Goal: Task Accomplishment & Management: Use online tool/utility

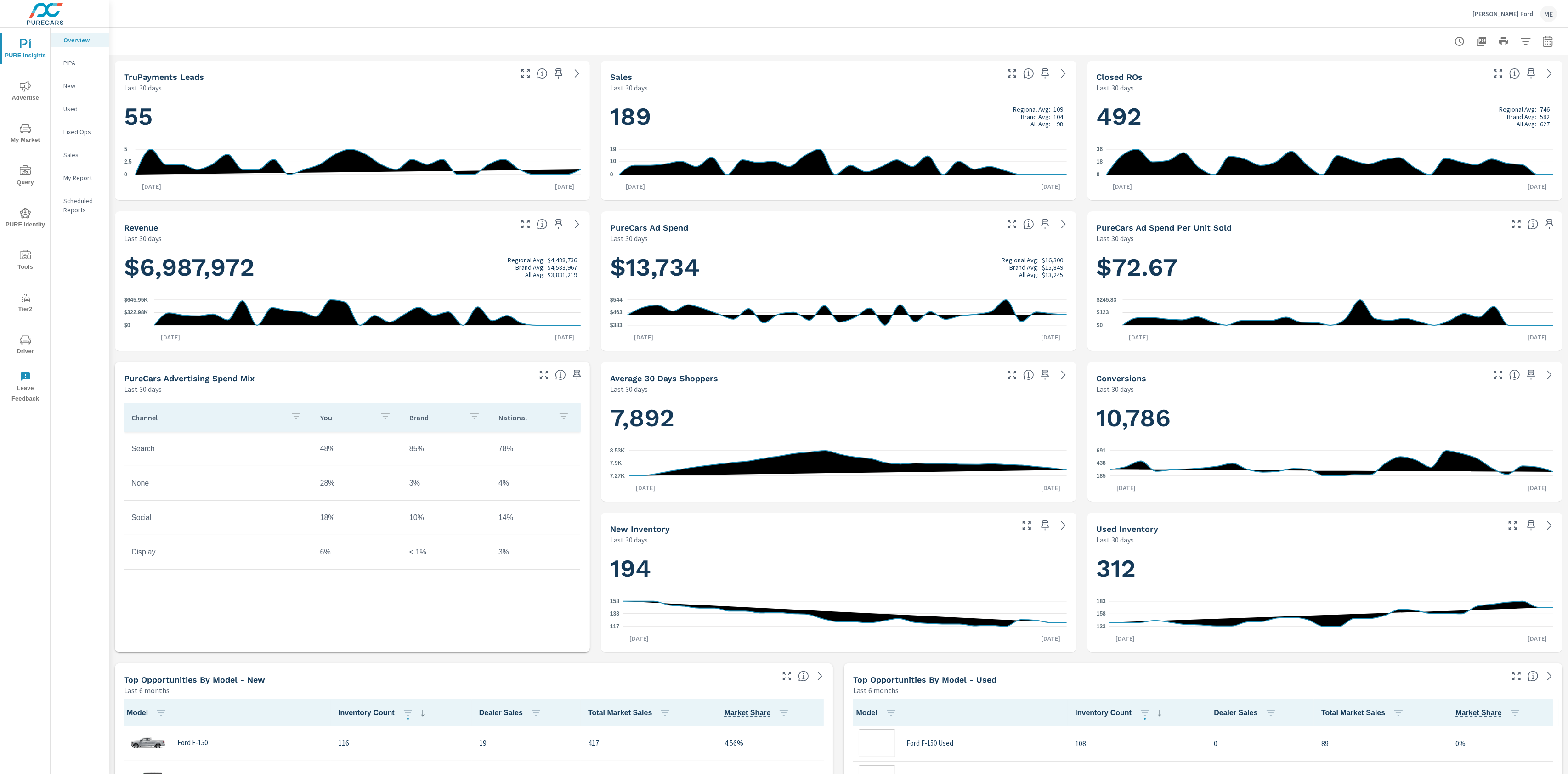
scroll to position [1, 0]
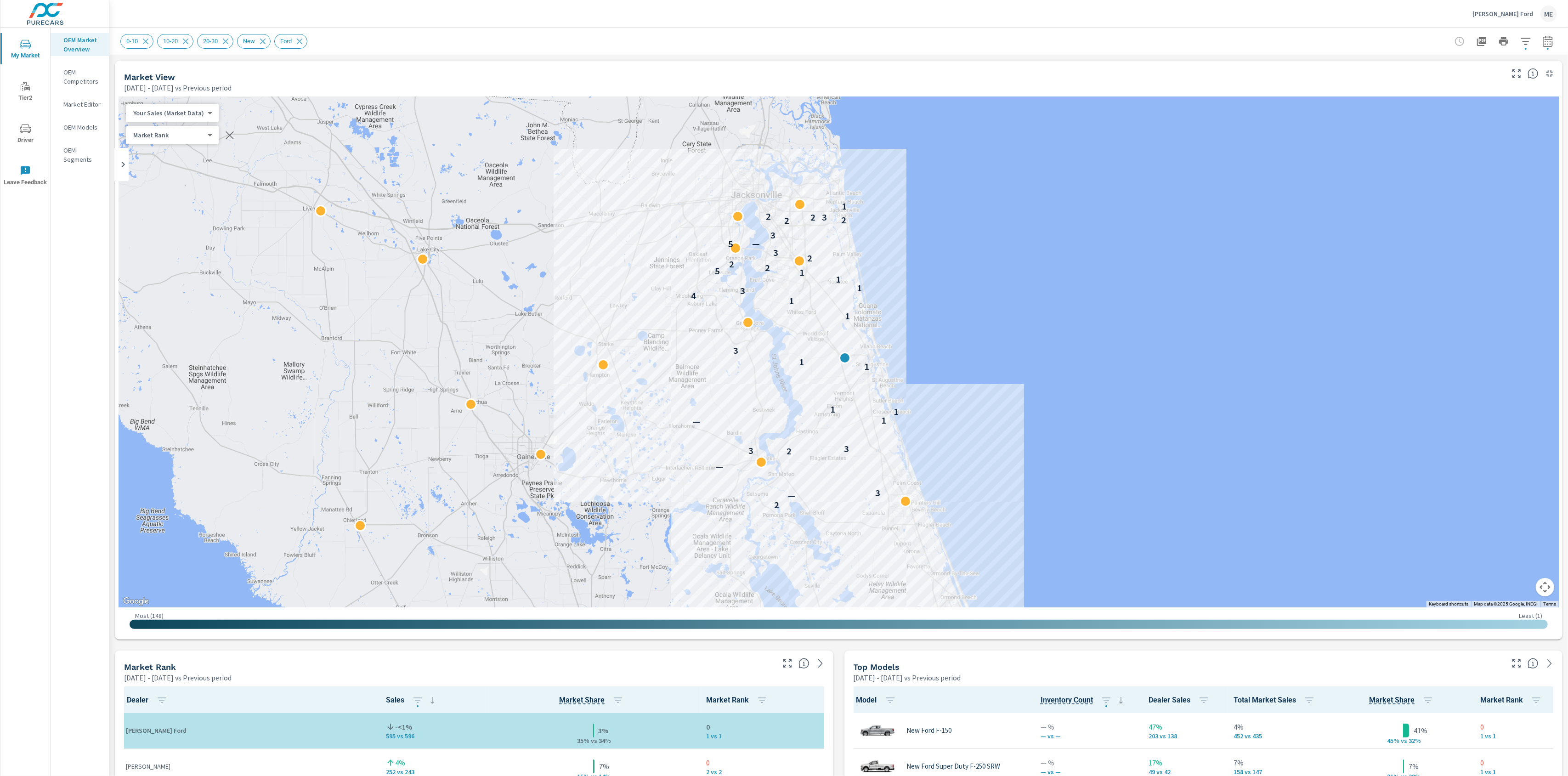
scroll to position [1, 0]
click at [917, 52] on div "0-10 10-20 20-30 New Ford" at bounding box center [839, 41] width 1437 height 27
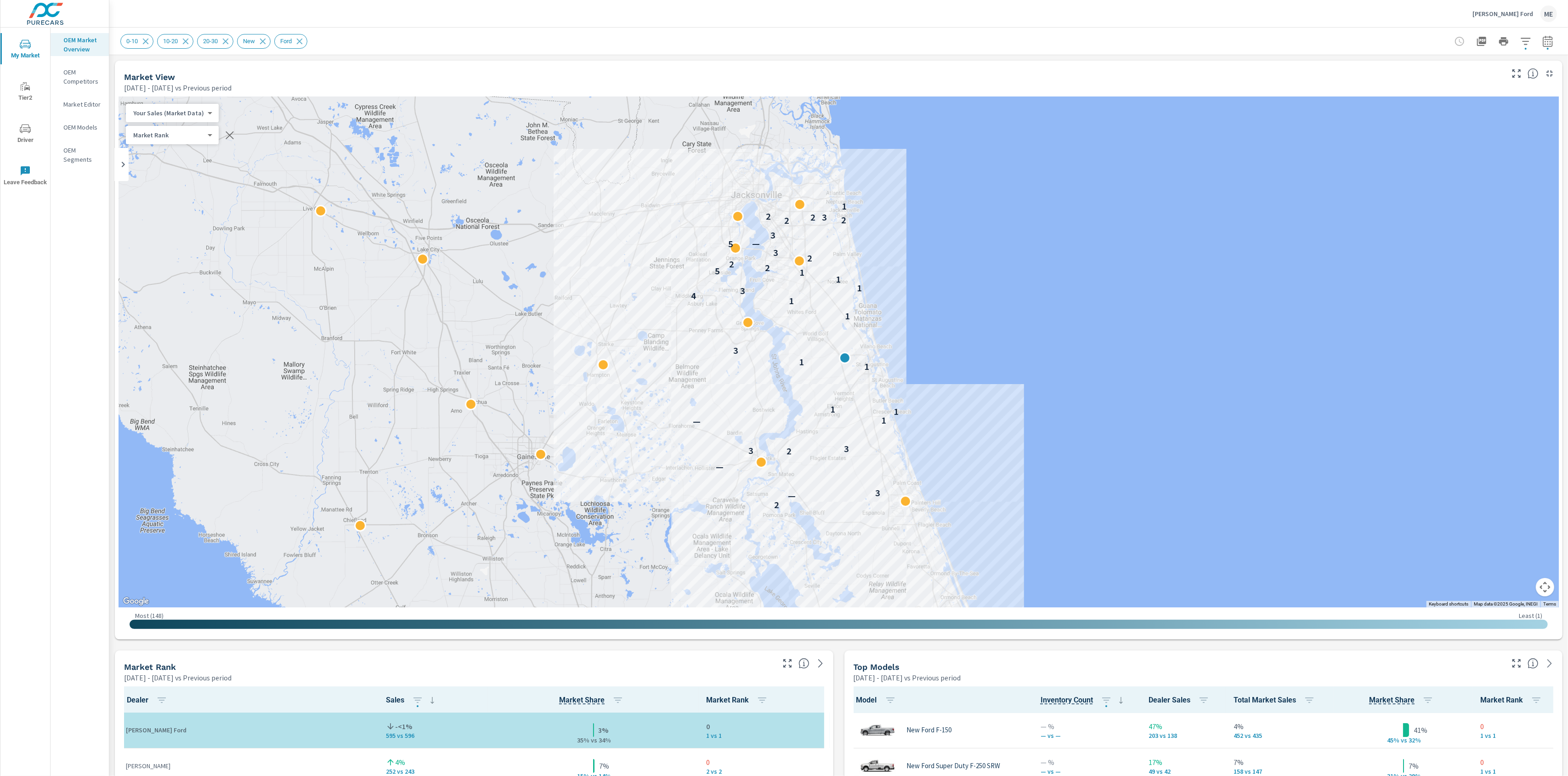
click at [917, 52] on div "0-10 10-20 20-30 New Ford" at bounding box center [839, 41] width 1437 height 27
click at [1352, 52] on div "0-10 10-20 20-30 New Ford" at bounding box center [839, 41] width 1437 height 27
click at [688, 20] on div "Bozard Ford ME" at bounding box center [839, 13] width 1437 height 27
click at [1087, 50] on div "0-10 10-20 20-30 New Ford" at bounding box center [839, 41] width 1437 height 27
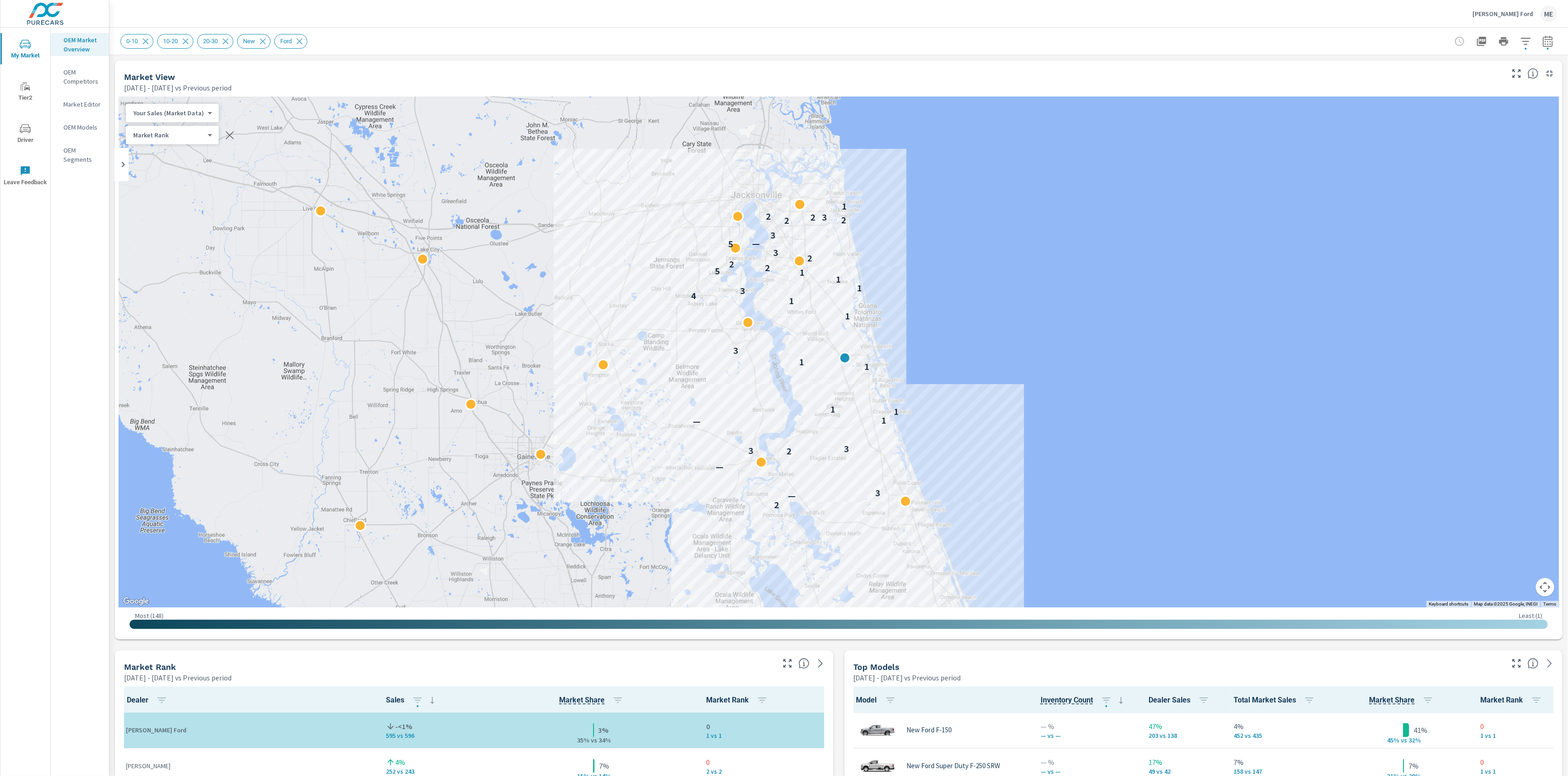
click at [1046, 40] on div "0-10 10-20 20-30 New Ford" at bounding box center [774, 41] width 1308 height 15
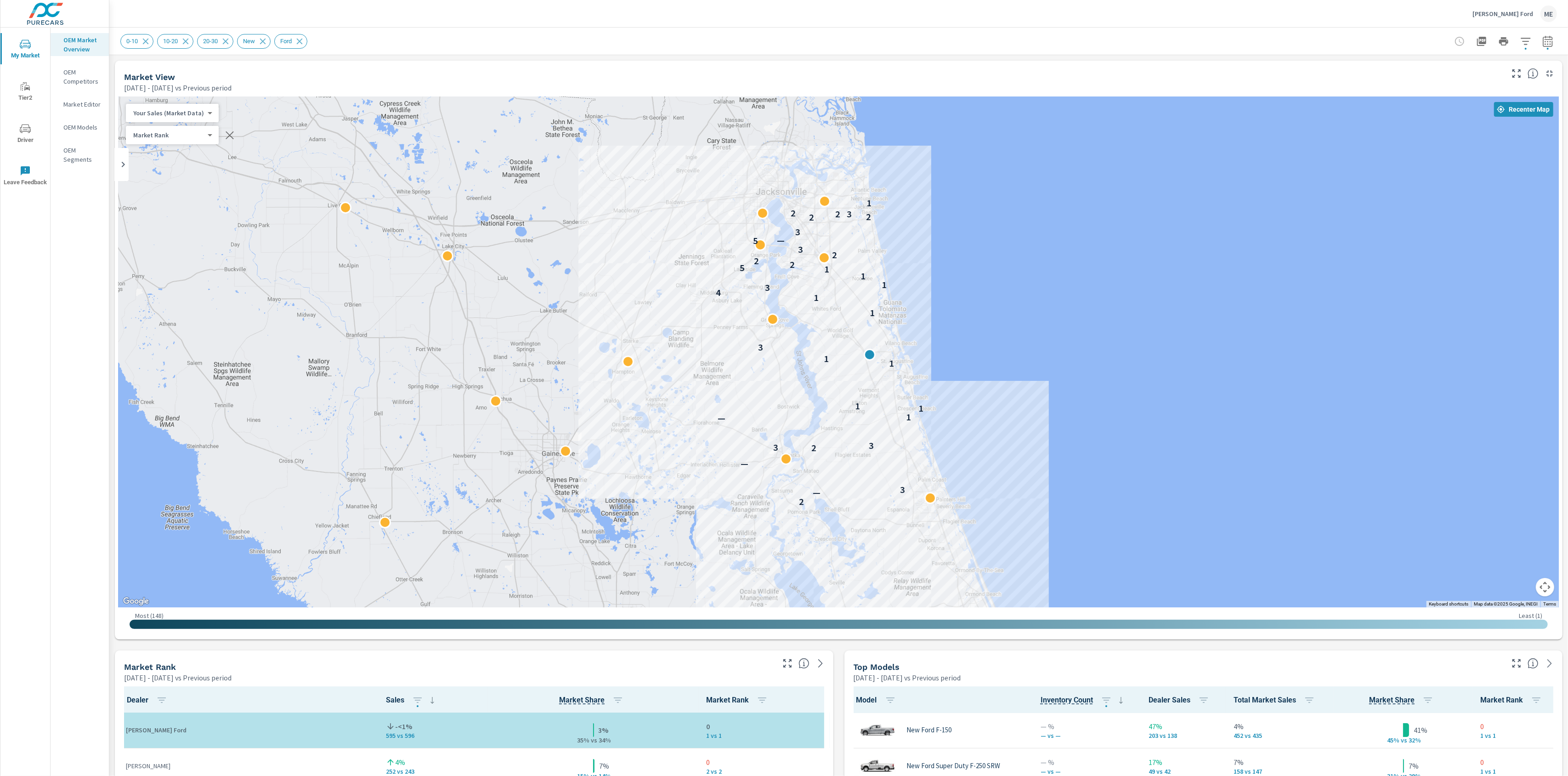
drag, startPoint x: 917, startPoint y: 320, endPoint x: 833, endPoint y: 319, distance: 84.0
click at [946, 316] on div "2 2 — 3 — 2 3 3 — 1 1 1 1 1 3 1 1 4 3 1 1 1 5 2 2 2 3 5 — 3 2 2 3 2 2 1" at bounding box center [839, 352] width 1441 height 511
click at [781, 53] on div "0-10 10-20 20-30 New Ford" at bounding box center [839, 41] width 1437 height 27
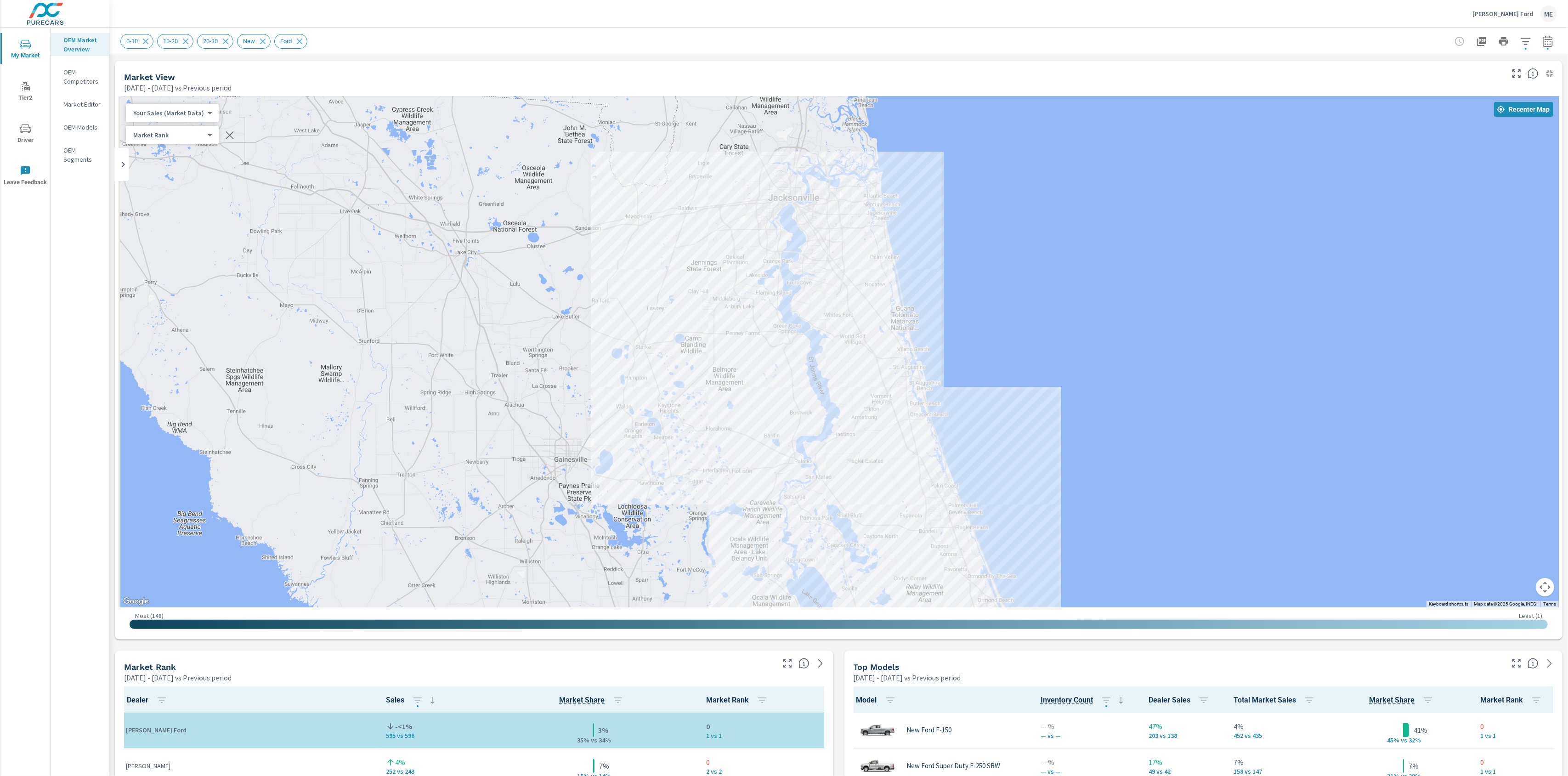
drag, startPoint x: 912, startPoint y: 270, endPoint x: 924, endPoint y: 279, distance: 15.0
click at [926, 279] on div "2 2 — 3 — 2 3 3 — 1 1 1 1 1 3 1 1 4 3 1 1 1 5 2 2 2 3 5 — 3 2 2 3 2 2 1" at bounding box center [839, 352] width 1441 height 511
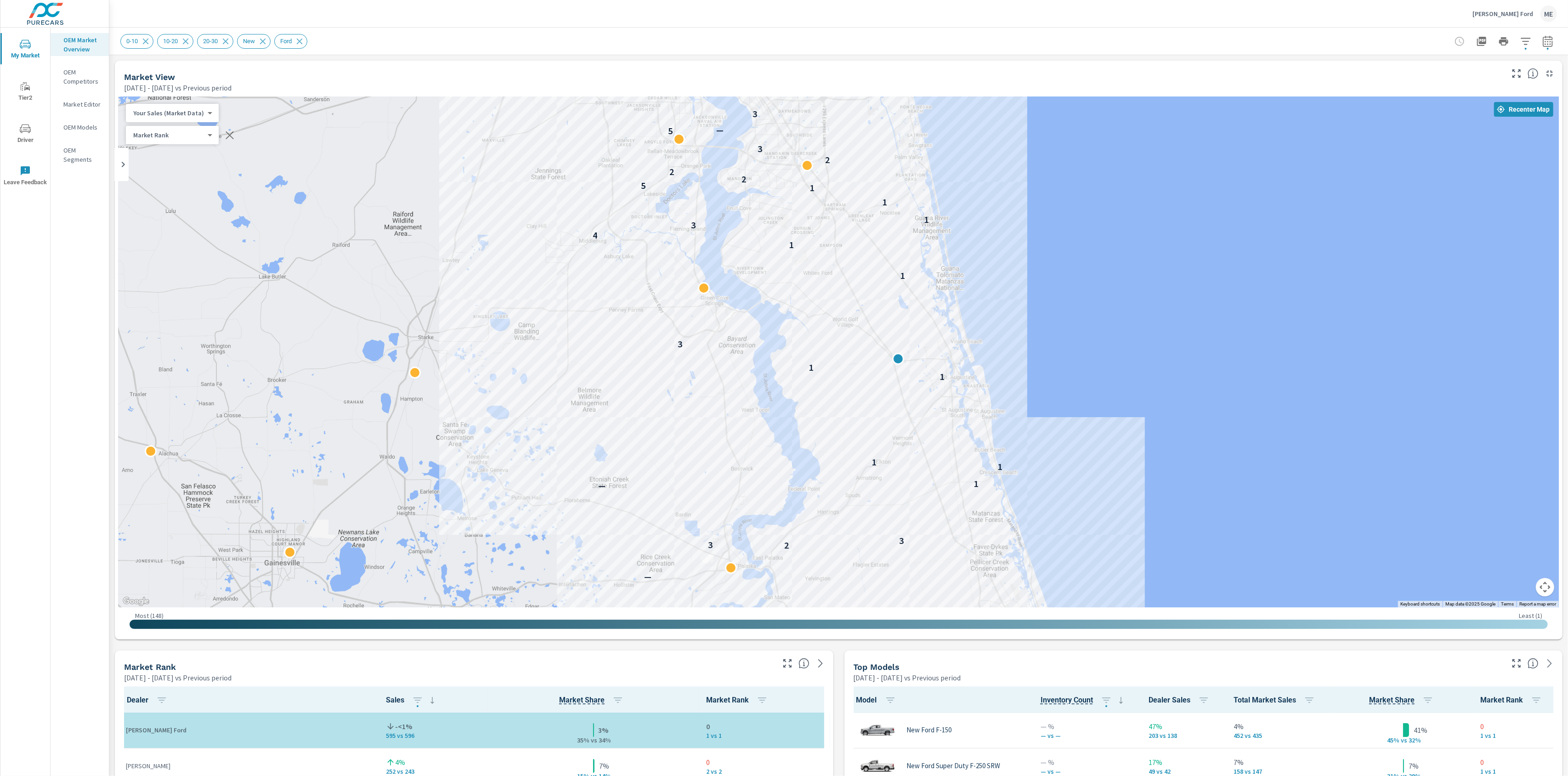
drag, startPoint x: 953, startPoint y: 261, endPoint x: 1052, endPoint y: 297, distance: 105.3
click at [1052, 297] on div "2 — 3 — 2 3 3 — 1 1 1 1 1 3 1 1 4 3 1 1 1 5 2 2 2 3 5 — 3 2 2 3 2 2 1" at bounding box center [839, 352] width 1441 height 511
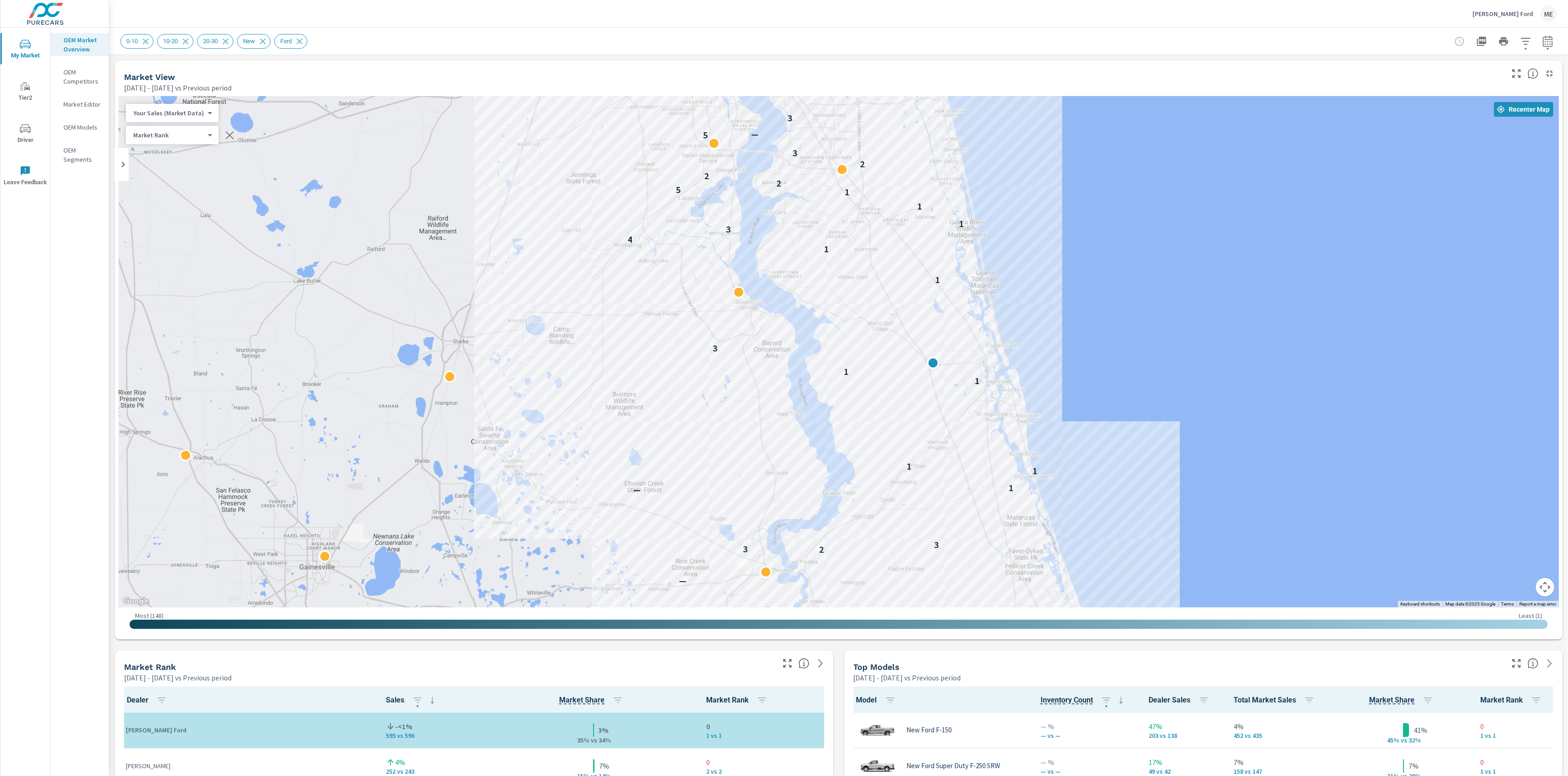
drag, startPoint x: 432, startPoint y: 281, endPoint x: 429, endPoint y: 266, distance: 15.3
click at [428, 266] on div "2 — 3 — 2 3 3 — 1 1 1 1 1 3 1 1 4 3 1 1 1 5 2 2 2 3 5 — 3 2 2 3 2 2 1" at bounding box center [839, 352] width 1441 height 511
click at [179, 109] on body "My Market Tier2 Driver Leave Feedback OEM Market Overview OEM Competitors Marke…" at bounding box center [784, 388] width 1568 height 776
click at [167, 141] on li "Total Market Sales" at bounding box center [171, 142] width 90 height 15
click at [166, 116] on body "My Market Tier2 Driver Leave Feedback OEM Market Overview OEM Competitors Marke…" at bounding box center [784, 388] width 1568 height 776
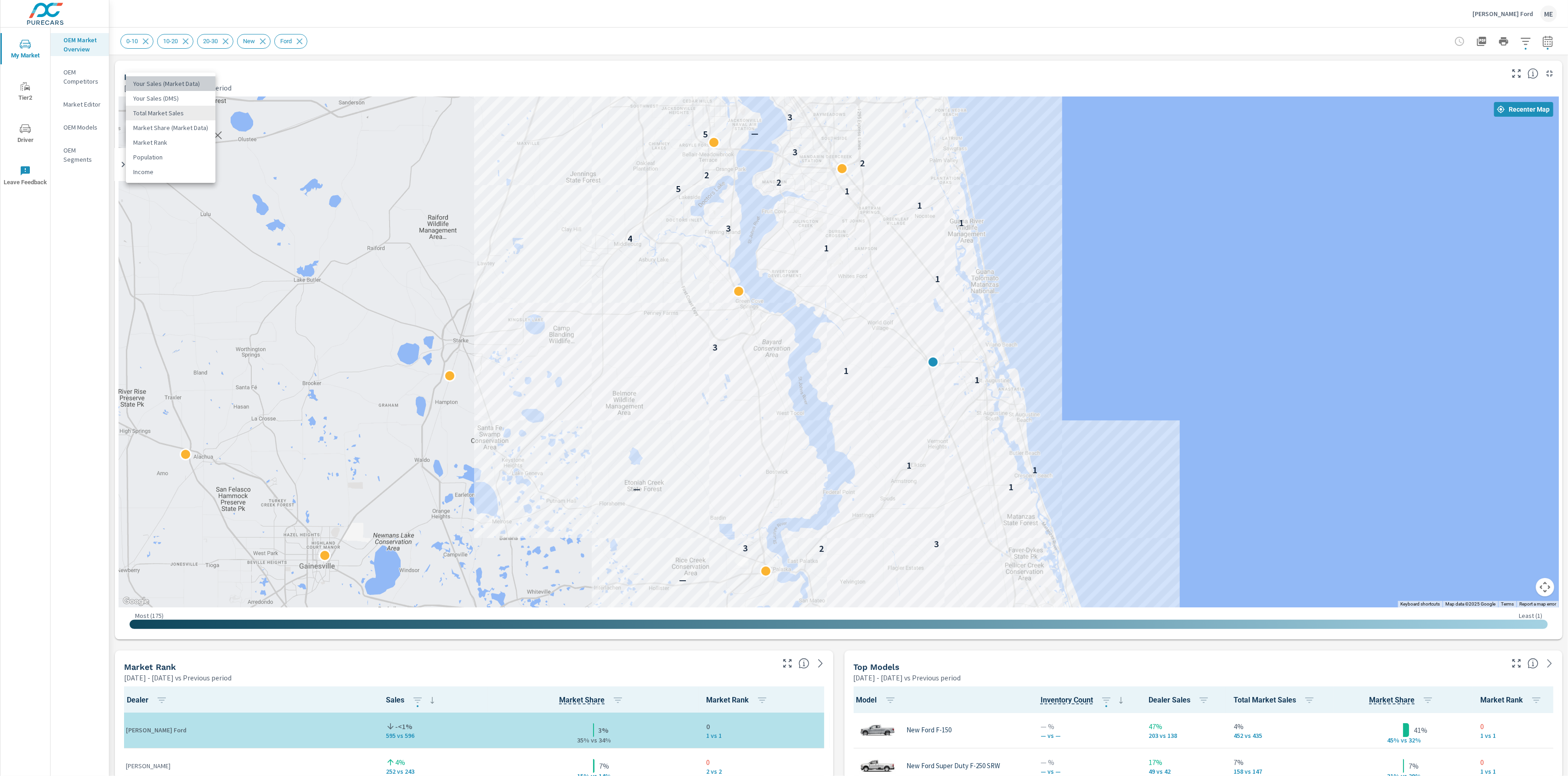
click at [184, 85] on li "Your Sales (Market Data)" at bounding box center [171, 83] width 90 height 15
click at [873, 18] on div "Bozard Ford ME" at bounding box center [839, 13] width 1437 height 27
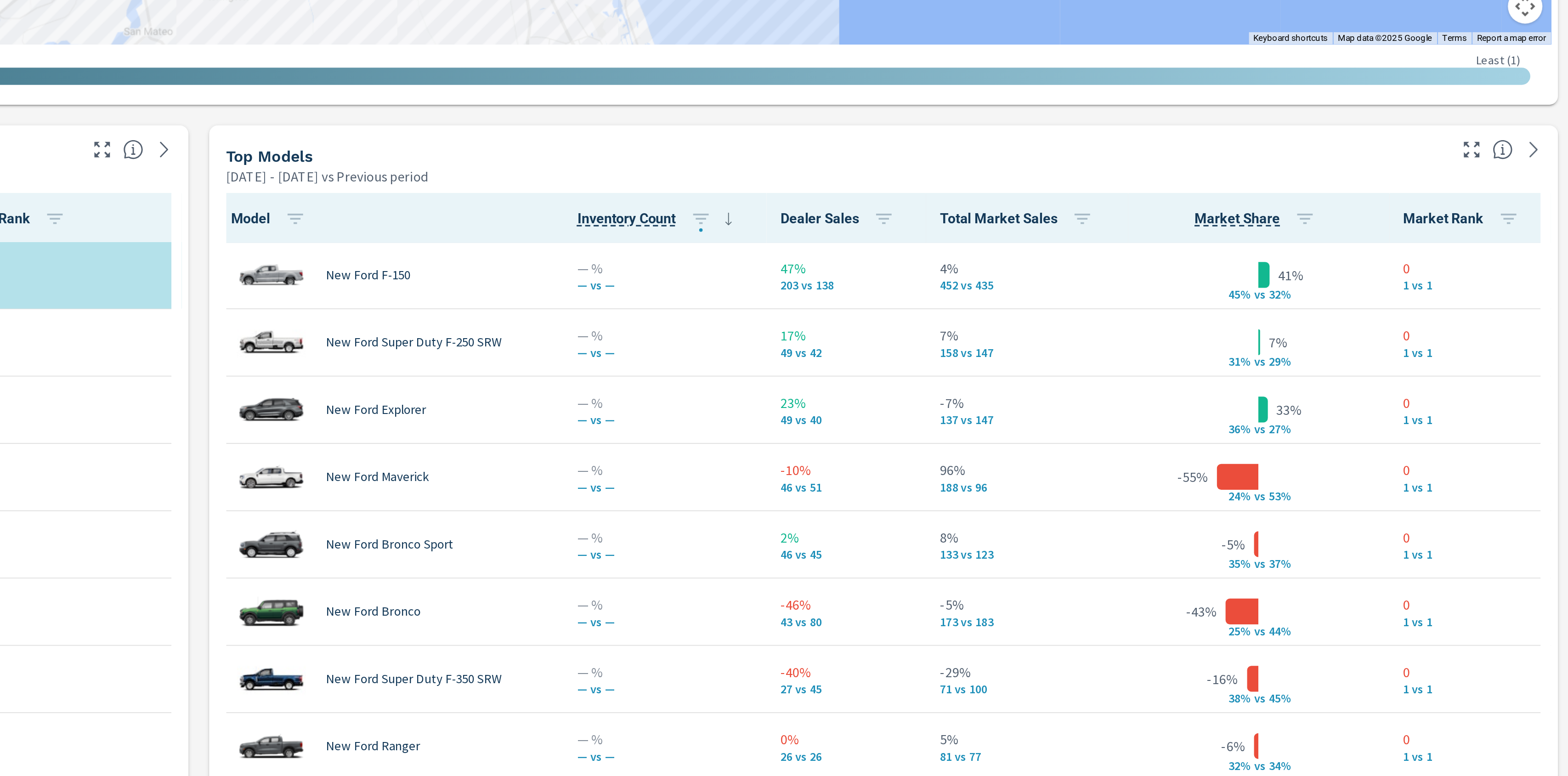
click at [1379, 246] on div "Market View Mar 01, 2025 - May 31, 2025 vs Previous period ← Move left → Move r…" at bounding box center [839, 442] width 1459 height 1573
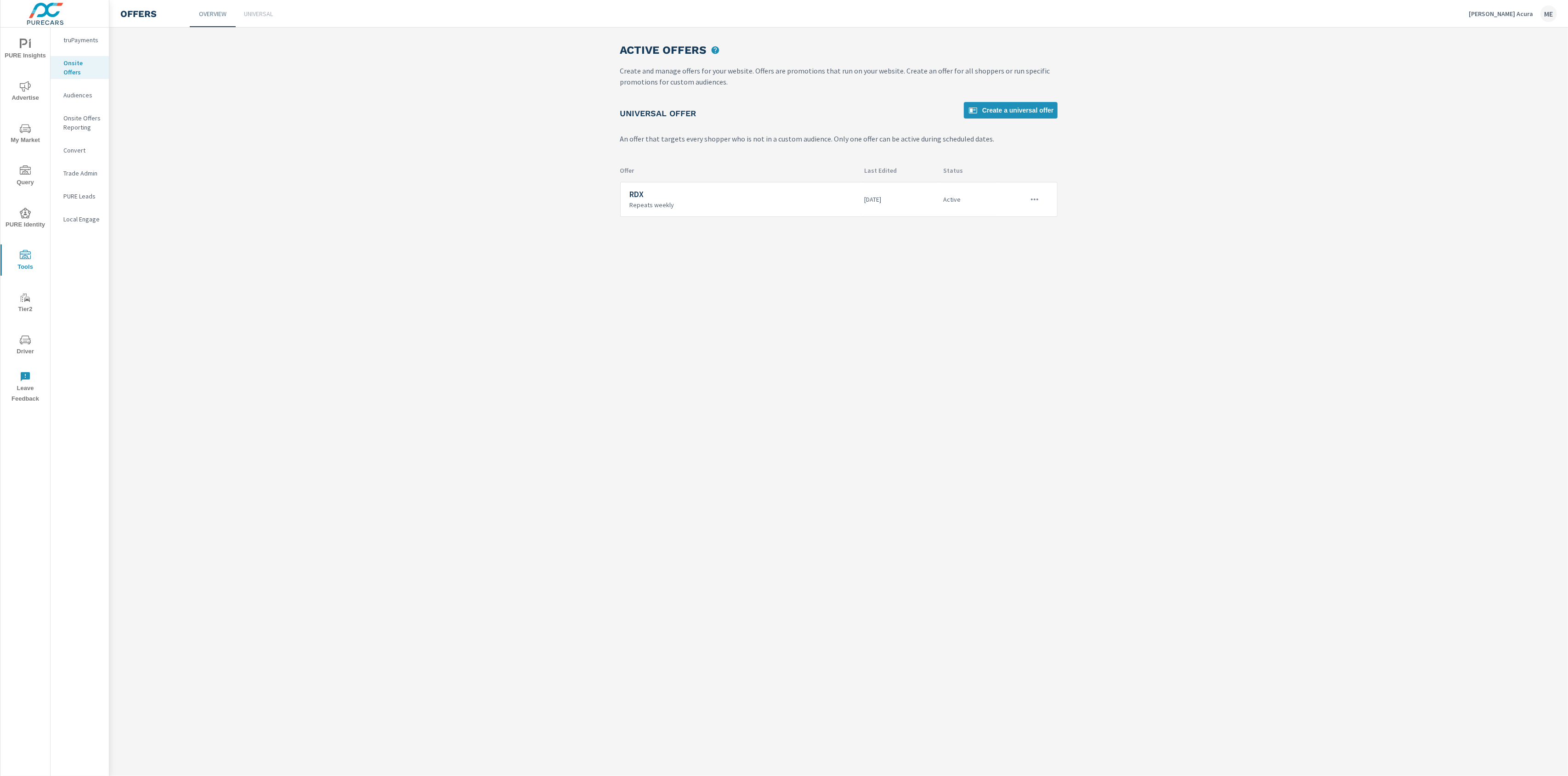
click at [192, 334] on div "Active Offers Create and manage offers for your website. Offers are promotions …" at bounding box center [839, 402] width 1459 height 748
click at [84, 90] on p "Audiences" at bounding box center [82, 95] width 38 height 9
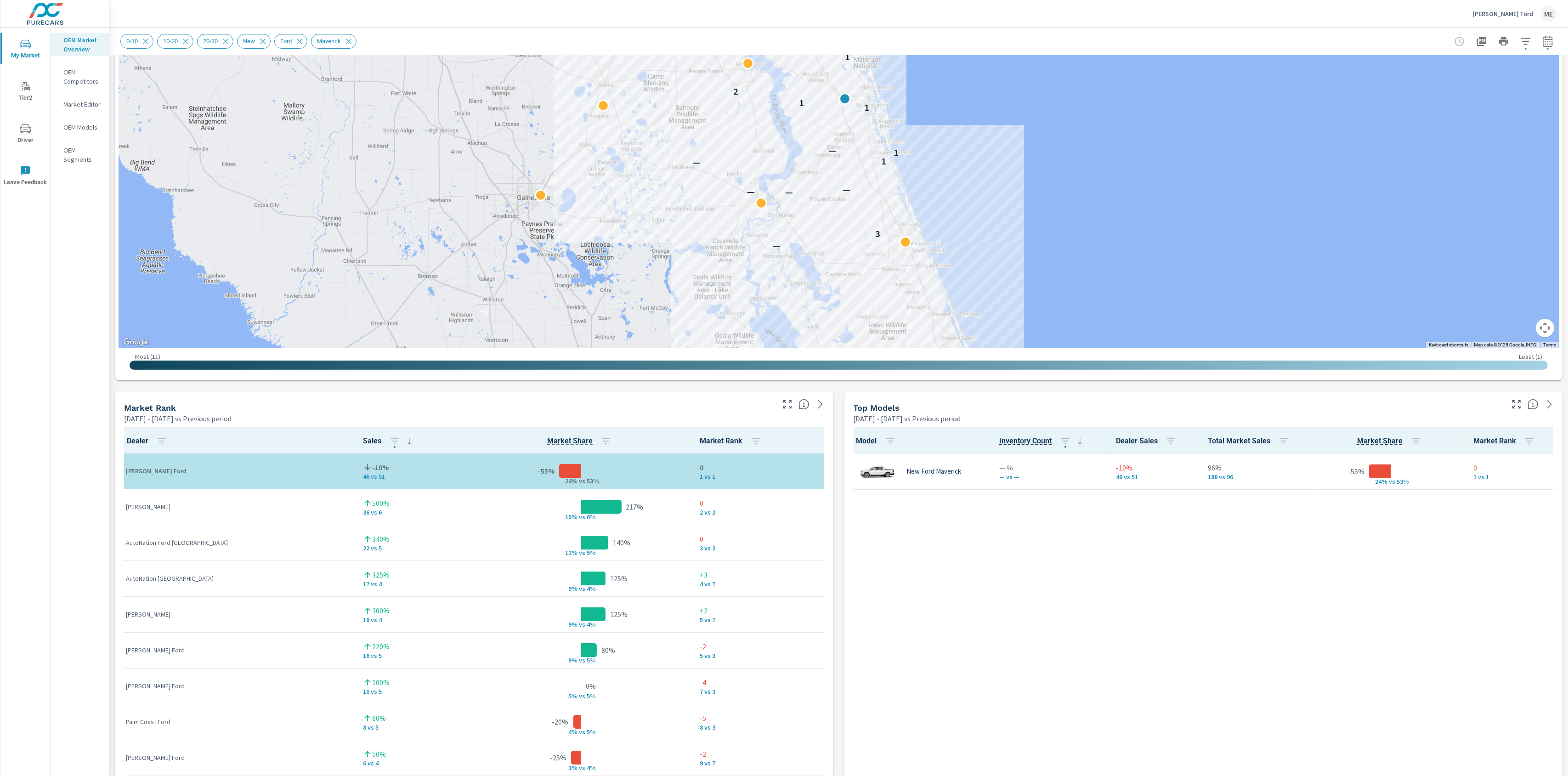
scroll to position [260, 0]
click at [838, 517] on div "Market View Mar 01, 2025 - May 31, 2025 vs Previous period ← Move left → Move r…" at bounding box center [839, 581] width 1459 height 1573
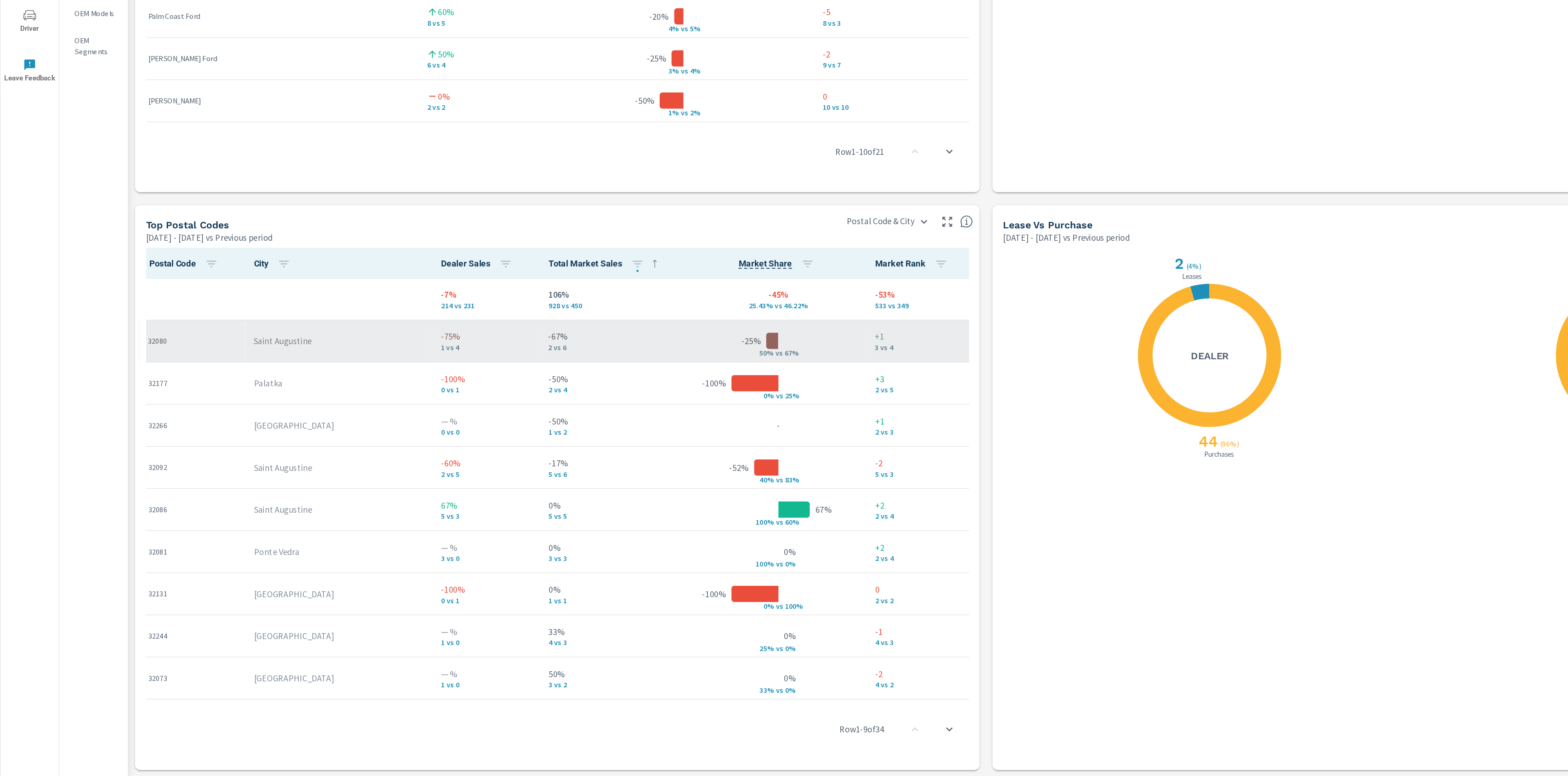
scroll to position [0, 0]
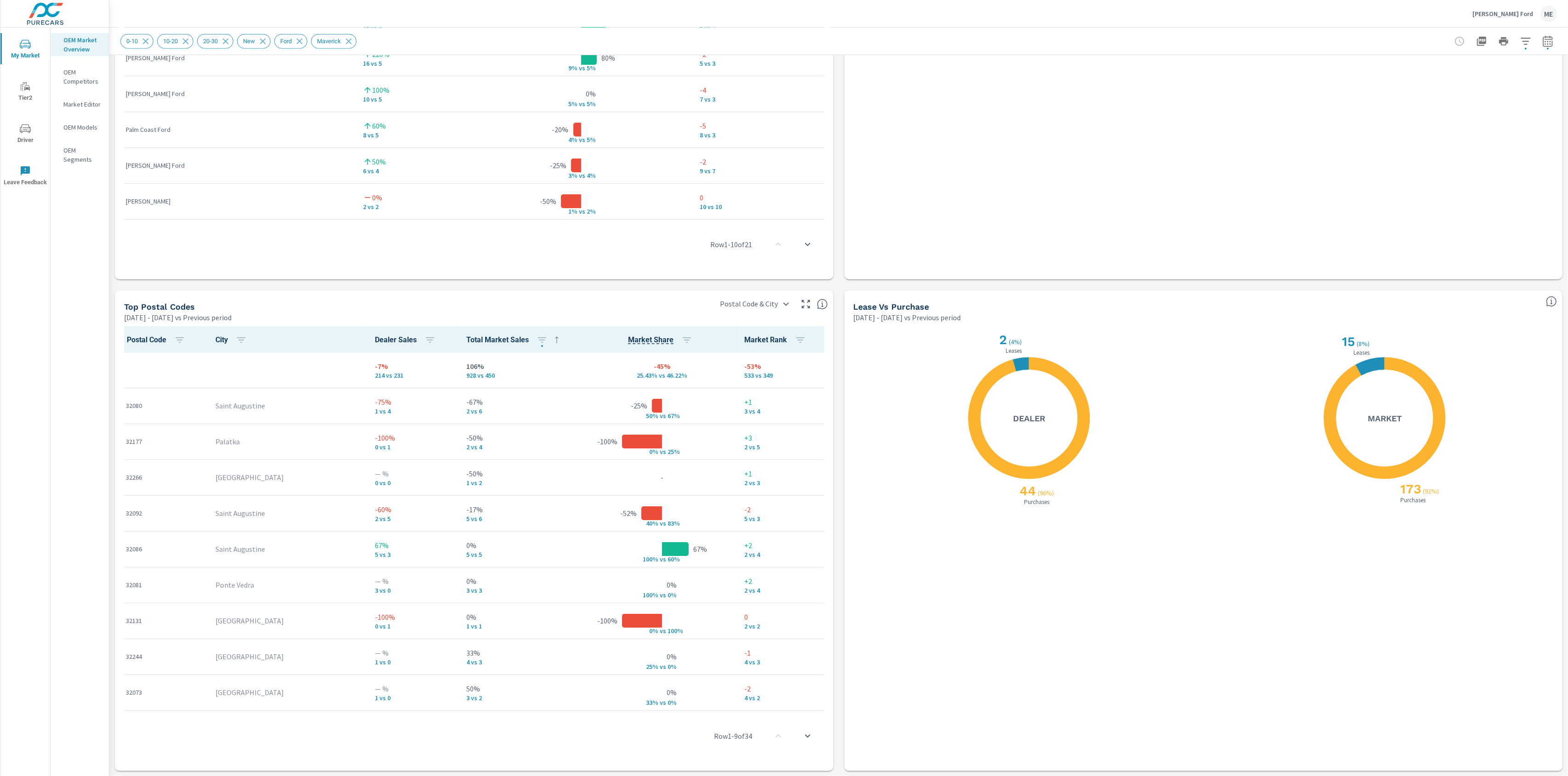
click at [844, 421] on div "X X 44 ( 96% ) Purchases 2 ( 4% ) Leases Dealer X X 173 ( 92% ) Purchases 15 ( …" at bounding box center [1203, 546] width 719 height 449
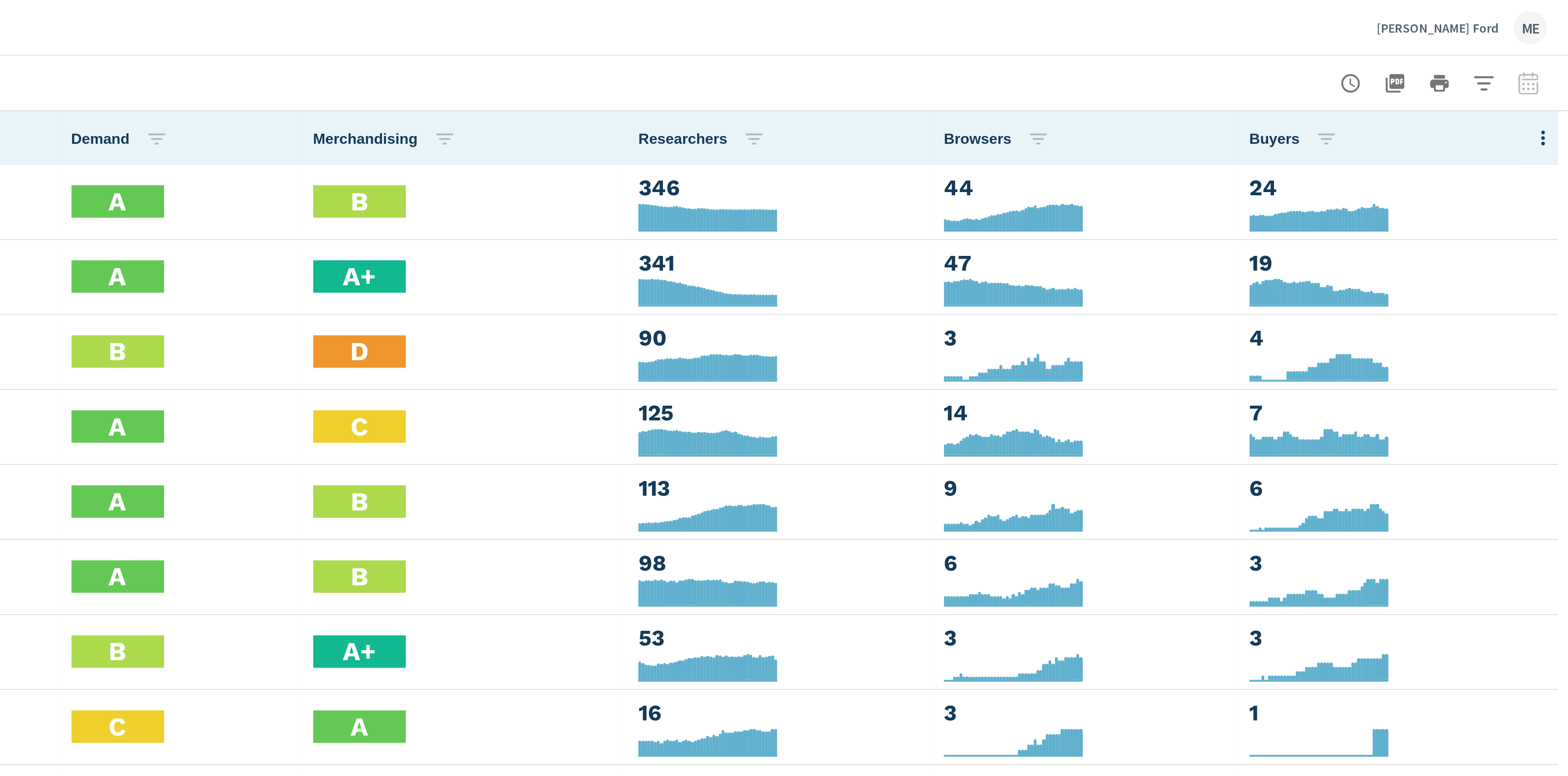
click at [1324, 18] on div "Dan Cummins Ford ME" at bounding box center [839, 13] width 1437 height 27
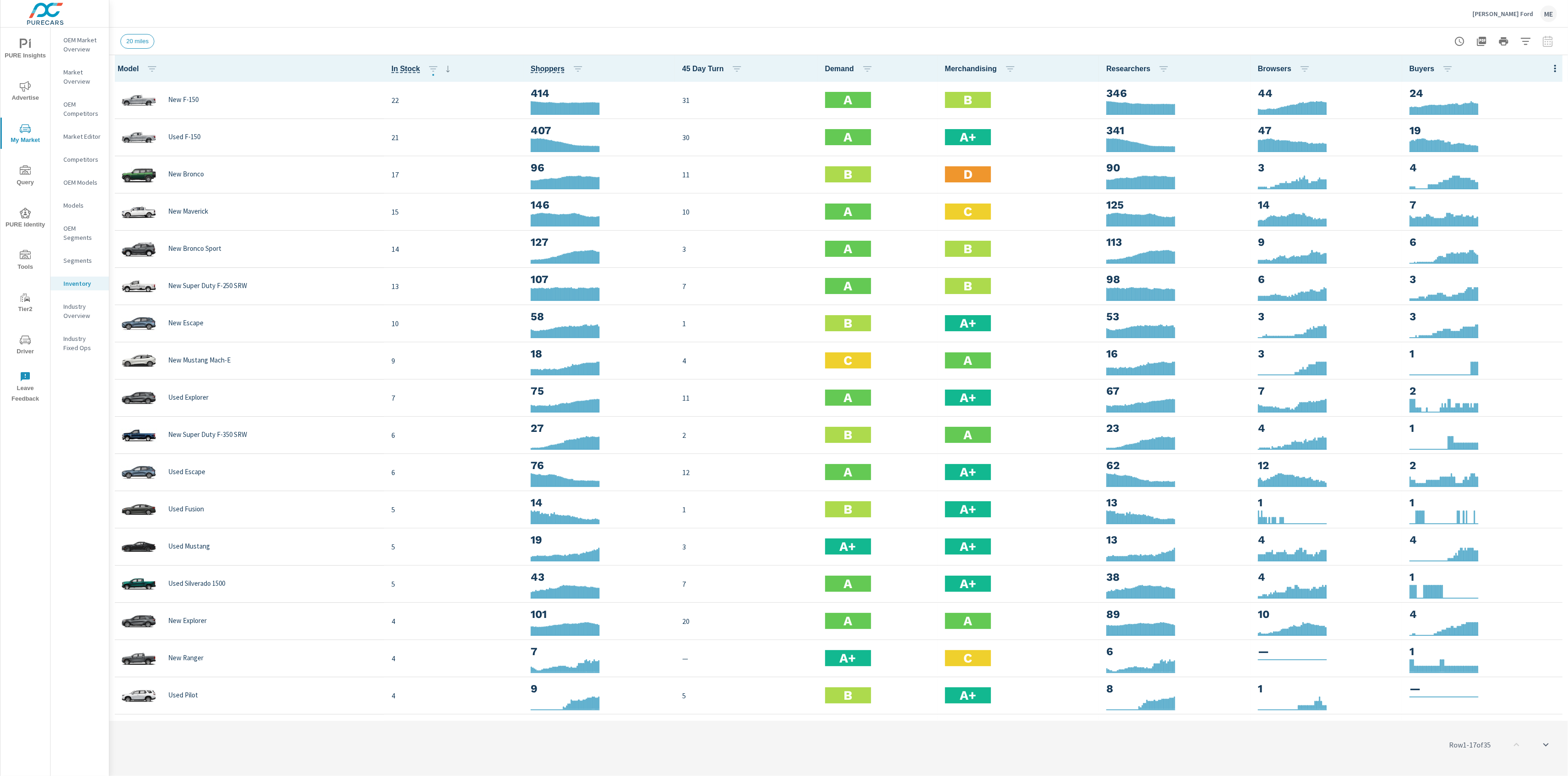
click div "20 miles"
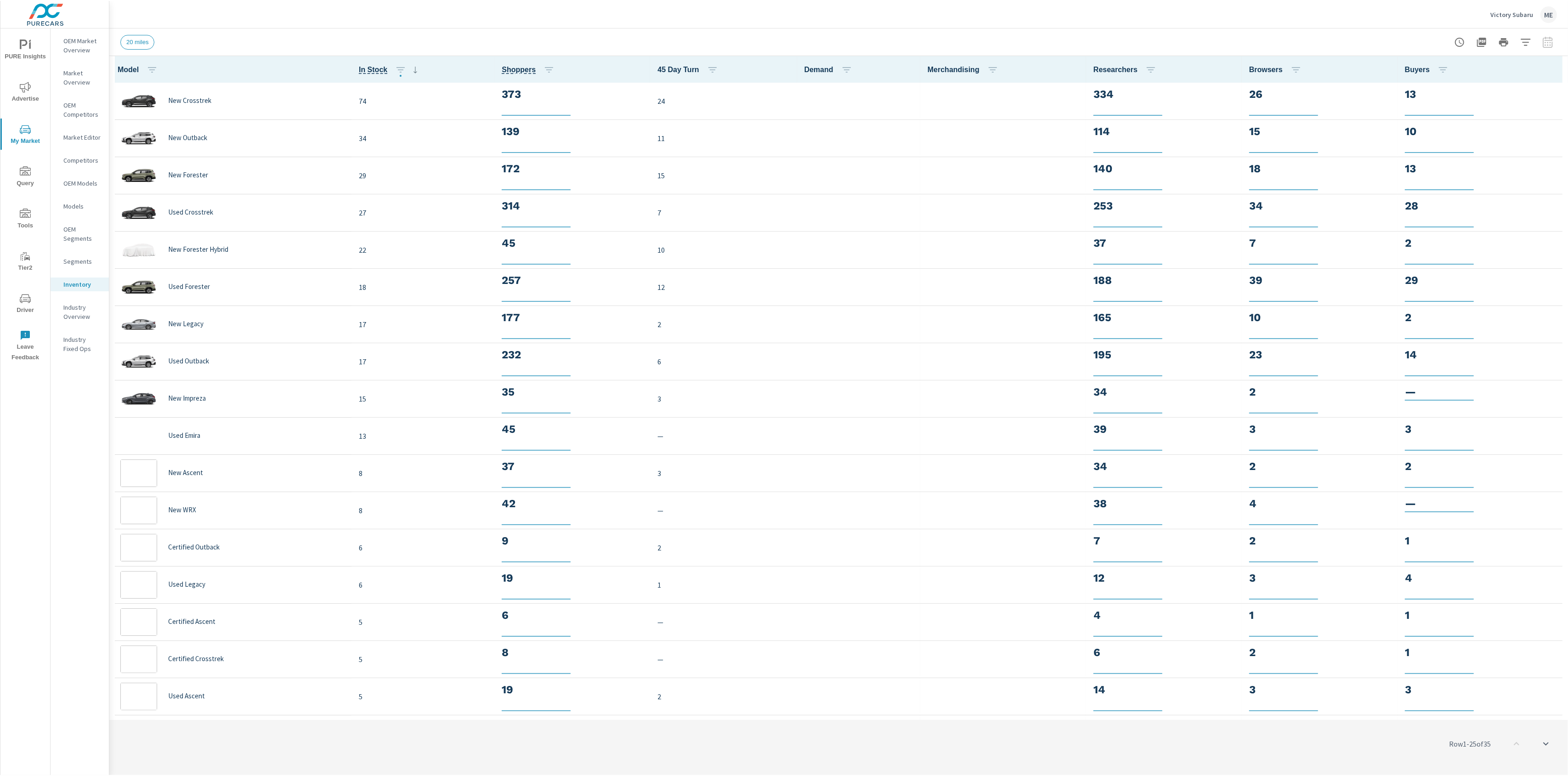
scroll to position [1, 0]
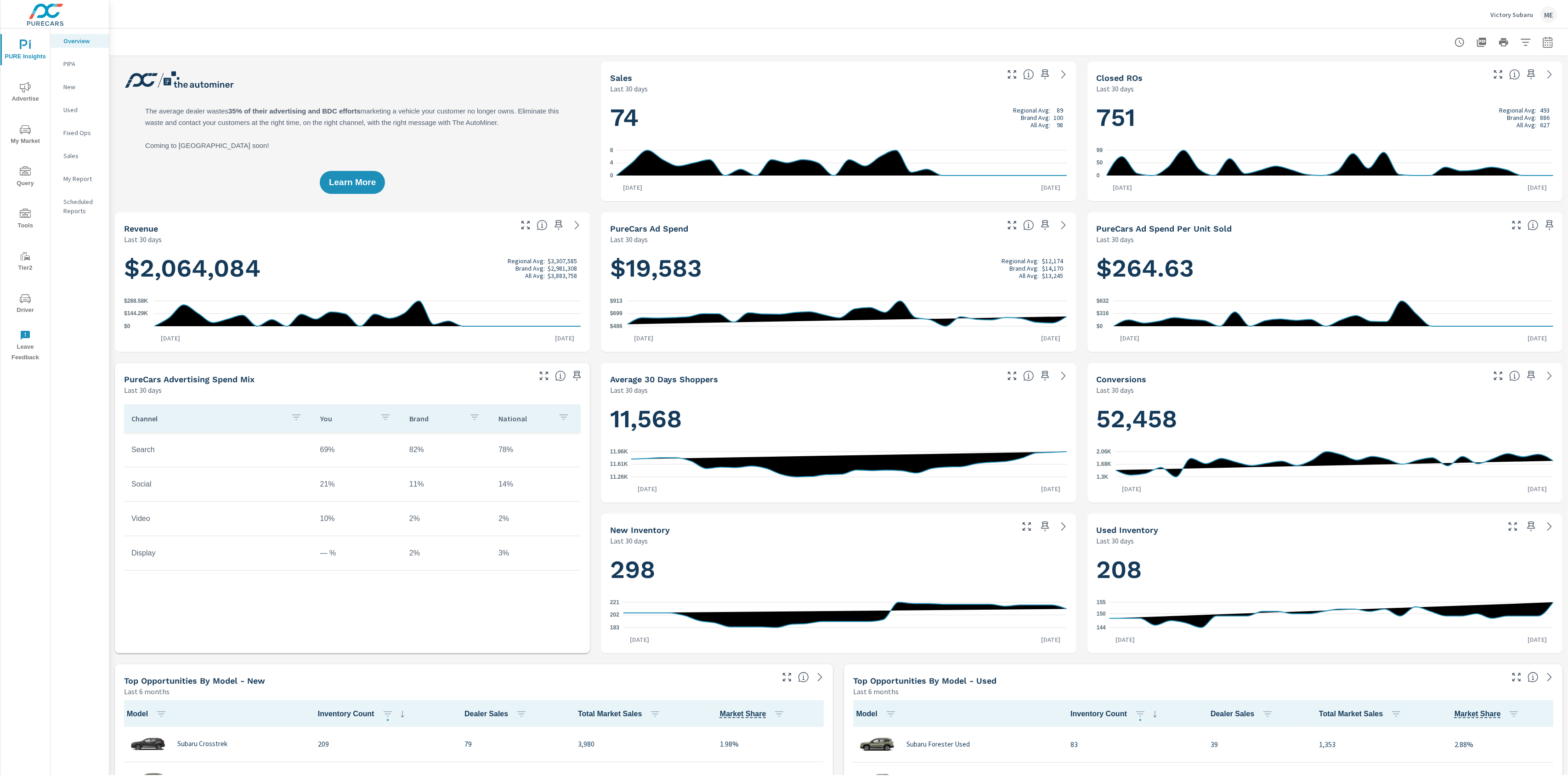
scroll to position [107, 0]
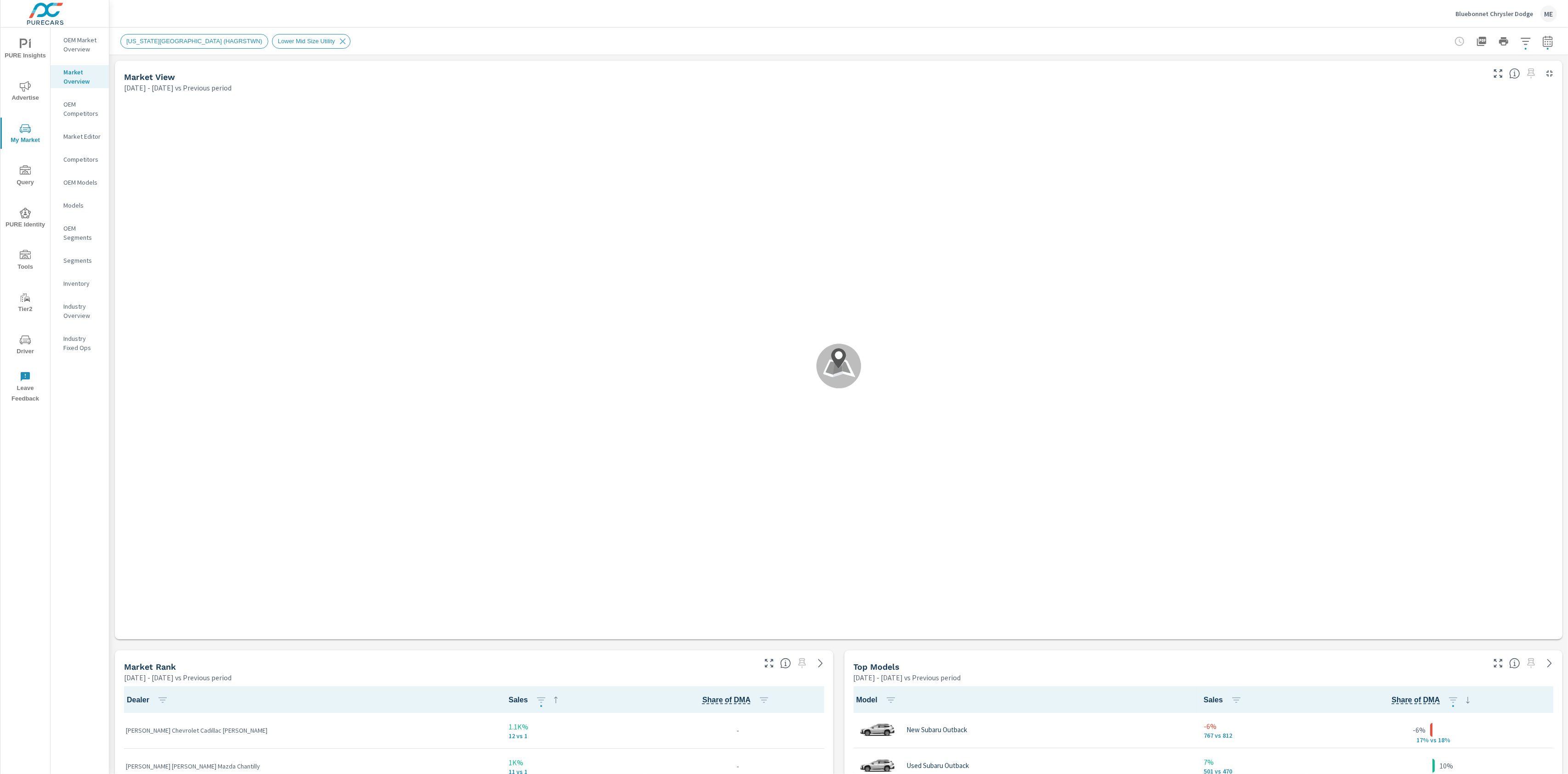
scroll to position [72, 0]
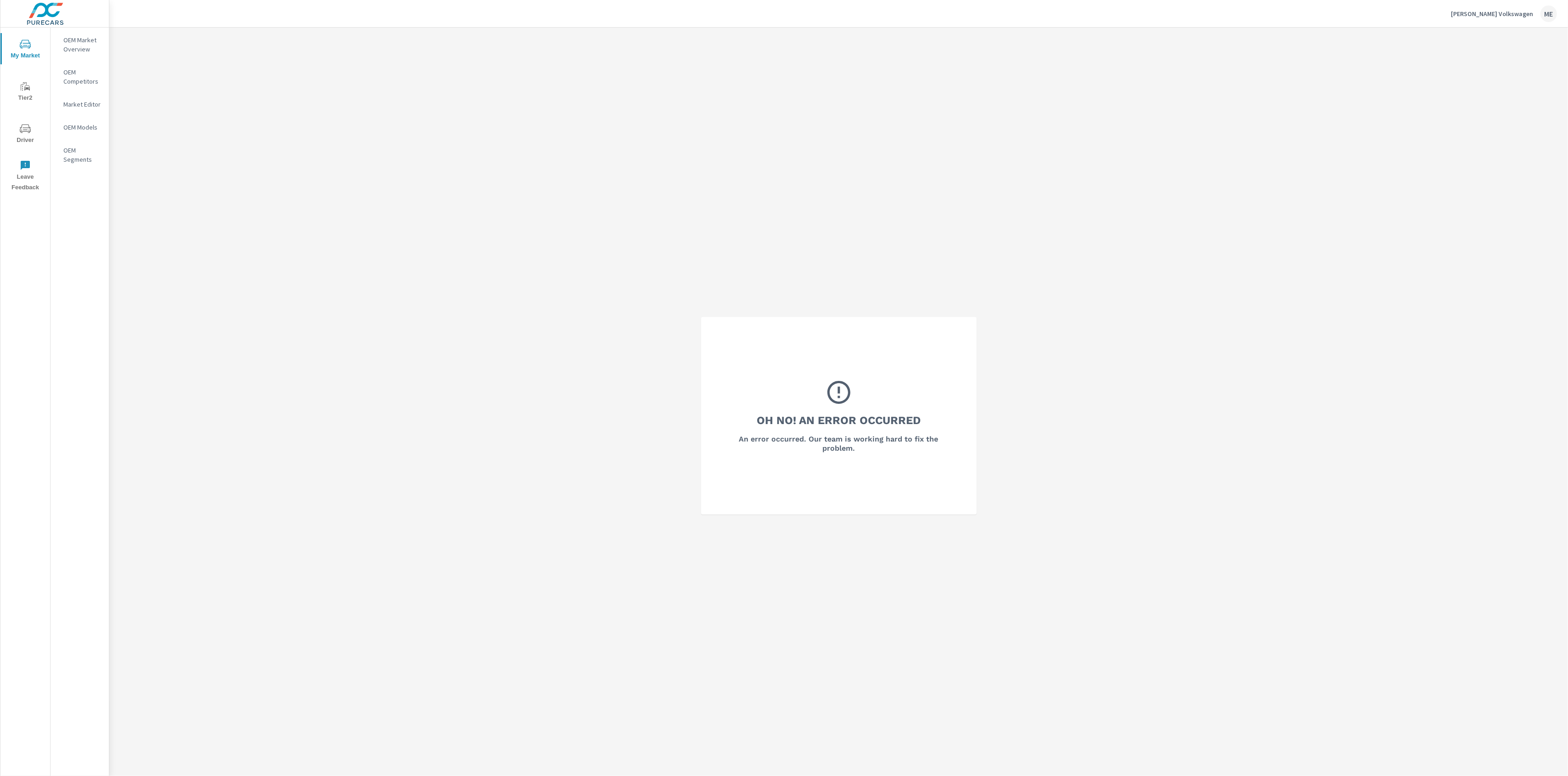
click at [59, 38] on div "OEM Market Overview" at bounding box center [80, 44] width 58 height 23
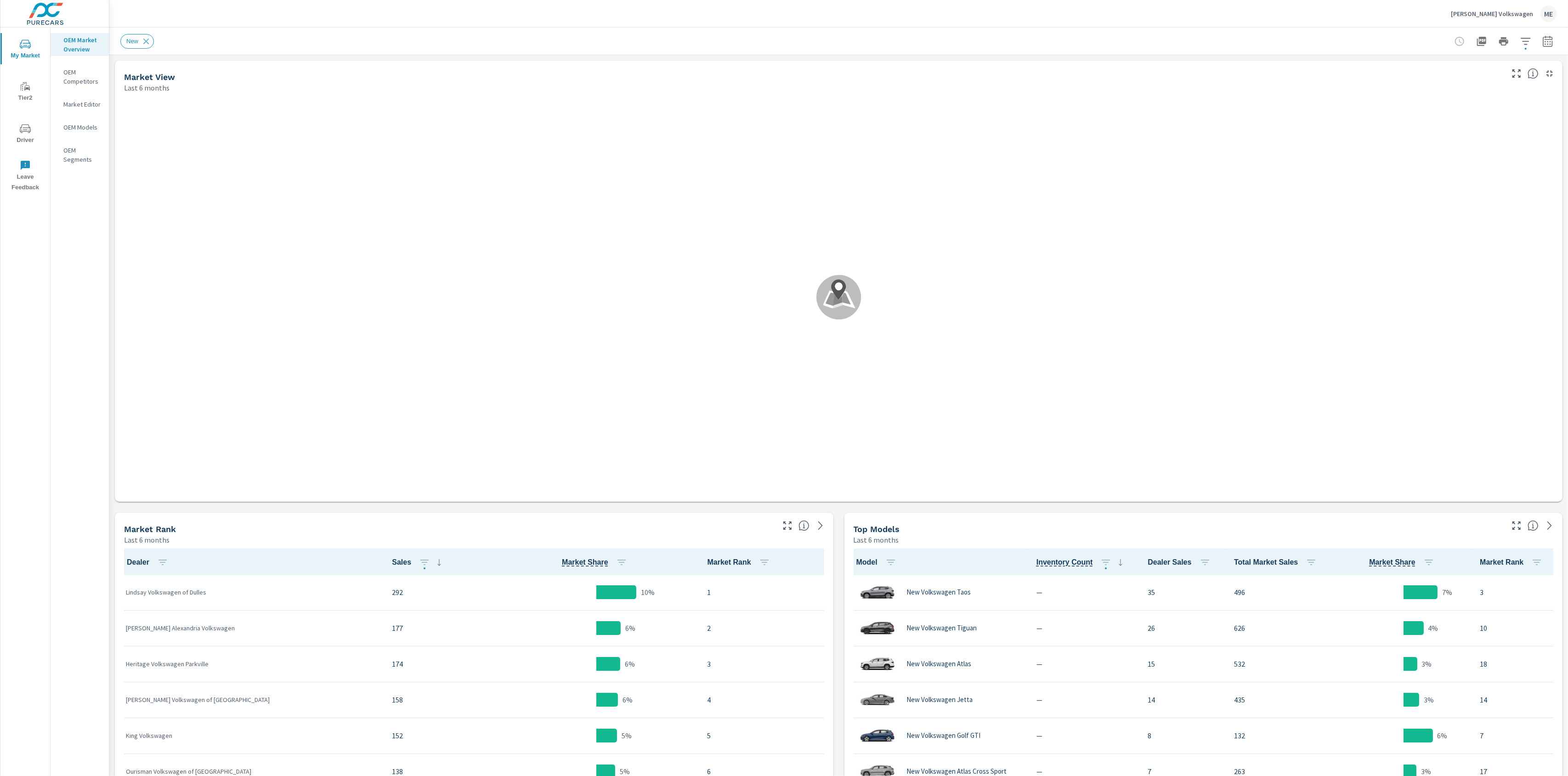
scroll to position [1, 0]
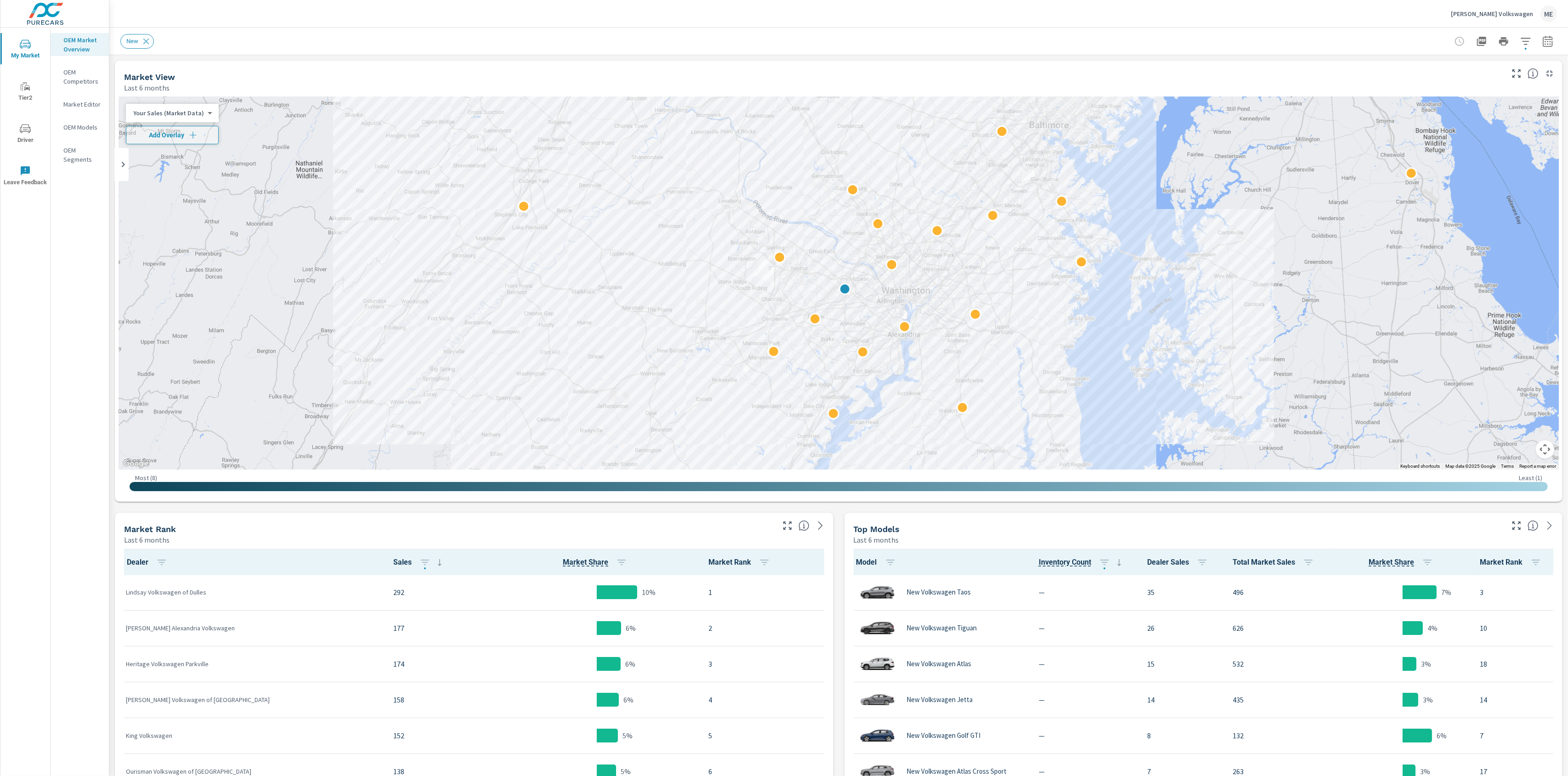
click at [1071, 45] on div "New" at bounding box center [774, 41] width 1308 height 15
click at [1549, 40] on icon "button" at bounding box center [1548, 41] width 11 height 11
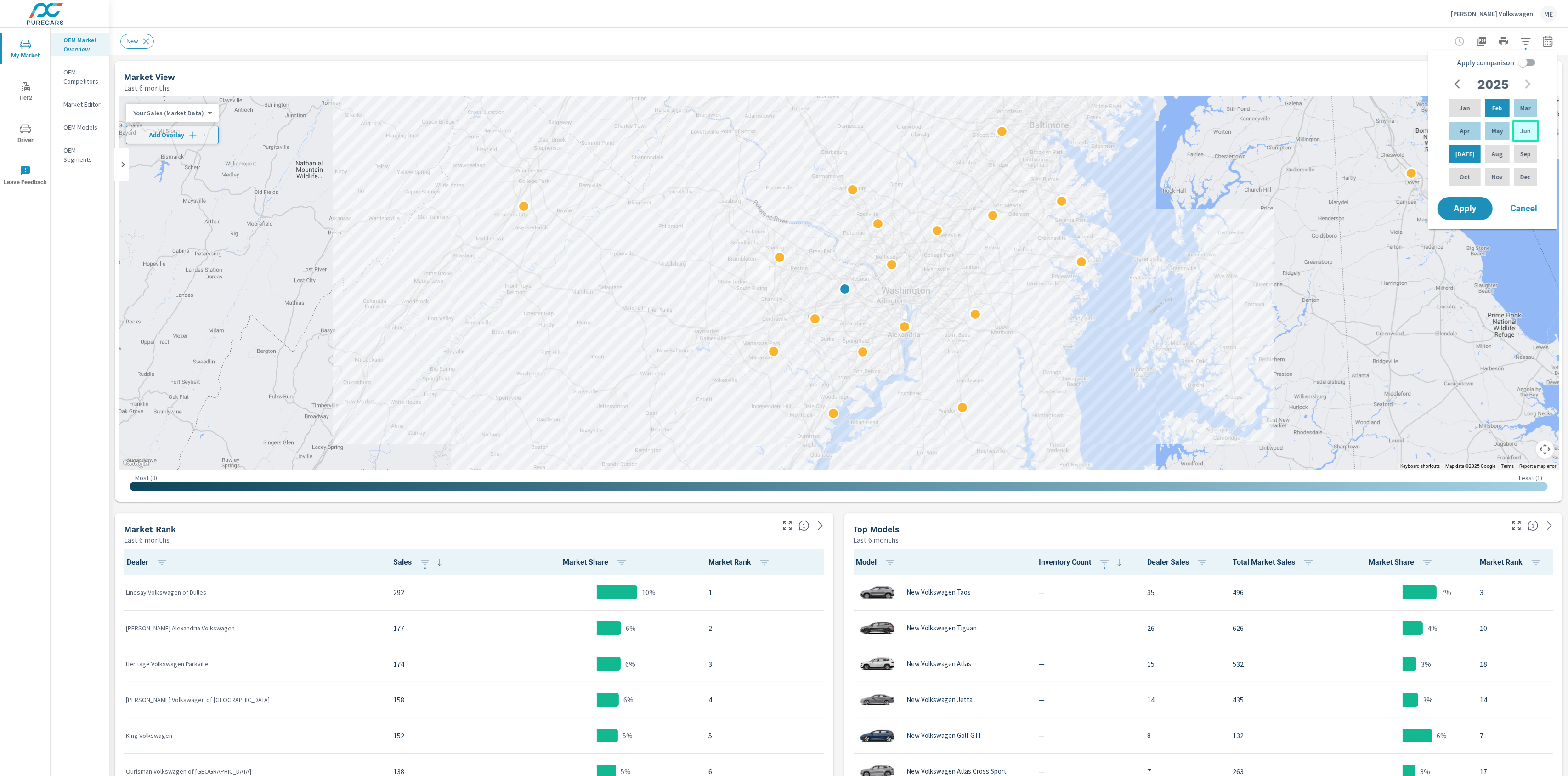
click at [1528, 126] on p "Jun" at bounding box center [1526, 131] width 11 height 9
click at [1530, 132] on div "Jun" at bounding box center [1526, 131] width 27 height 22
click at [1476, 208] on span "Apply" at bounding box center [1465, 209] width 38 height 9
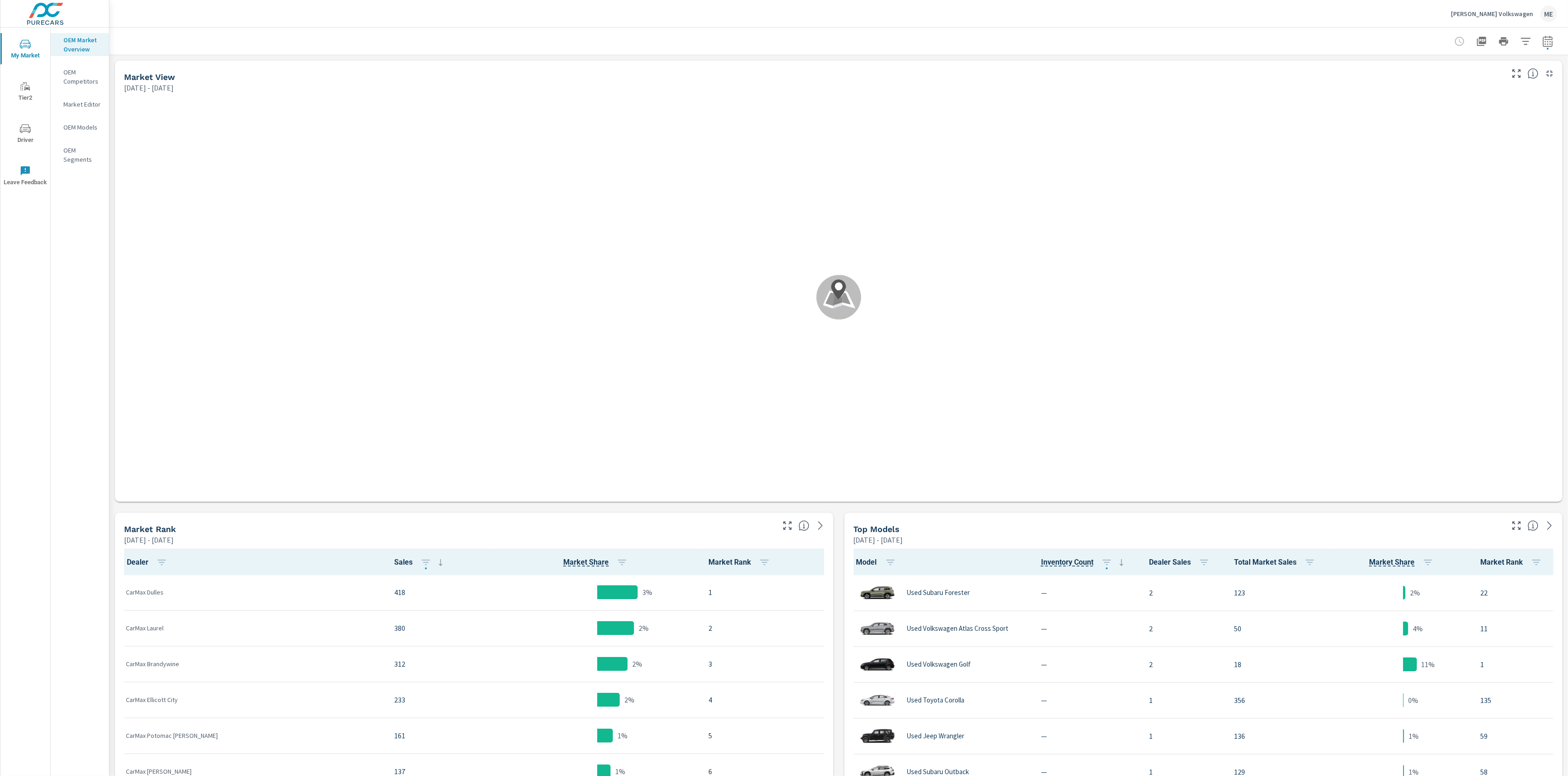
scroll to position [1, 0]
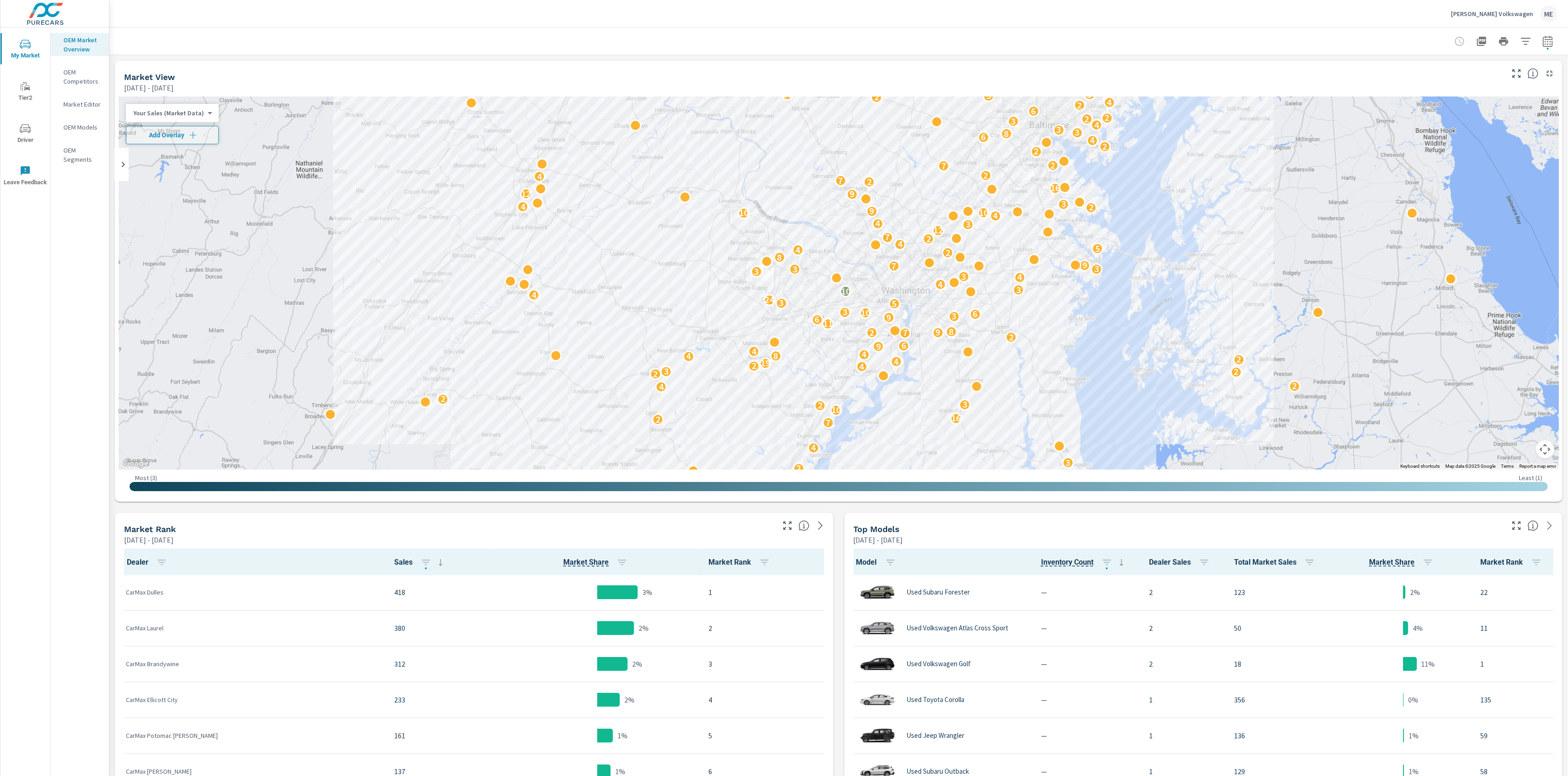
click at [1138, 40] on div at bounding box center [839, 41] width 1437 height 27
click at [1551, 44] on icon "button" at bounding box center [1547, 43] width 6 height 4
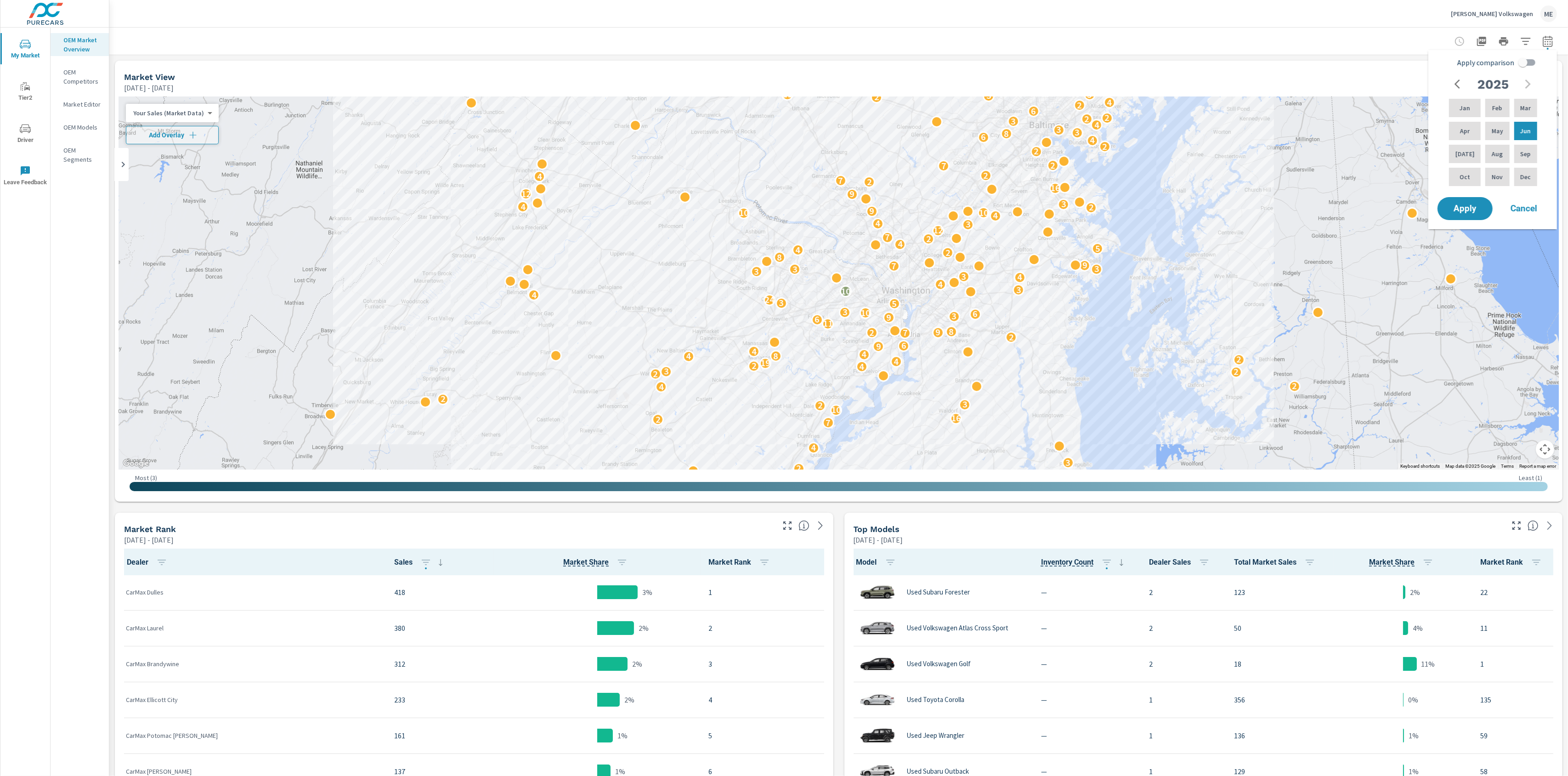
drag, startPoint x: 1258, startPoint y: 24, endPoint x: 789, endPoint y: 7, distance: 469.3
click at [1254, 25] on div "[PERSON_NAME] Volkswagen ME" at bounding box center [839, 13] width 1437 height 27
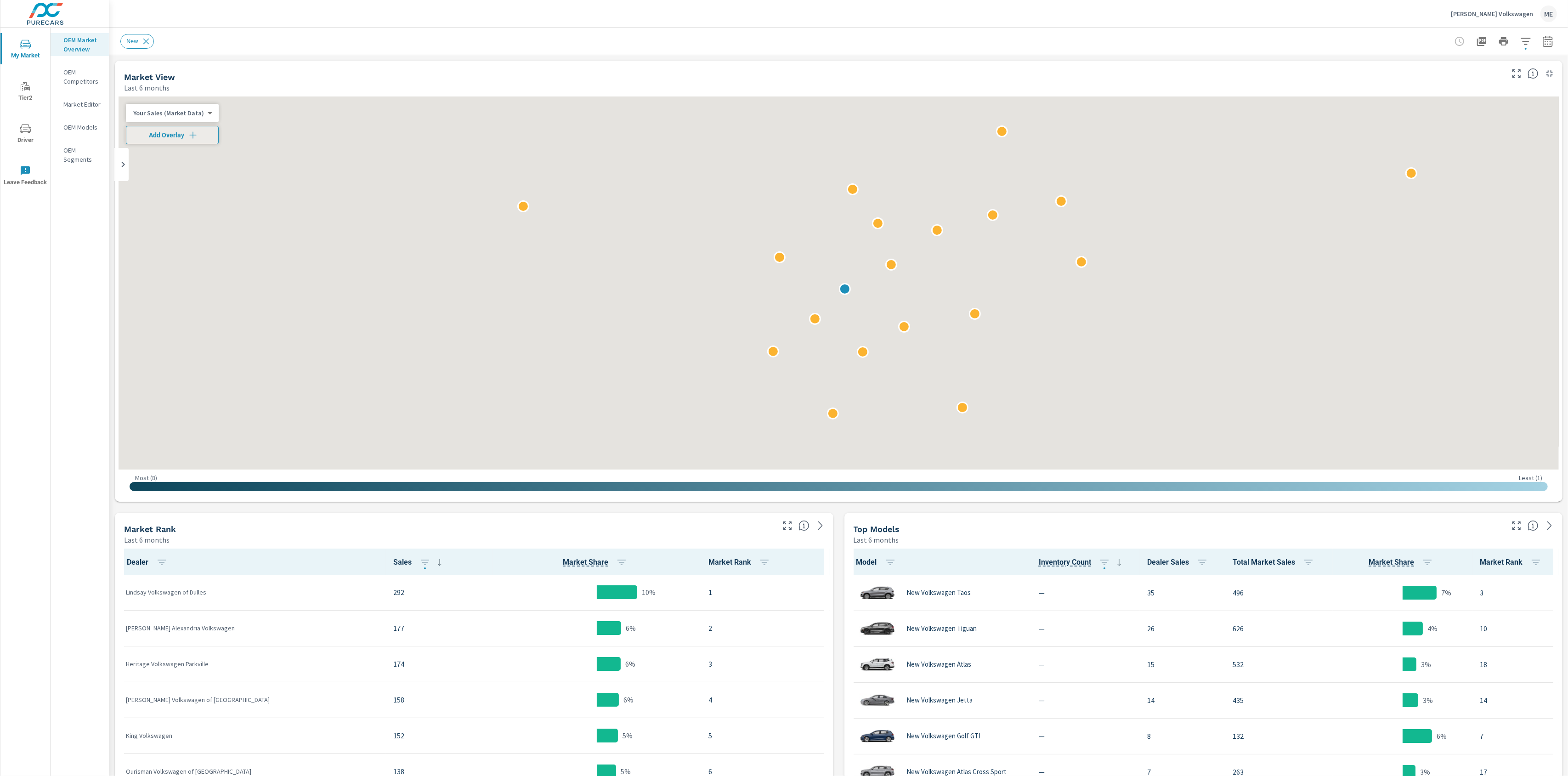
scroll to position [1, 0]
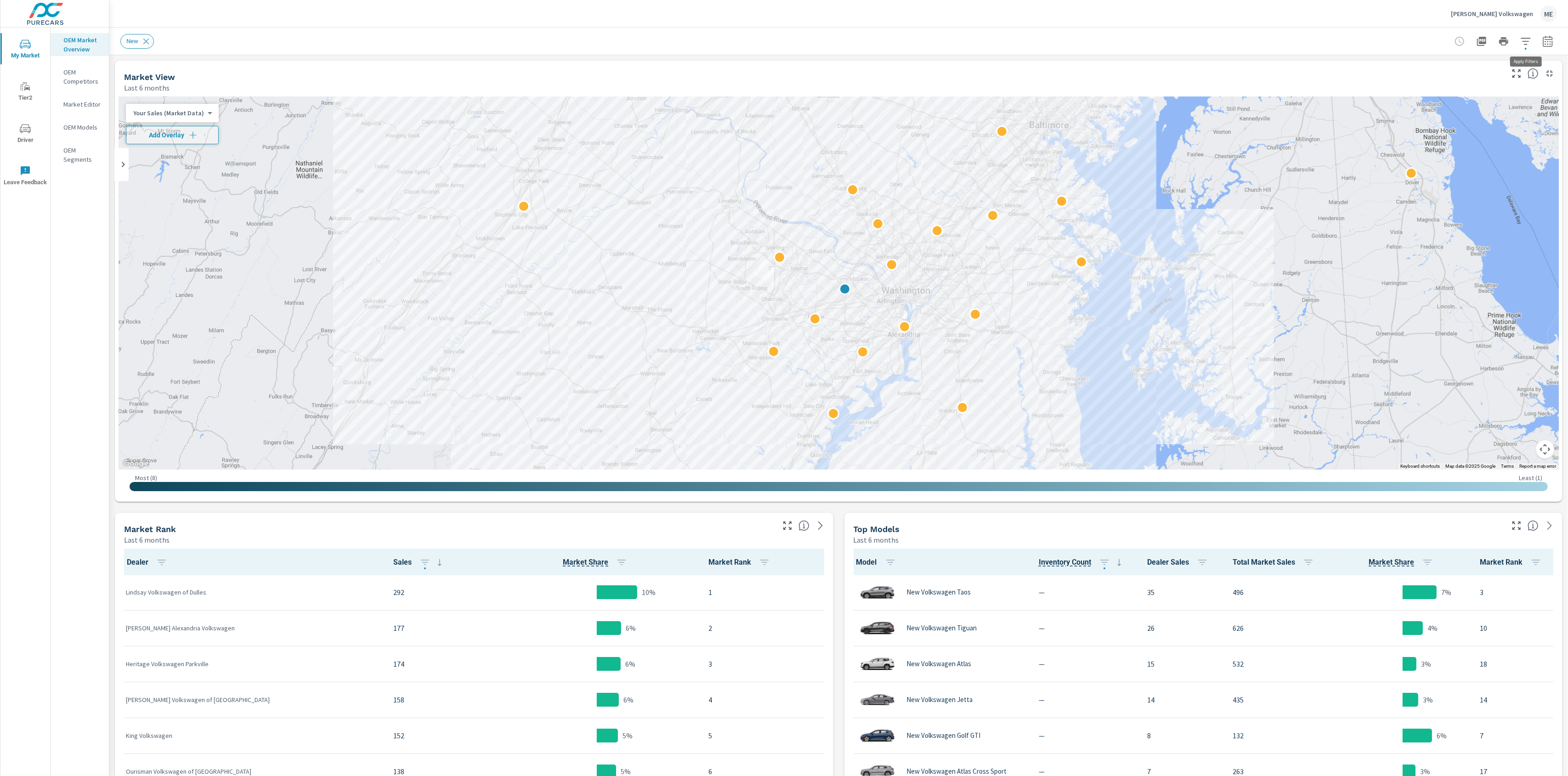
click at [1529, 37] on icon "button" at bounding box center [1526, 41] width 11 height 11
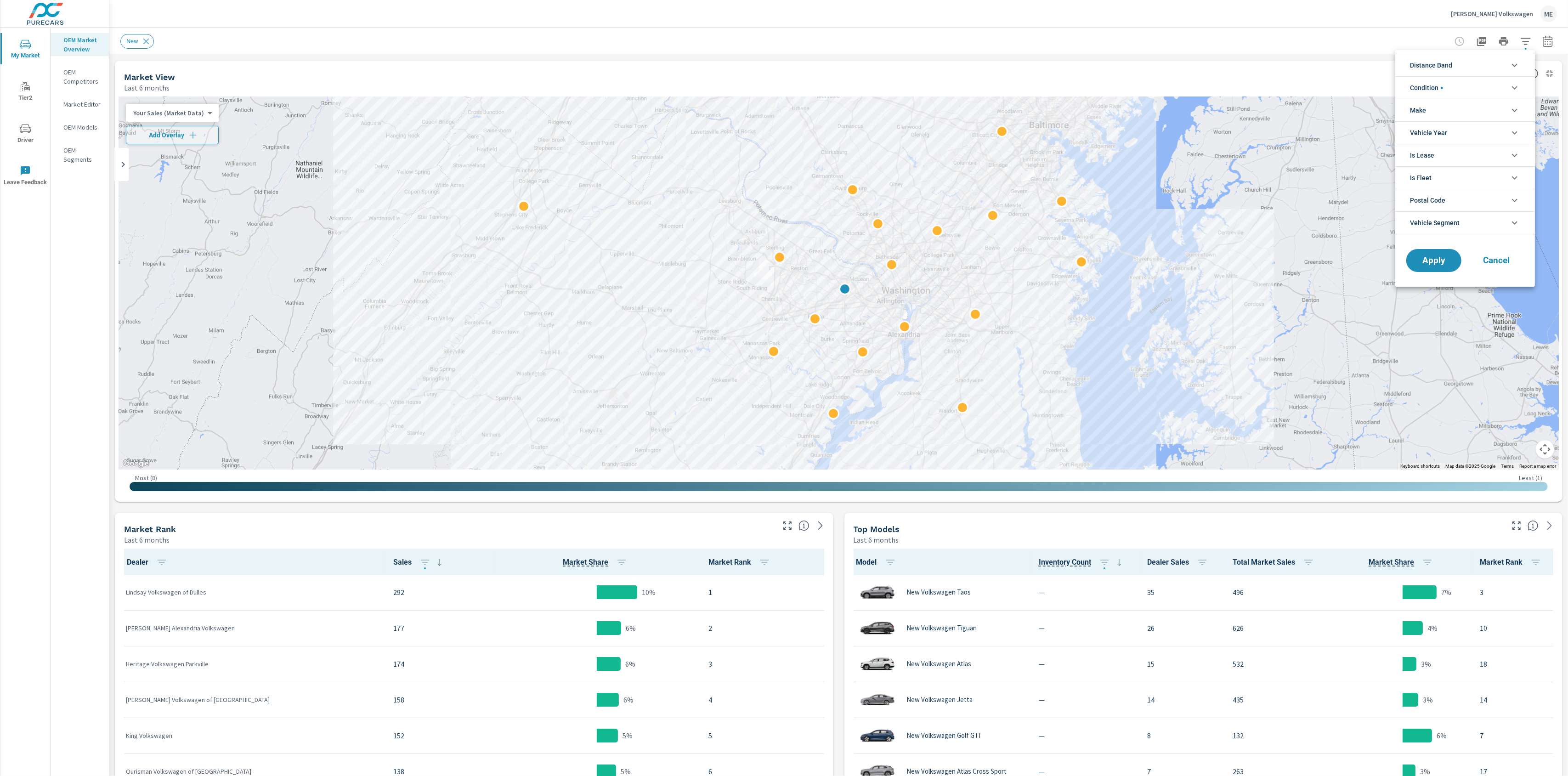
click at [1473, 60] on li "Distance Band" at bounding box center [1465, 65] width 139 height 23
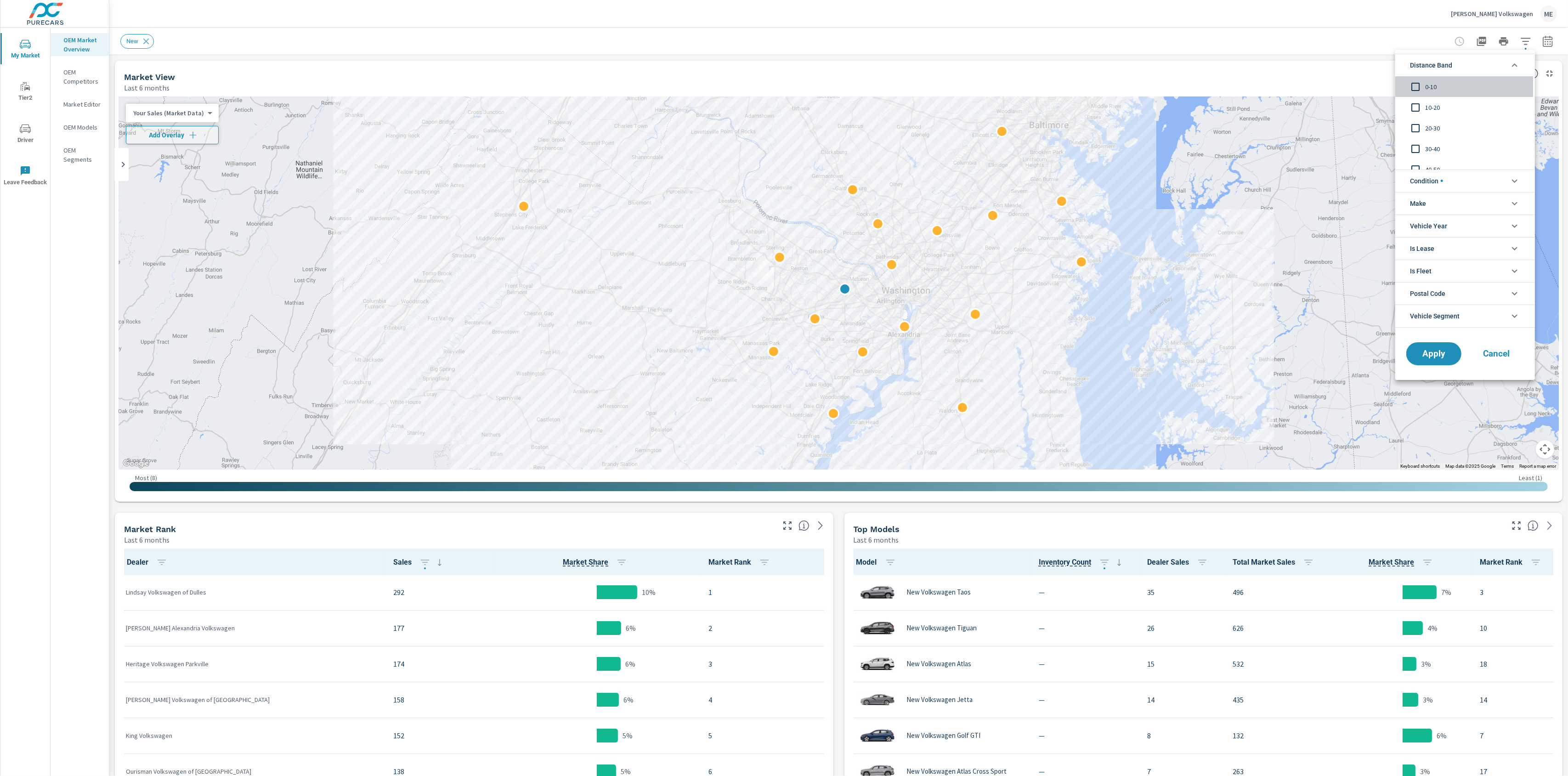
click at [1434, 84] on span "0-10" at bounding box center [1475, 86] width 100 height 11
drag, startPoint x: 1434, startPoint y: 84, endPoint x: 1435, endPoint y: 109, distance: 25.0
click at [1435, 109] on span "10-20" at bounding box center [1475, 107] width 100 height 11
drag, startPoint x: 1437, startPoint y: 184, endPoint x: 1444, endPoint y: 184, distance: 7.0
click at [1438, 184] on span "Condition" at bounding box center [1427, 180] width 33 height 22
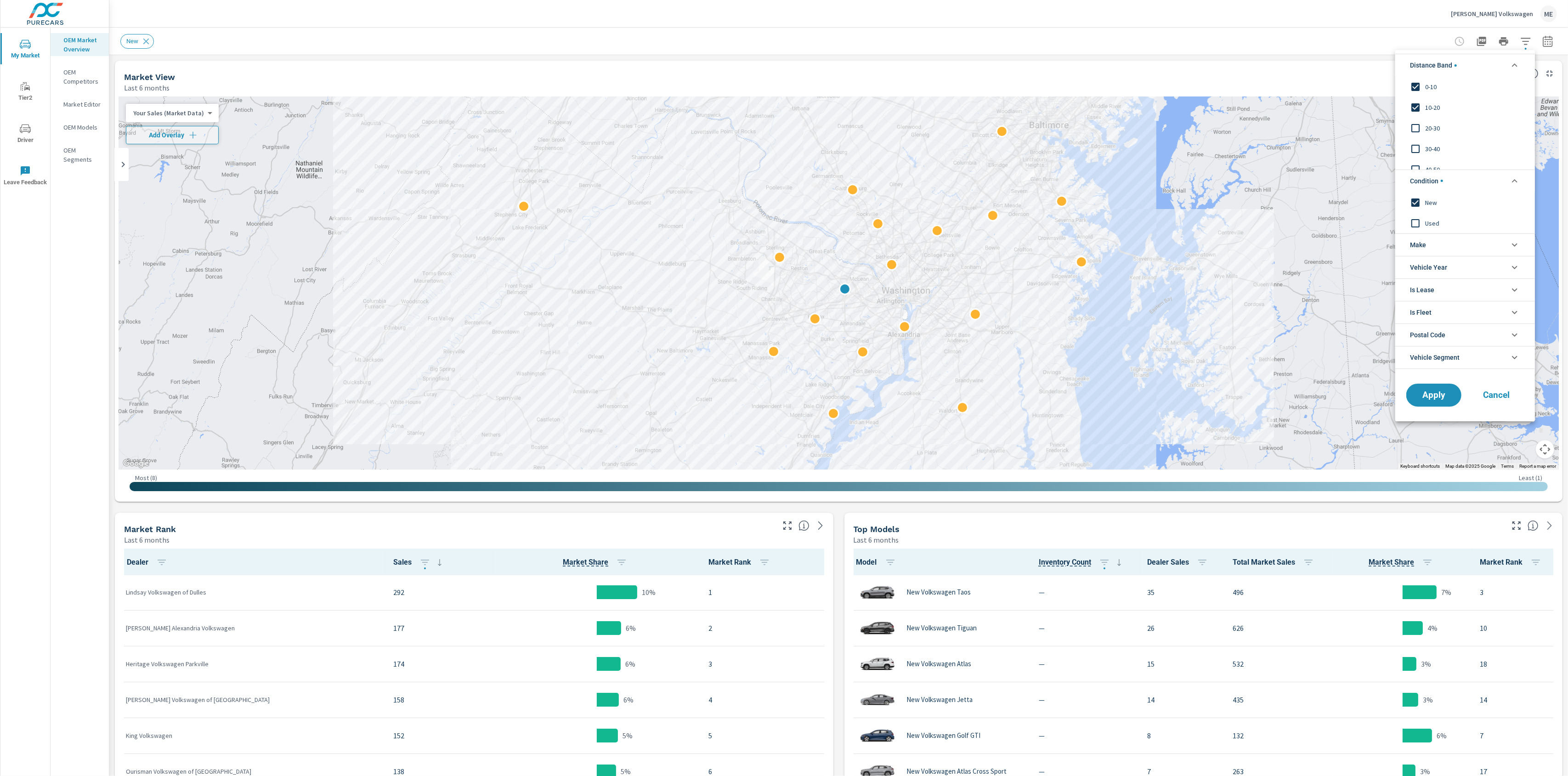
drag, startPoint x: 1426, startPoint y: 244, endPoint x: 1434, endPoint y: 251, distance: 10.6
click at [1427, 244] on li "Make" at bounding box center [1465, 245] width 139 height 23
click at [1444, 264] on span "Volkswagen" at bounding box center [1475, 266] width 100 height 11
click at [1438, 420] on span "Apply" at bounding box center [1434, 416] width 38 height 9
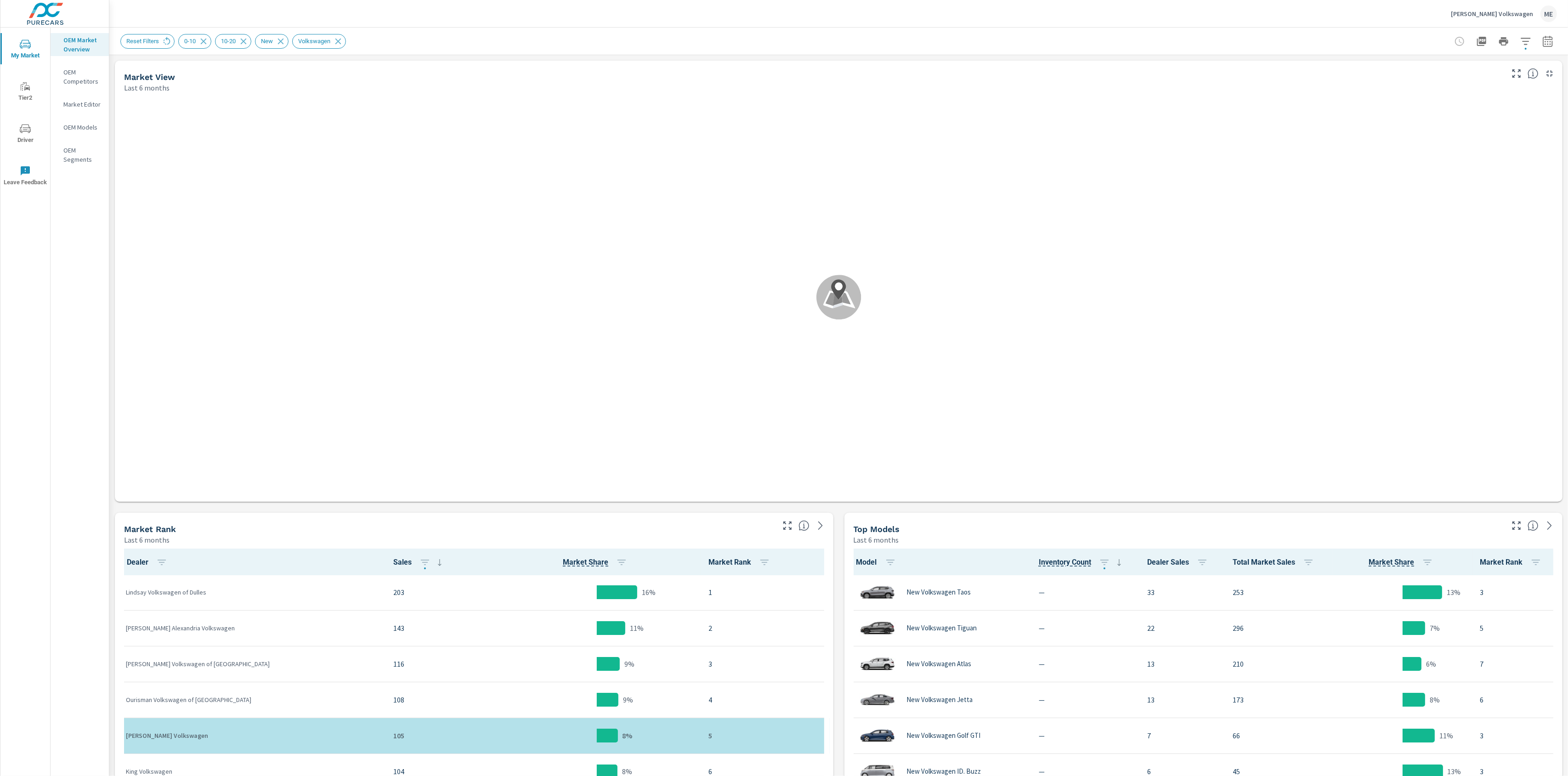
scroll to position [1, 0]
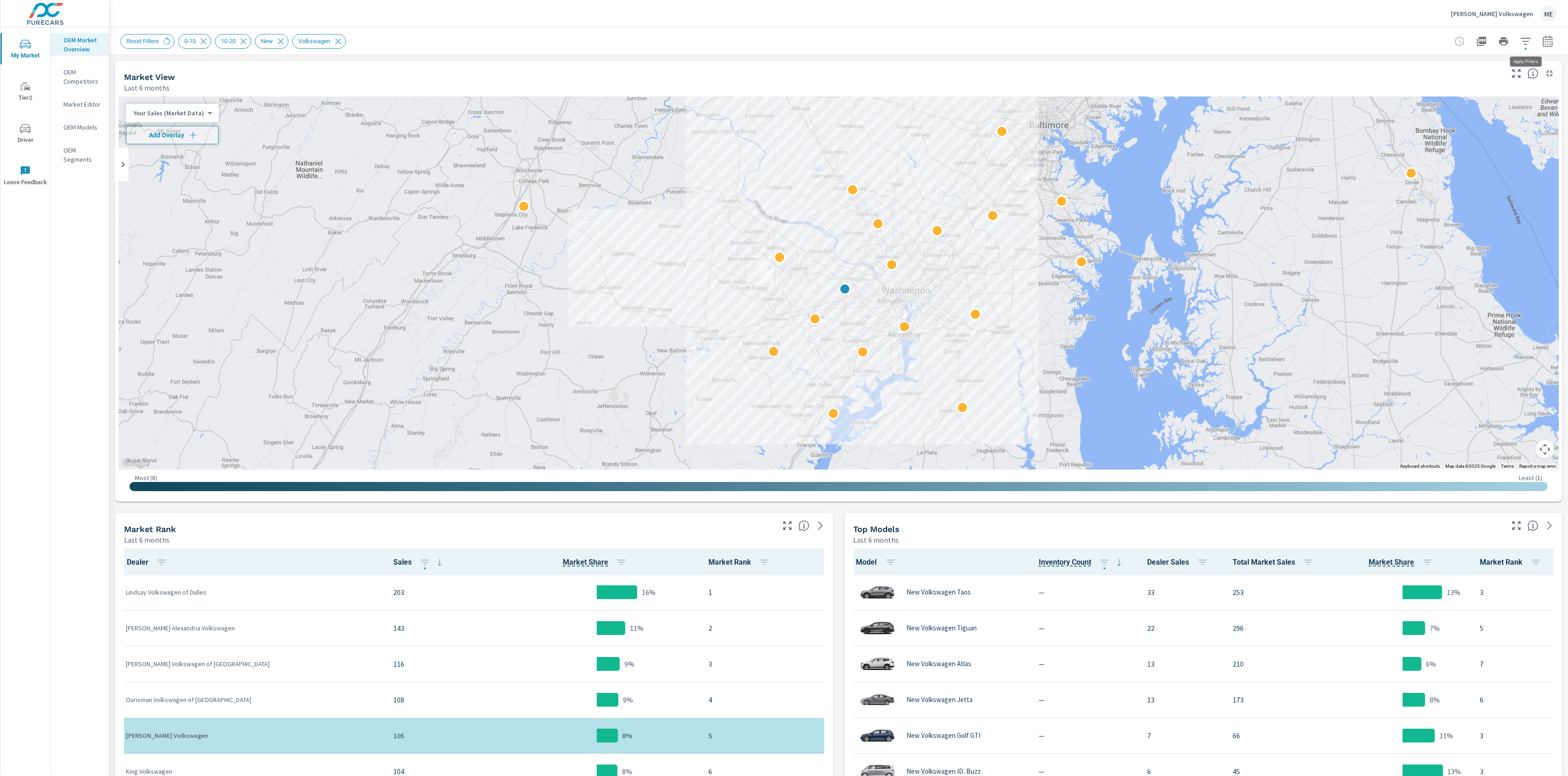
click at [1524, 38] on icon "button" at bounding box center [1525, 41] width 9 height 7
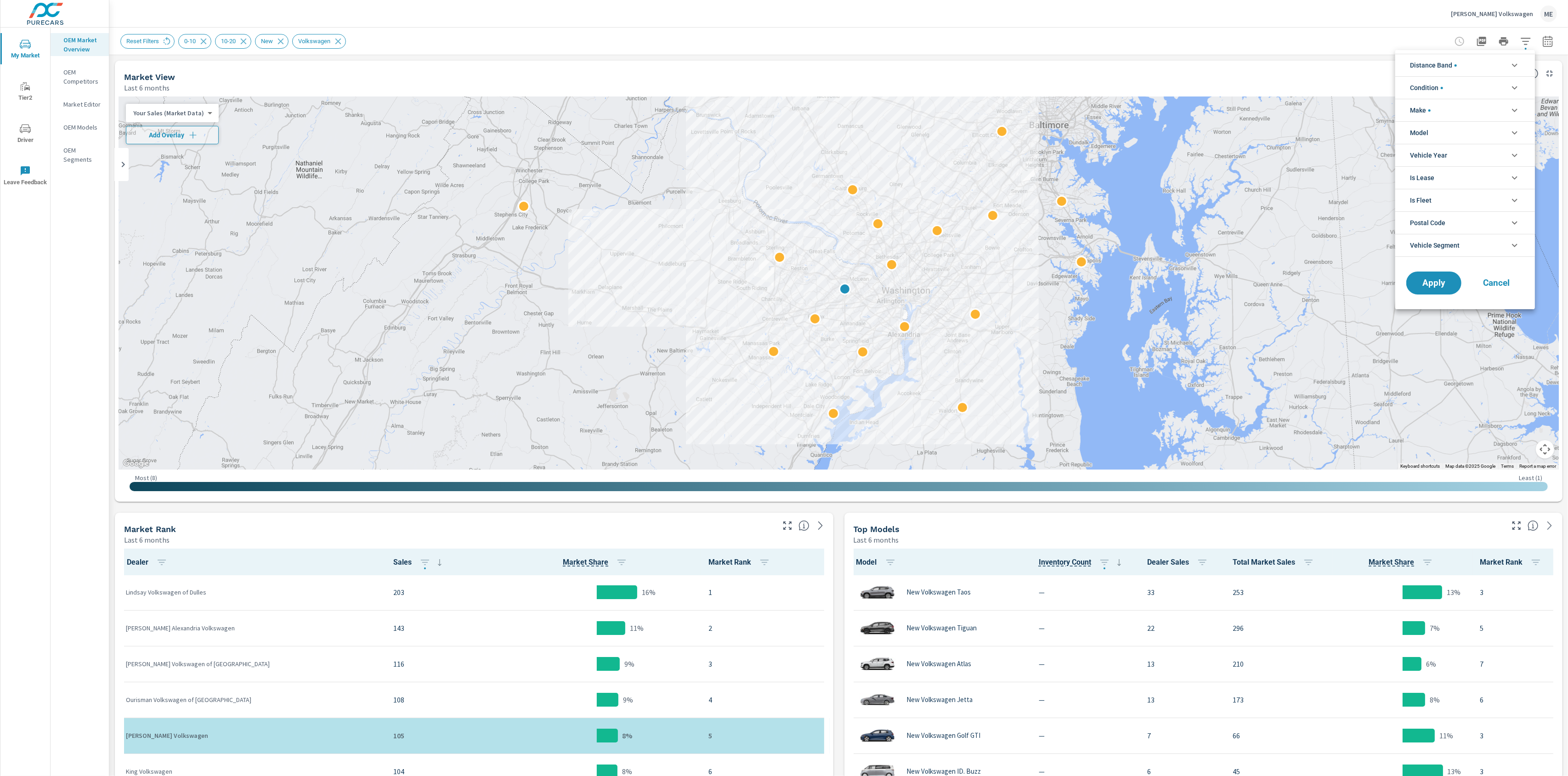
click at [1450, 86] on li "Condition" at bounding box center [1465, 88] width 139 height 23
click at [1445, 68] on span "Distance Band" at bounding box center [1434, 65] width 47 height 22
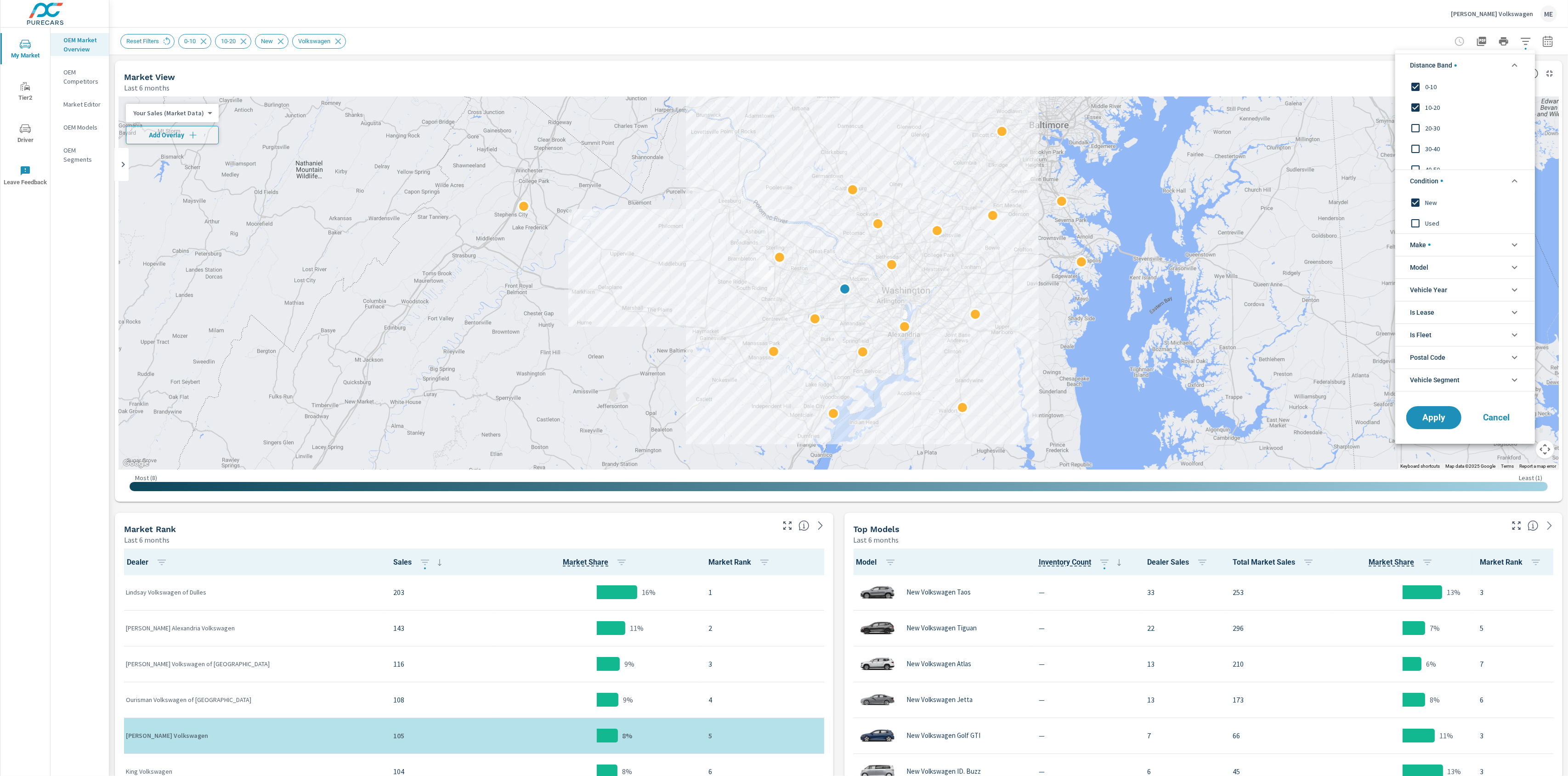
click at [1162, 39] on div at bounding box center [784, 388] width 1568 height 776
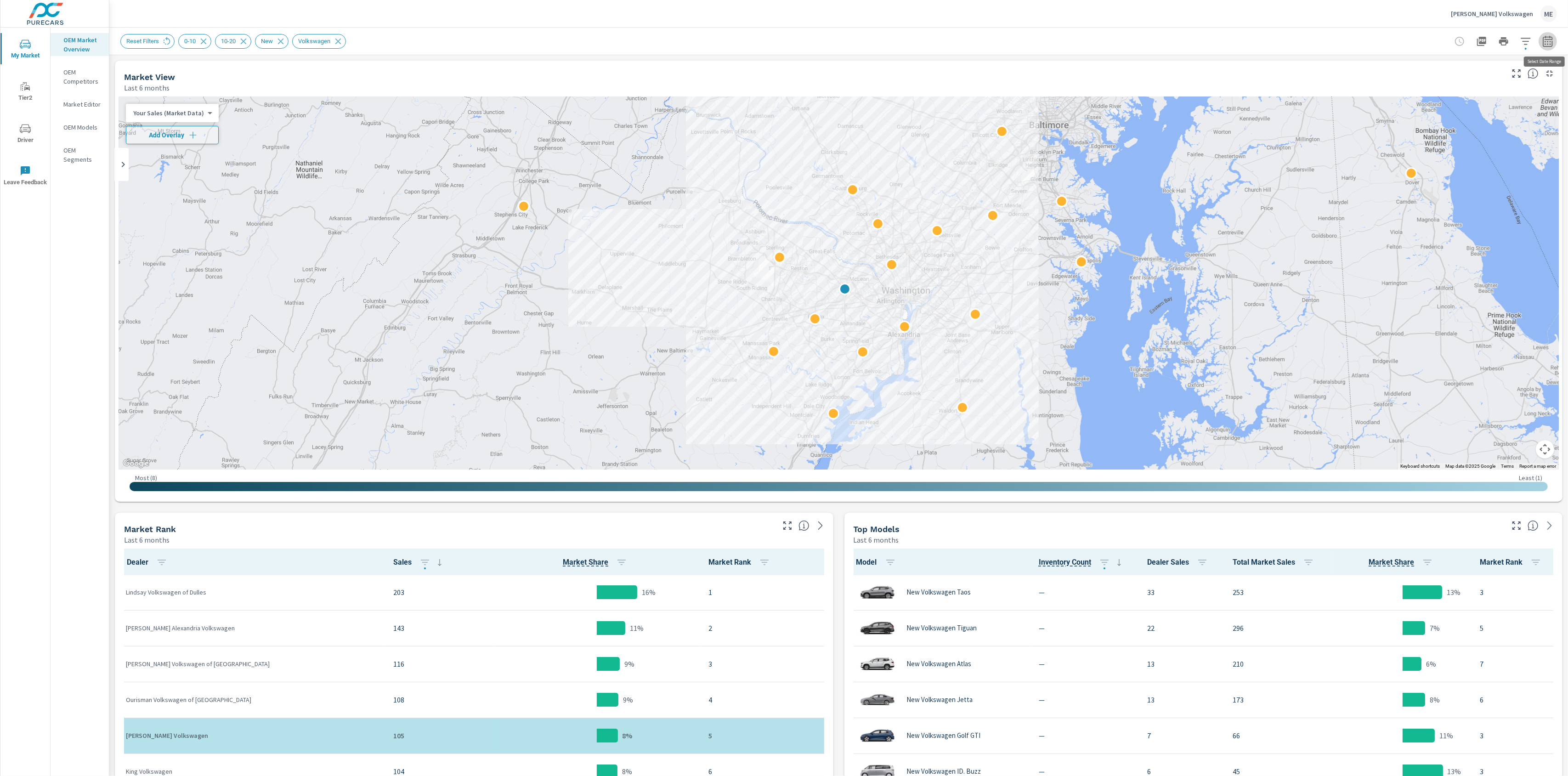
click at [1553, 40] on button "button" at bounding box center [1548, 41] width 18 height 18
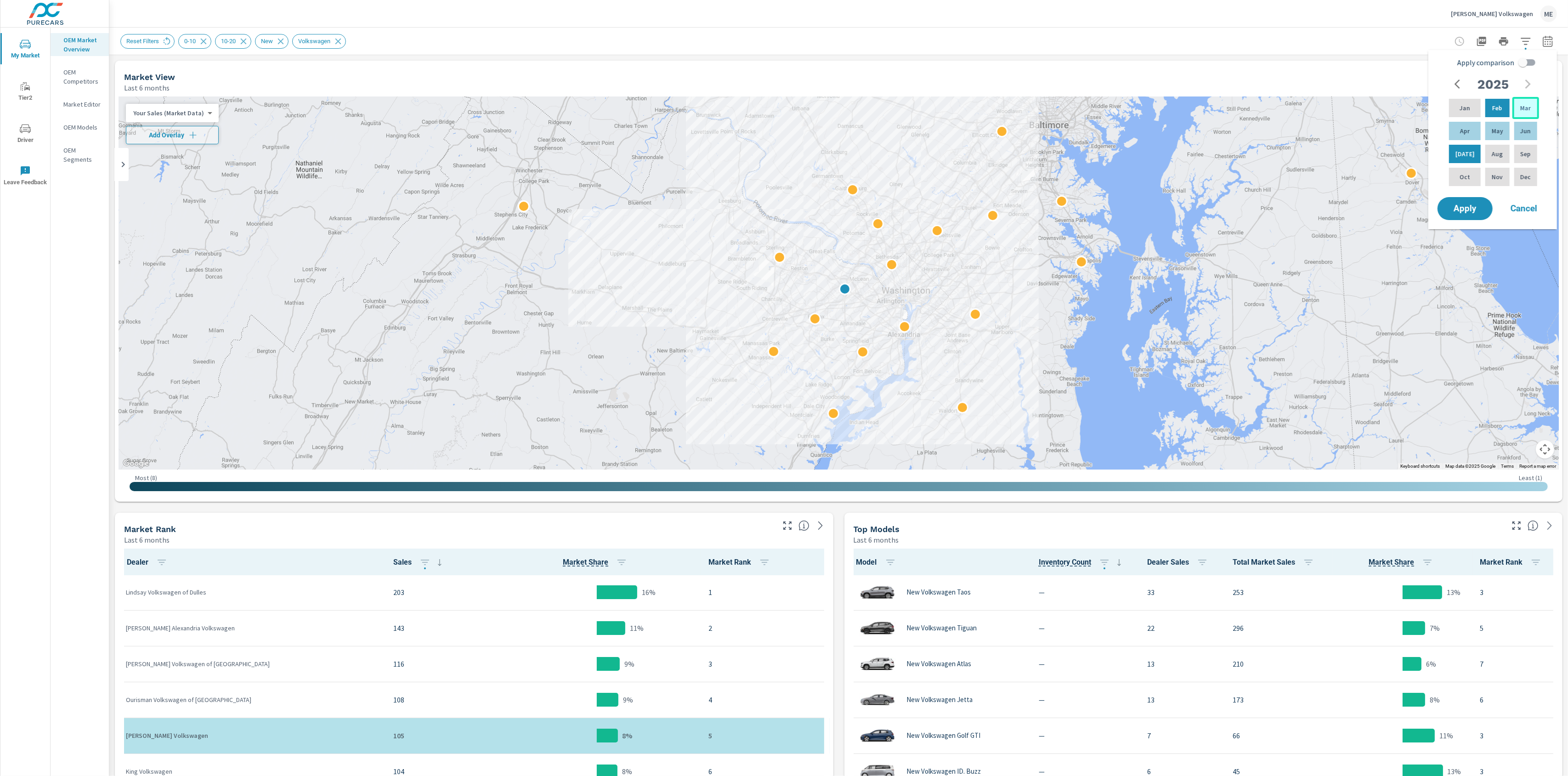
click at [1527, 110] on p "Mar" at bounding box center [1526, 108] width 11 height 9
click at [1498, 128] on p "May" at bounding box center [1498, 131] width 11 height 9
click at [1524, 65] on input "Apply comparison" at bounding box center [1523, 62] width 52 height 18
checkbox input "true"
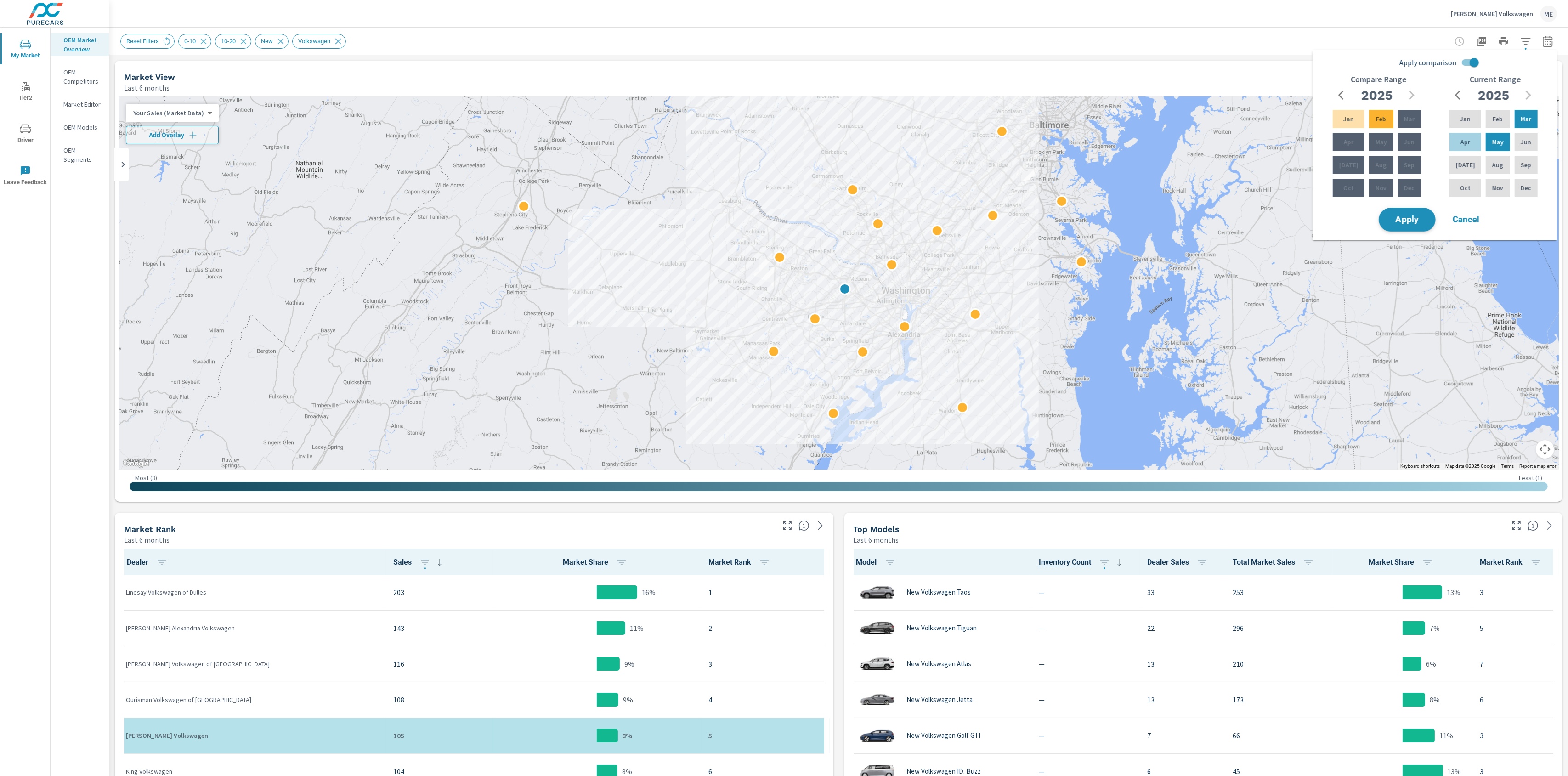
click at [1418, 217] on span "Apply" at bounding box center [1408, 220] width 38 height 9
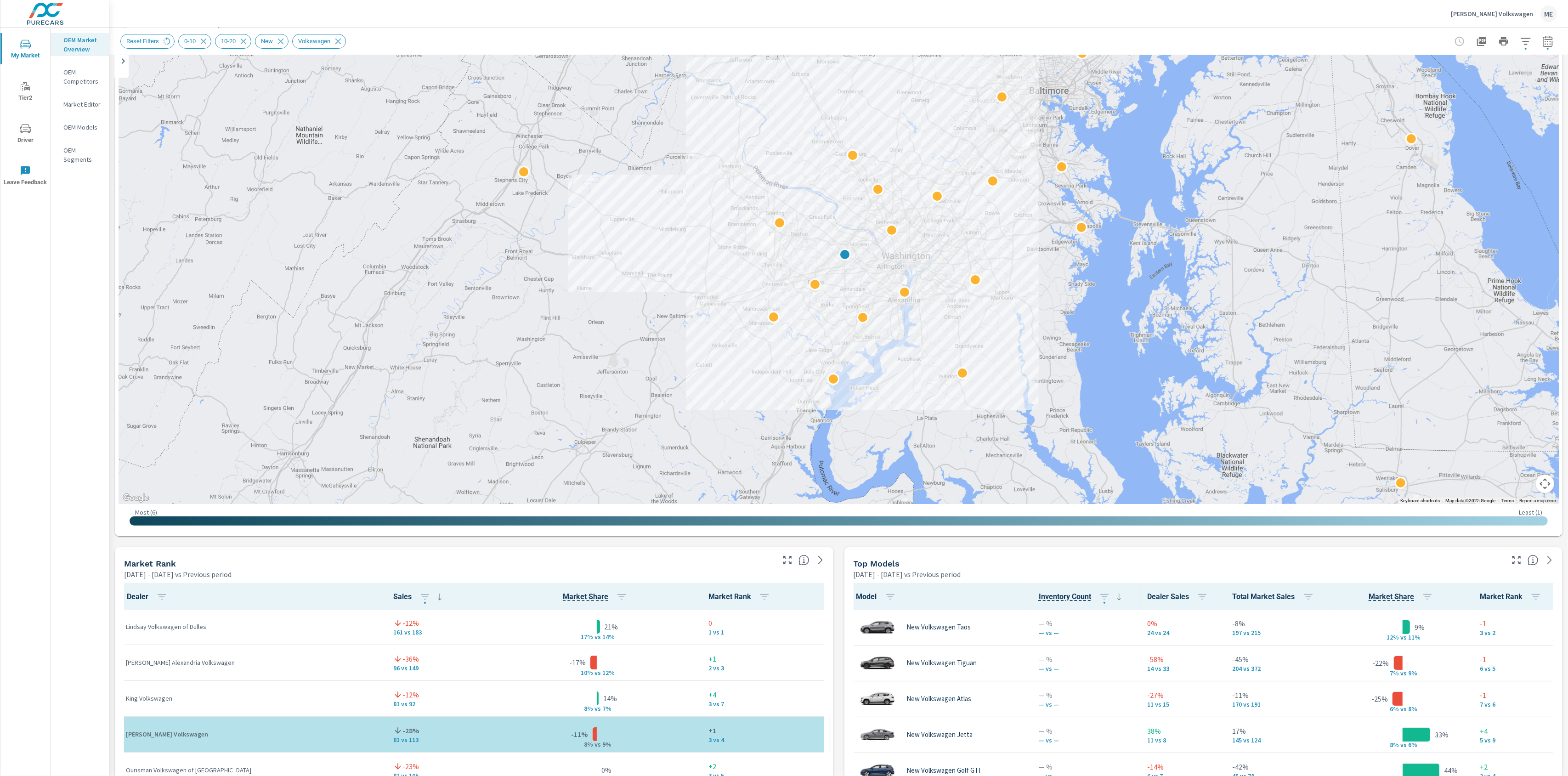
scroll to position [77, 0]
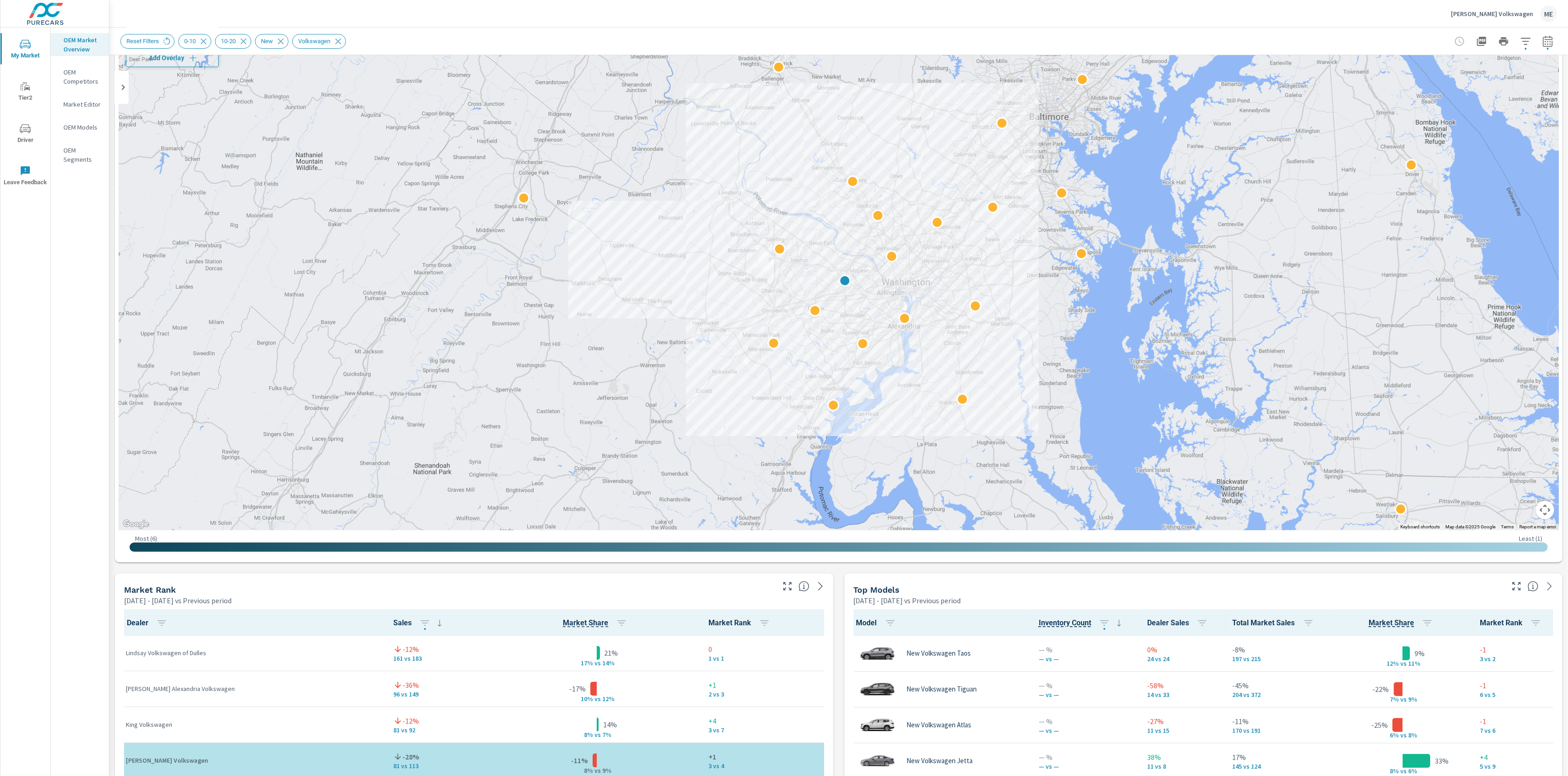
click at [179, 57] on span "Add Overlay" at bounding box center [172, 57] width 85 height 9
click at [1528, 38] on icon "button" at bounding box center [1525, 41] width 9 height 7
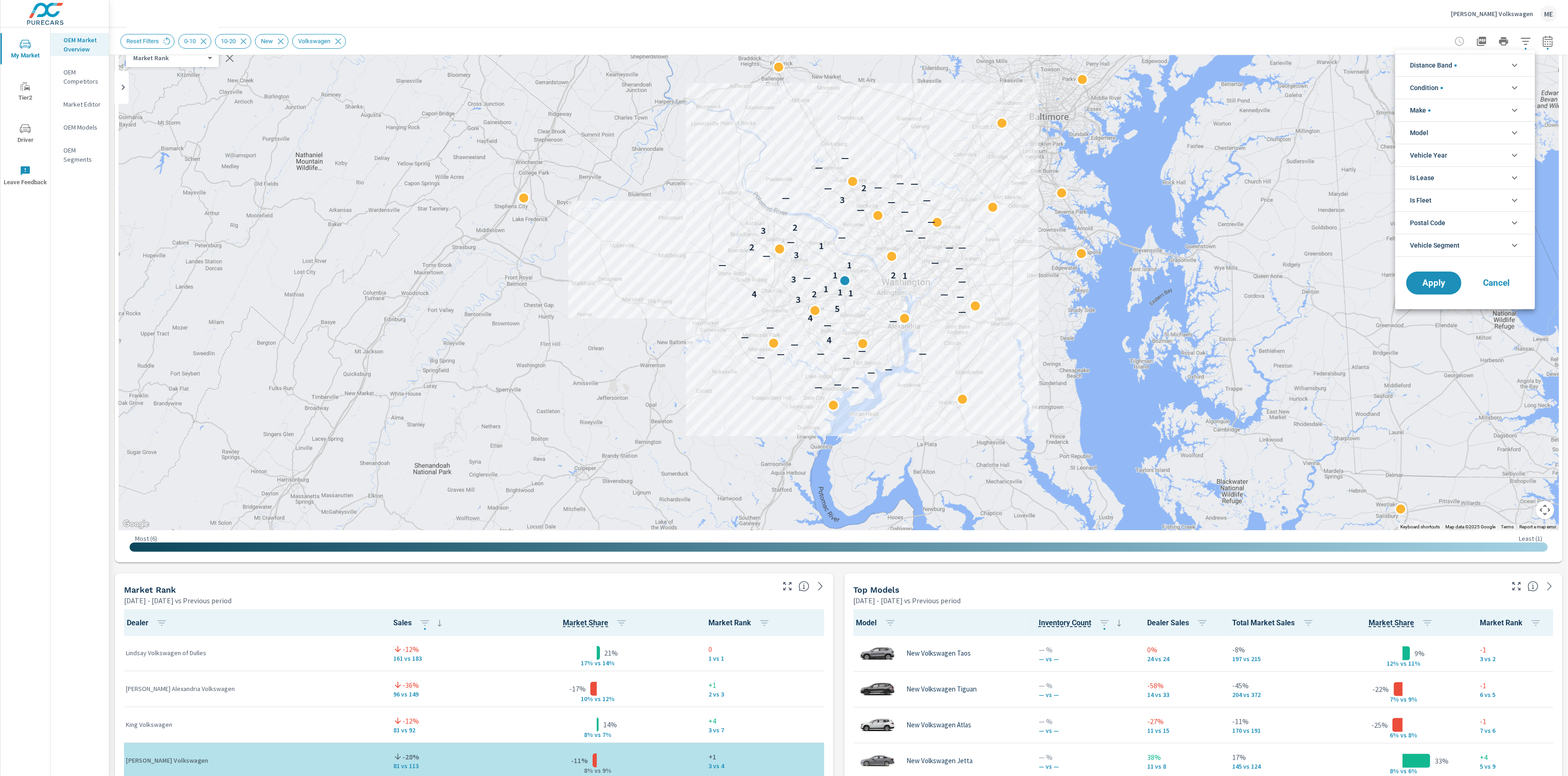
click at [1466, 64] on li "Distance Band" at bounding box center [1465, 65] width 139 height 23
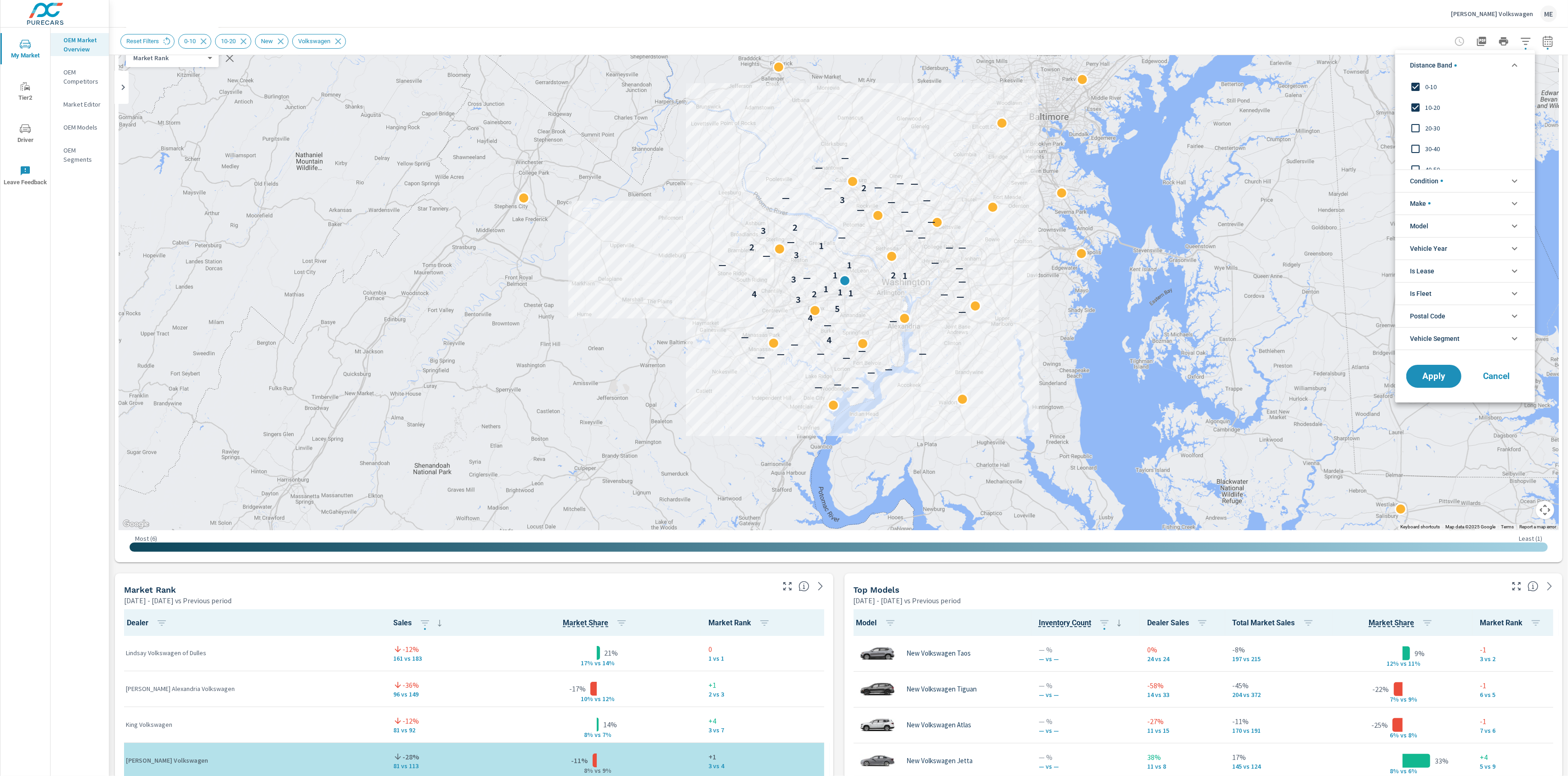
click at [1438, 109] on span "10-20" at bounding box center [1475, 107] width 100 height 11
click at [1440, 374] on span "Apply" at bounding box center [1434, 376] width 38 height 9
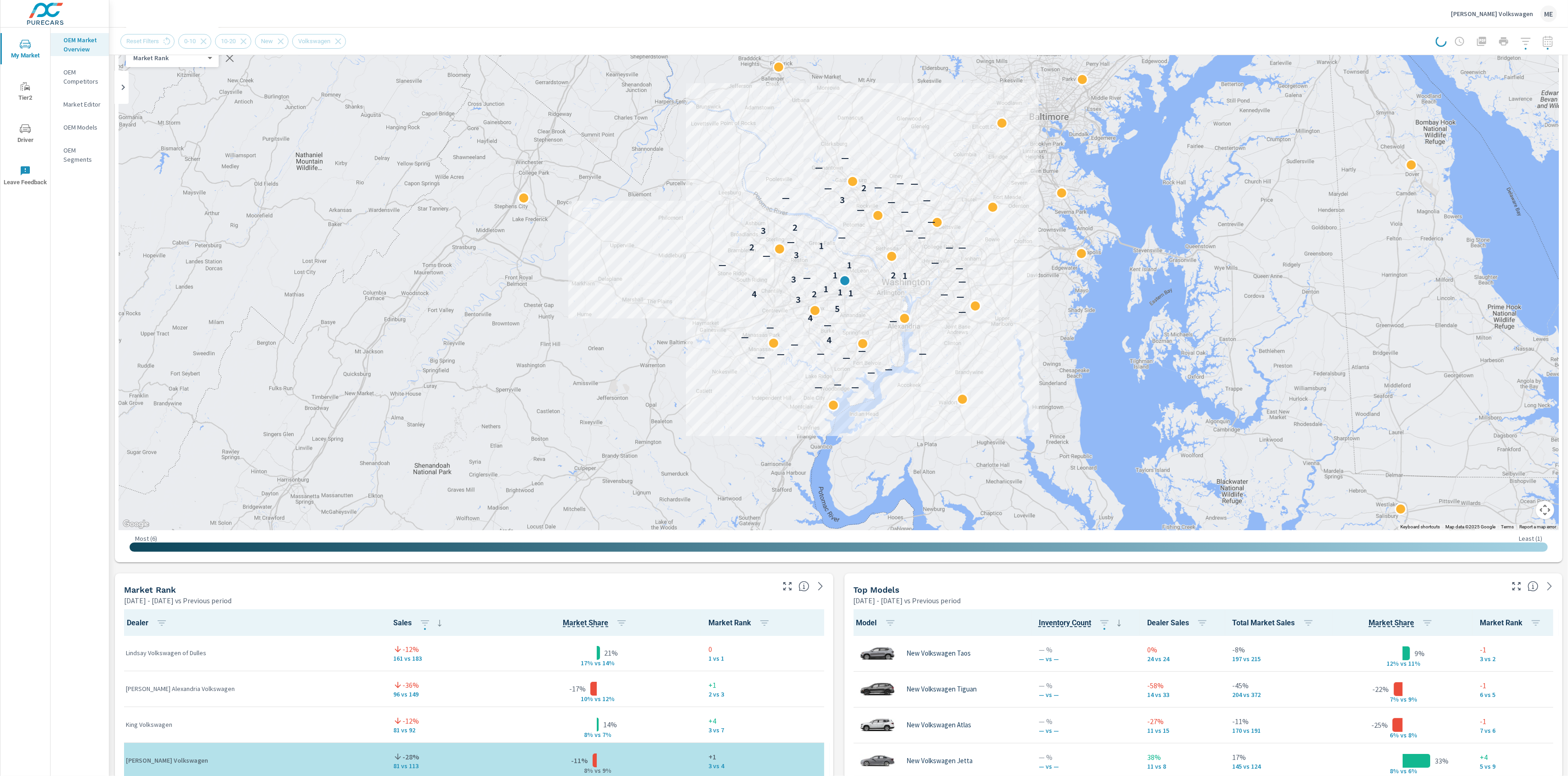
click at [1105, 26] on header "Stohlman Volkswagen ME" at bounding box center [839, 14] width 1459 height 28
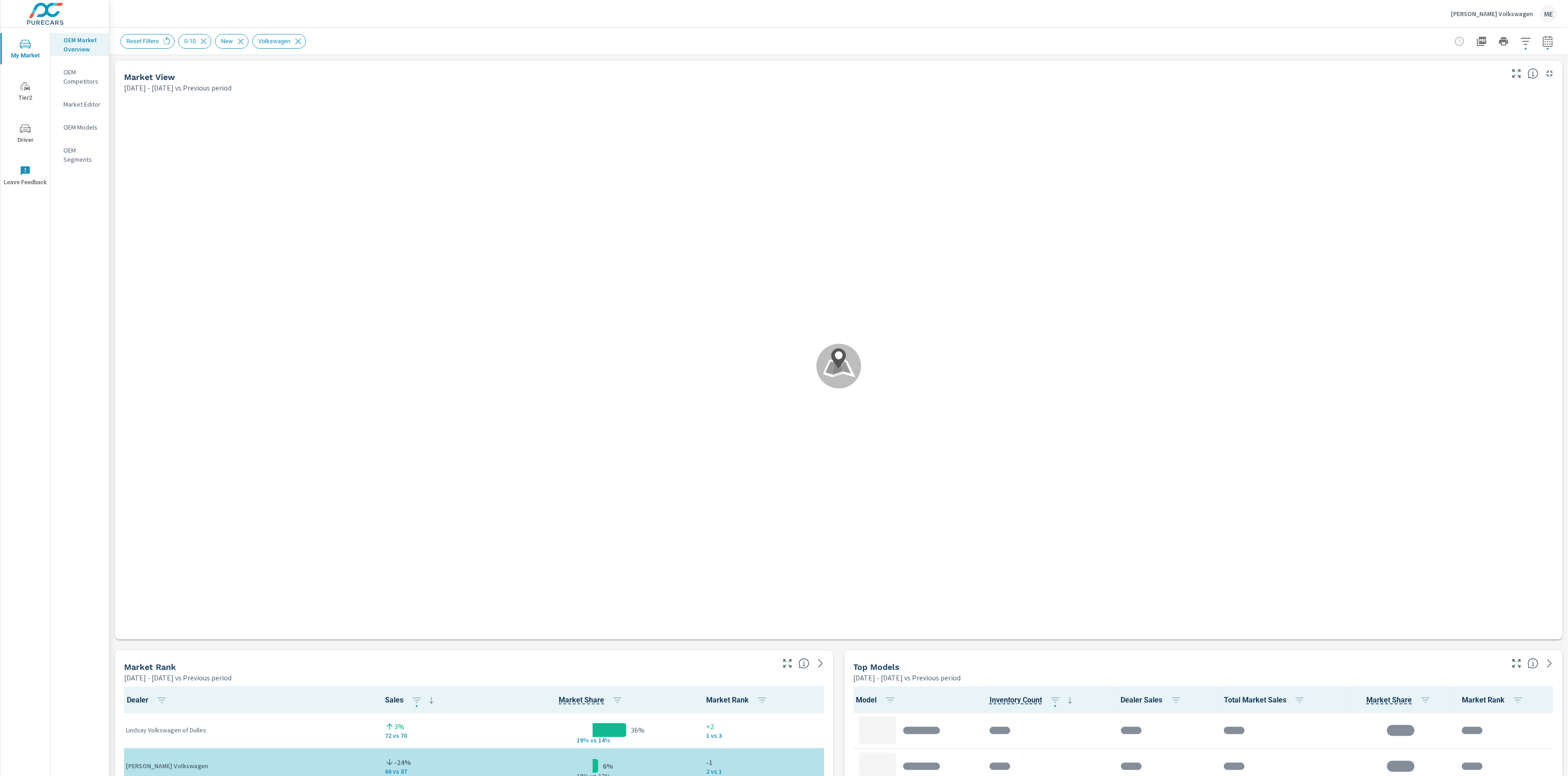
scroll to position [1, 0]
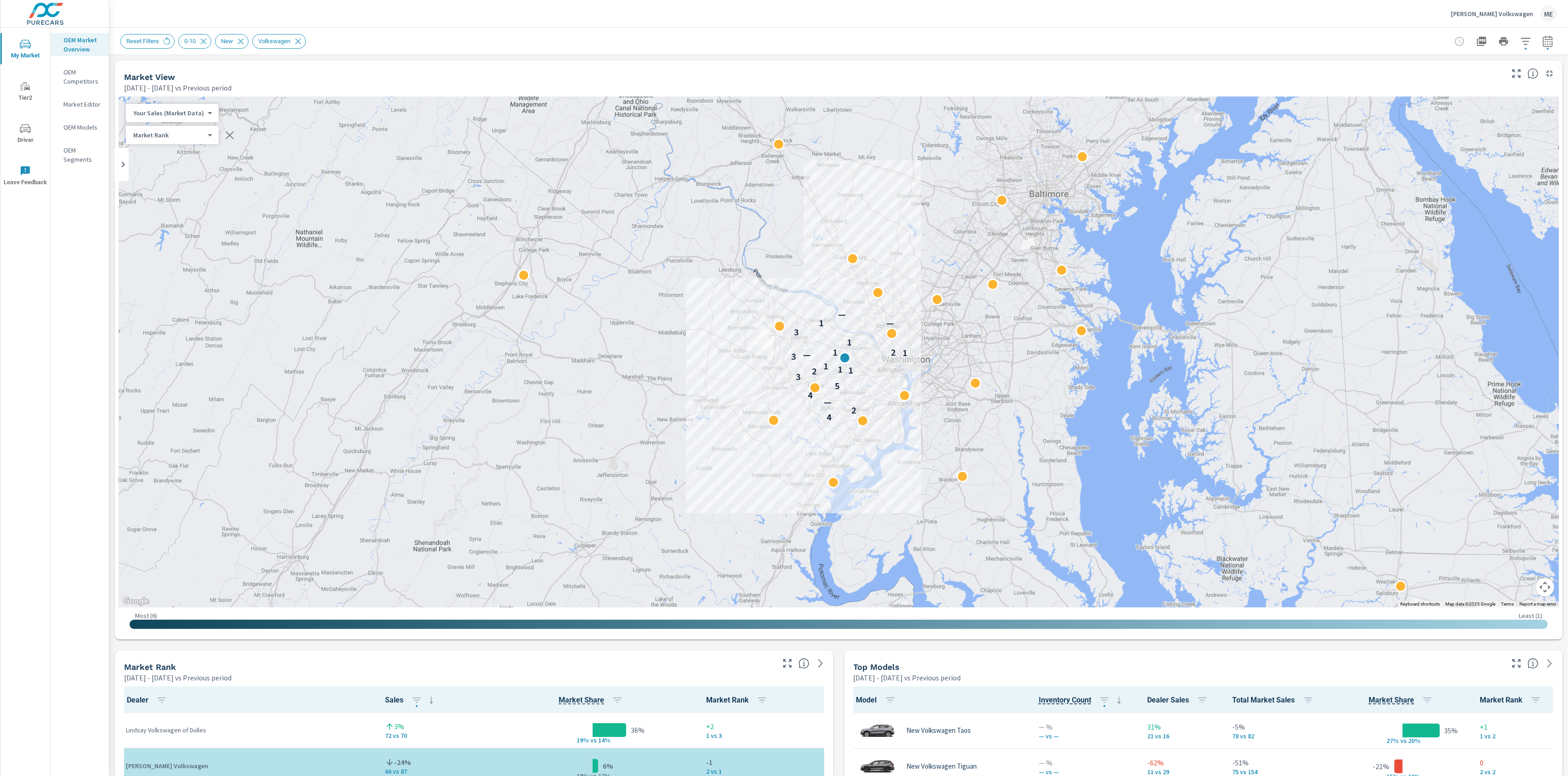
click at [1100, 25] on div "Stohlman Volkswagen ME" at bounding box center [839, 13] width 1437 height 27
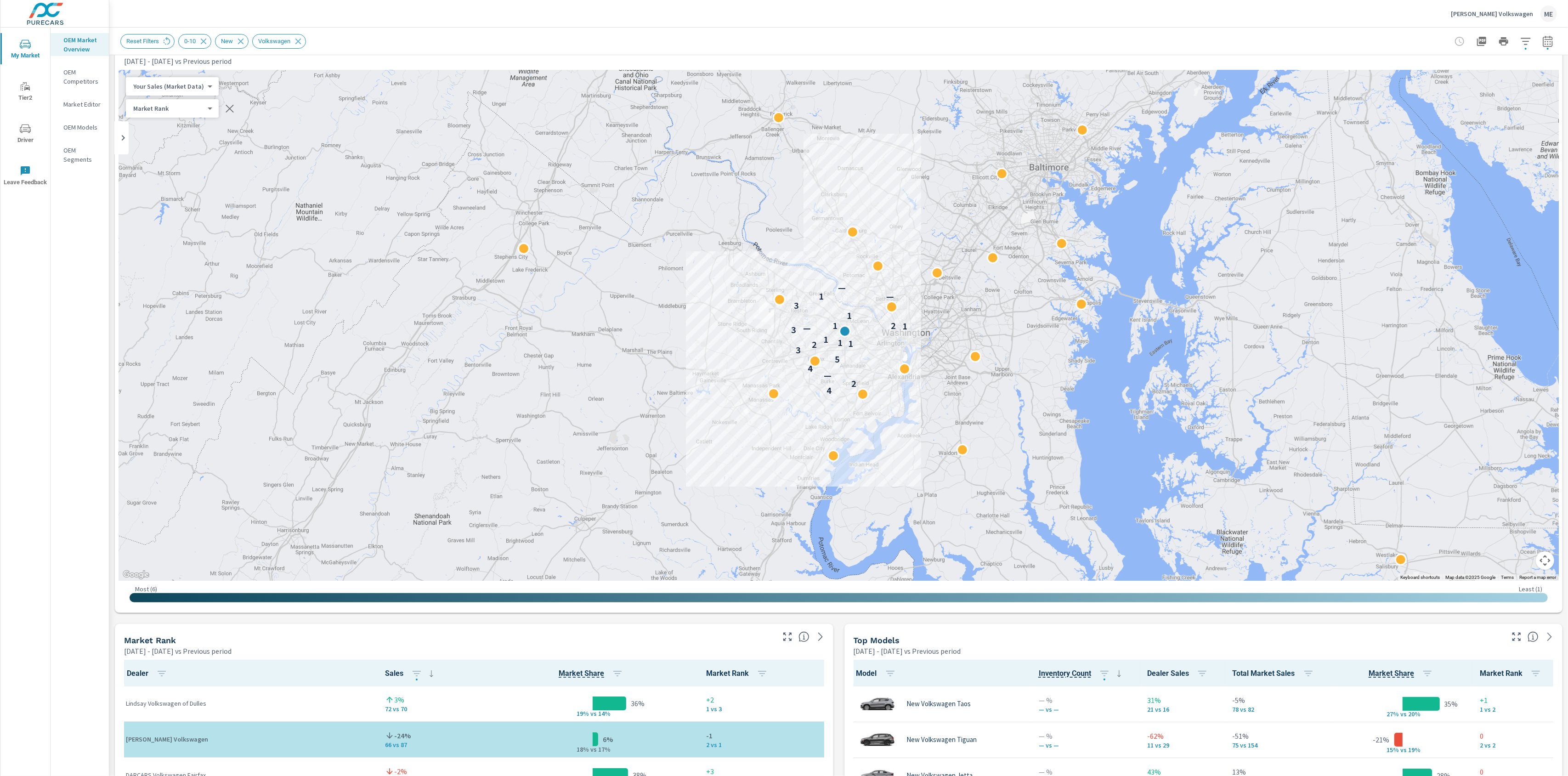
scroll to position [26, 0]
click at [729, 43] on div "Reset Filters 0-10 New Volkswagen" at bounding box center [774, 41] width 1308 height 15
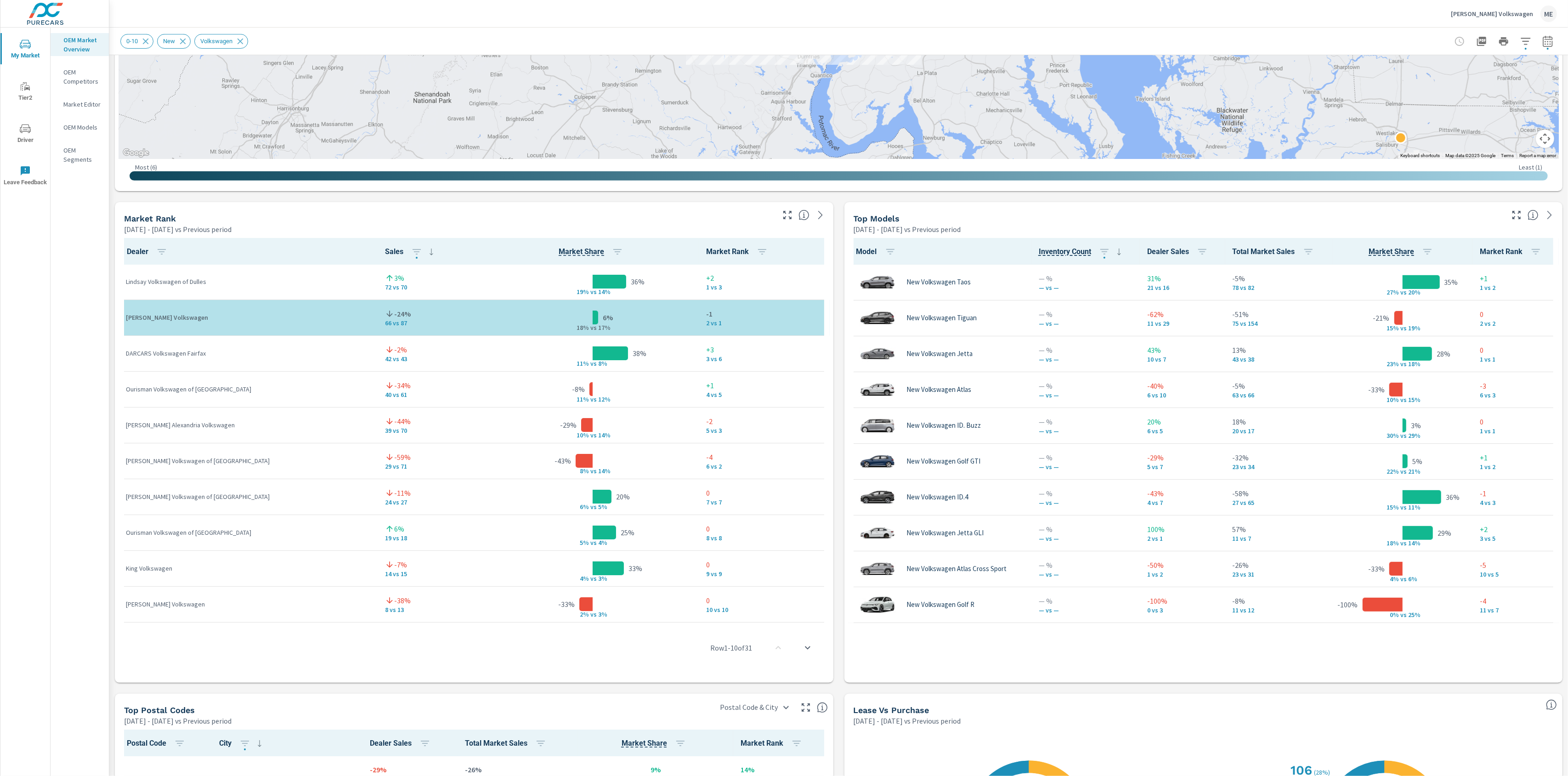
scroll to position [852, 0]
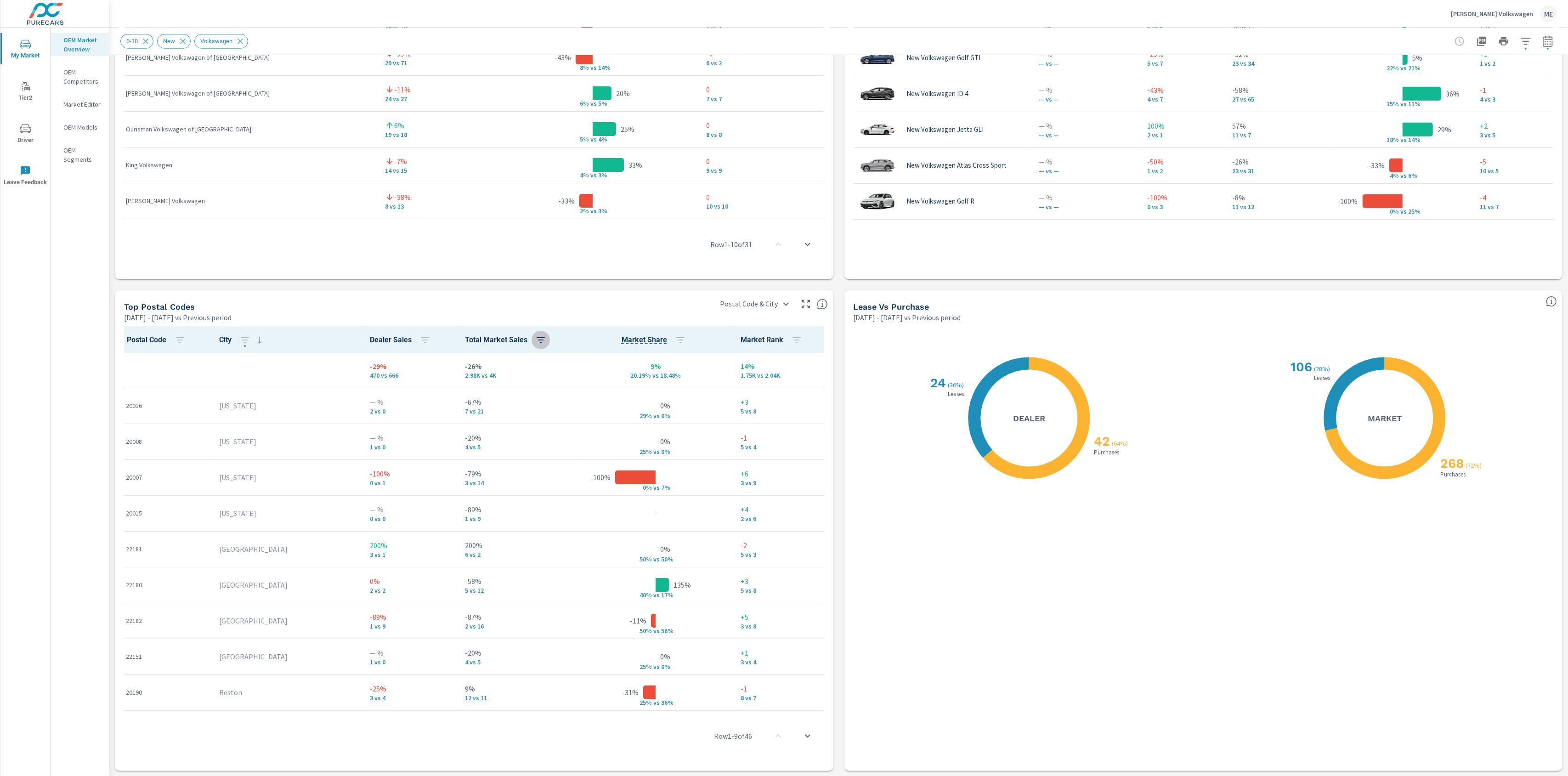
click at [535, 334] on icon "button" at bounding box center [540, 339] width 11 height 11
click at [442, 381] on span "ASC" at bounding box center [436, 378] width 40 height 9
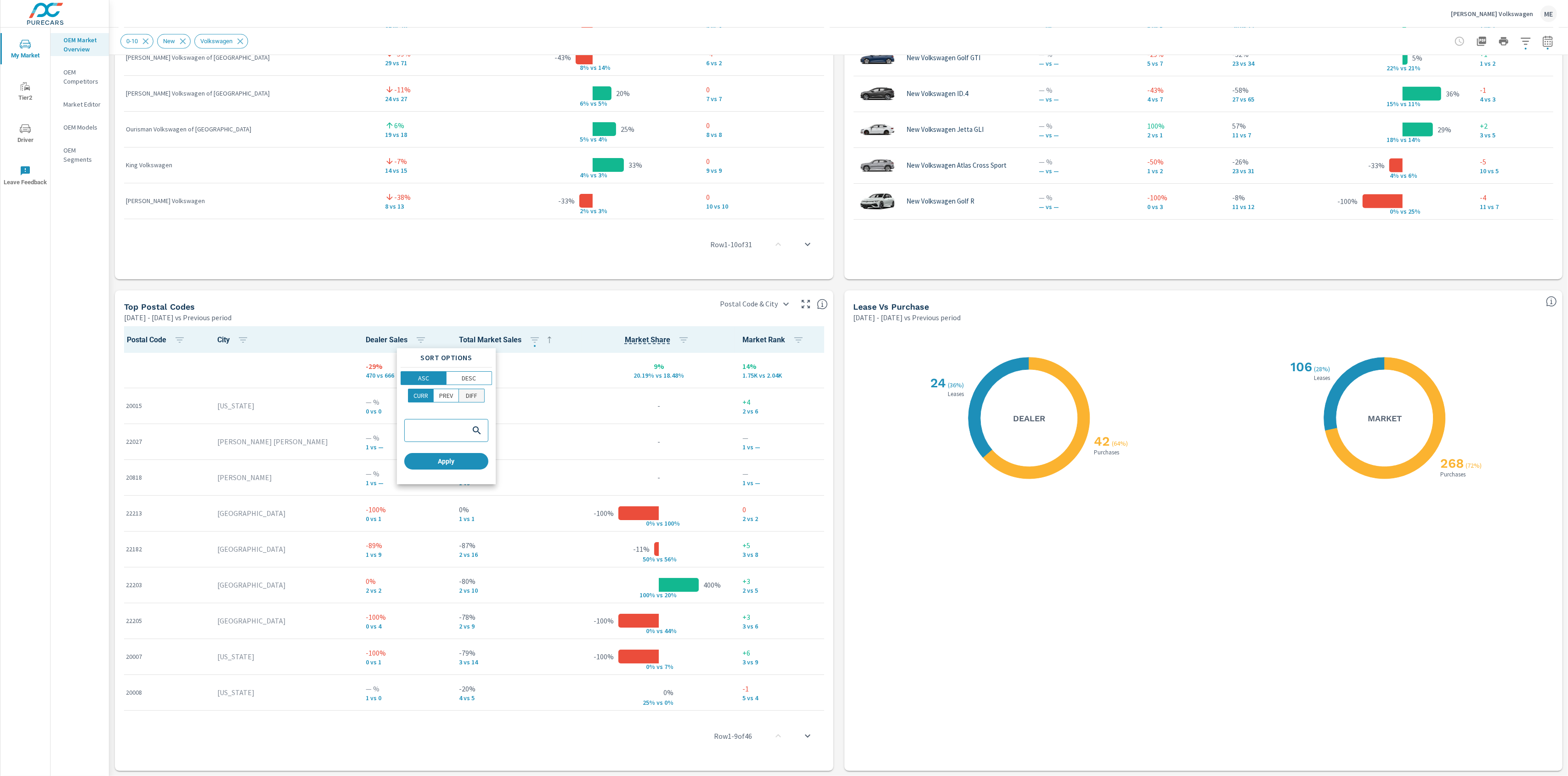
click at [478, 395] on span "DIFF" at bounding box center [471, 396] width 20 height 9
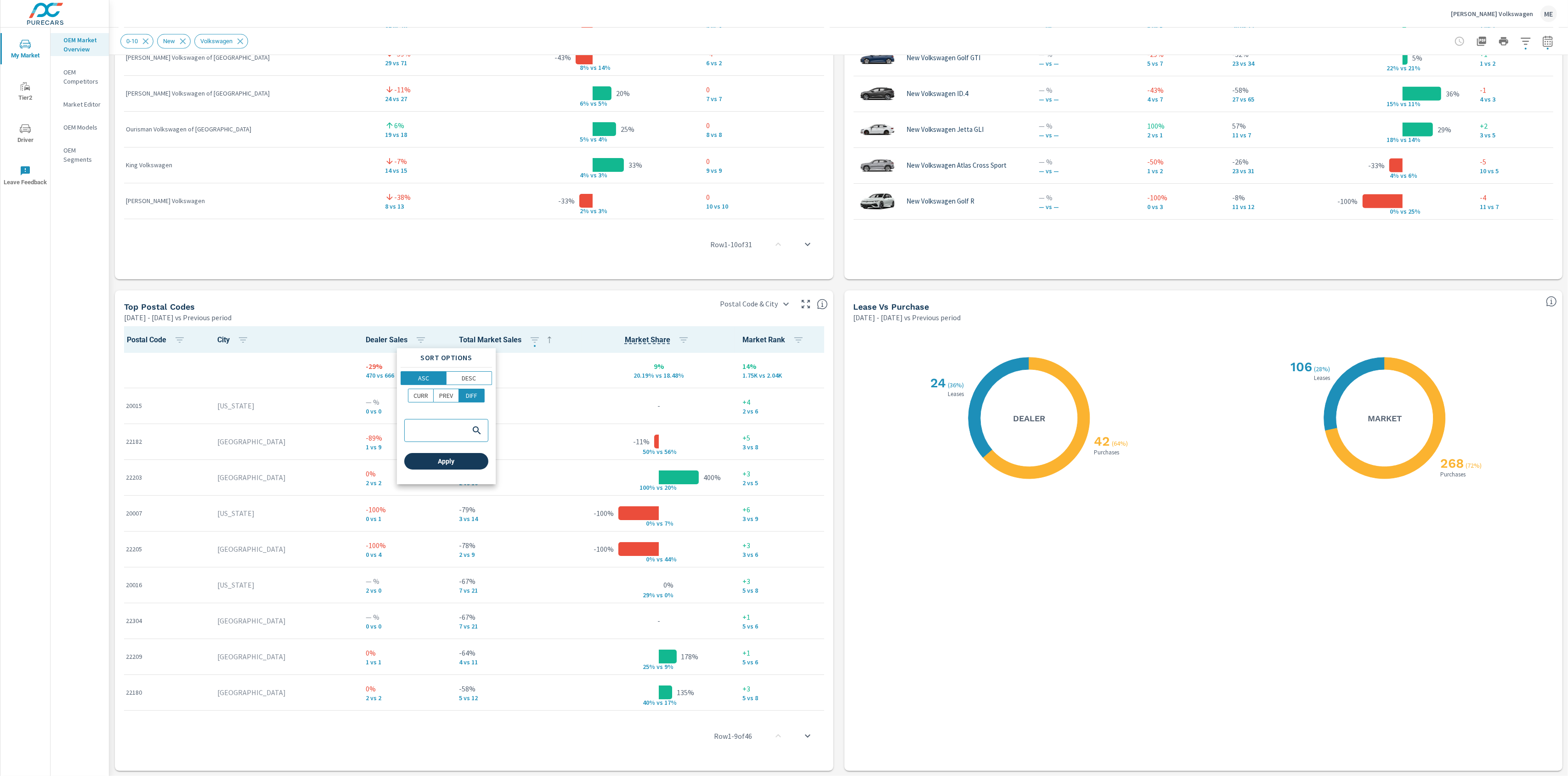
click at [475, 459] on span "Apply" at bounding box center [447, 461] width 77 height 8
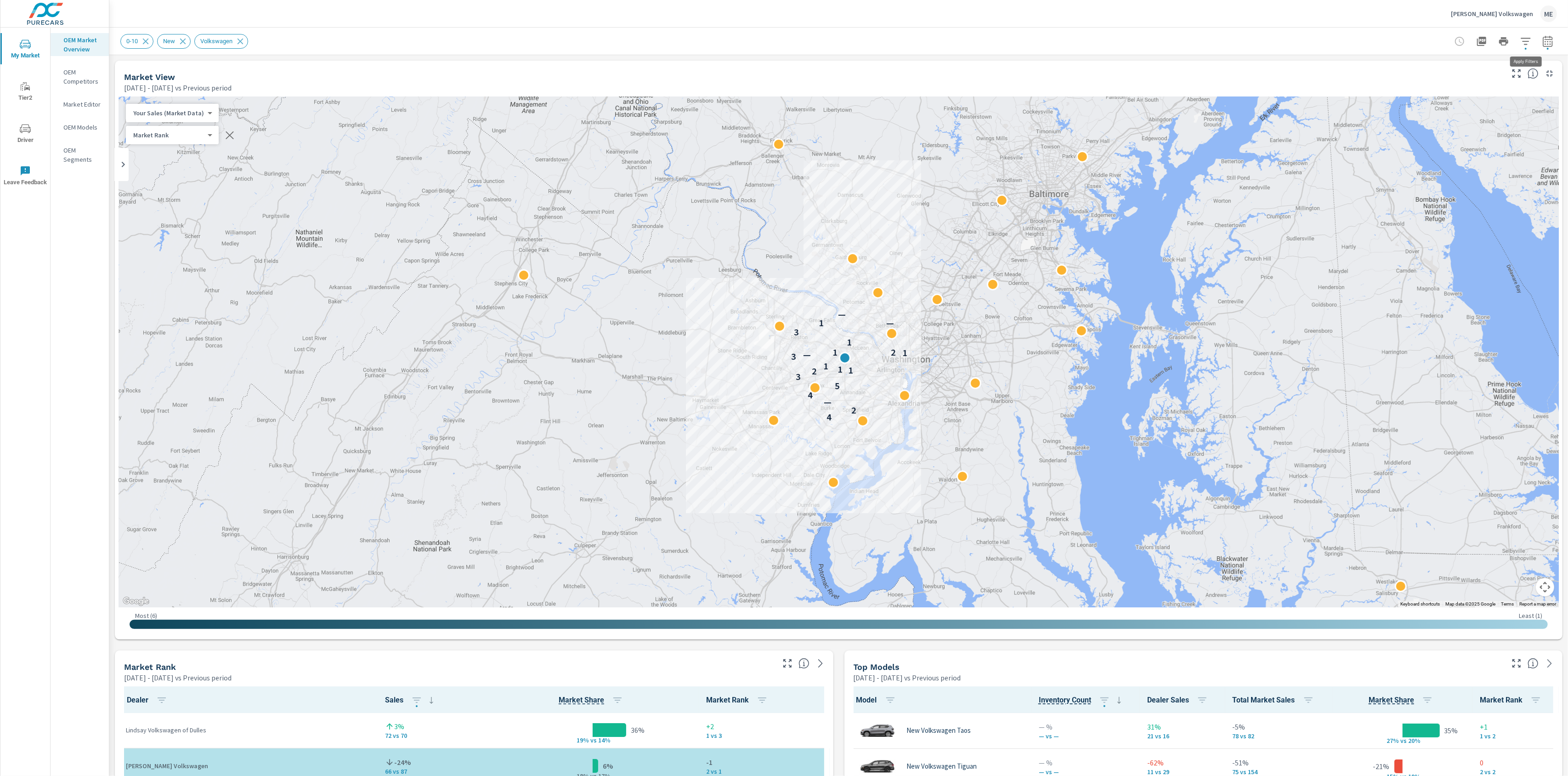
click at [1524, 37] on icon "button" at bounding box center [1526, 41] width 11 height 11
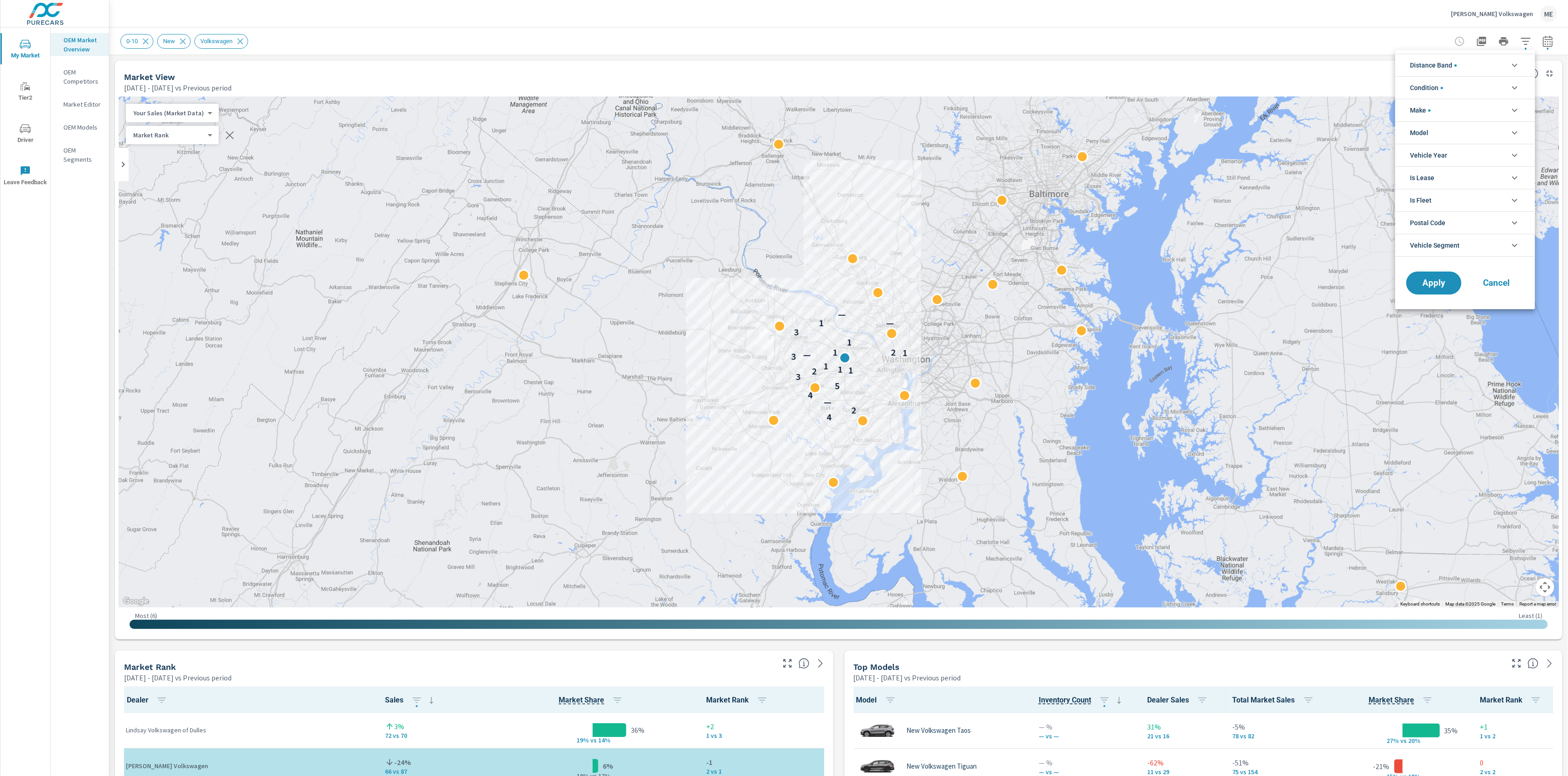
click at [1434, 126] on li "Model" at bounding box center [1465, 132] width 139 height 23
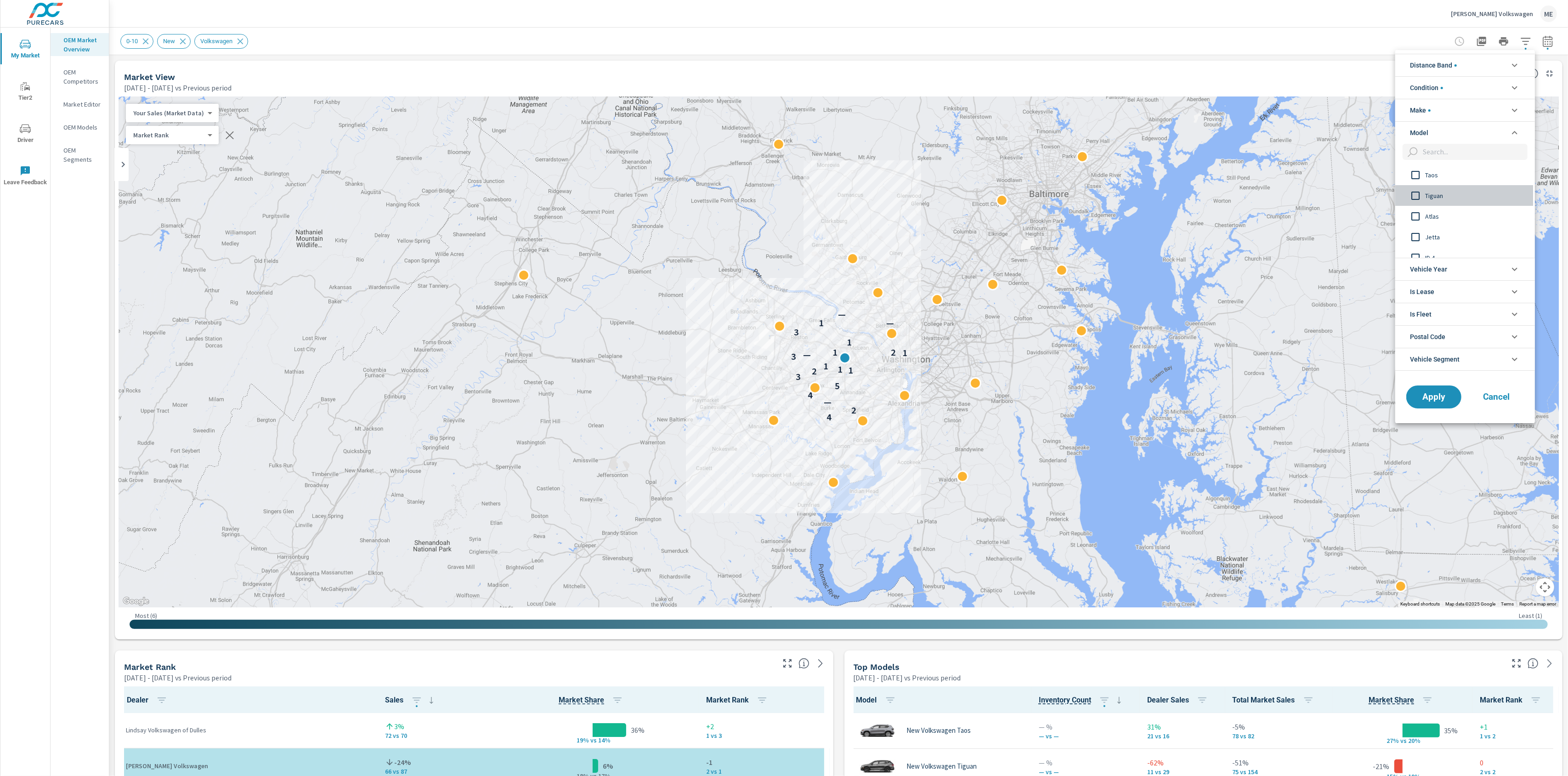
drag, startPoint x: 1439, startPoint y: 194, endPoint x: 1443, endPoint y: 197, distance: 5.0
click at [1441, 195] on span "Tiguan" at bounding box center [1475, 195] width 100 height 11
click at [1433, 177] on span "Taos" at bounding box center [1475, 175] width 100 height 11
click at [1438, 199] on span "Tiguan" at bounding box center [1475, 195] width 100 height 11
click at [1441, 395] on span "Apply" at bounding box center [1434, 397] width 38 height 9
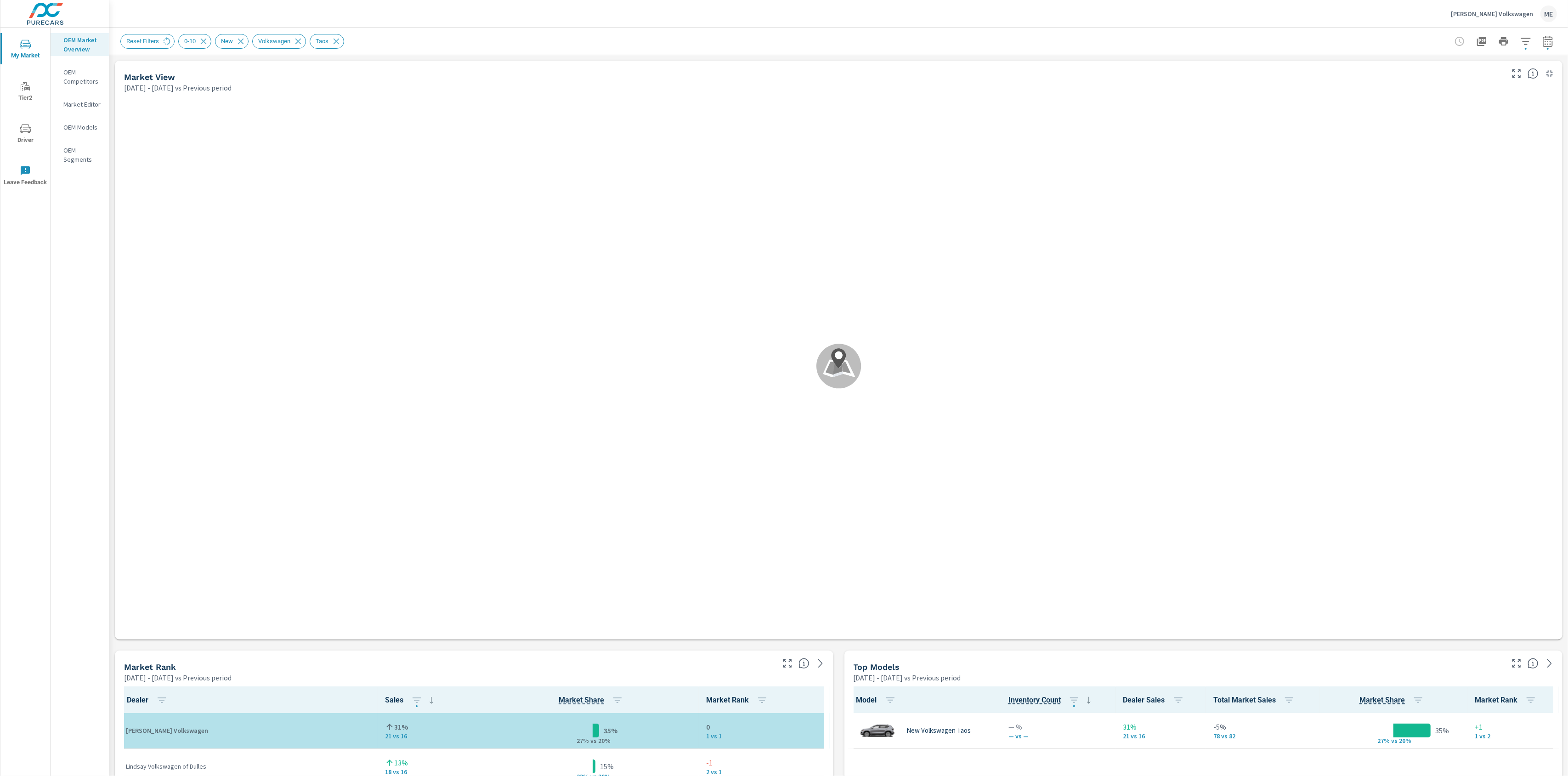
scroll to position [1, 0]
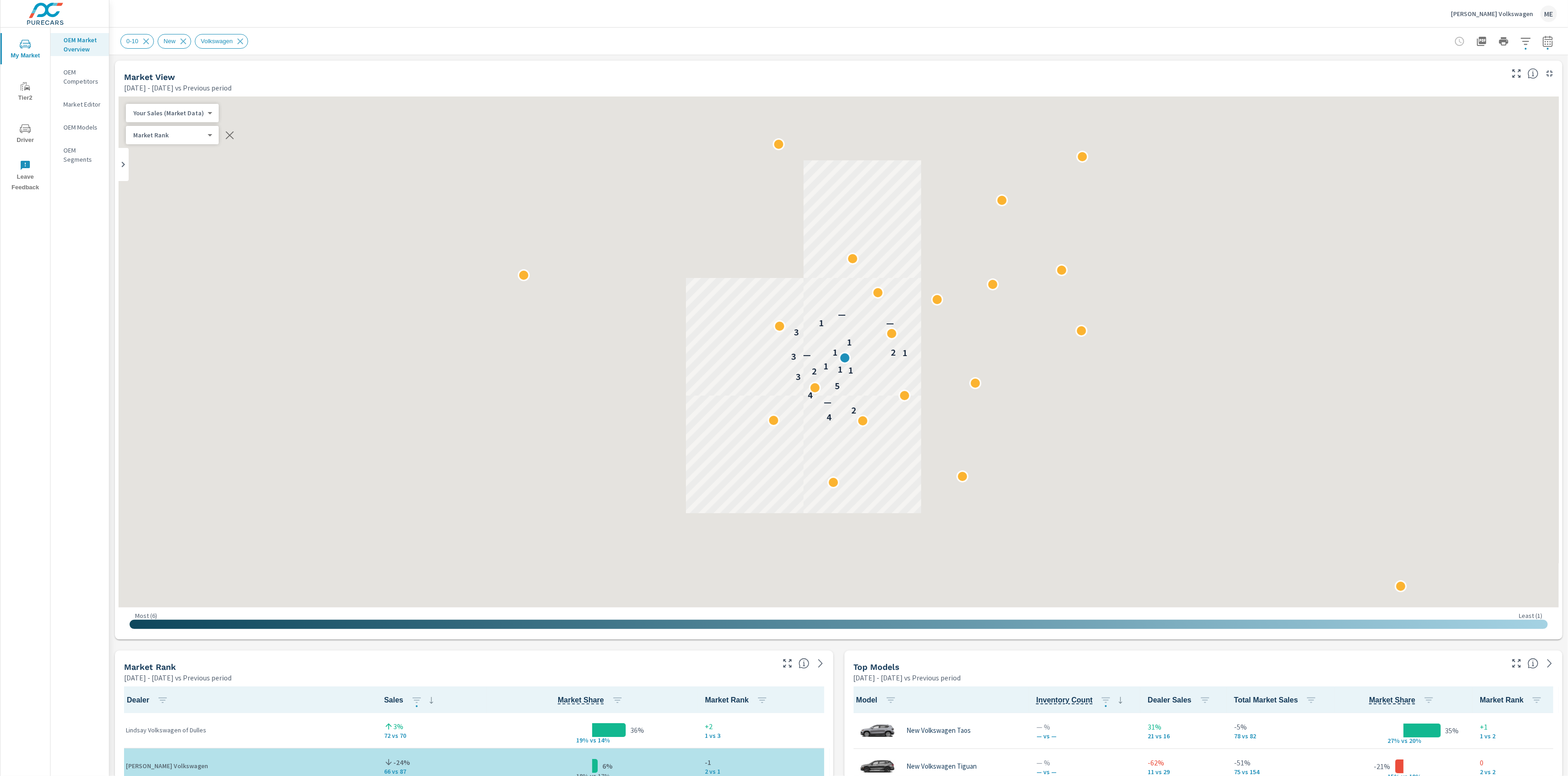
scroll to position [1, 0]
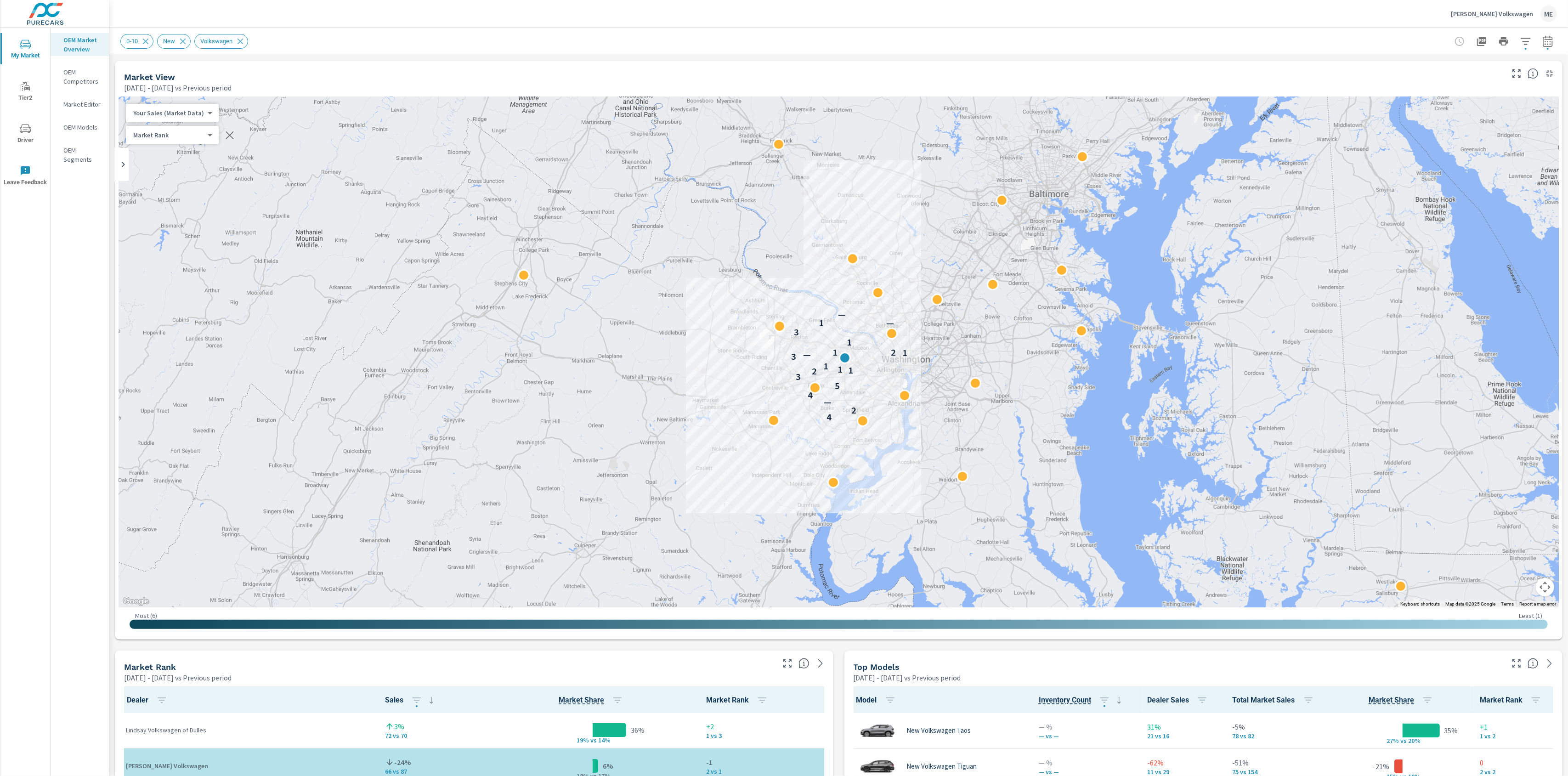
click at [1548, 43] on icon "button" at bounding box center [1548, 41] width 11 height 11
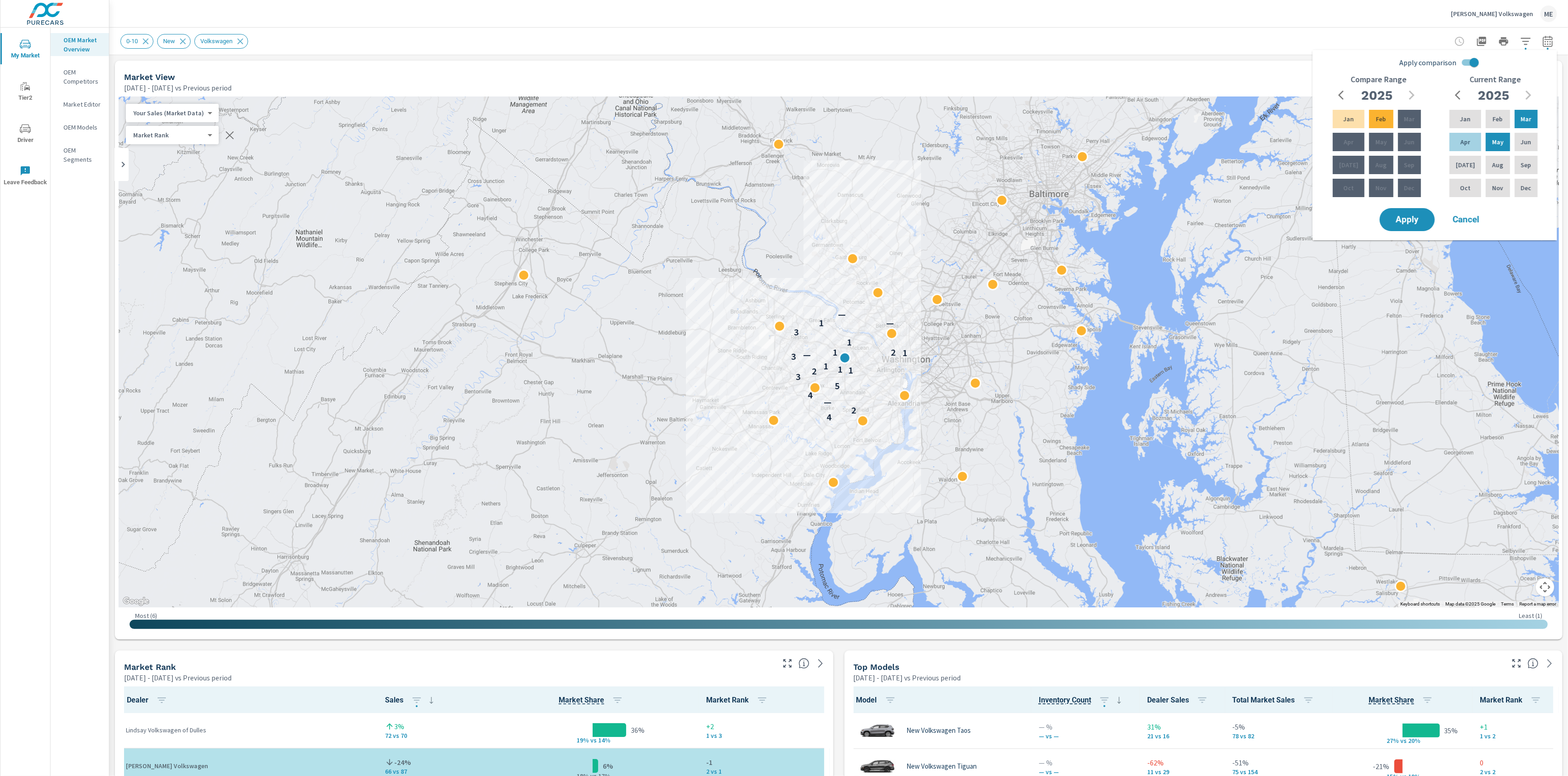
click at [1347, 40] on div "0-10 New Volkswagen" at bounding box center [774, 41] width 1308 height 15
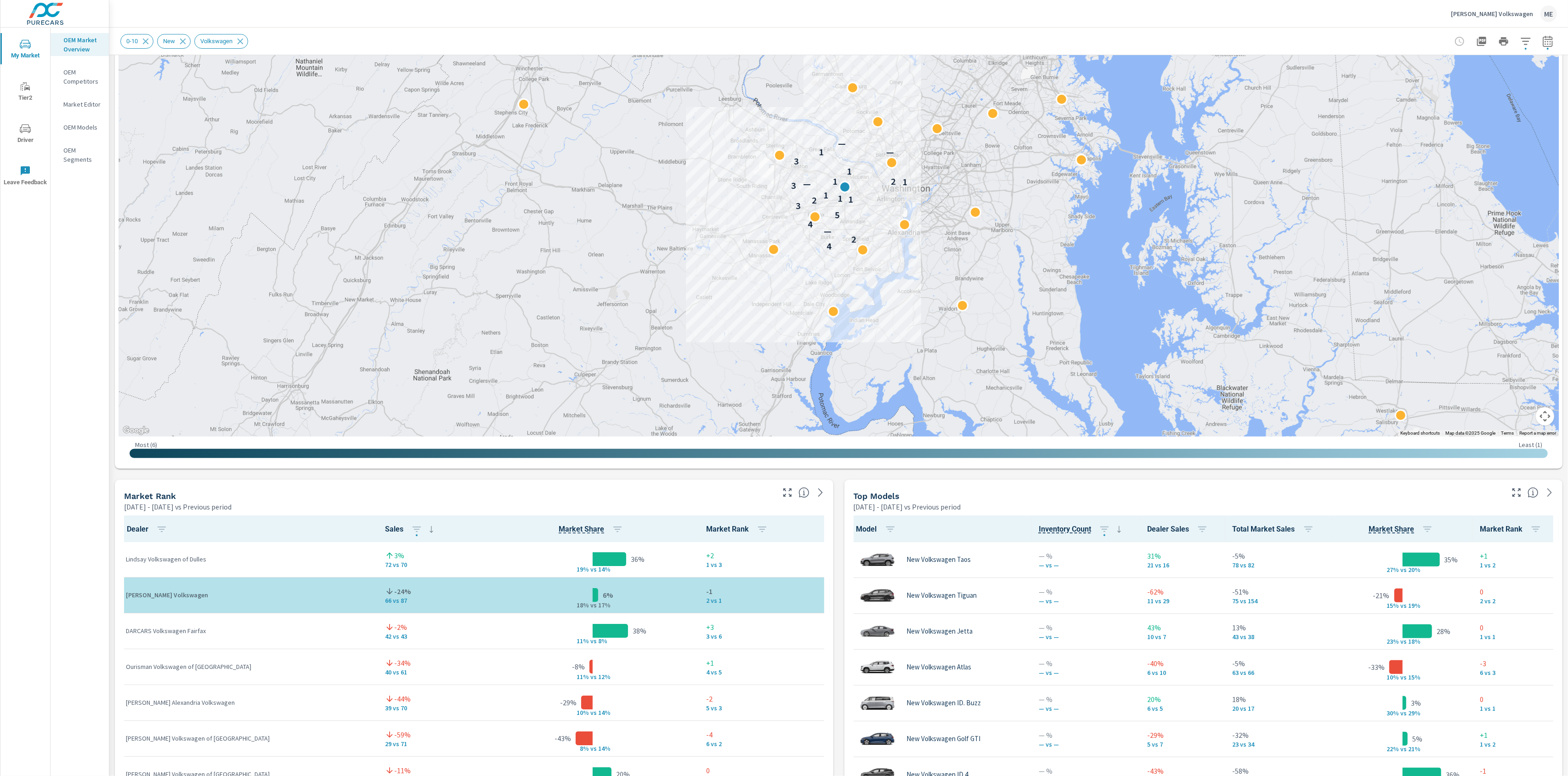
scroll to position [0, 0]
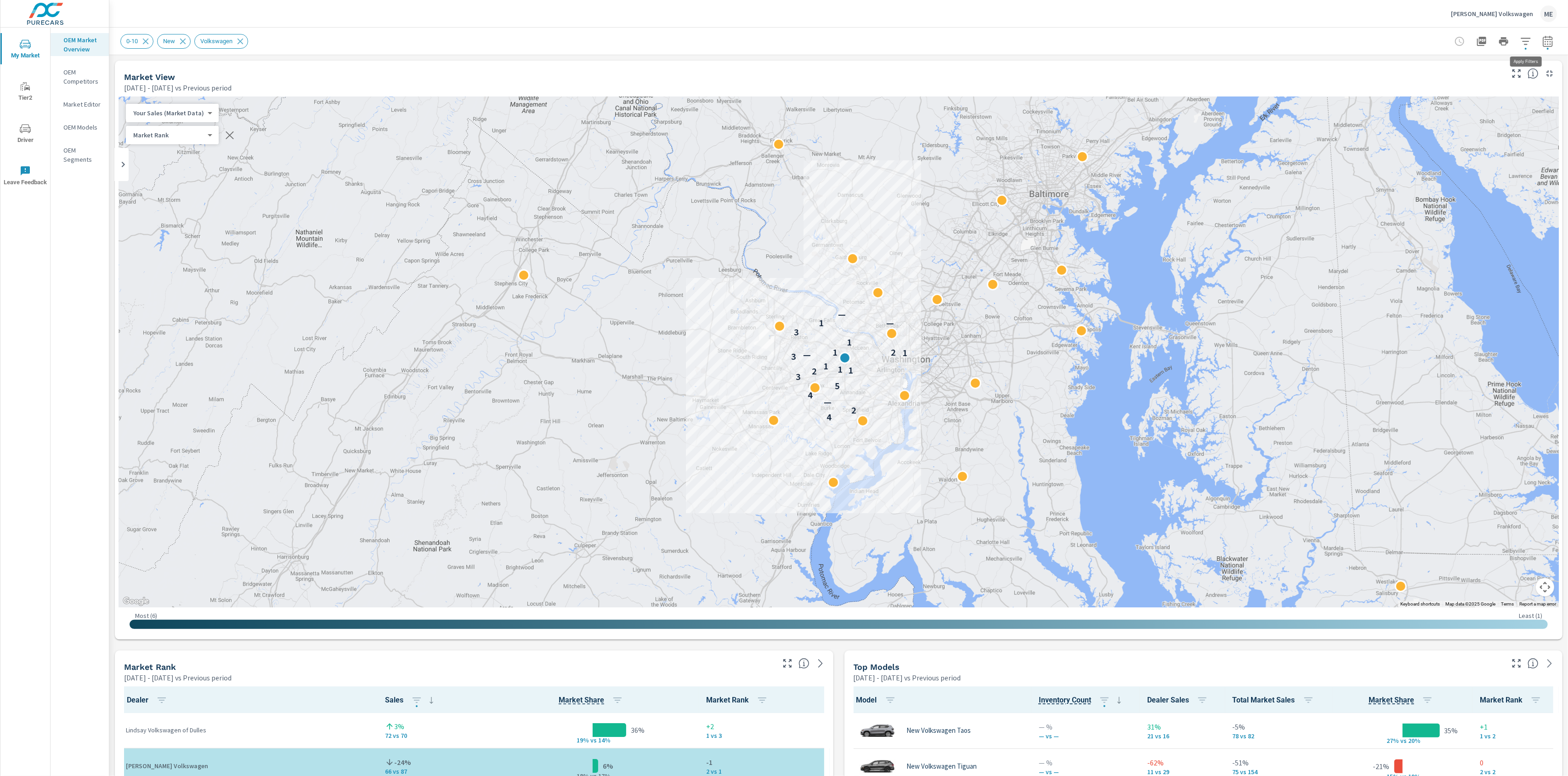
click at [1529, 37] on icon "button" at bounding box center [1526, 41] width 11 height 11
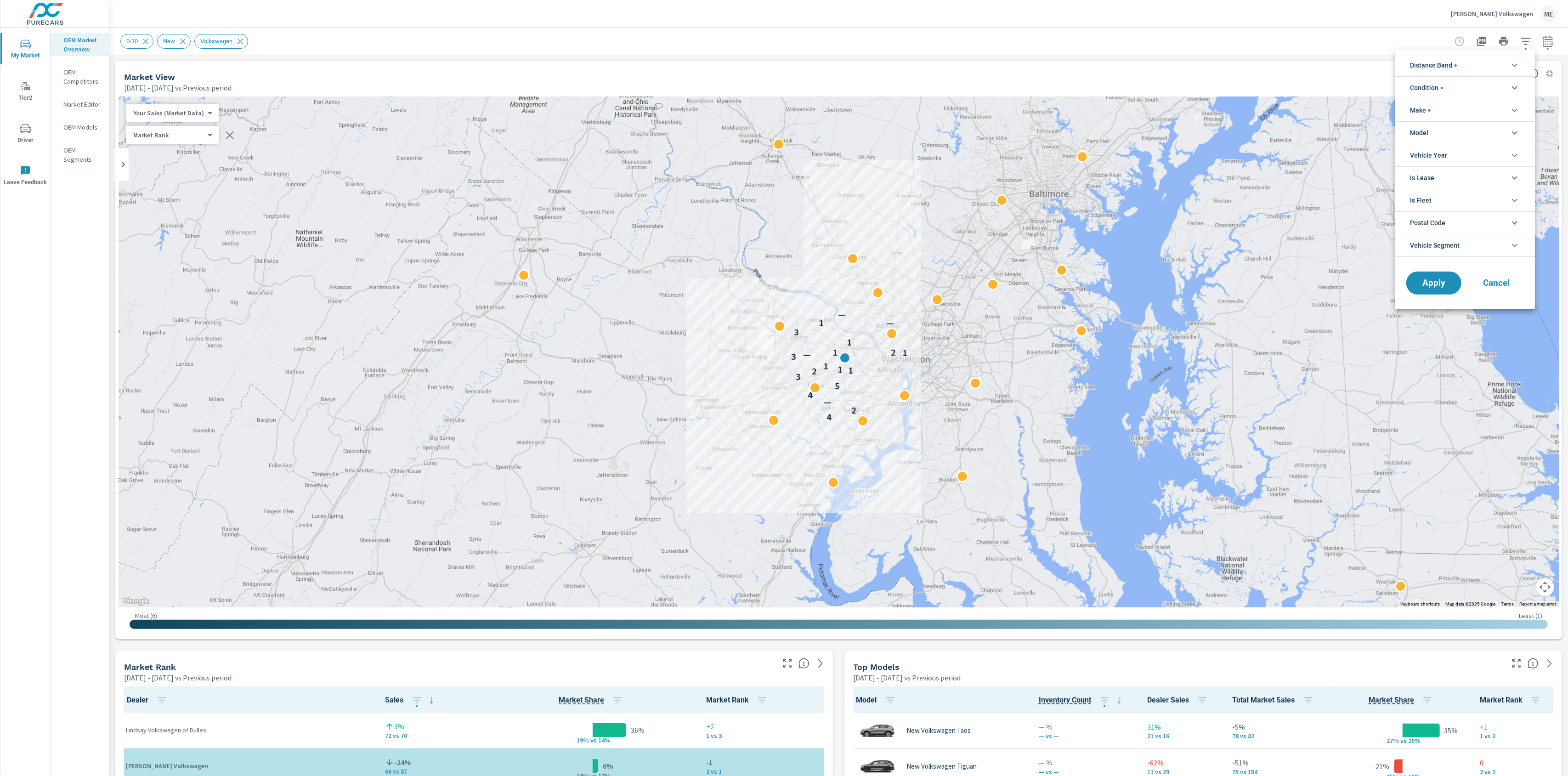
click at [1439, 127] on li "Model" at bounding box center [1465, 132] width 139 height 23
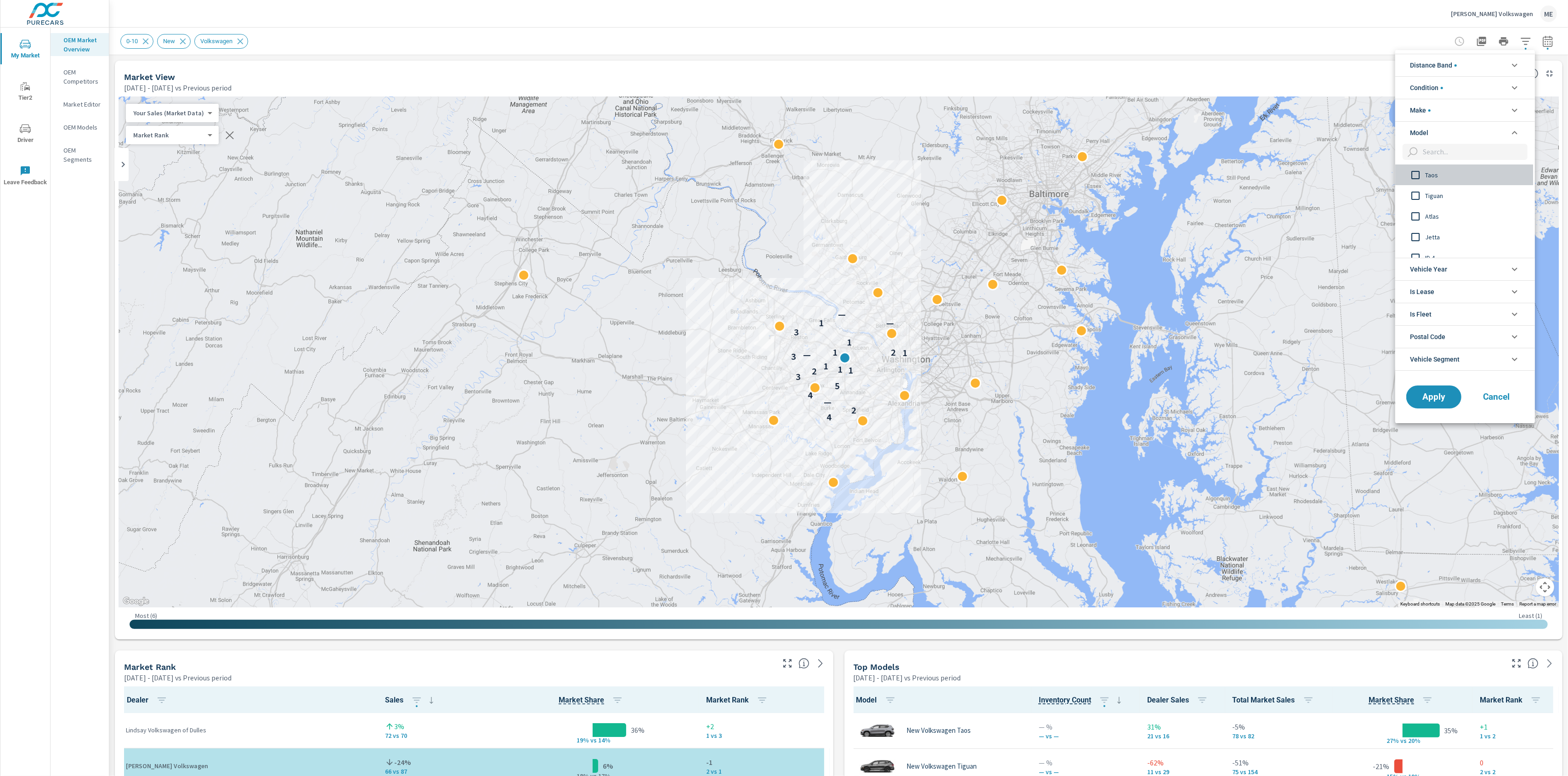
click at [1436, 180] on span "Taos" at bounding box center [1475, 175] width 100 height 11
click at [1436, 177] on span "Taos" at bounding box center [1475, 175] width 100 height 11
click at [1434, 194] on span "Tiguan" at bounding box center [1475, 195] width 100 height 11
click at [1445, 398] on span "Apply" at bounding box center [1434, 397] width 38 height 9
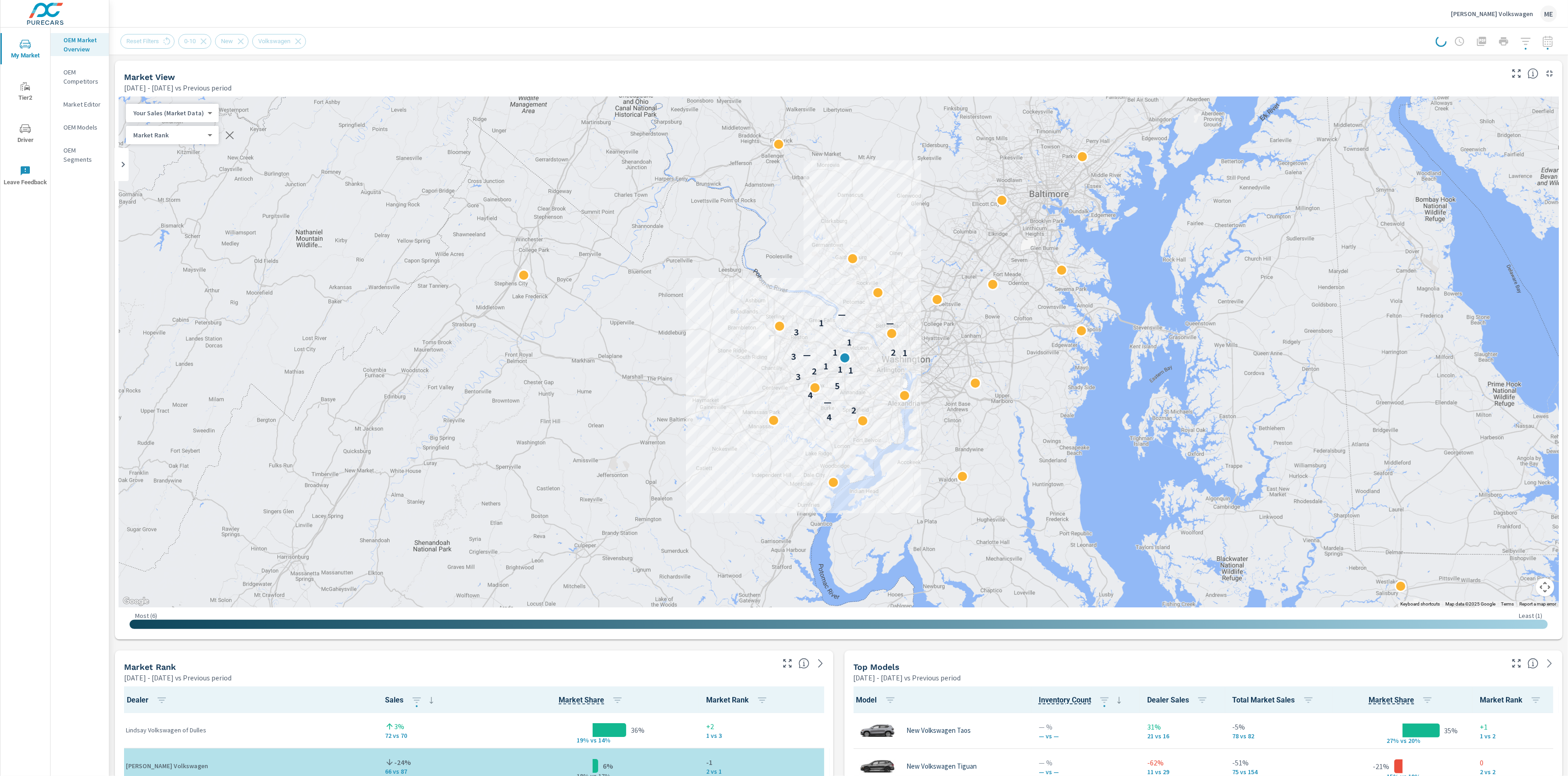
click at [1040, 21] on div "[PERSON_NAME] Volkswagen ME" at bounding box center [839, 13] width 1437 height 27
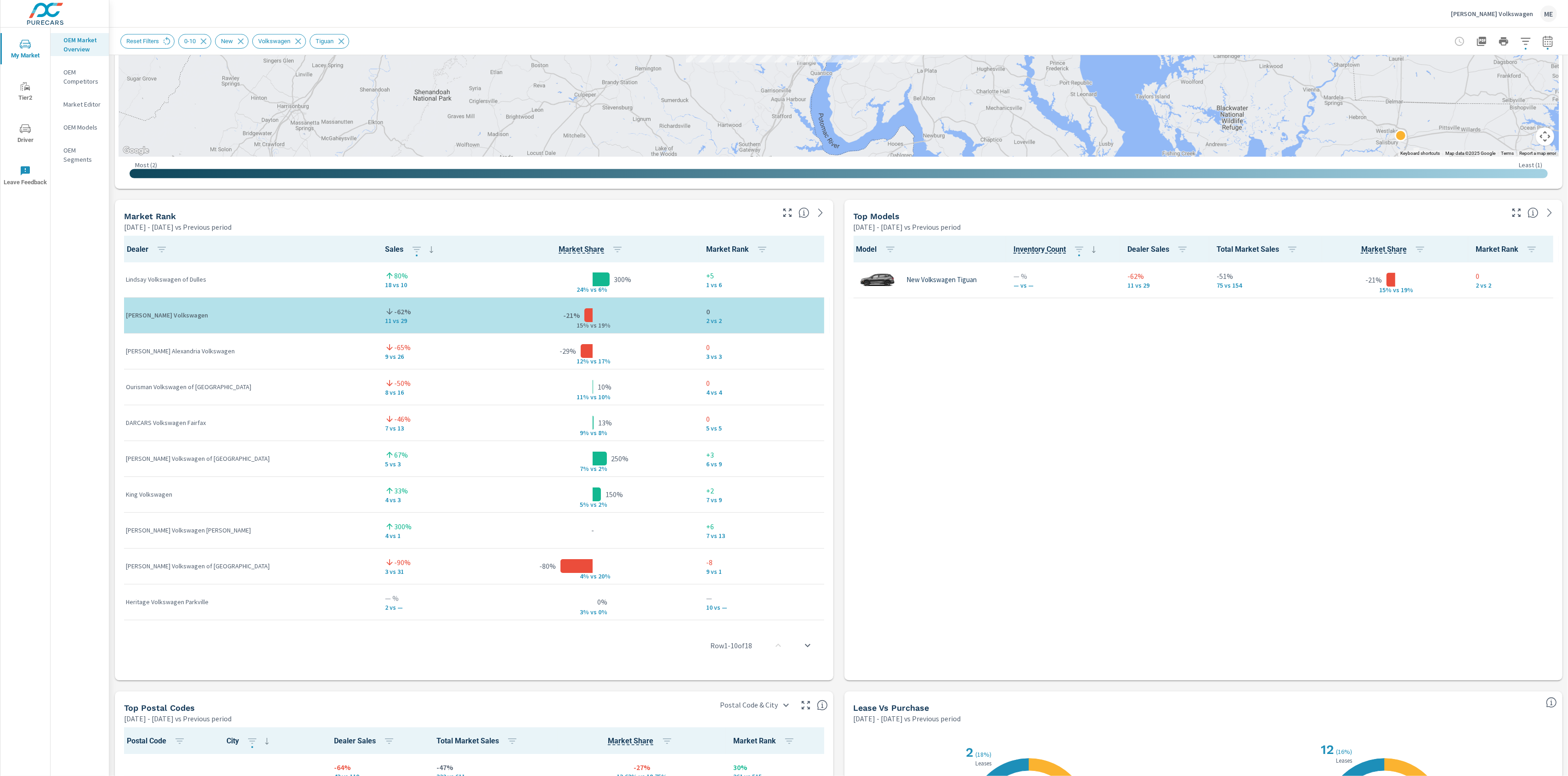
scroll to position [709, 0]
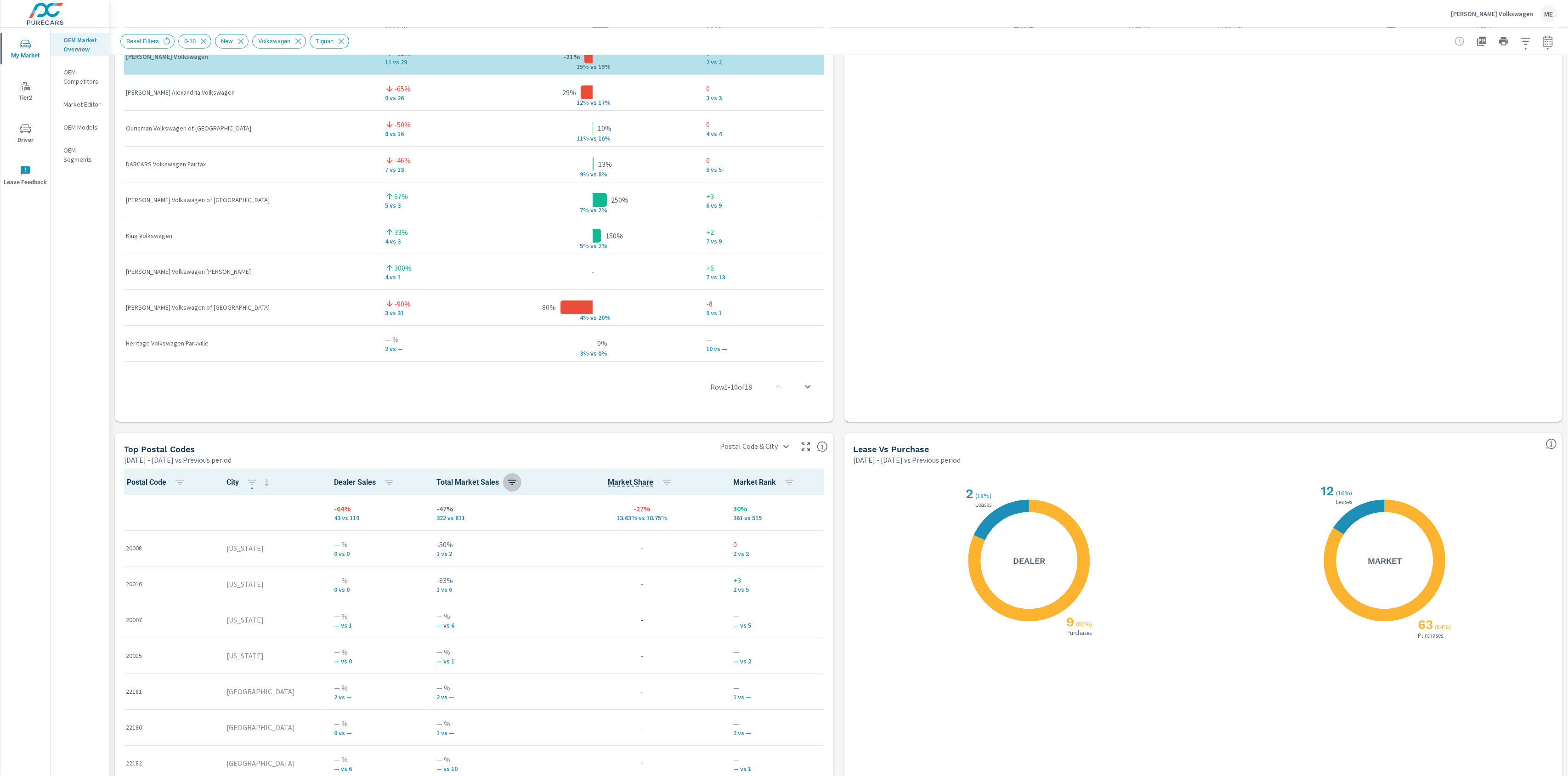
click at [508, 481] on icon "button" at bounding box center [512, 482] width 8 height 6
click at [432, 520] on p "ASC" at bounding box center [436, 521] width 11 height 9
click at [480, 539] on span "DIFF" at bounding box center [471, 538] width 20 height 9
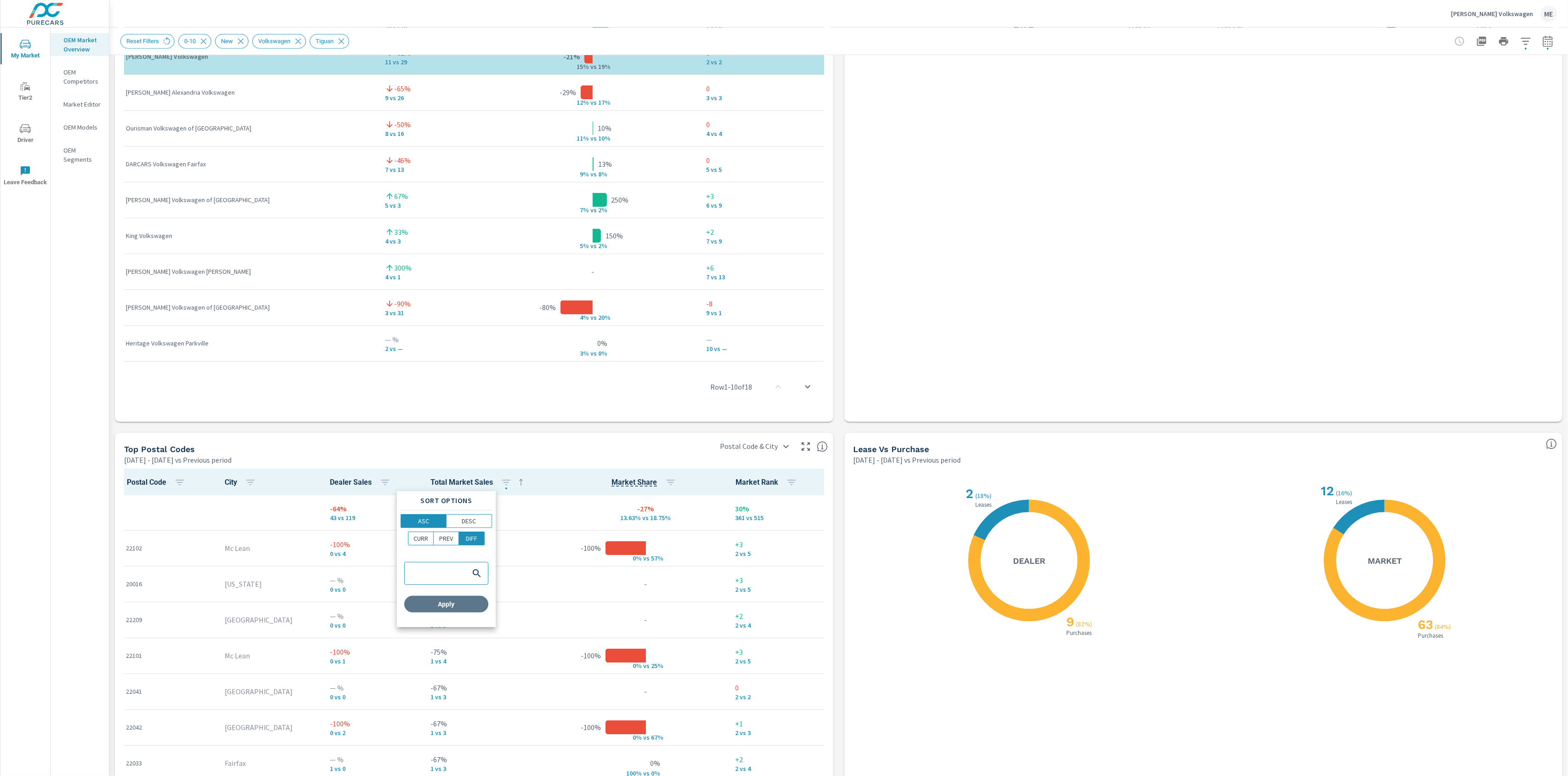
click at [467, 608] on span "Apply" at bounding box center [447, 604] width 77 height 8
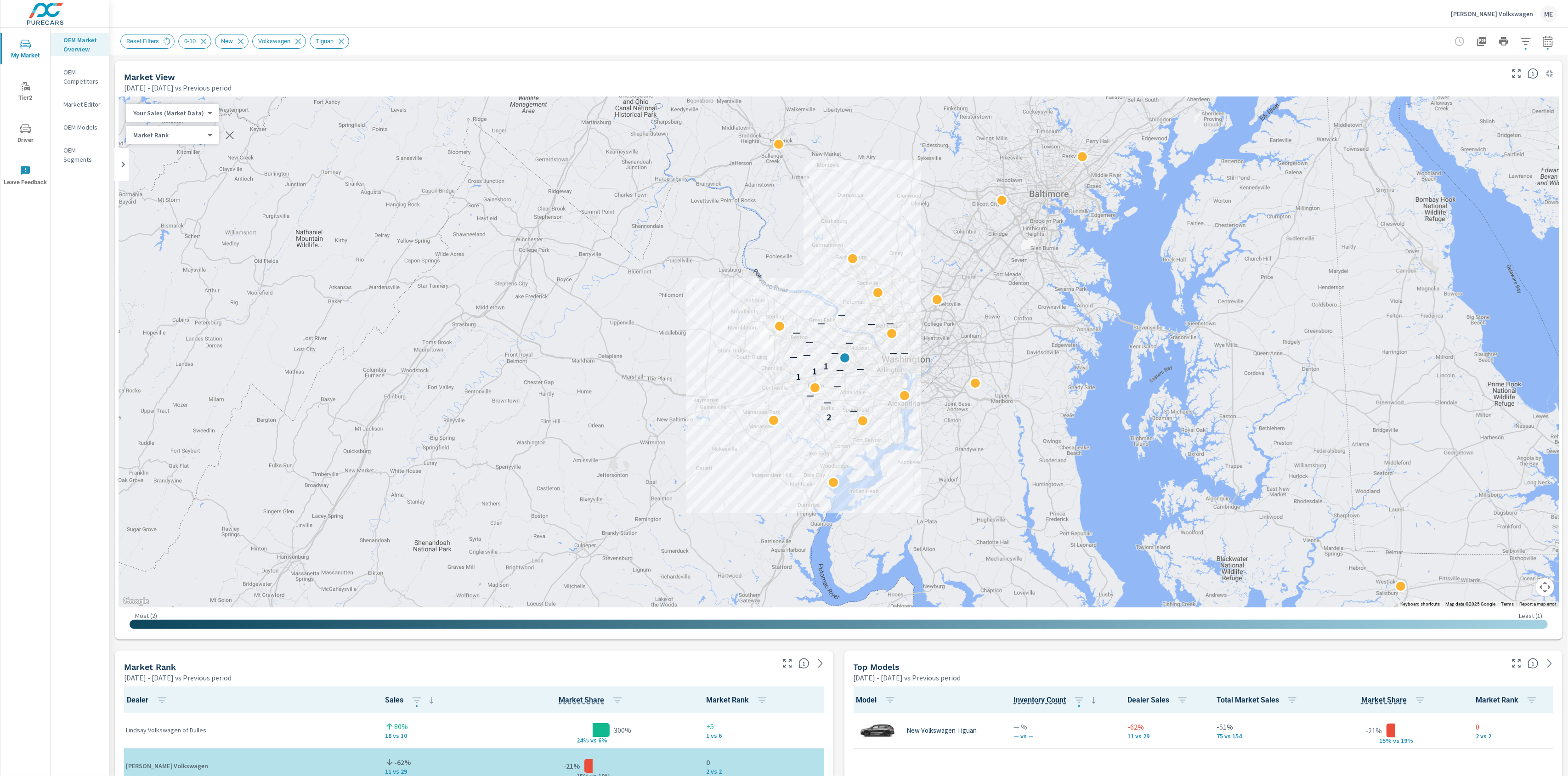
click at [740, 43] on div "Reset Filters 0-10 New Volkswagen Tiguan" at bounding box center [774, 41] width 1308 height 15
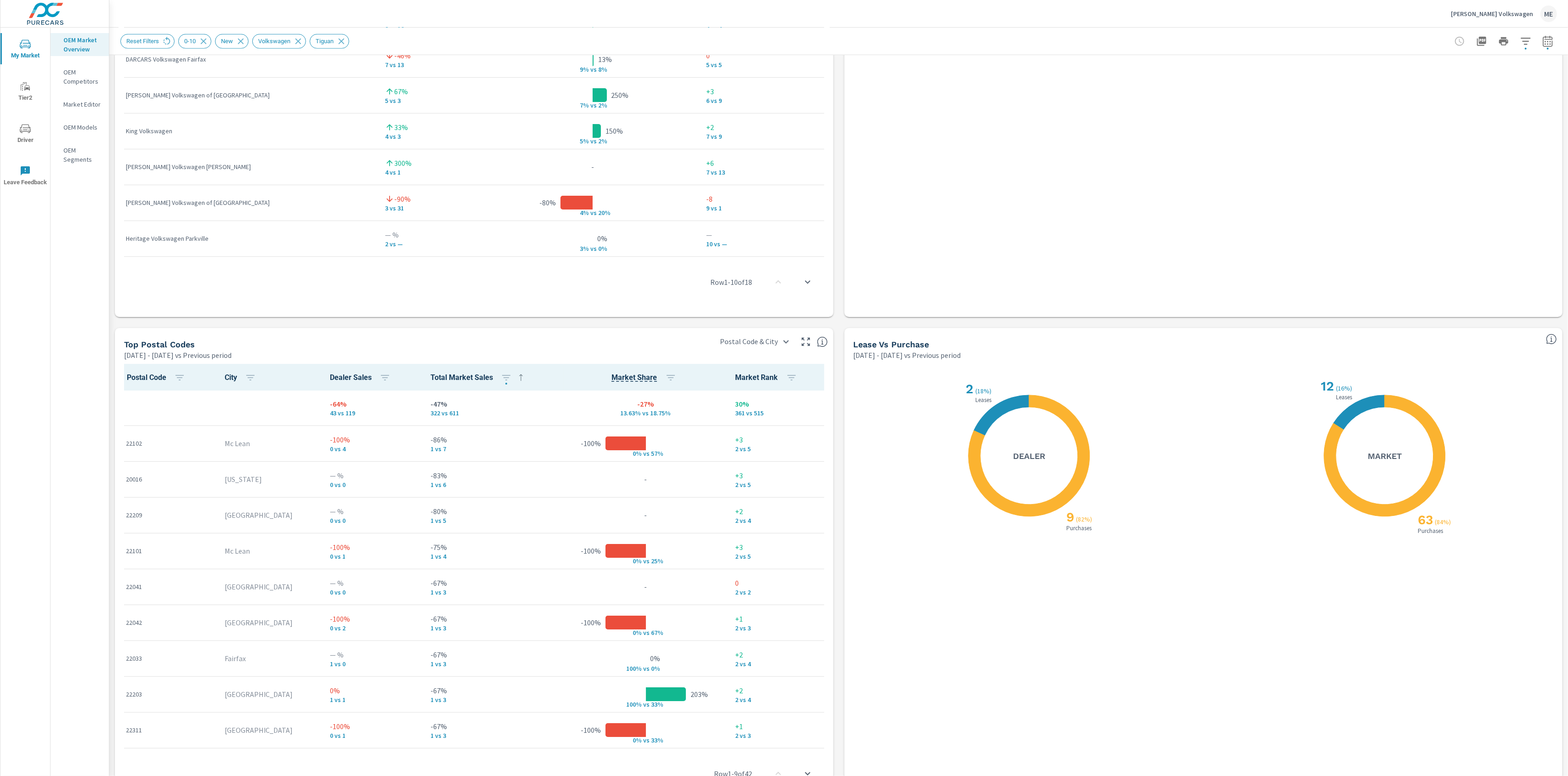
scroll to position [818, 0]
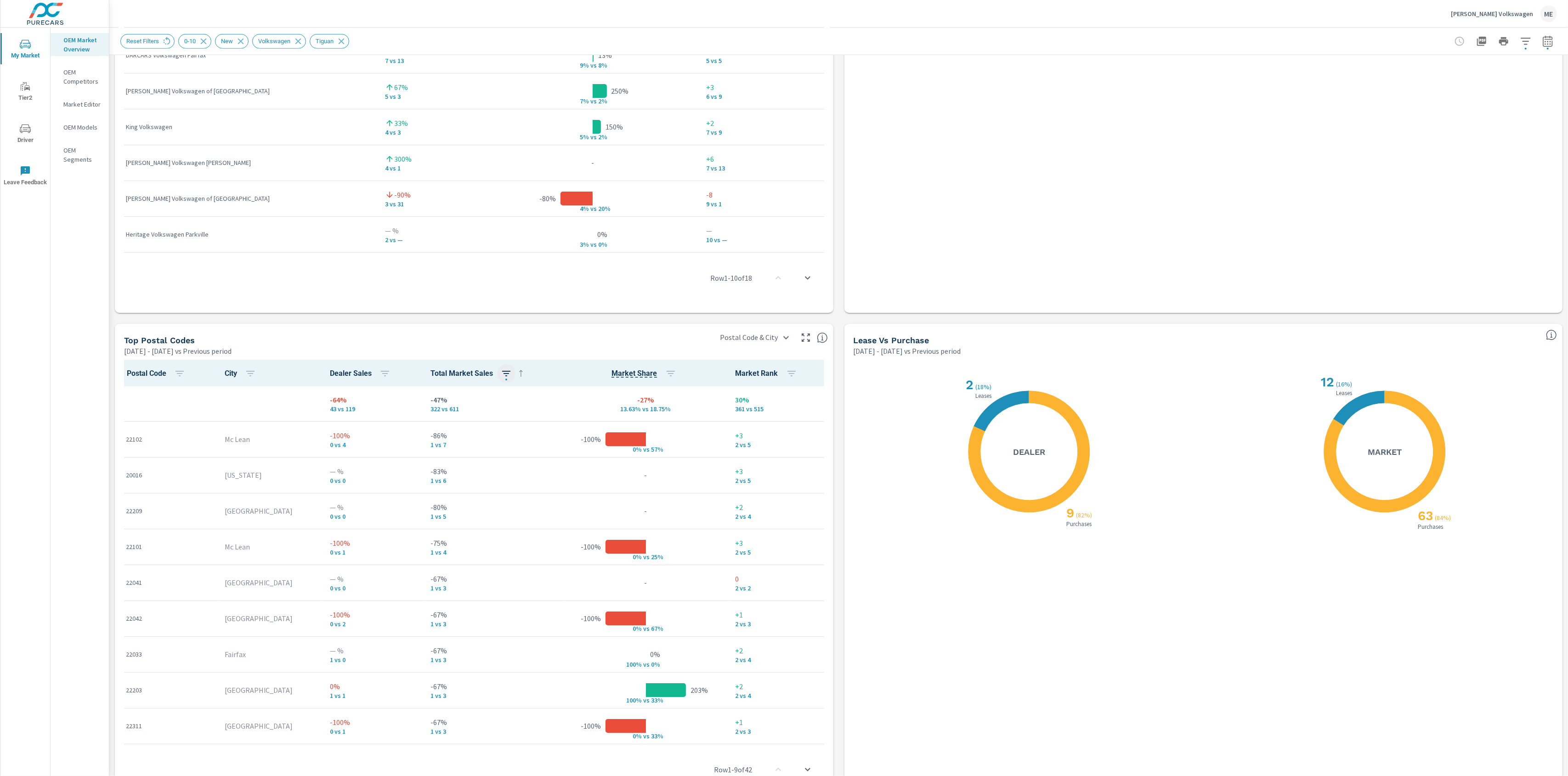
click at [502, 371] on icon "button" at bounding box center [506, 373] width 8 height 6
click at [486, 370] on div at bounding box center [784, 388] width 1568 height 776
click at [838, 642] on div "Market View [DATE] - [DATE] vs Previous period ← Move left → Move right ↑ Move …" at bounding box center [839, 23] width 1459 height 1573
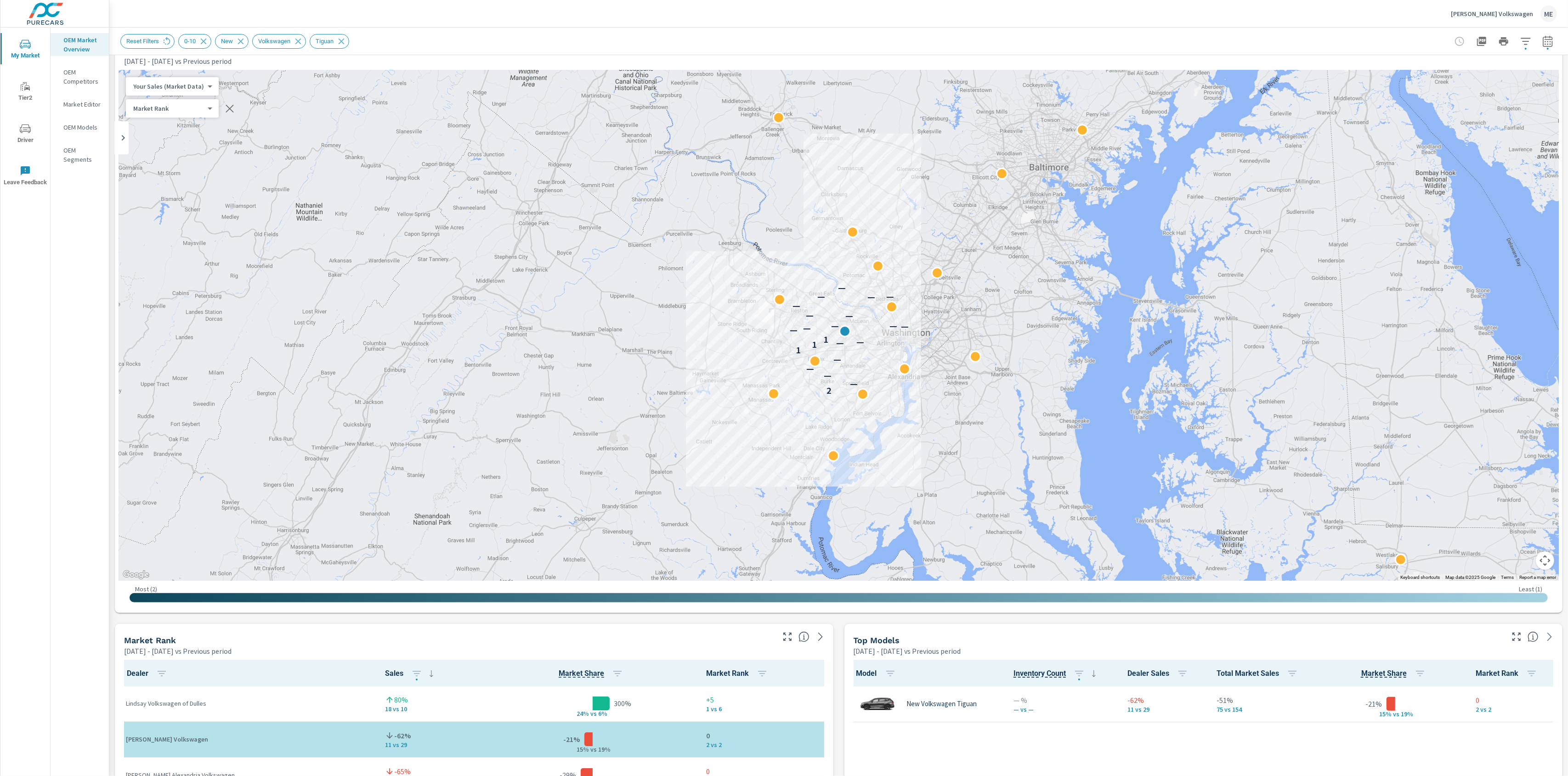
scroll to position [25, 0]
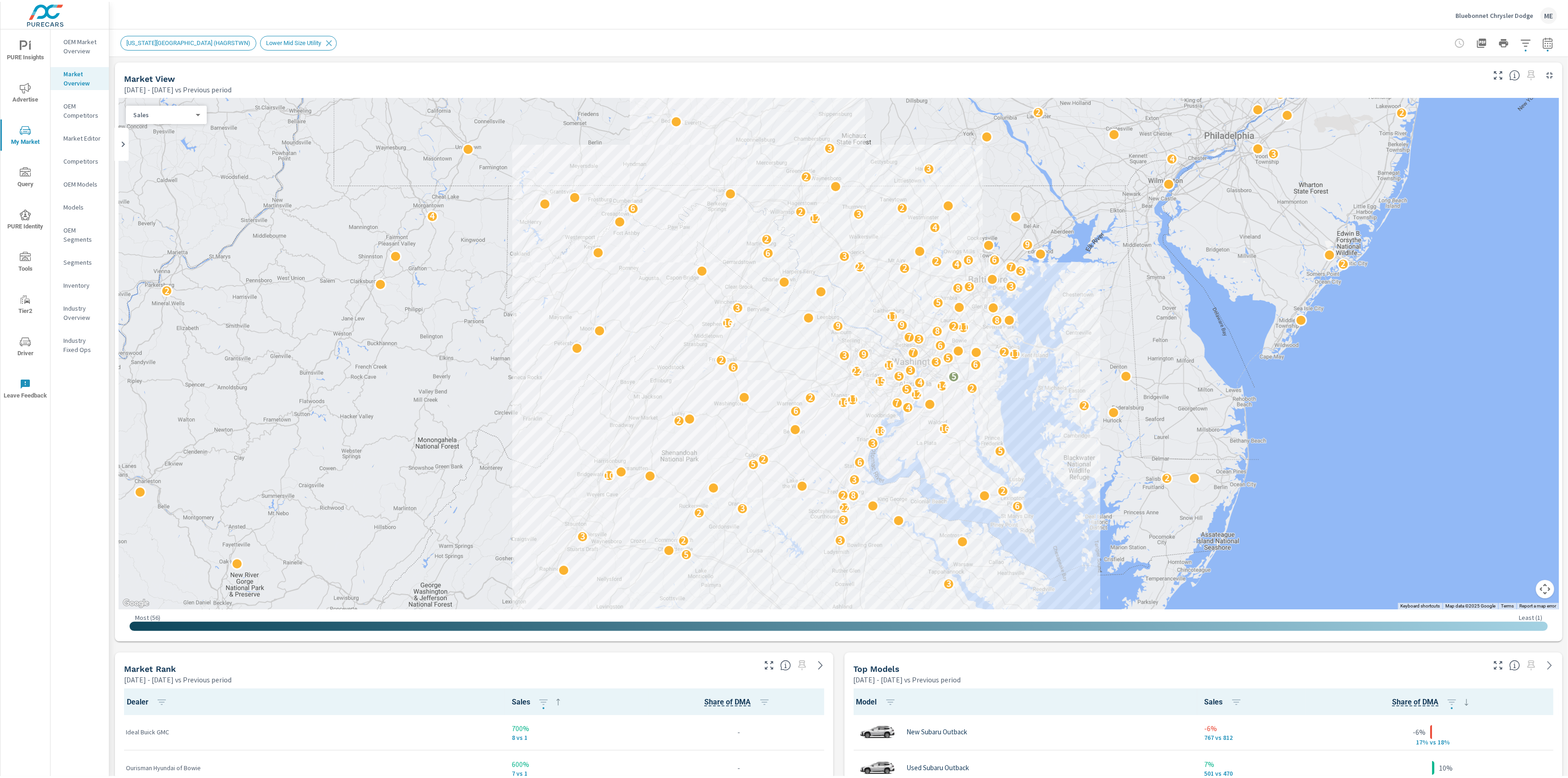
scroll to position [1, 0]
click at [584, 32] on div "[US_STATE][GEOGRAPHIC_DATA] (HAGRSTWN) Lower Mid Size Utility" at bounding box center [839, 41] width 1437 height 27
click at [1500, 663] on icon "button" at bounding box center [1498, 663] width 11 height 11
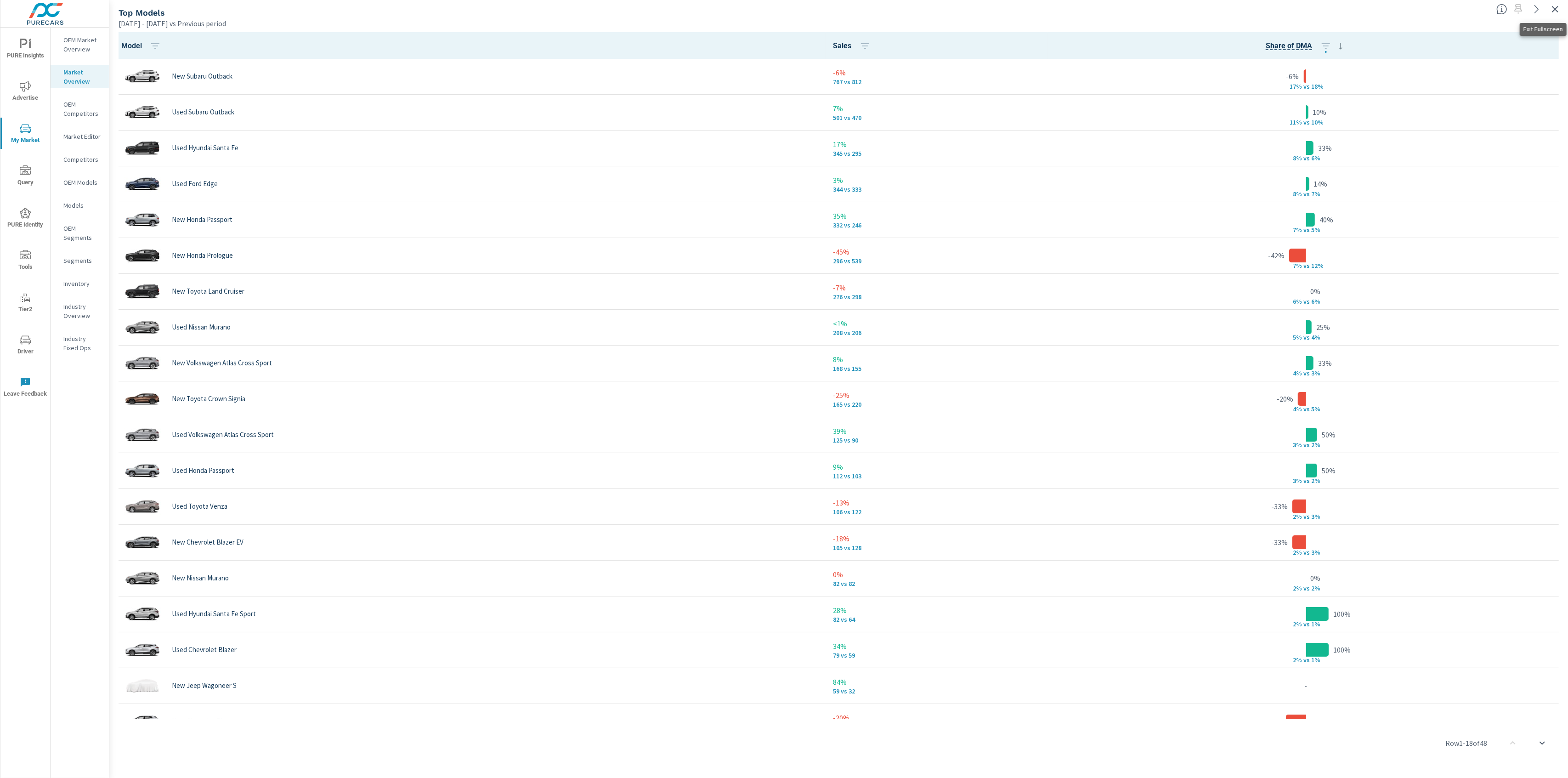
click at [1557, 8] on icon "button" at bounding box center [1555, 9] width 6 height 6
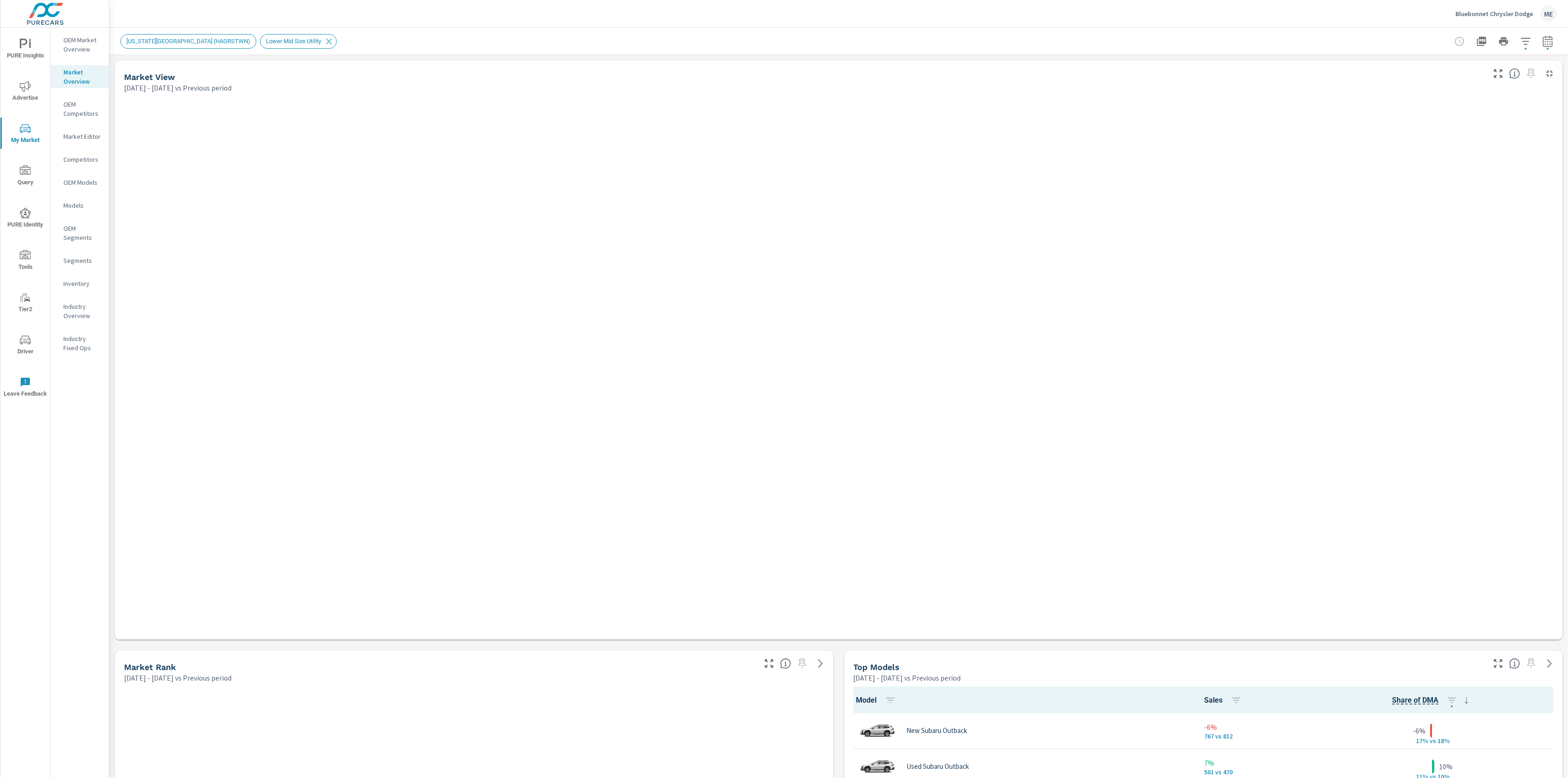
click at [1526, 41] on icon "button" at bounding box center [1525, 41] width 9 height 7
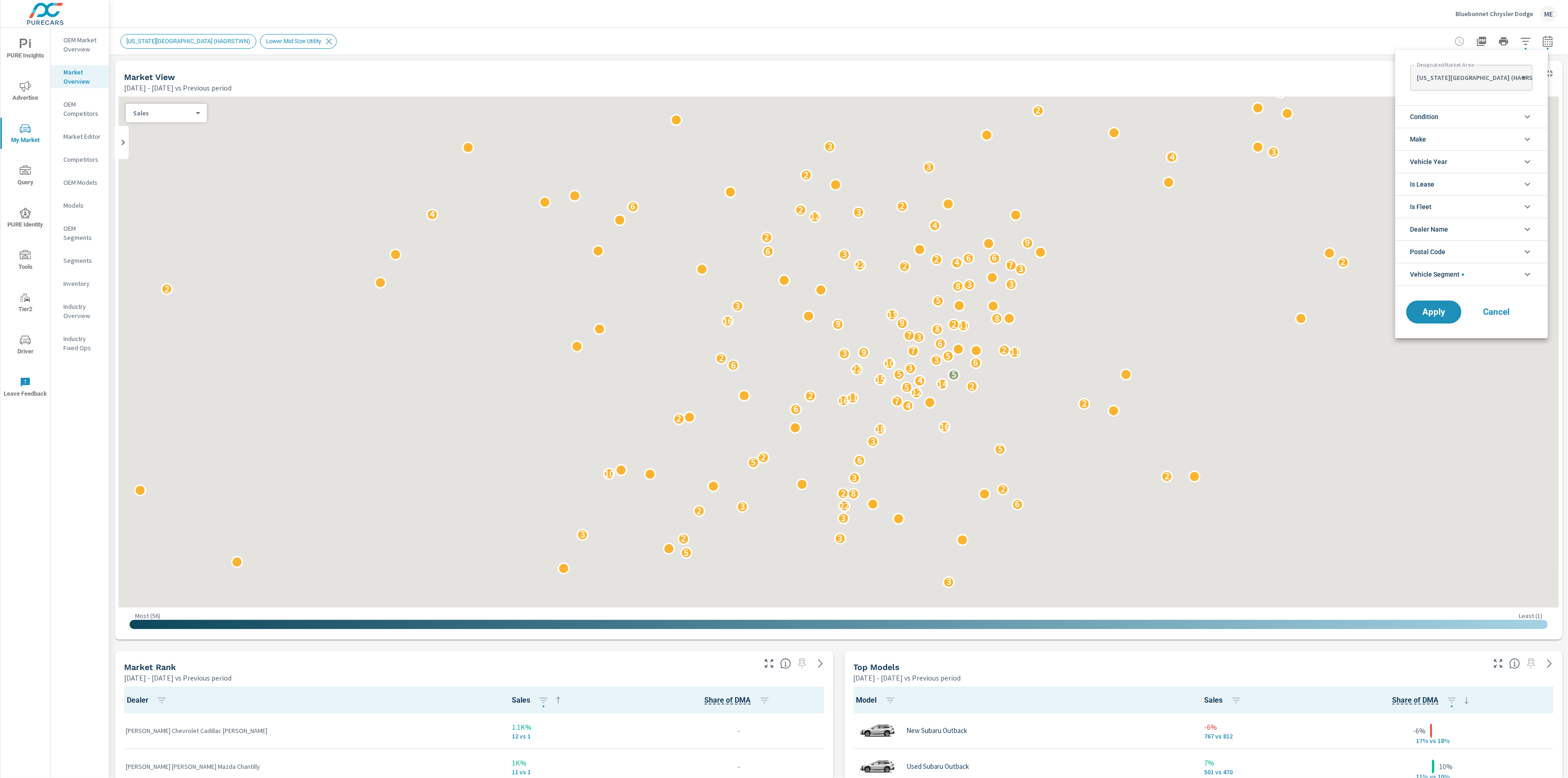
scroll to position [1, 0]
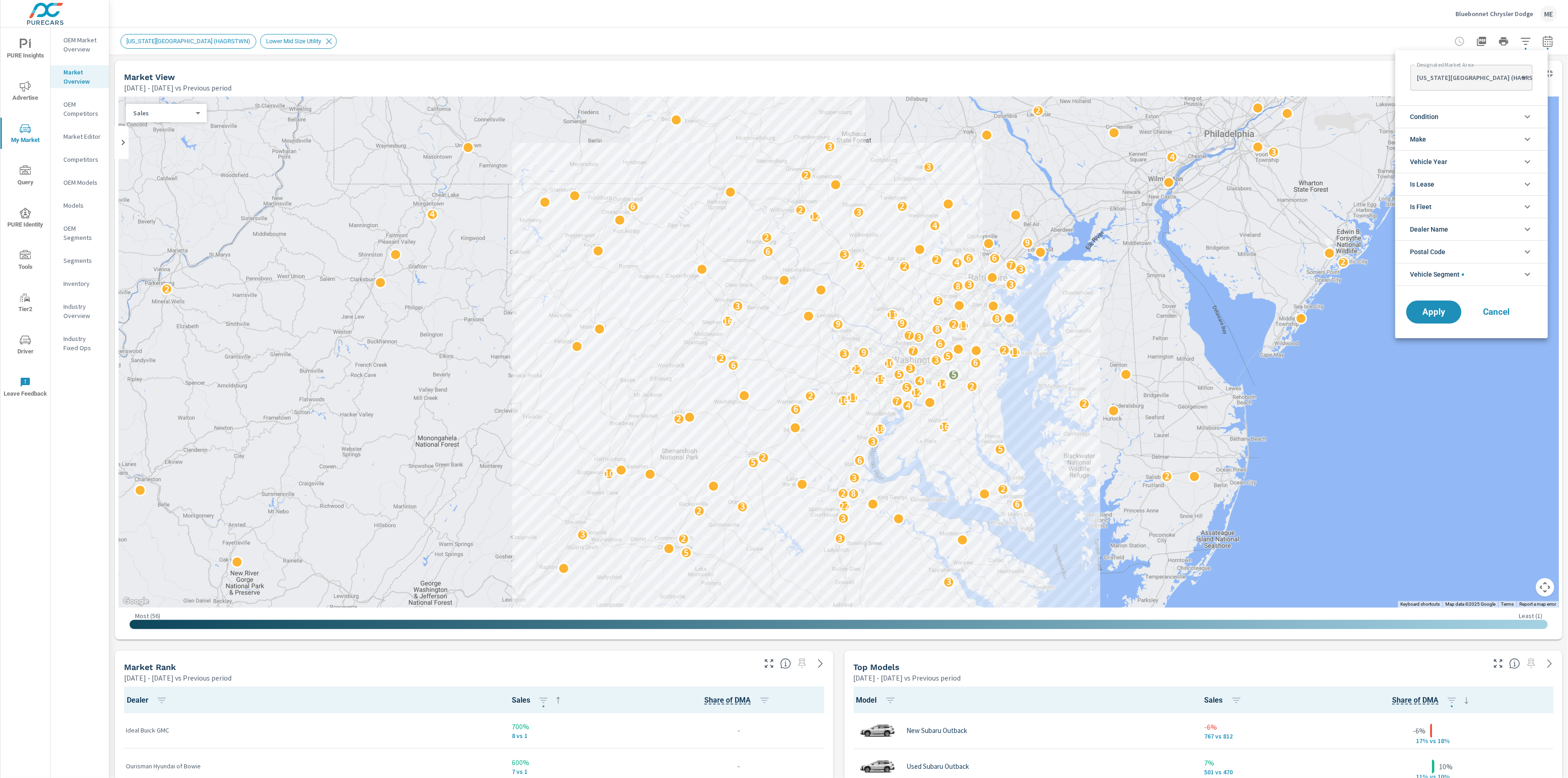
click at [1436, 134] on li "Make" at bounding box center [1472, 139] width 153 height 23
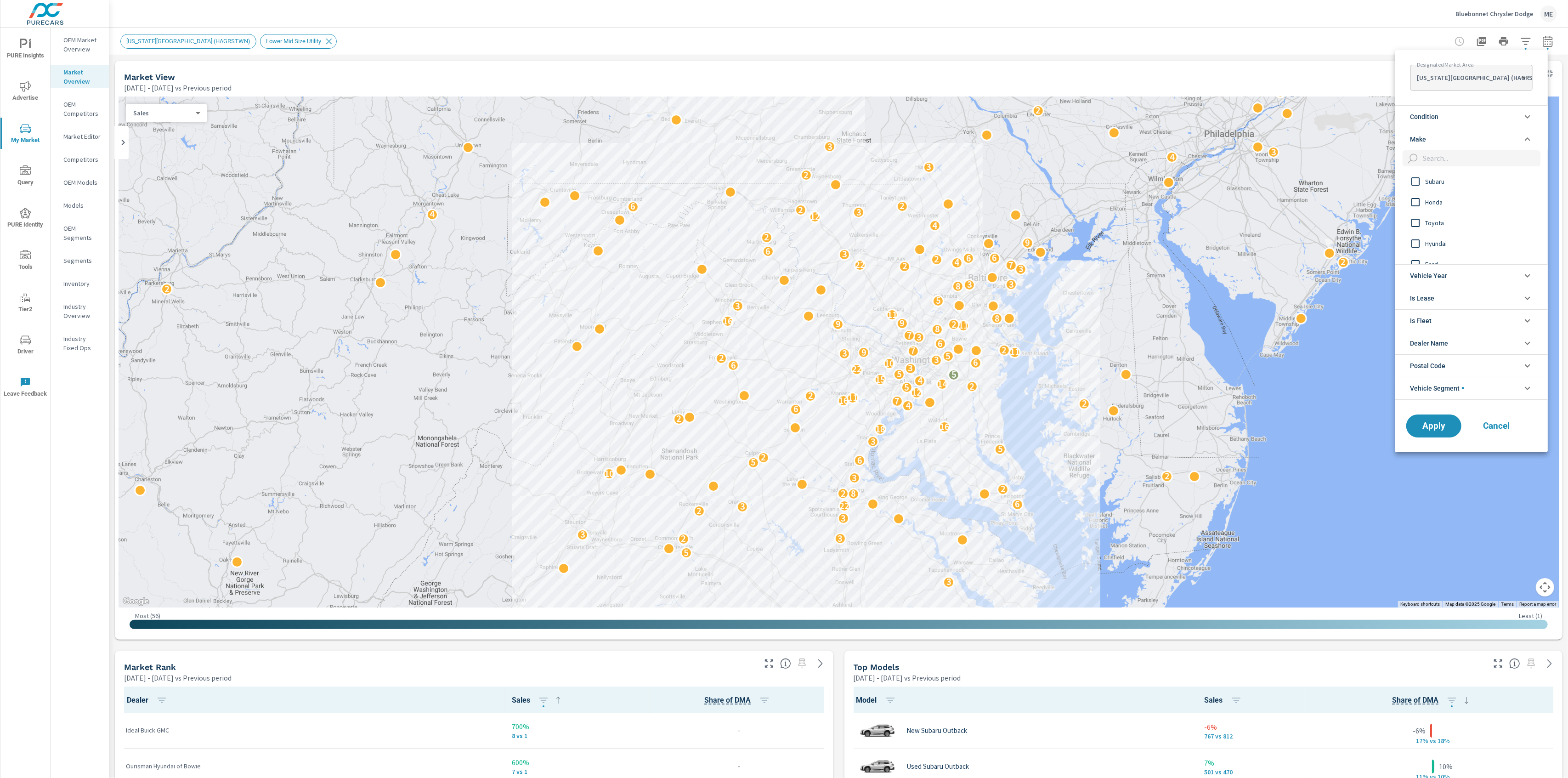
click at [1434, 121] on span "Condition" at bounding box center [1424, 116] width 28 height 22
click at [1430, 138] on span "New" at bounding box center [1475, 138] width 100 height 11
click at [1441, 463] on span "Apply" at bounding box center [1434, 467] width 38 height 9
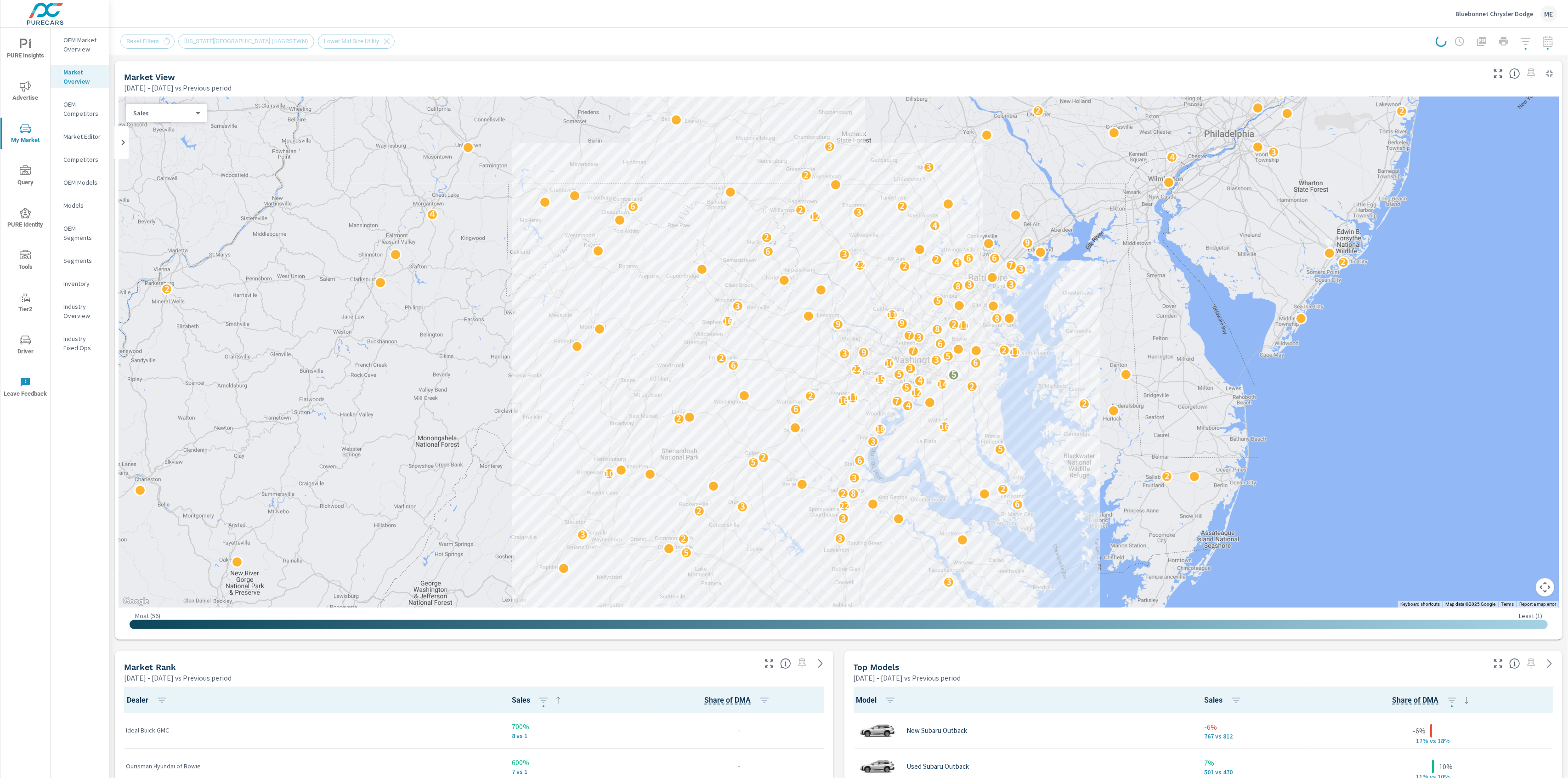
click at [1286, 38] on div "Reset Filters WASHINGTON DC (HAGRSTWN) Lower Mid Size Utility" at bounding box center [767, 41] width 1294 height 15
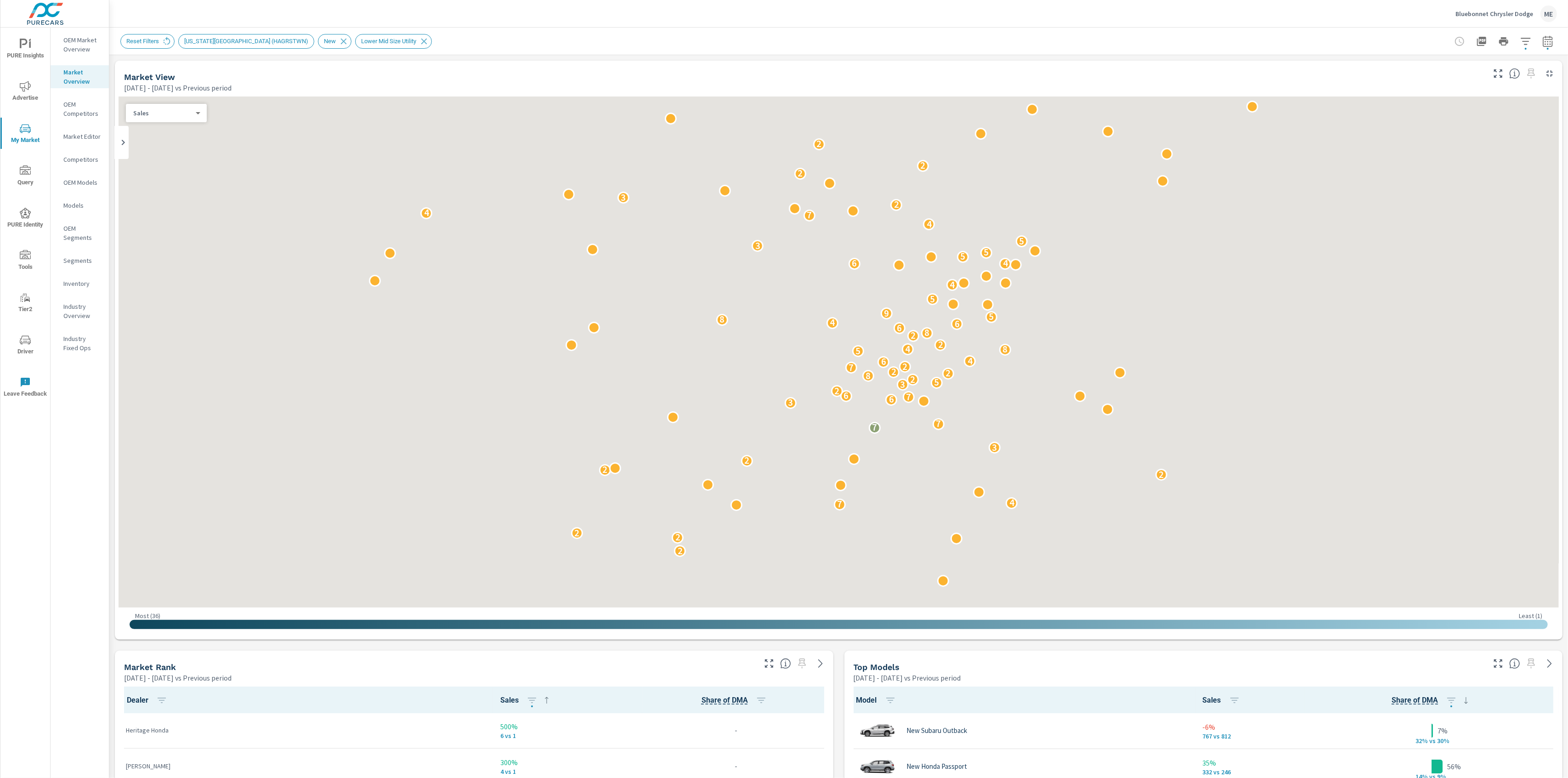
scroll to position [1, 0]
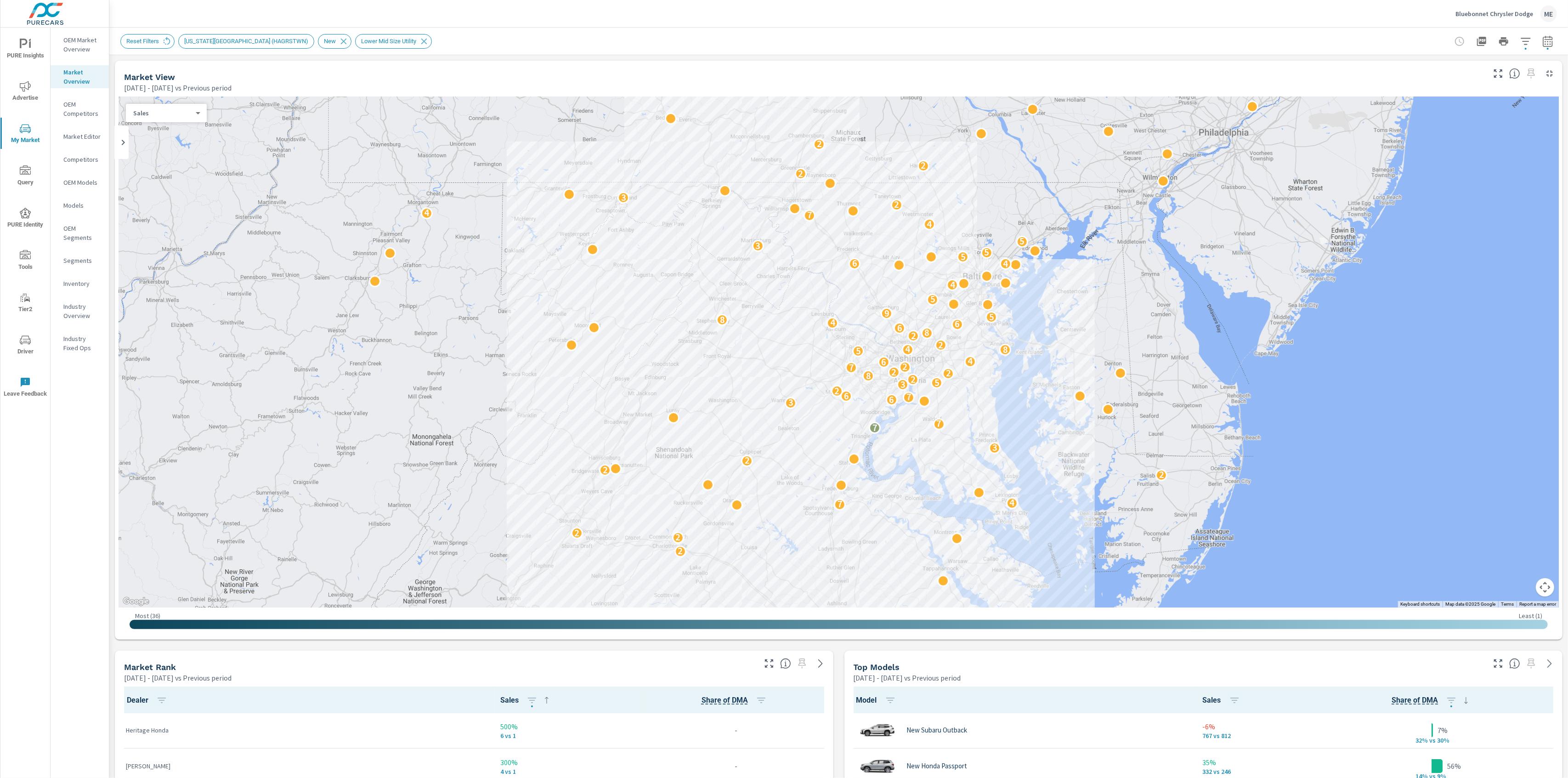
click at [1499, 673] on div "Top Models Mar 01, 2025 - May 31, 2025 vs Previous period" at bounding box center [1203, 666] width 719 height 32
click at [1499, 665] on icon "button" at bounding box center [1498, 663] width 11 height 11
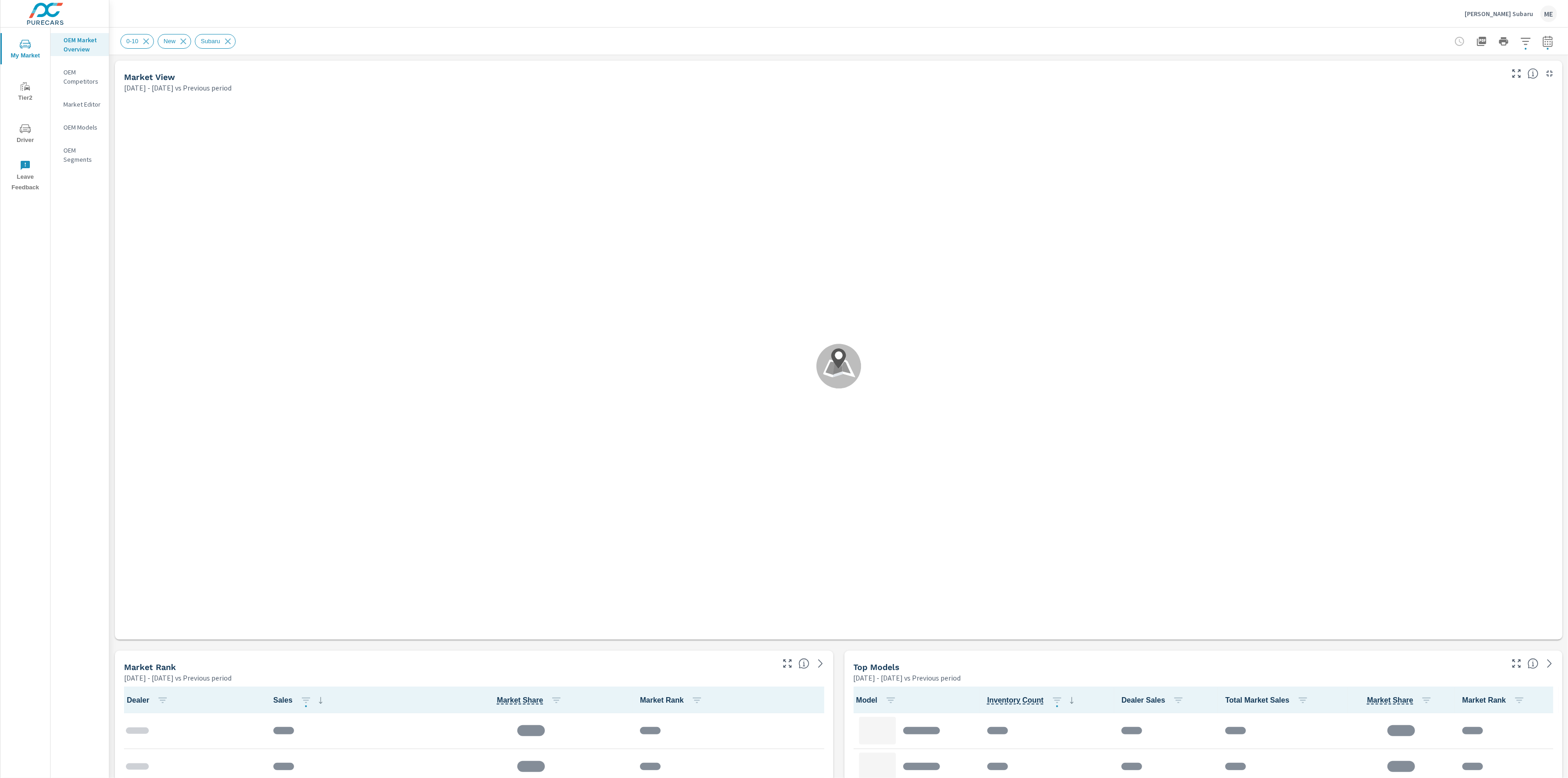
click at [676, 18] on div "[PERSON_NAME] Subaru ME" at bounding box center [839, 13] width 1437 height 27
click at [406, 40] on div "0-10 New Subaru" at bounding box center [774, 41] width 1308 height 15
click at [647, 53] on div "0-10 New Subaru" at bounding box center [839, 41] width 1437 height 27
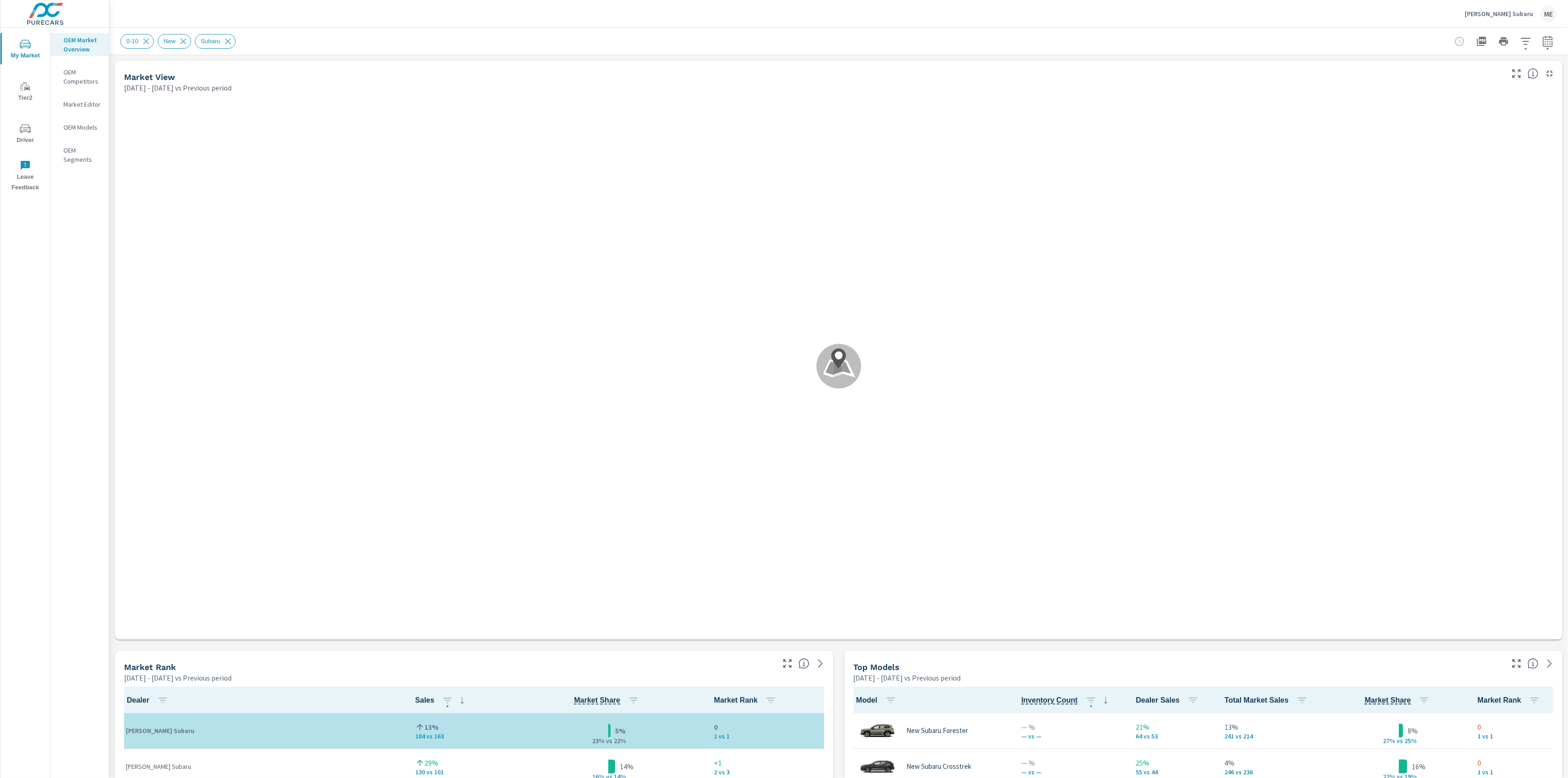
scroll to position [1, 0]
click at [673, 34] on div "0-10 New Subaru" at bounding box center [774, 41] width 1308 height 15
click at [668, 35] on div "0-10 New Subaru" at bounding box center [774, 41] width 1308 height 15
click at [674, 34] on div "0-10 New Subaru" at bounding box center [774, 41] width 1308 height 15
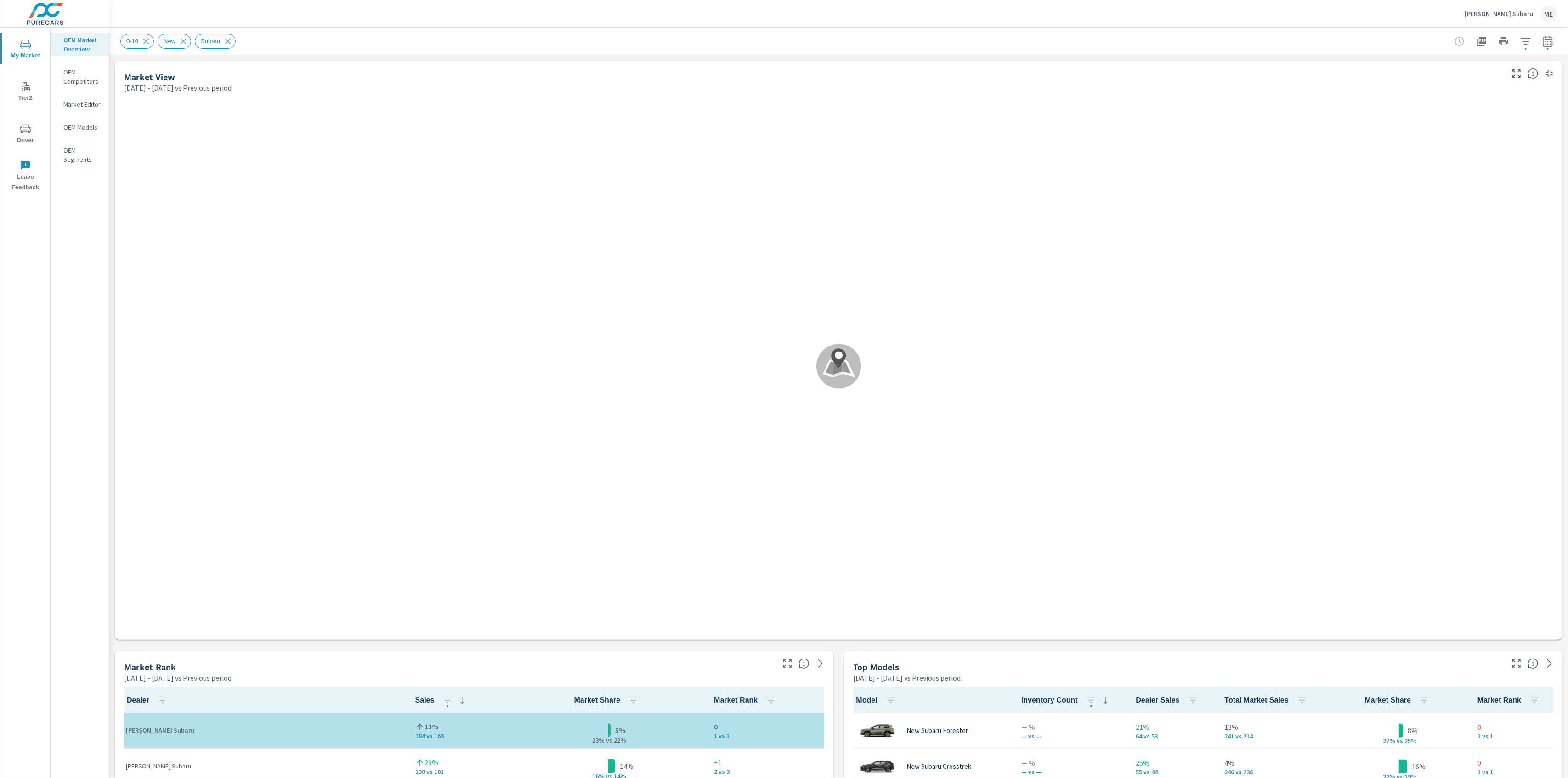
click at [674, 34] on div "0-10 New Subaru" at bounding box center [774, 41] width 1308 height 15
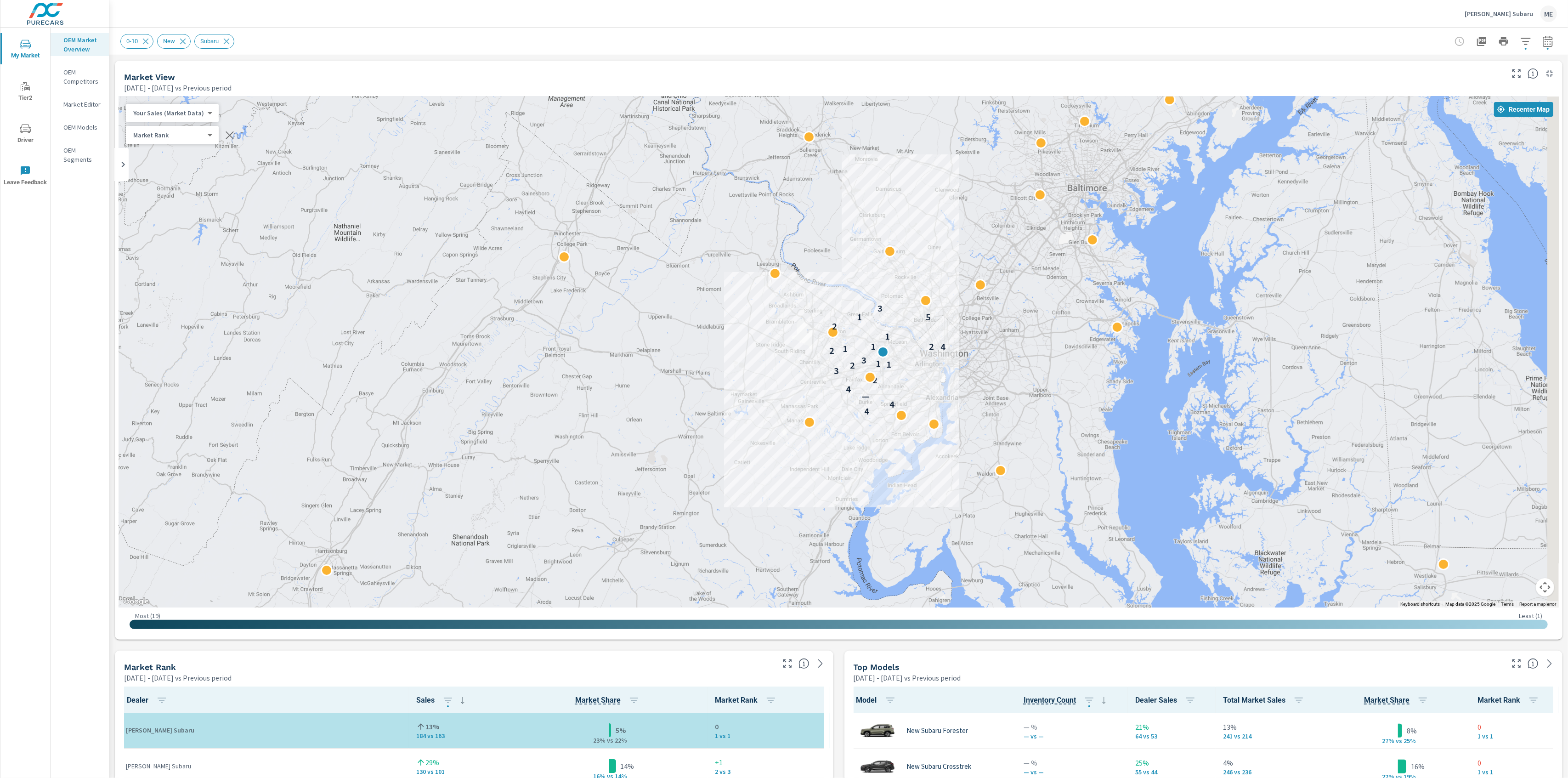
drag, startPoint x: 1056, startPoint y: 332, endPoint x: 825, endPoint y: 351, distance: 231.8
click at [842, 351] on p "1" at bounding box center [845, 348] width 5 height 11
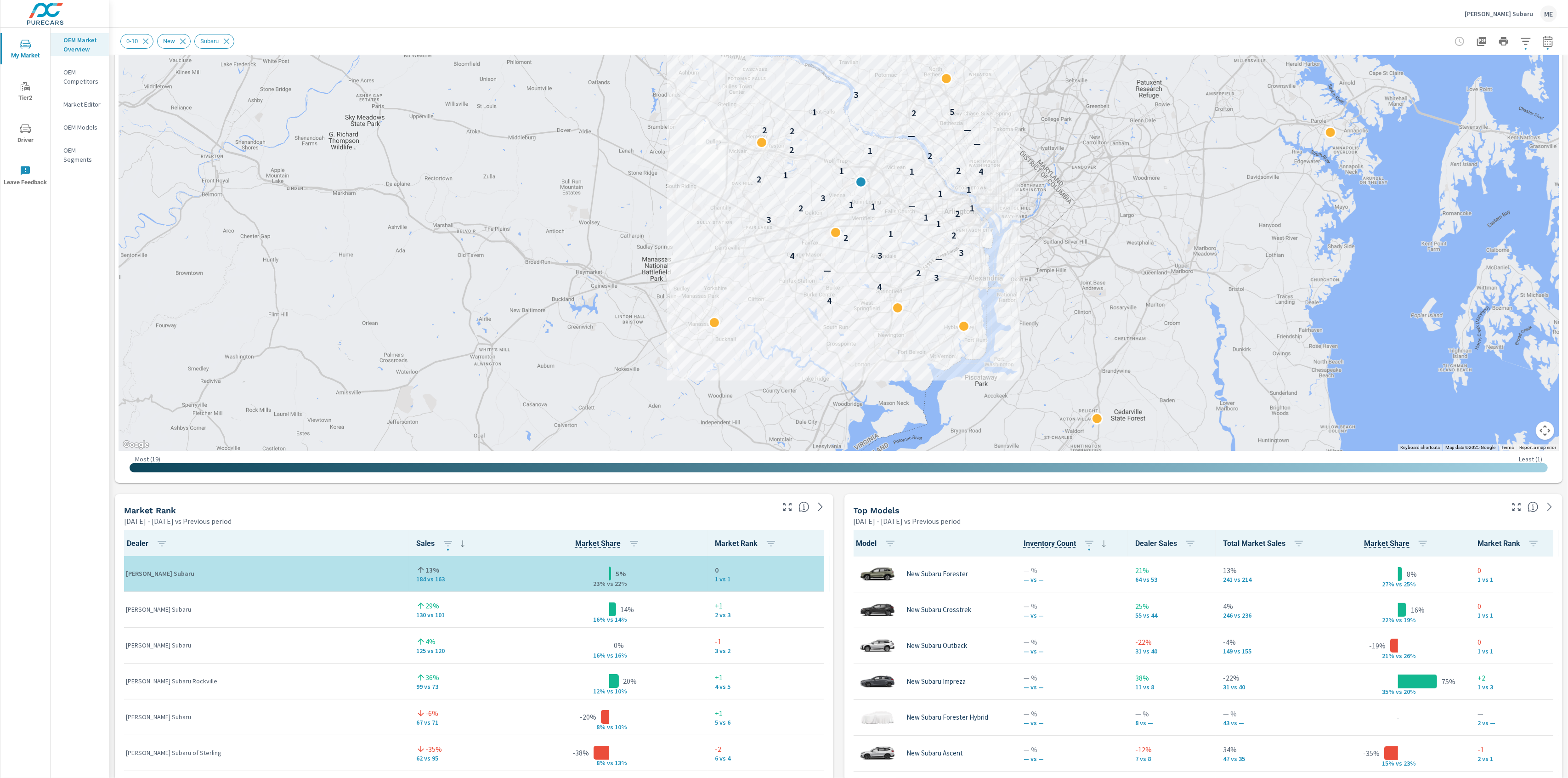
scroll to position [195, 0]
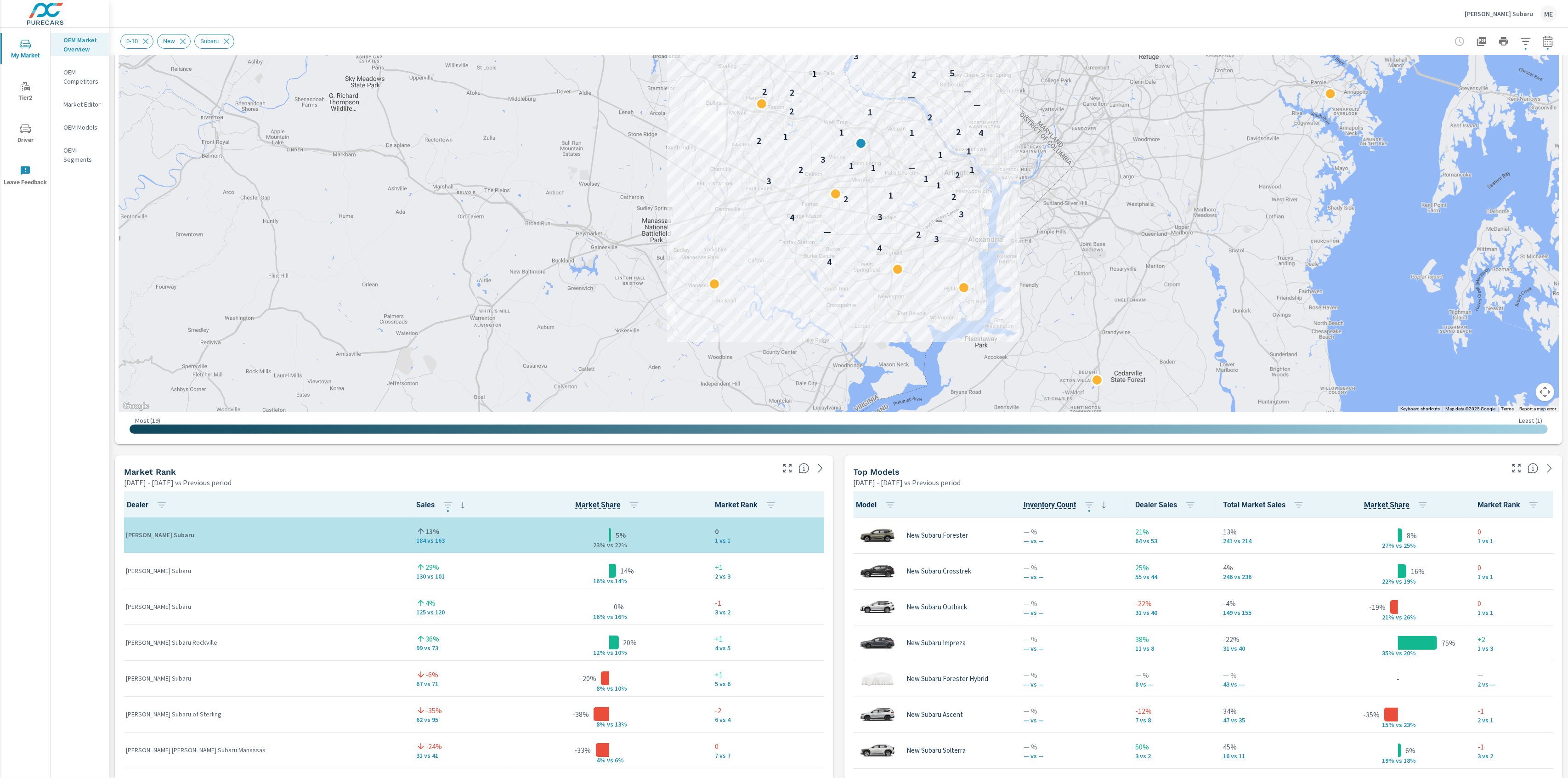
click at [835, 28] on div "0-10 New Subaru" at bounding box center [839, 41] width 1437 height 27
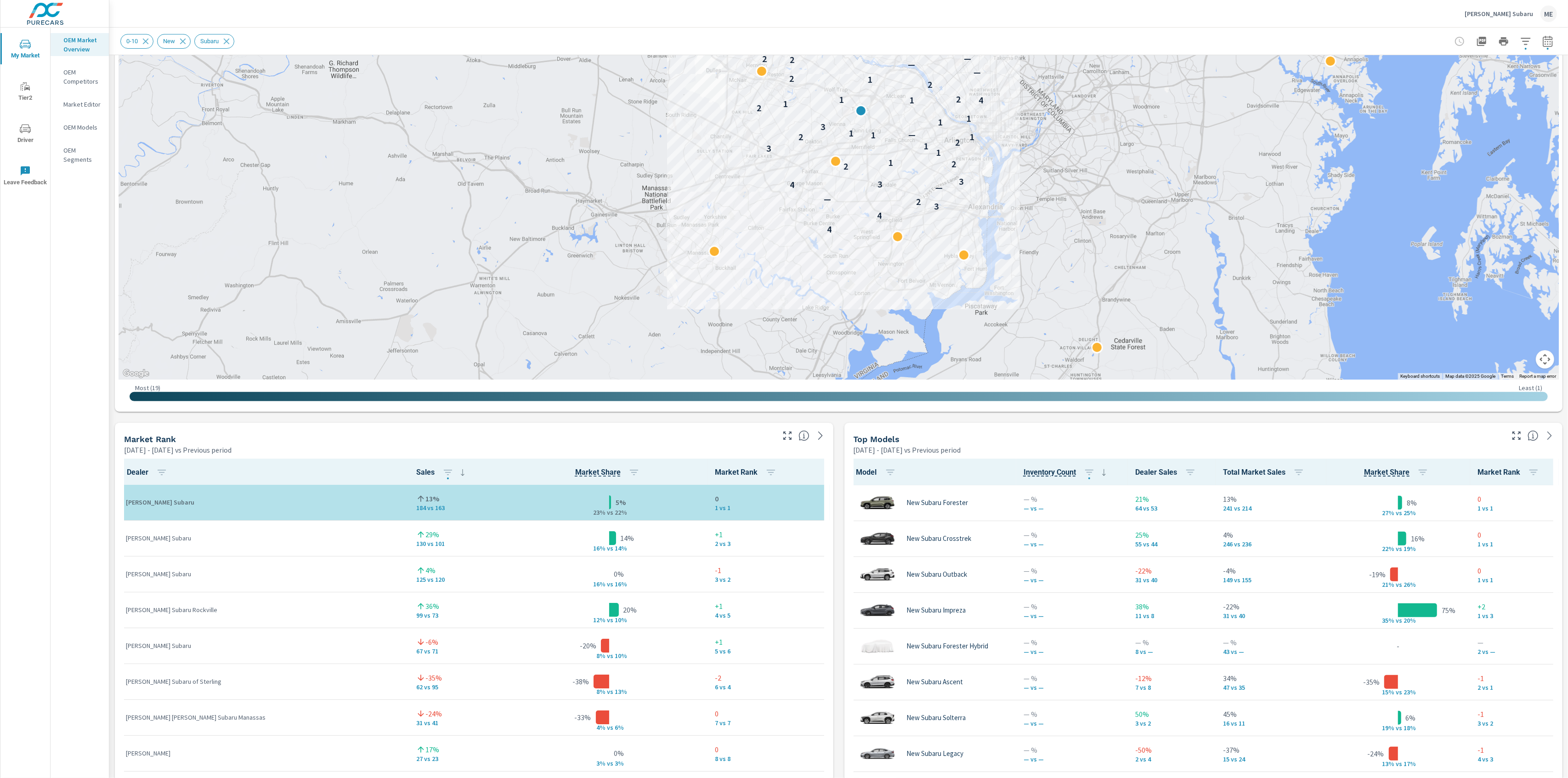
scroll to position [0, 0]
click at [838, 565] on div "Market View [DATE] - [DATE] vs Previous period ← Move left → Move right ↑ Move …" at bounding box center [839, 613] width 1459 height 1573
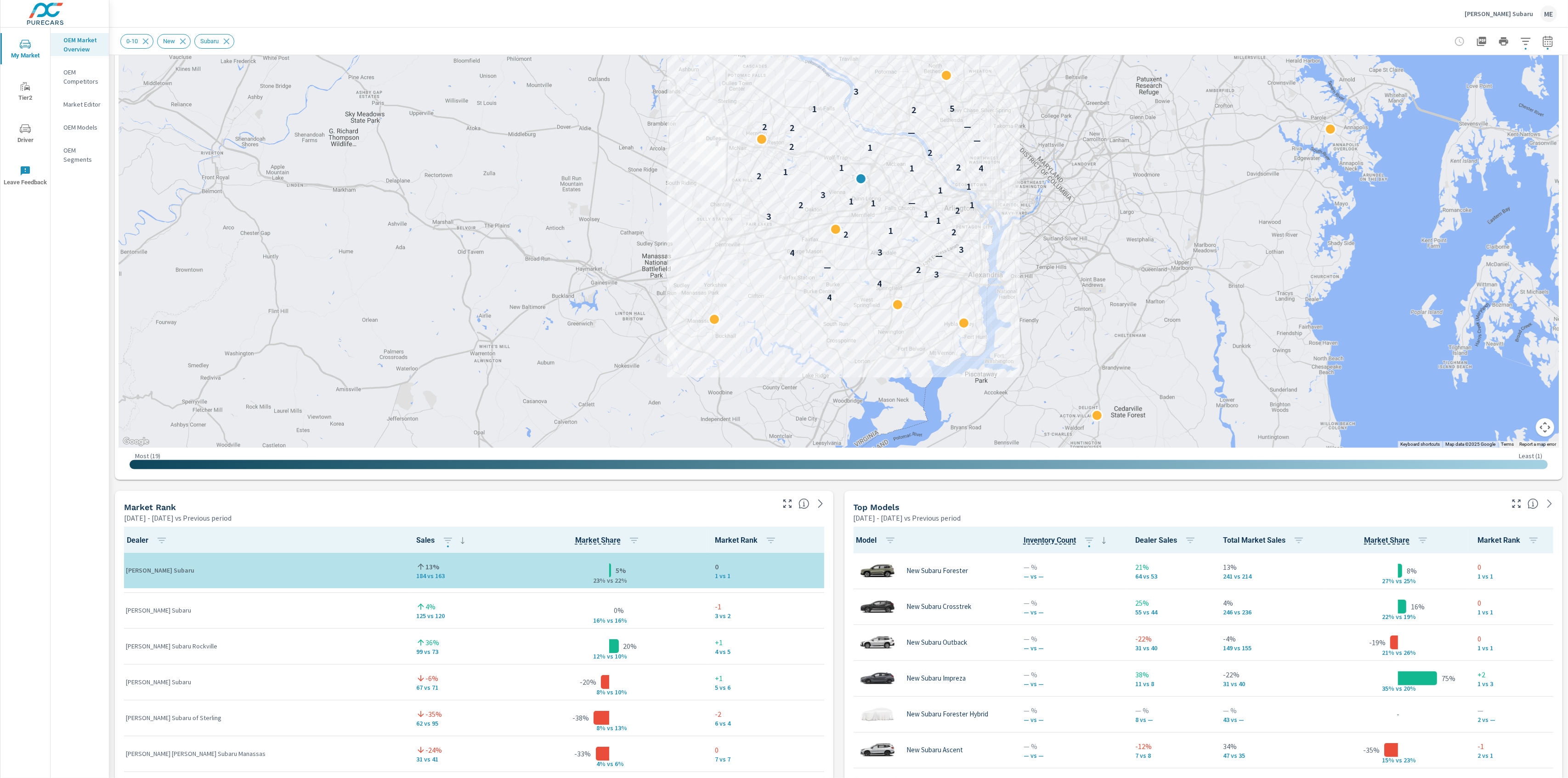
scroll to position [33, 0]
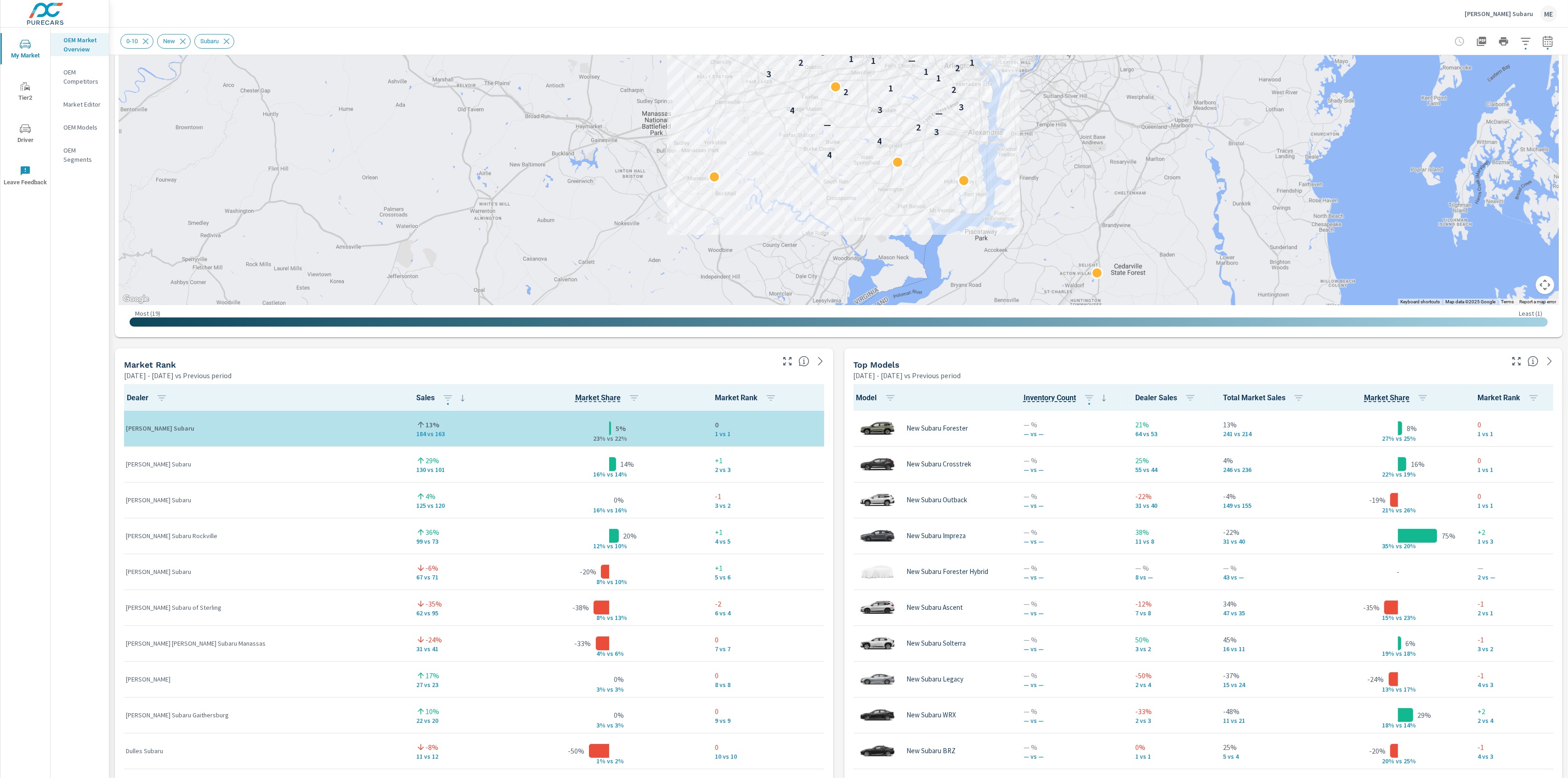
scroll to position [290, 0]
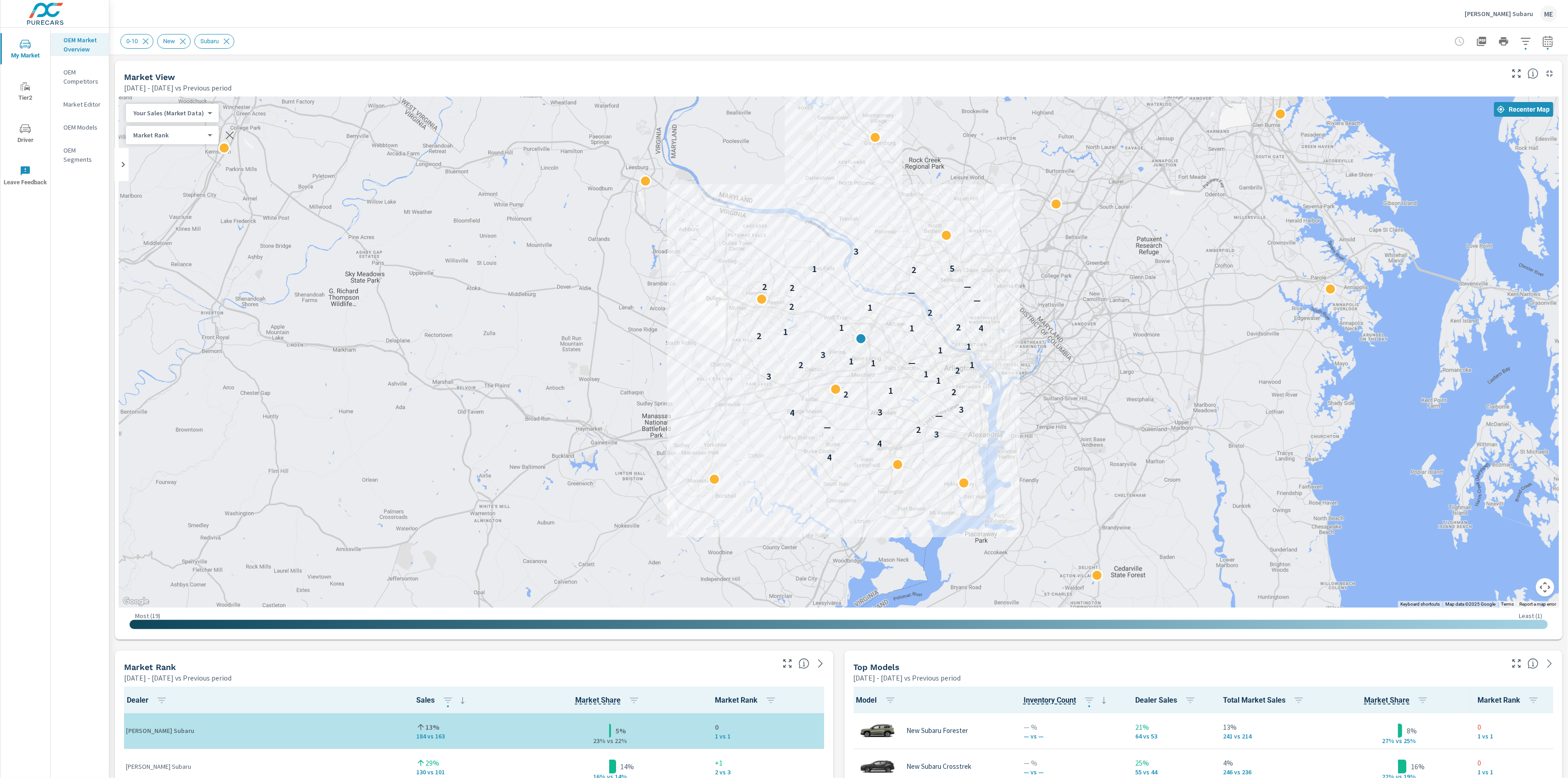
click at [790, 40] on div "0-10 New Subaru" at bounding box center [774, 41] width 1308 height 15
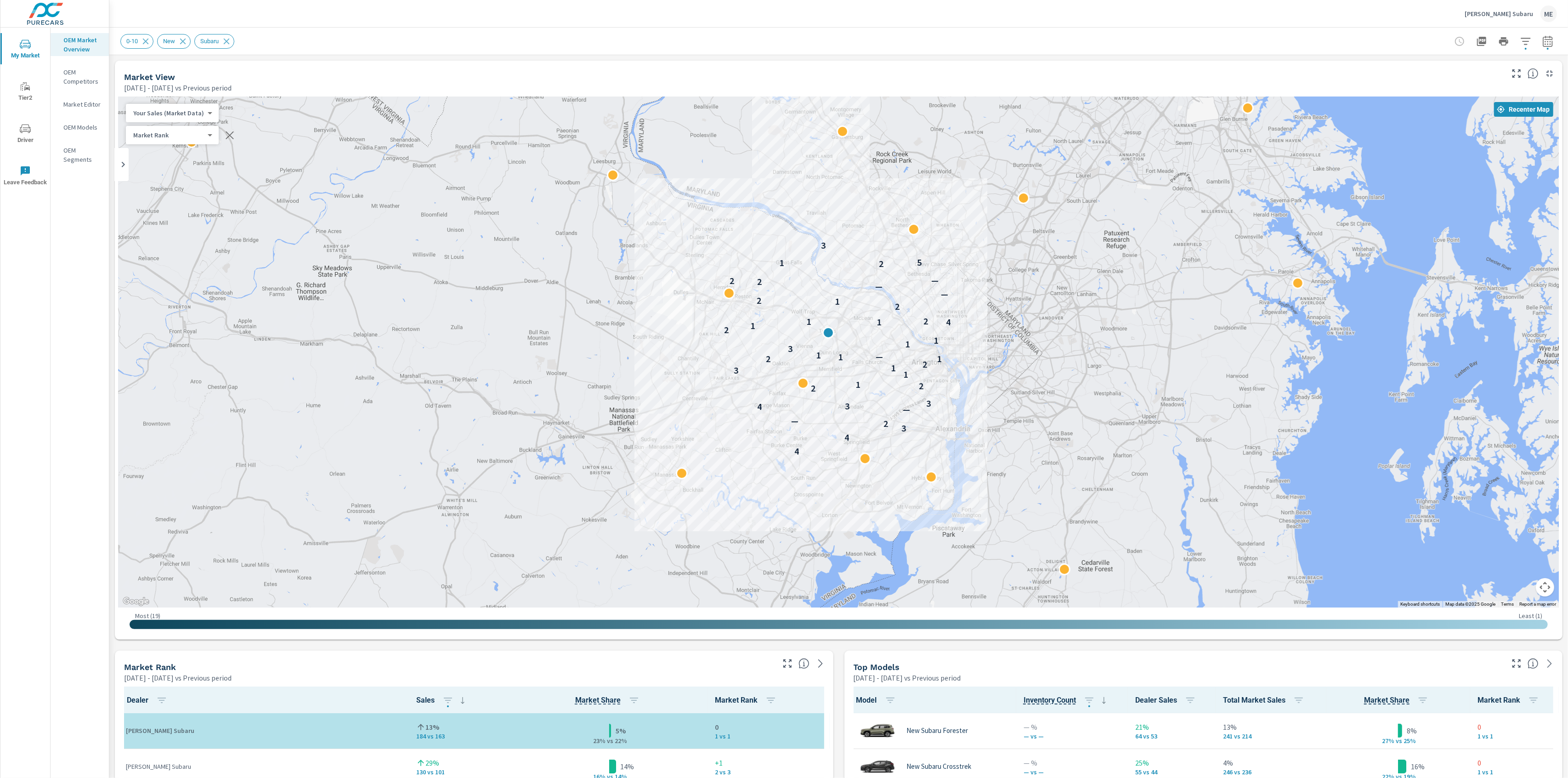
drag, startPoint x: 1183, startPoint y: 194, endPoint x: 1134, endPoint y: 97, distance: 108.7
click at [1147, 187] on div "4 4 3 2 — — 4 3 3 2 2 1 1 3 1 2 1 2 1 — 1 3 1 1 2 1 4 1 1 2 2 1 2 — — 2 2 — 2 1…" at bounding box center [839, 352] width 1441 height 511
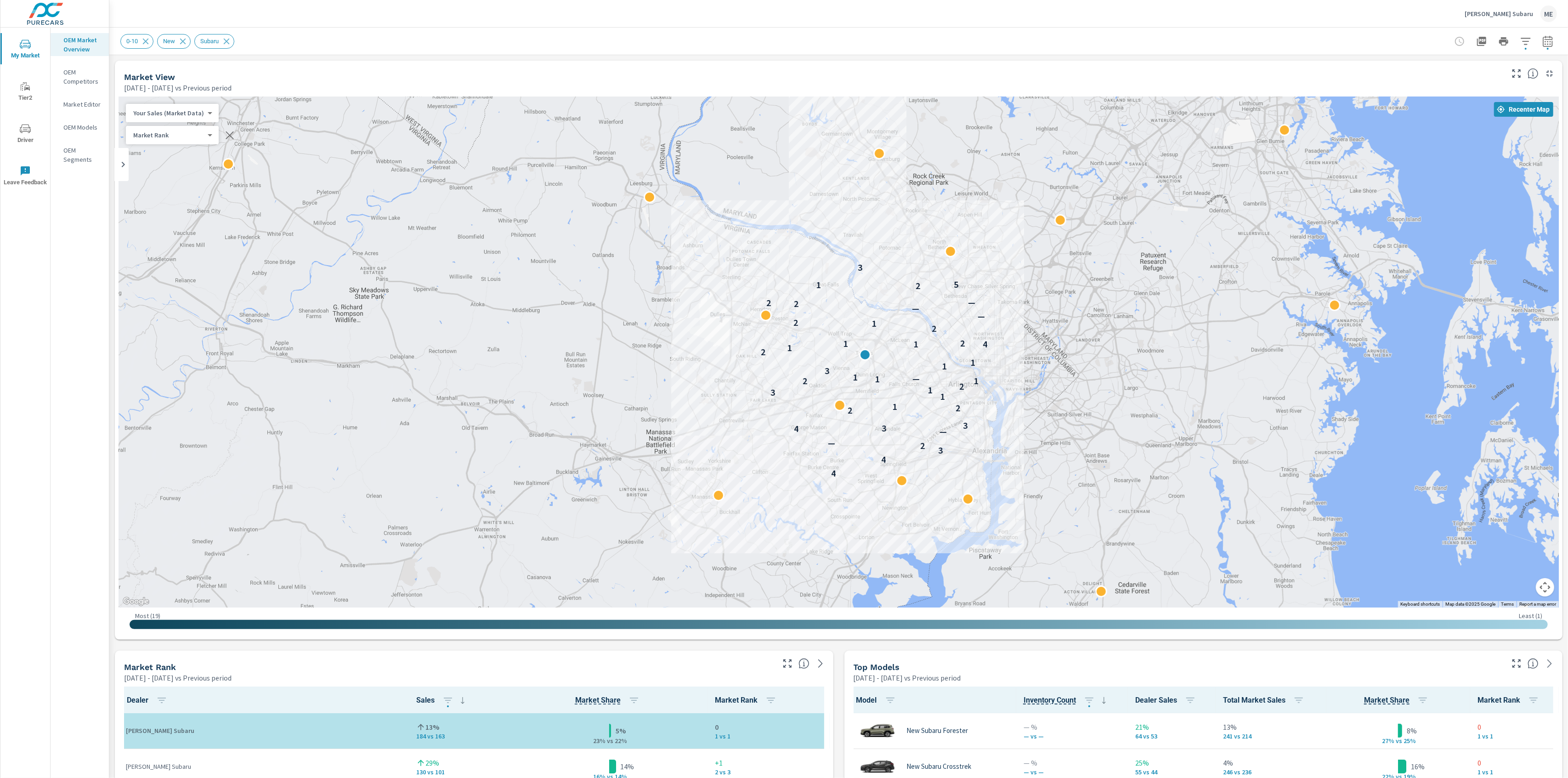
drag, startPoint x: 1106, startPoint y: 180, endPoint x: 1137, endPoint y: 195, distance: 34.4
click at [1137, 197] on div "4 4 3 2 — — 4 3 3 2 2 1 1 3 1 2 1 2 1 — 1 3 1 1 2 1 4 1 1 2 2 1 2 — — 2 2 — 2 1…" at bounding box center [839, 352] width 1441 height 511
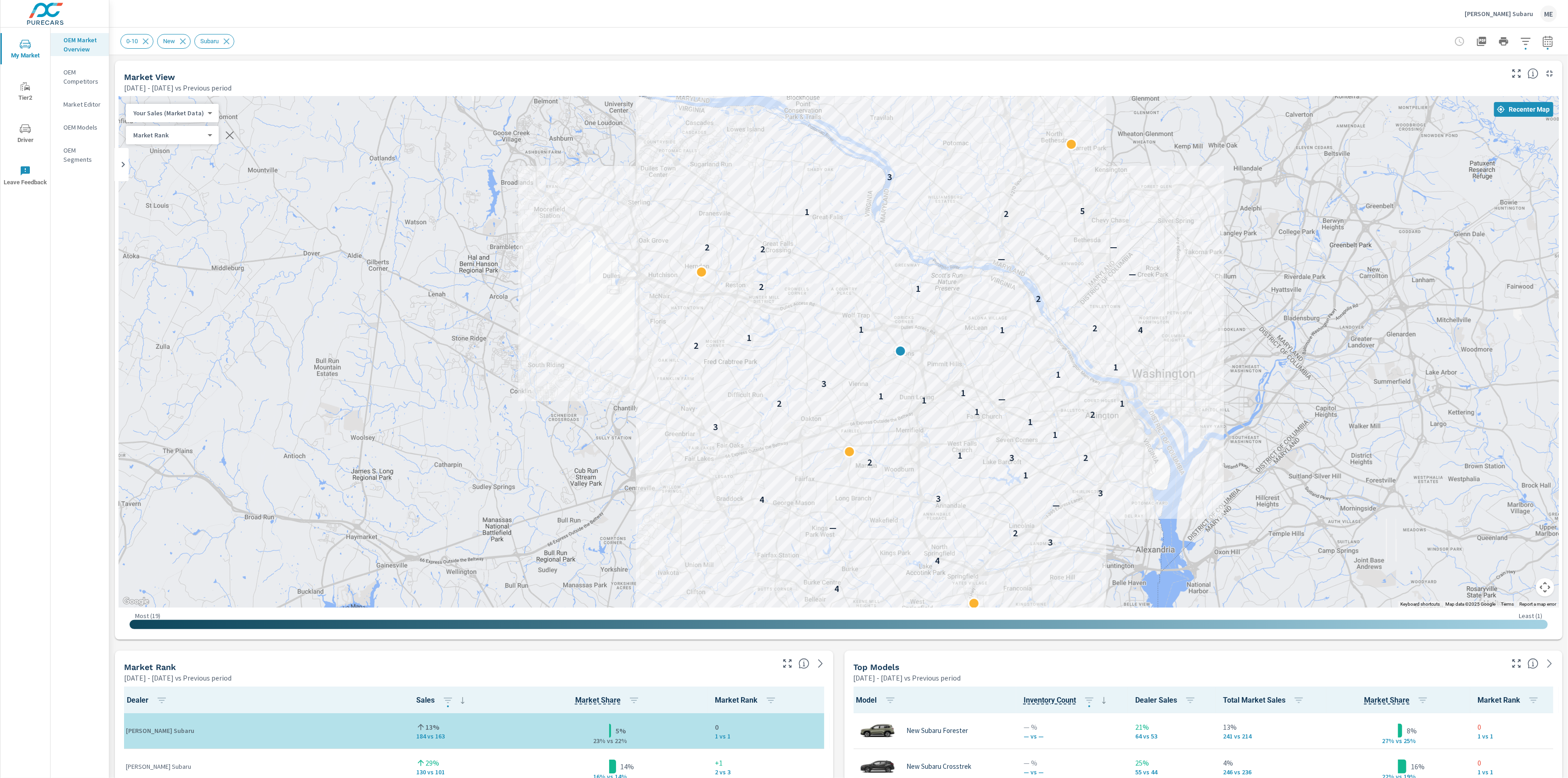
drag, startPoint x: 1009, startPoint y: 200, endPoint x: 1234, endPoint y: 90, distance: 250.4
click at [1234, 90] on div "Market View [DATE] - [DATE] vs Previous period ← Move left → Move right ↑ Move …" at bounding box center [839, 350] width 1448 height 579
click at [1108, 34] on div "0-10 New Subaru" at bounding box center [774, 41] width 1308 height 15
click at [1124, 44] on div "0-10 New Subaru" at bounding box center [774, 41] width 1308 height 15
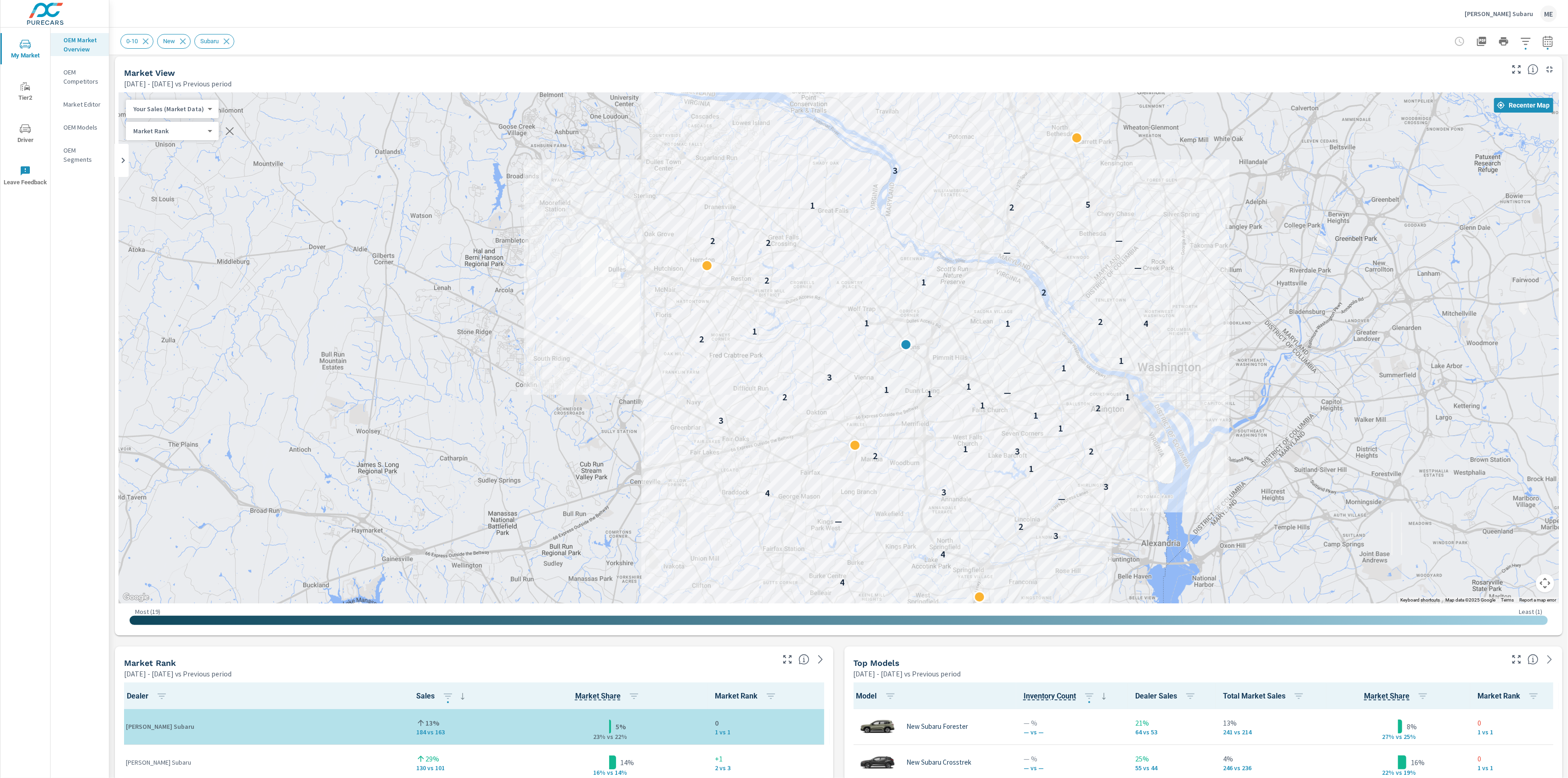
scroll to position [3, 0]
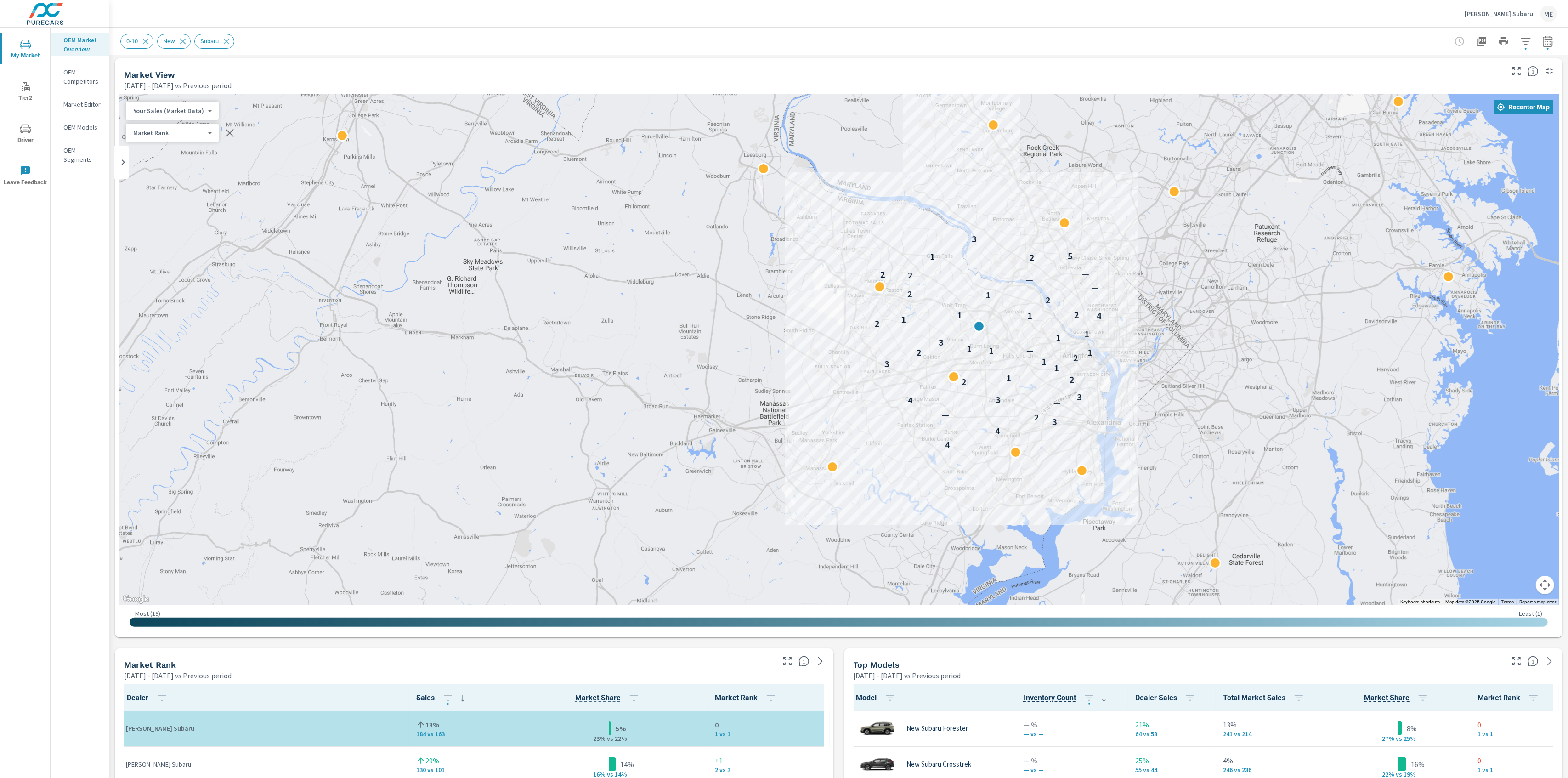
click at [1061, 58] on div "Market View Mar 01, 2025 - May 31, 2025 vs Previous period" at bounding box center [810, 74] width 1391 height 33
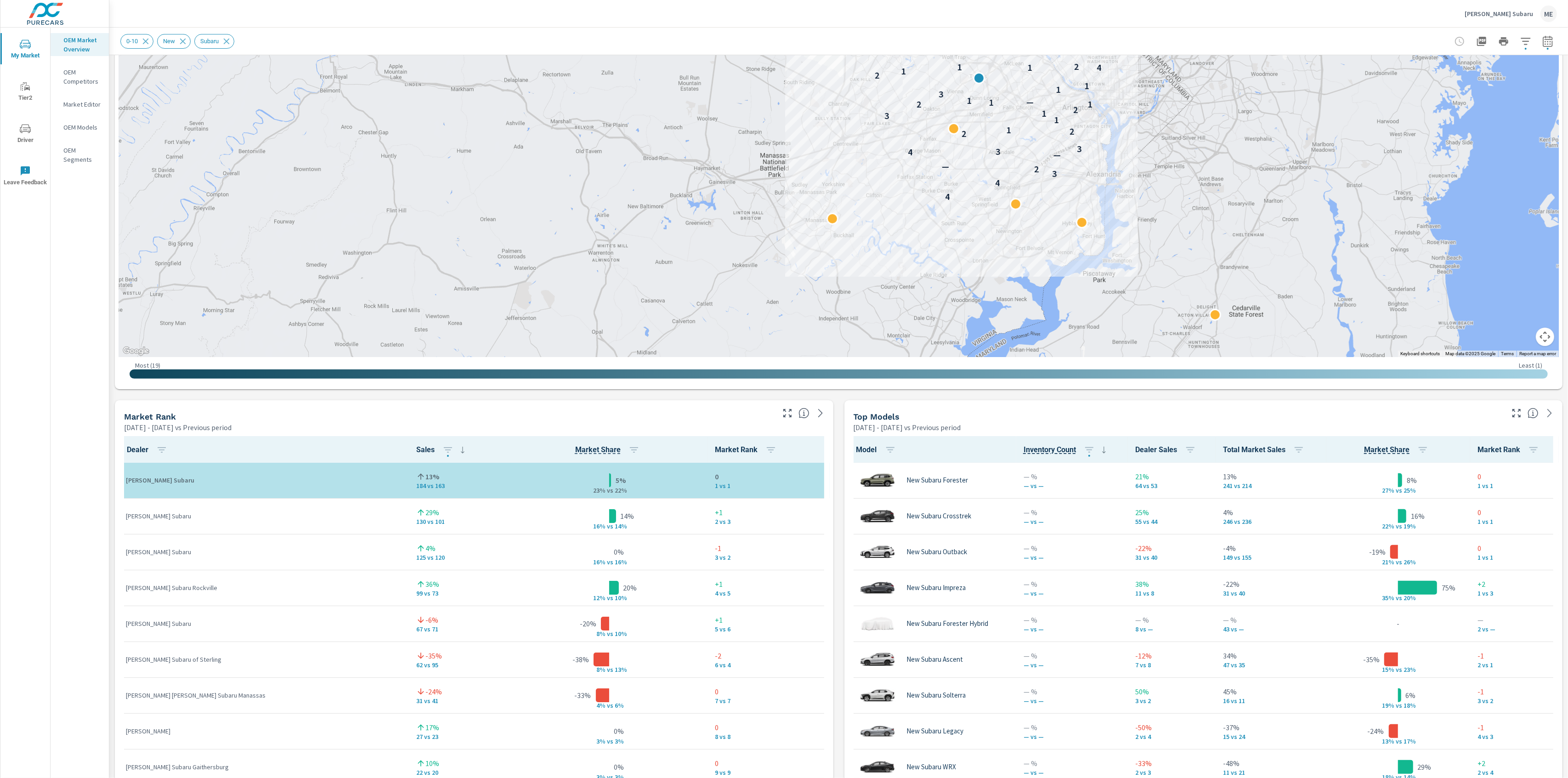
scroll to position [273, 0]
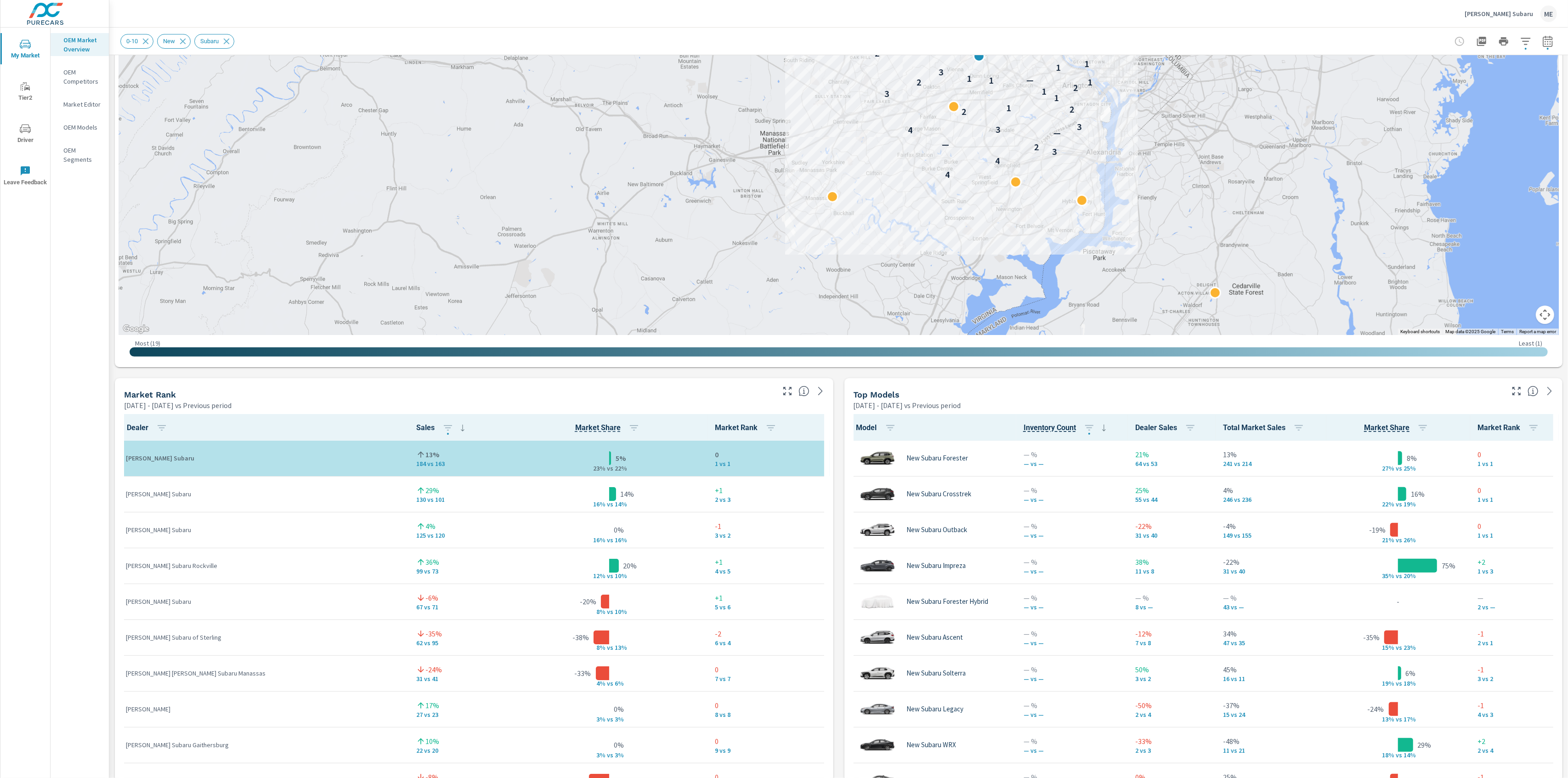
click at [846, 711] on div "Model Inventory Count Dealer Sales Total Market Sales Market Share Market Rank …" at bounding box center [1203, 634] width 719 height 449
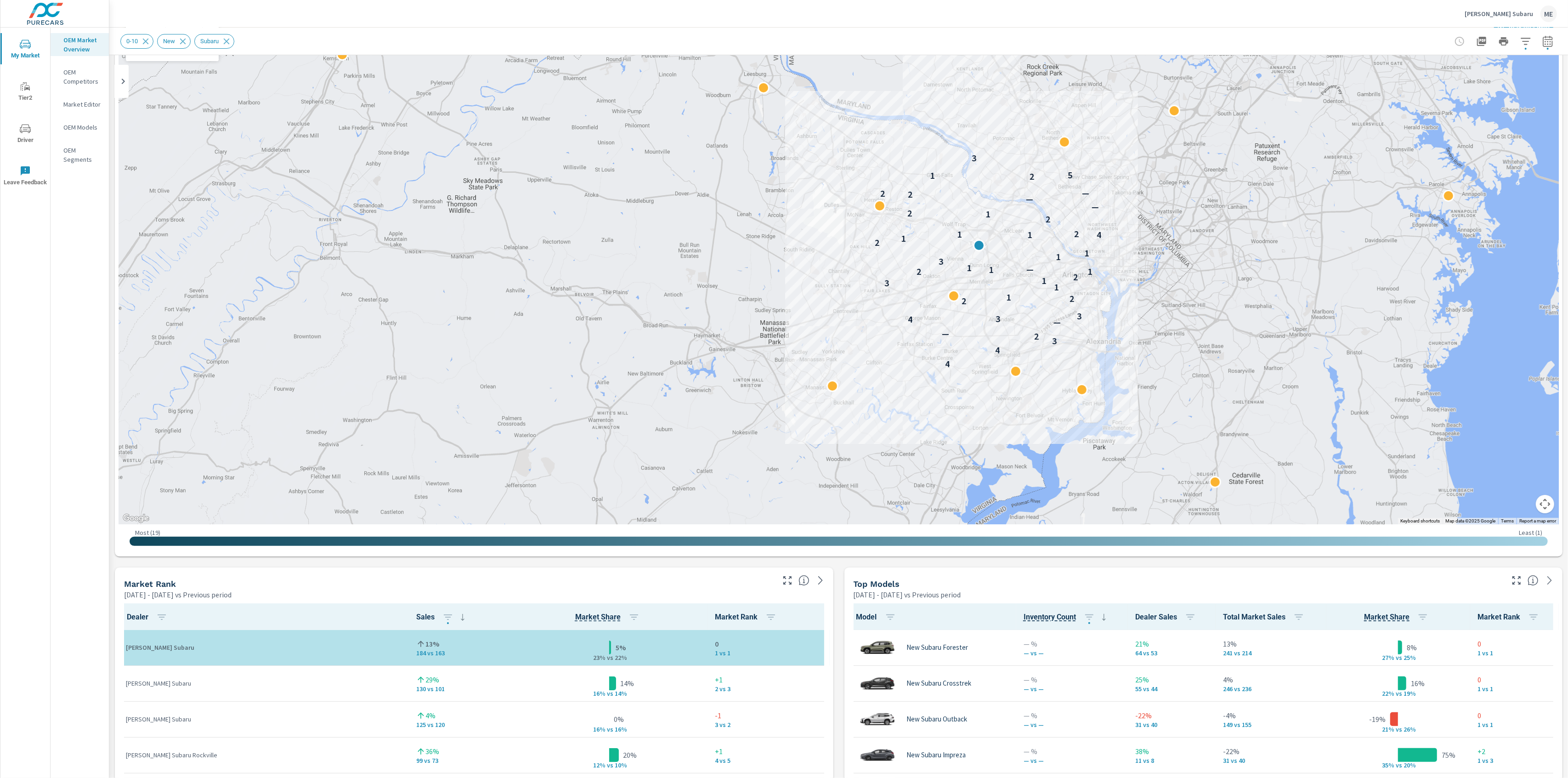
scroll to position [83, 0]
click at [839, 698] on div "Market View Mar 01, 2025 - May 31, 2025 vs Previous period ← Move left → Move r…" at bounding box center [839, 758] width 1459 height 1573
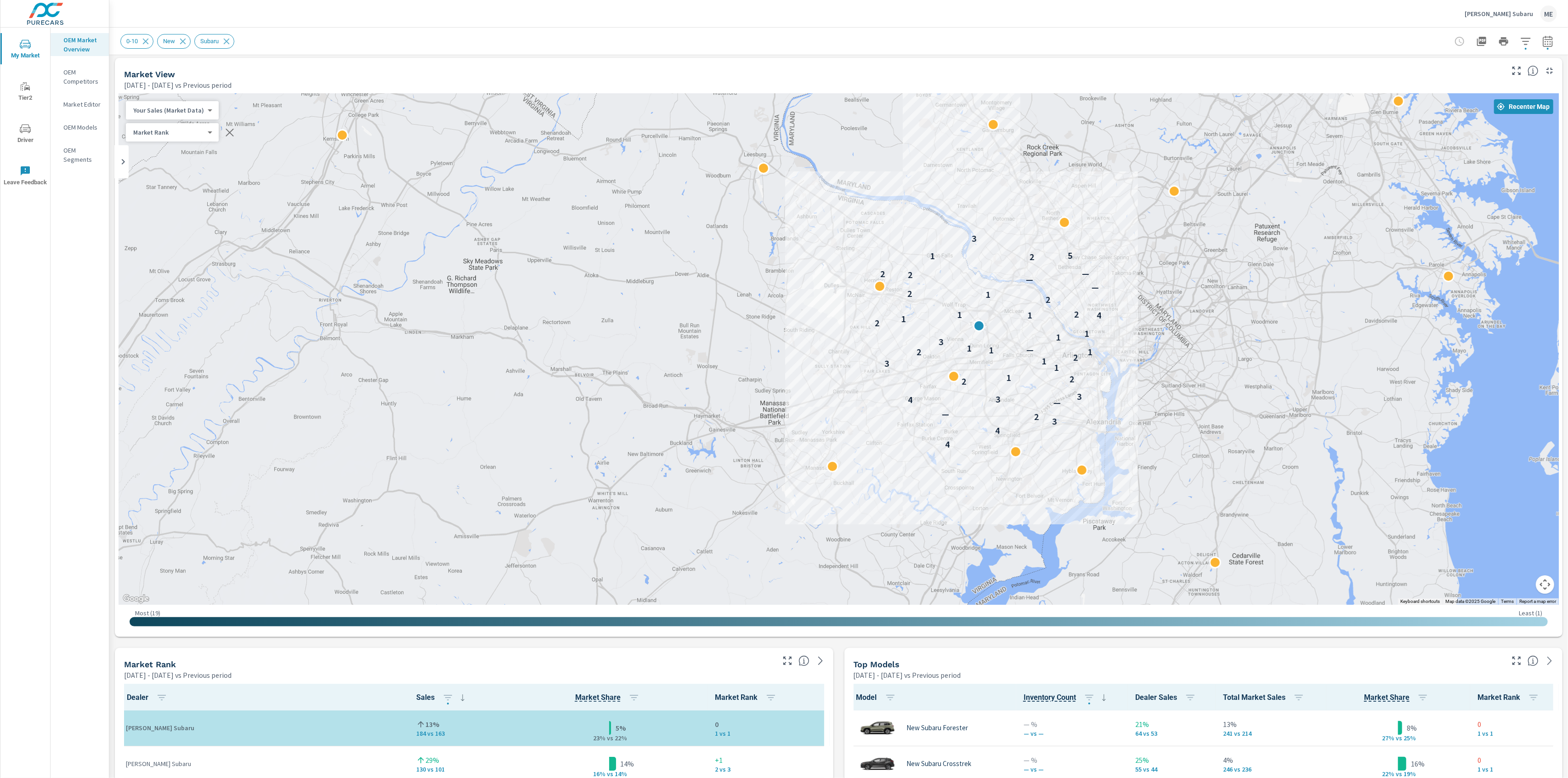
scroll to position [0, 0]
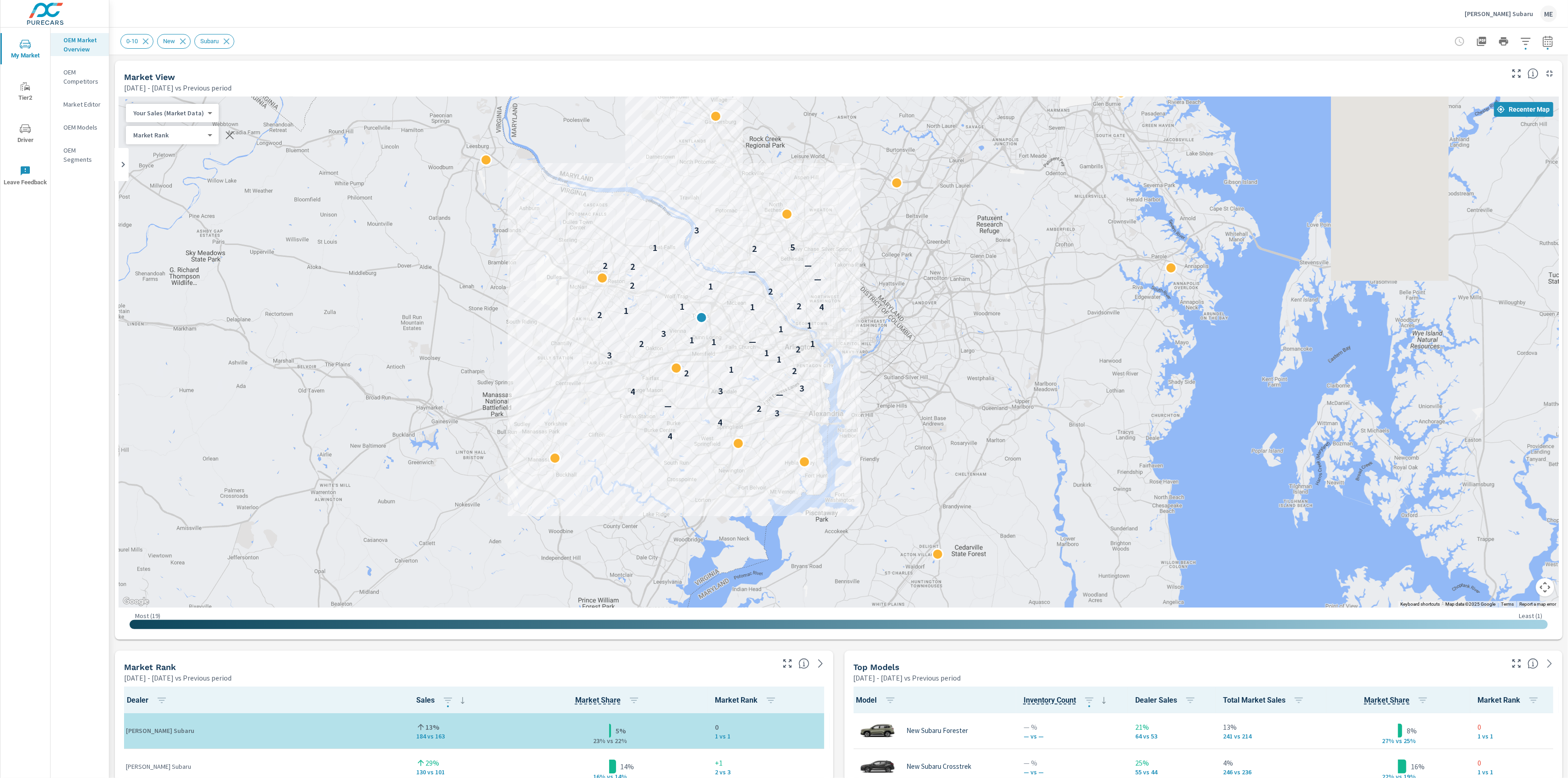
drag, startPoint x: 1080, startPoint y: 416, endPoint x: 799, endPoint y: 405, distance: 281.2
click at [799, 405] on div "4 4 3 2 — — 4 3 3 2 2 1 1 3 1 2 1 2 1 — 1 3 1 1 2 1 4 1 1 2 2 1 2 — — 2 2 — 2 1…" at bounding box center [1150, 671] width 1176 height 662
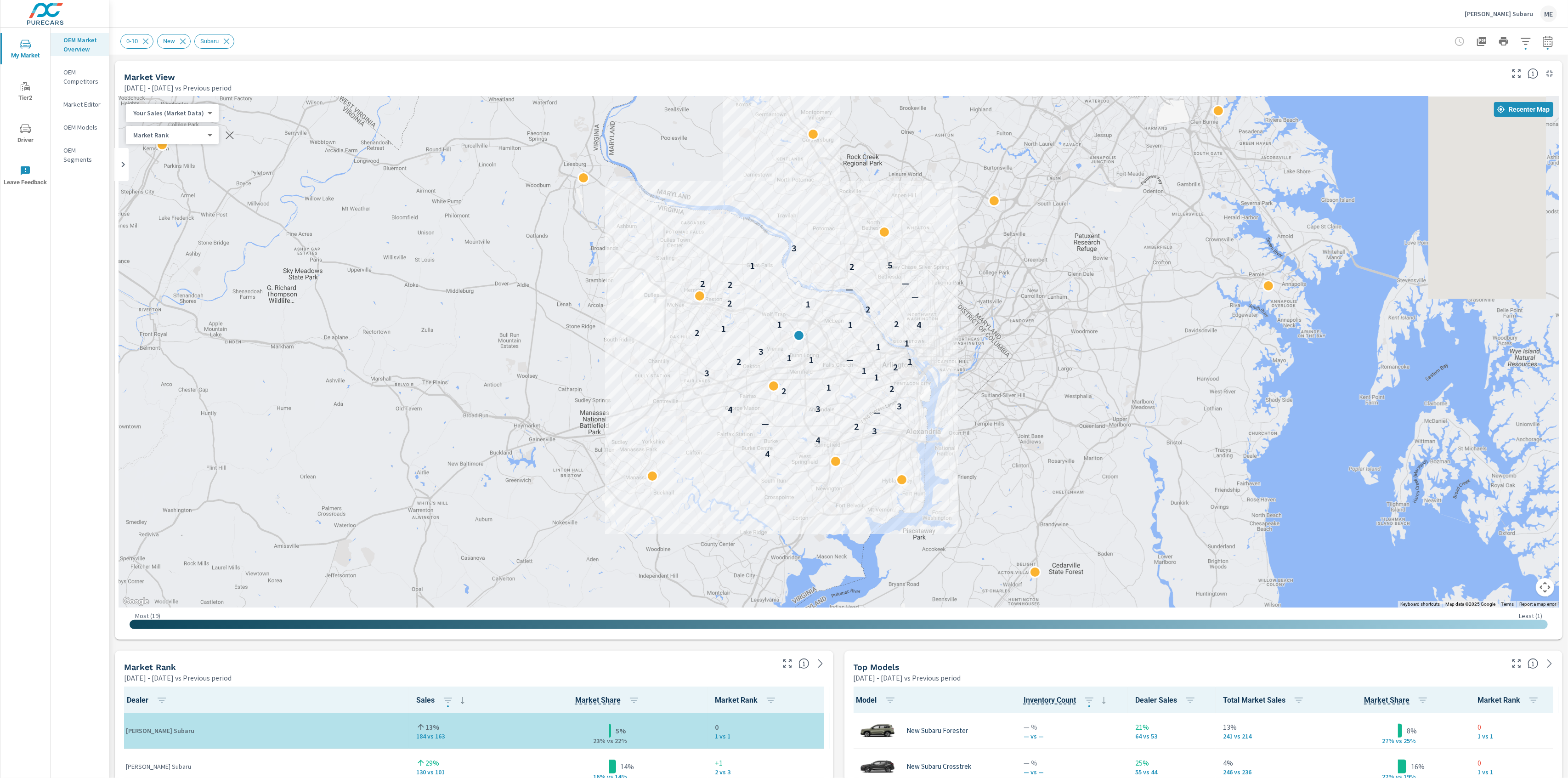
drag, startPoint x: 838, startPoint y: 425, endPoint x: 938, endPoint y: 442, distance: 101.4
click at [938, 442] on div "4 4 3 2 — — 4 3 3 2 2 1 1 3 1 2 1 2 1 — 1 3 1 1 2 1 4 1 1 2 2 1 2 — — 2 2 — 2 1…" at bounding box center [1524, 700] width 1176 height 662
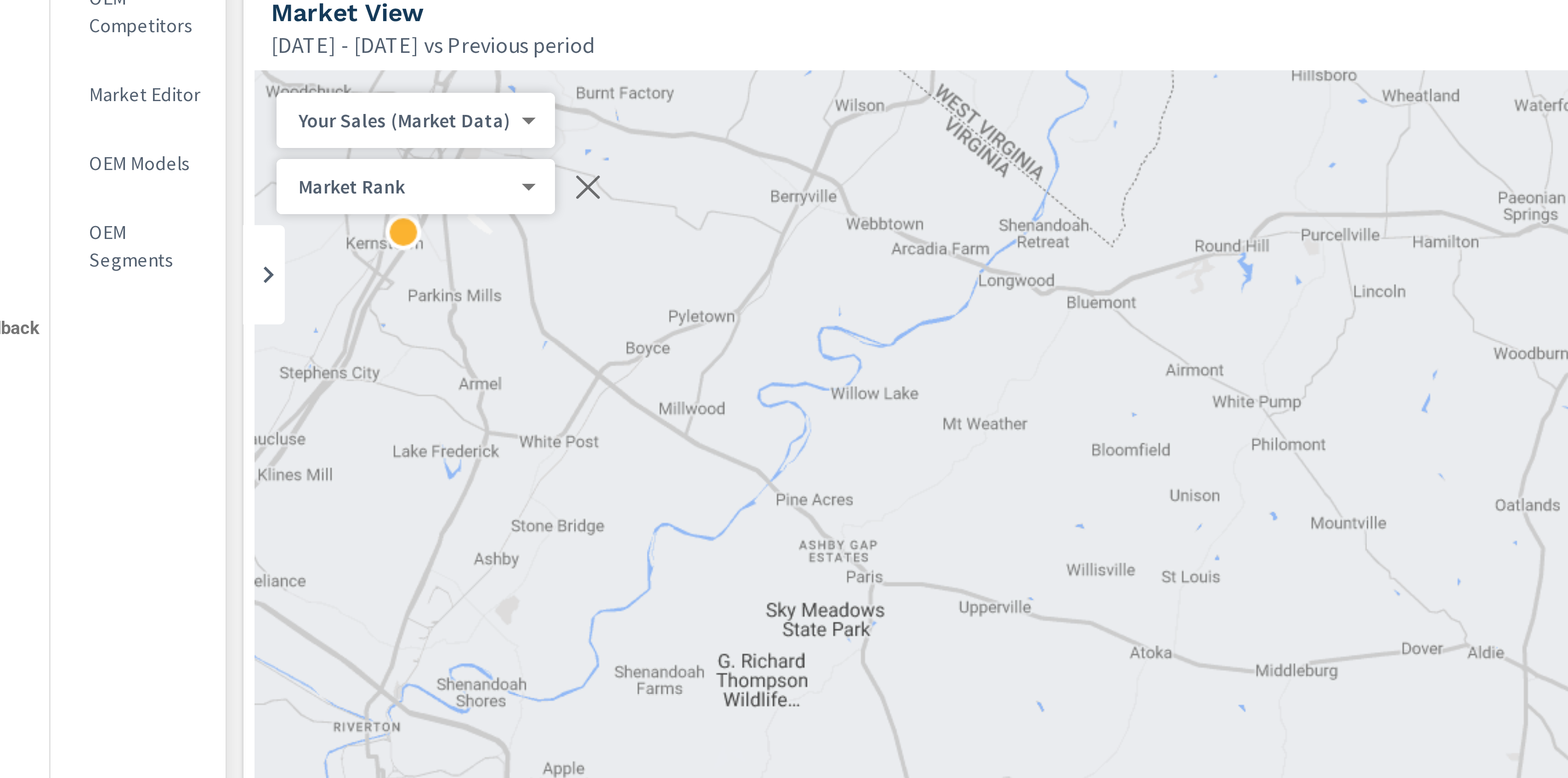
click at [354, 81] on div "Market View" at bounding box center [813, 77] width 1378 height 11
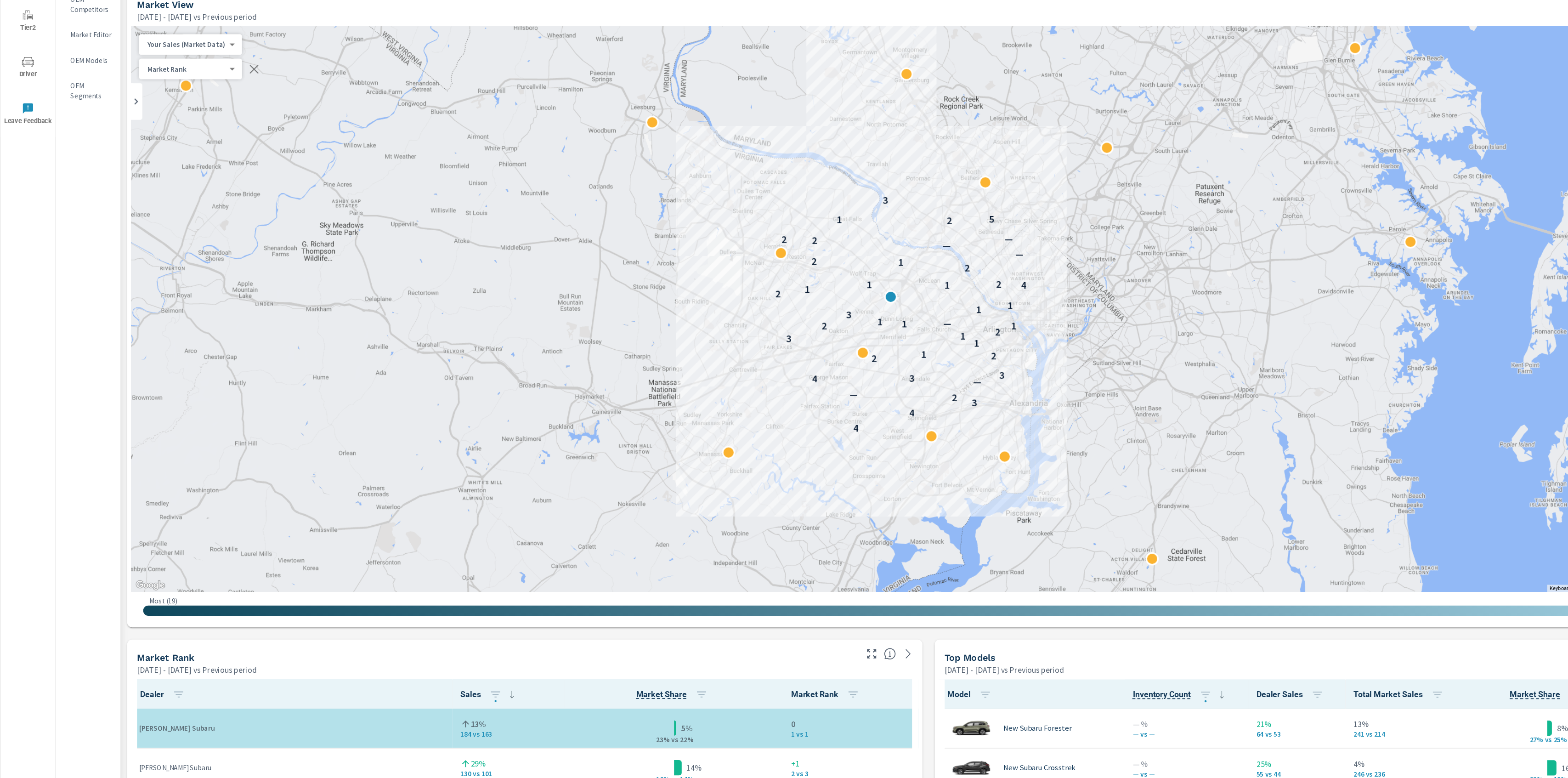
click at [880, 85] on div "Mar 01, 2025 - May 31, 2025 vs Previous period" at bounding box center [813, 87] width 1378 height 11
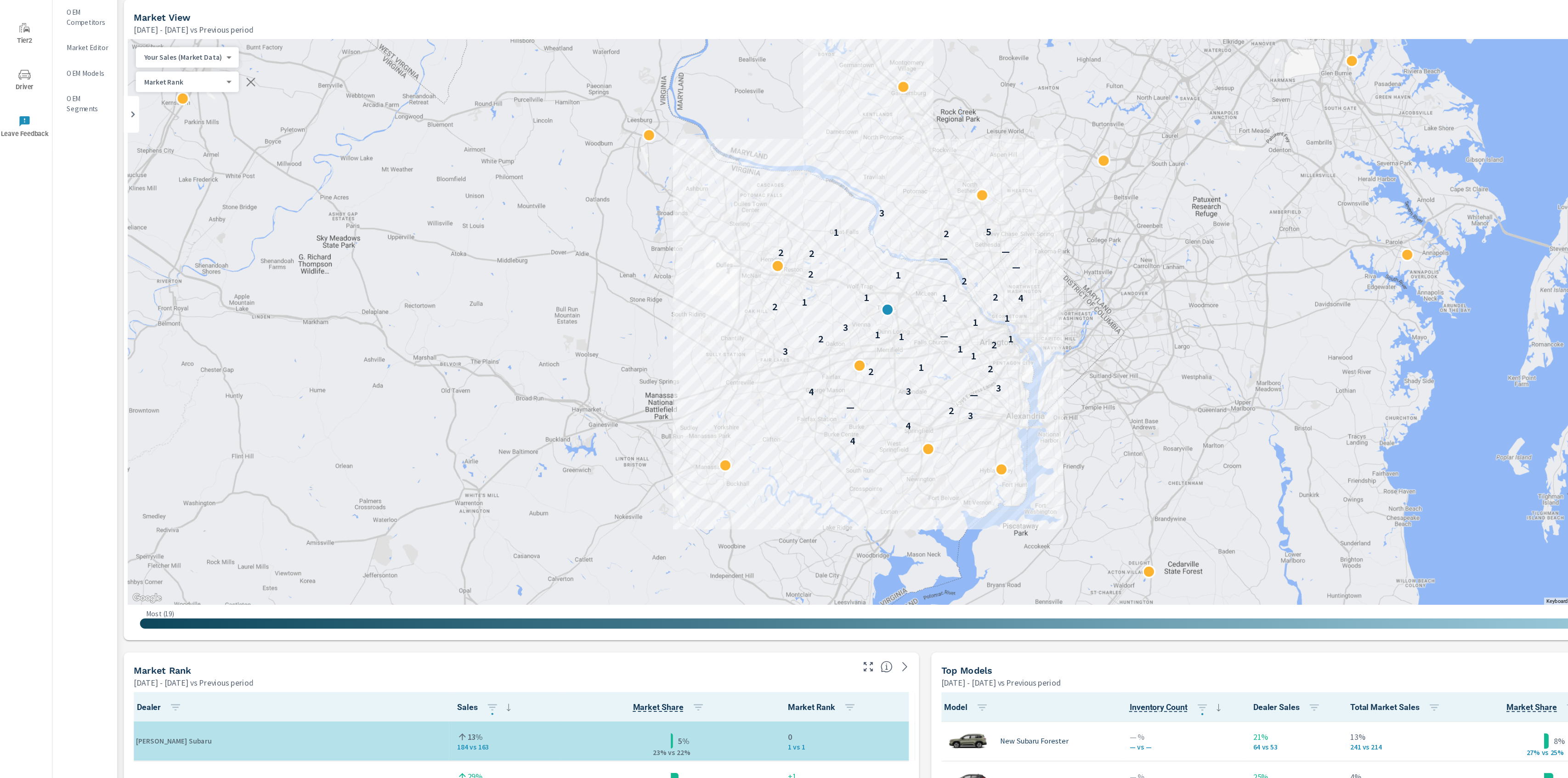
click at [833, 657] on div at bounding box center [805, 661] width 57 height 20
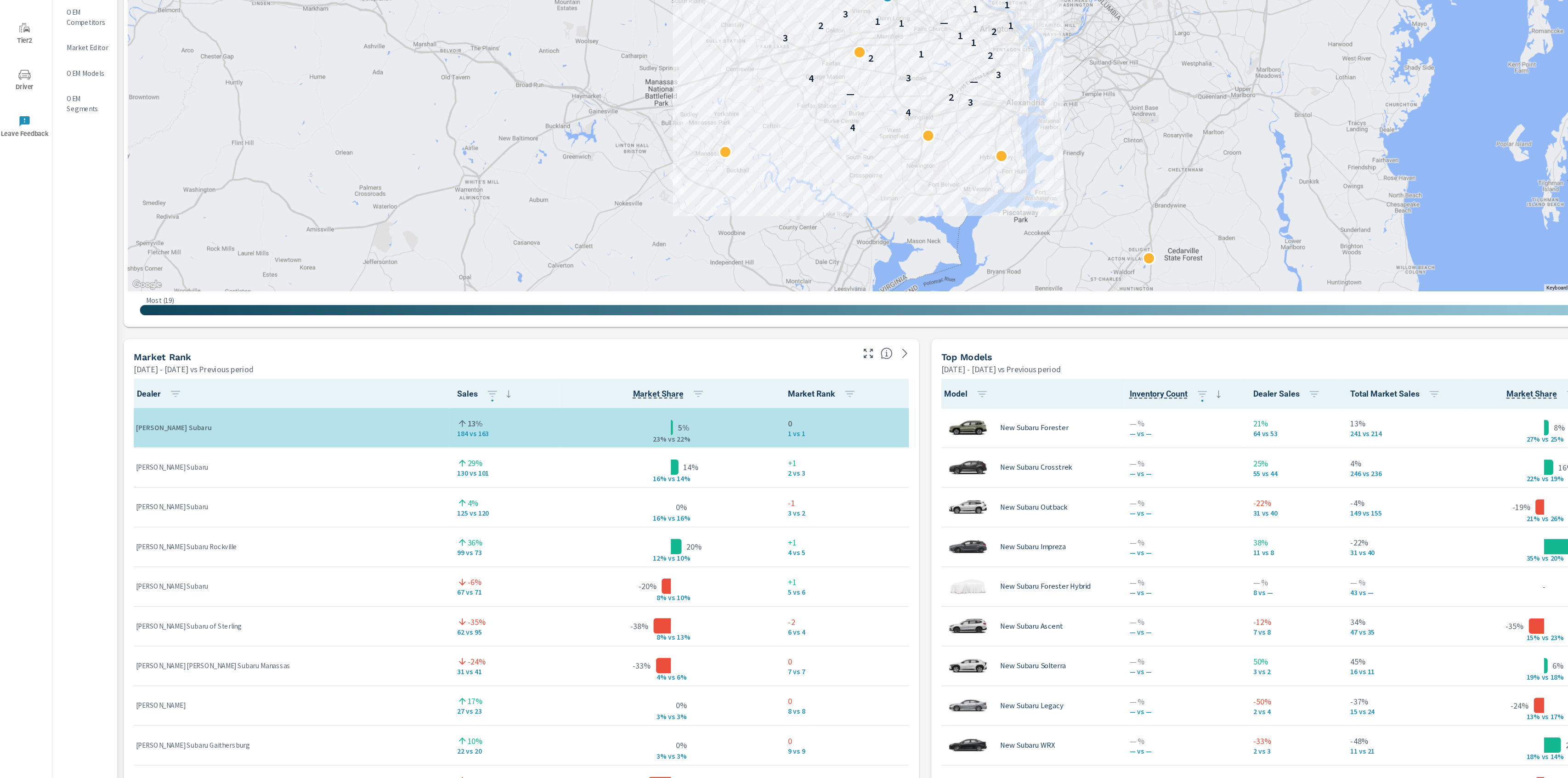
scroll to position [324, 0]
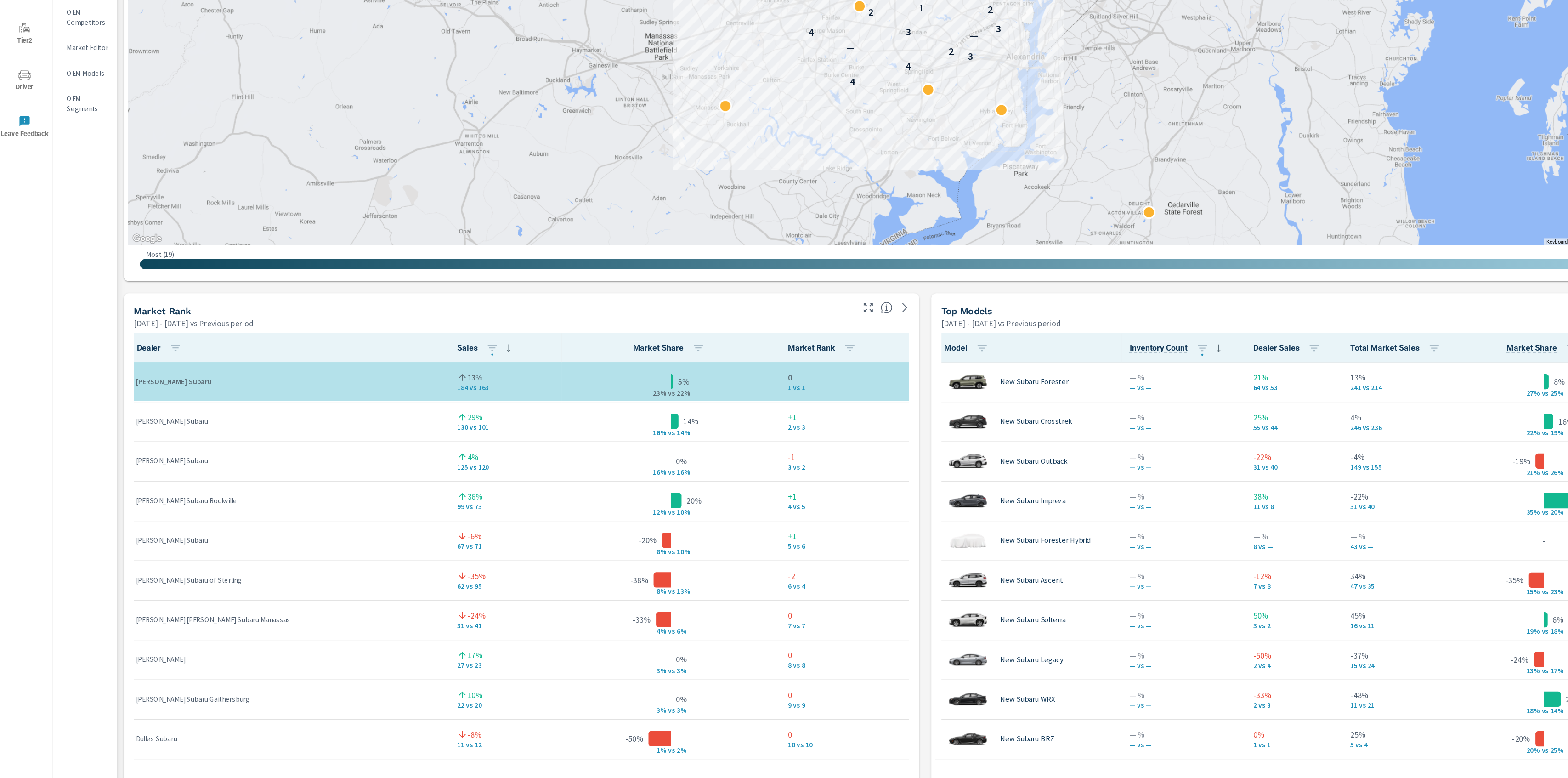
click at [834, 654] on div "Market View Mar 01, 2025 - May 31, 2025 vs Previous period ← Move left → Move r…" at bounding box center [839, 517] width 1459 height 1573
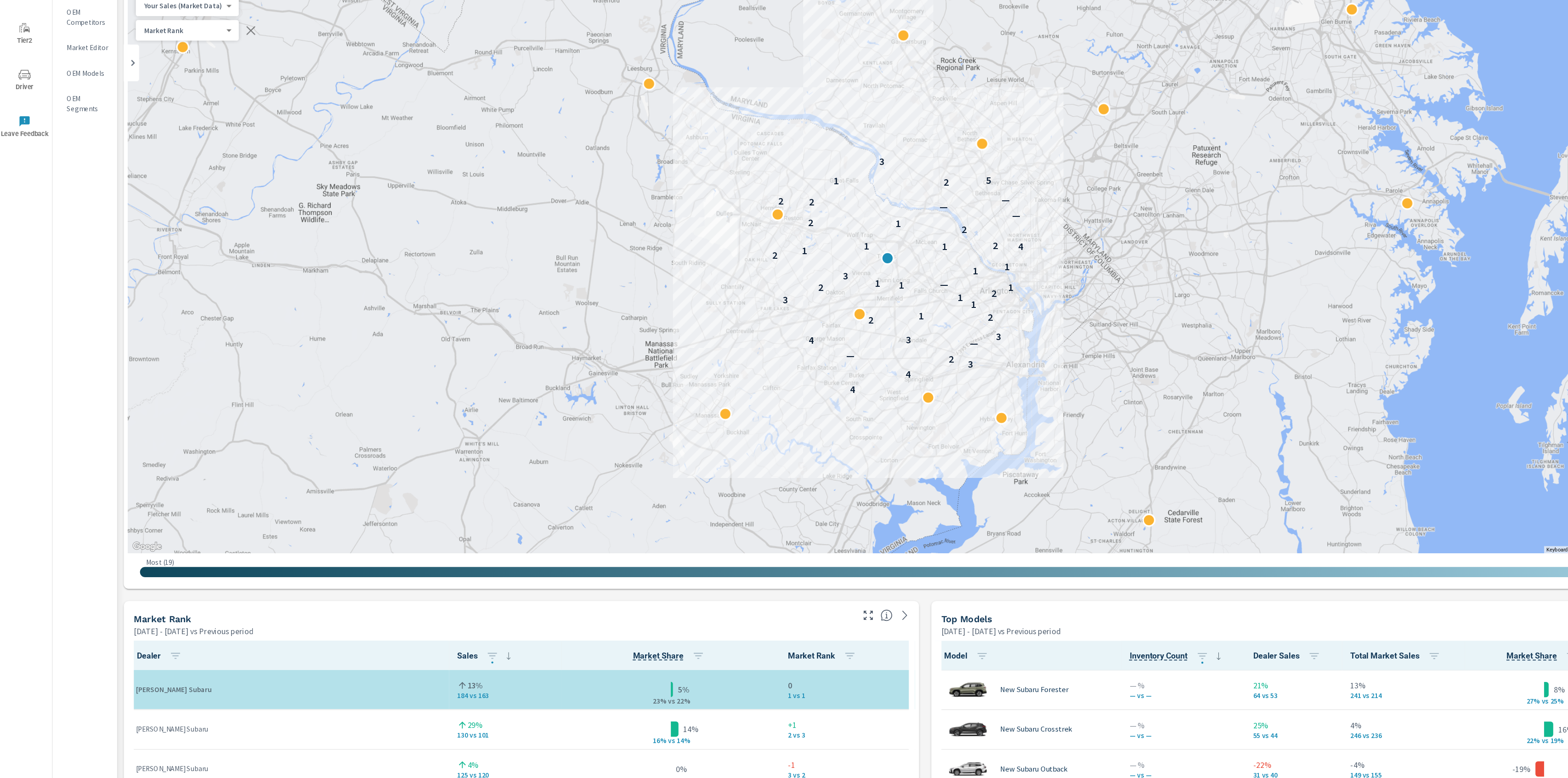
scroll to position [0, 0]
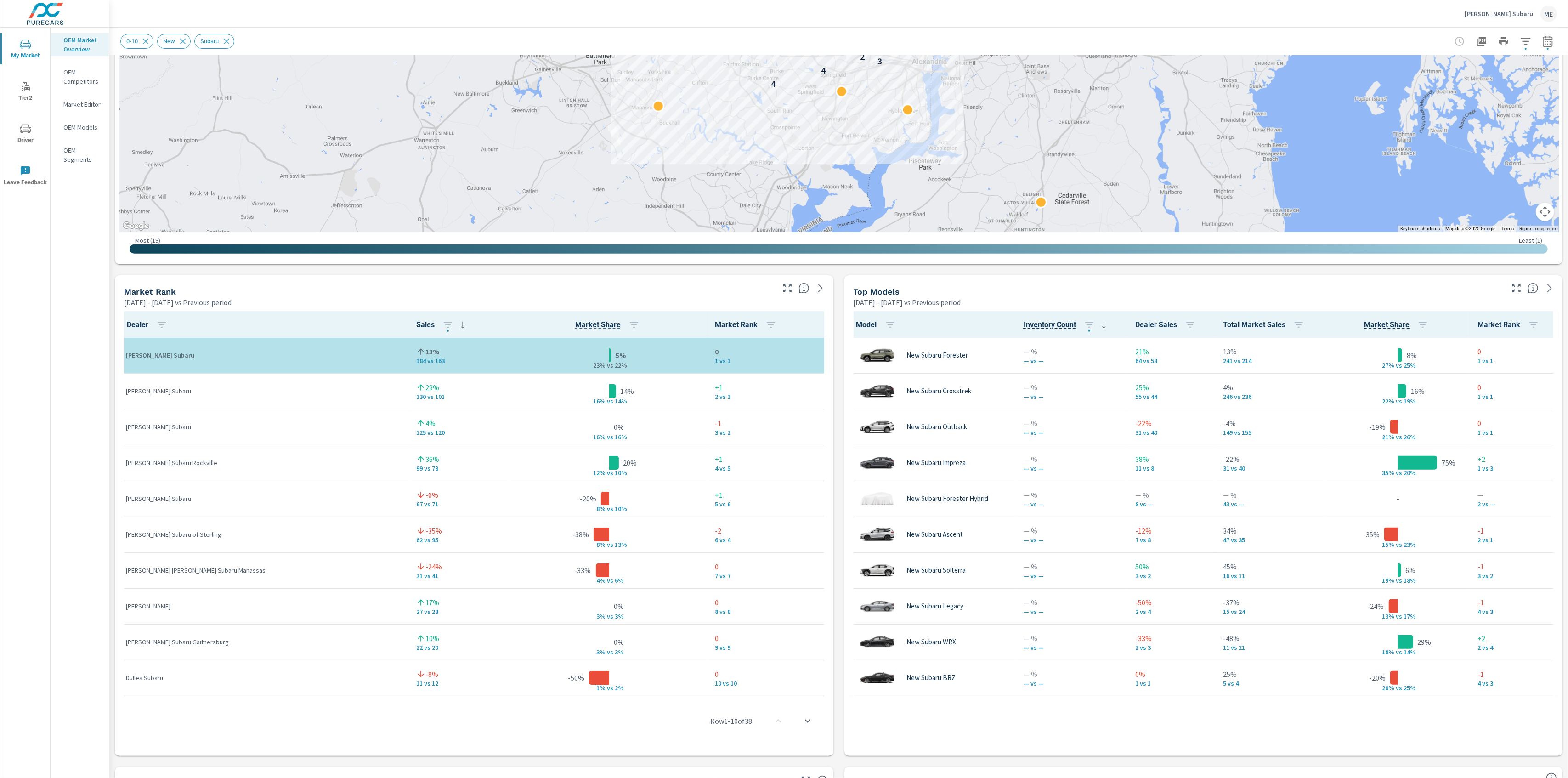
scroll to position [379, 0]
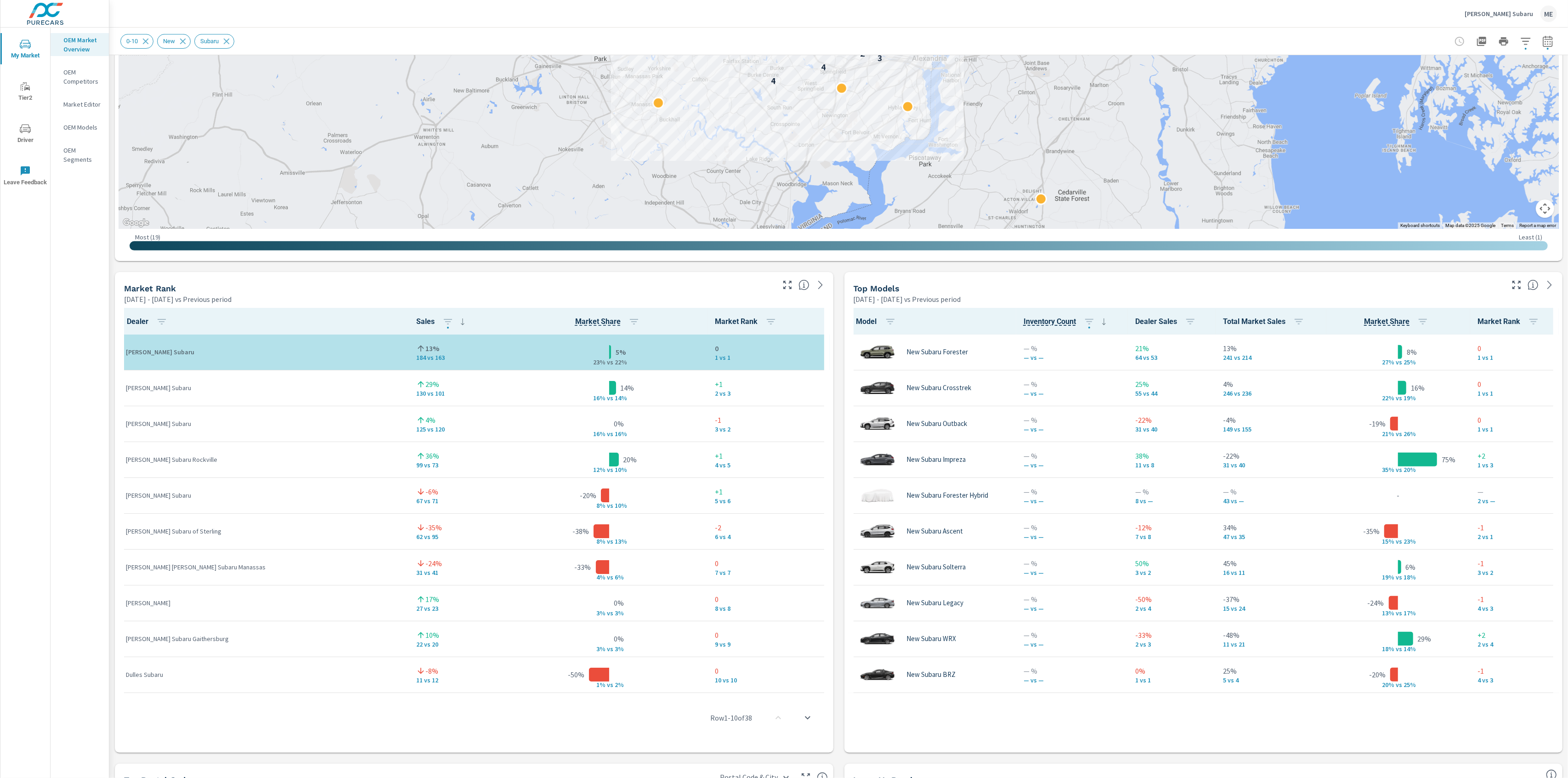
click at [1320, 264] on div "Market View Mar 01, 2025 - May 31, 2025 vs Previous period ← Move left → Move r…" at bounding box center [839, 463] width 1459 height 1573
click at [1294, 271] on div "Market View Mar 01, 2025 - May 31, 2025 vs Previous period ← Move left → Move r…" at bounding box center [839, 463] width 1459 height 1573
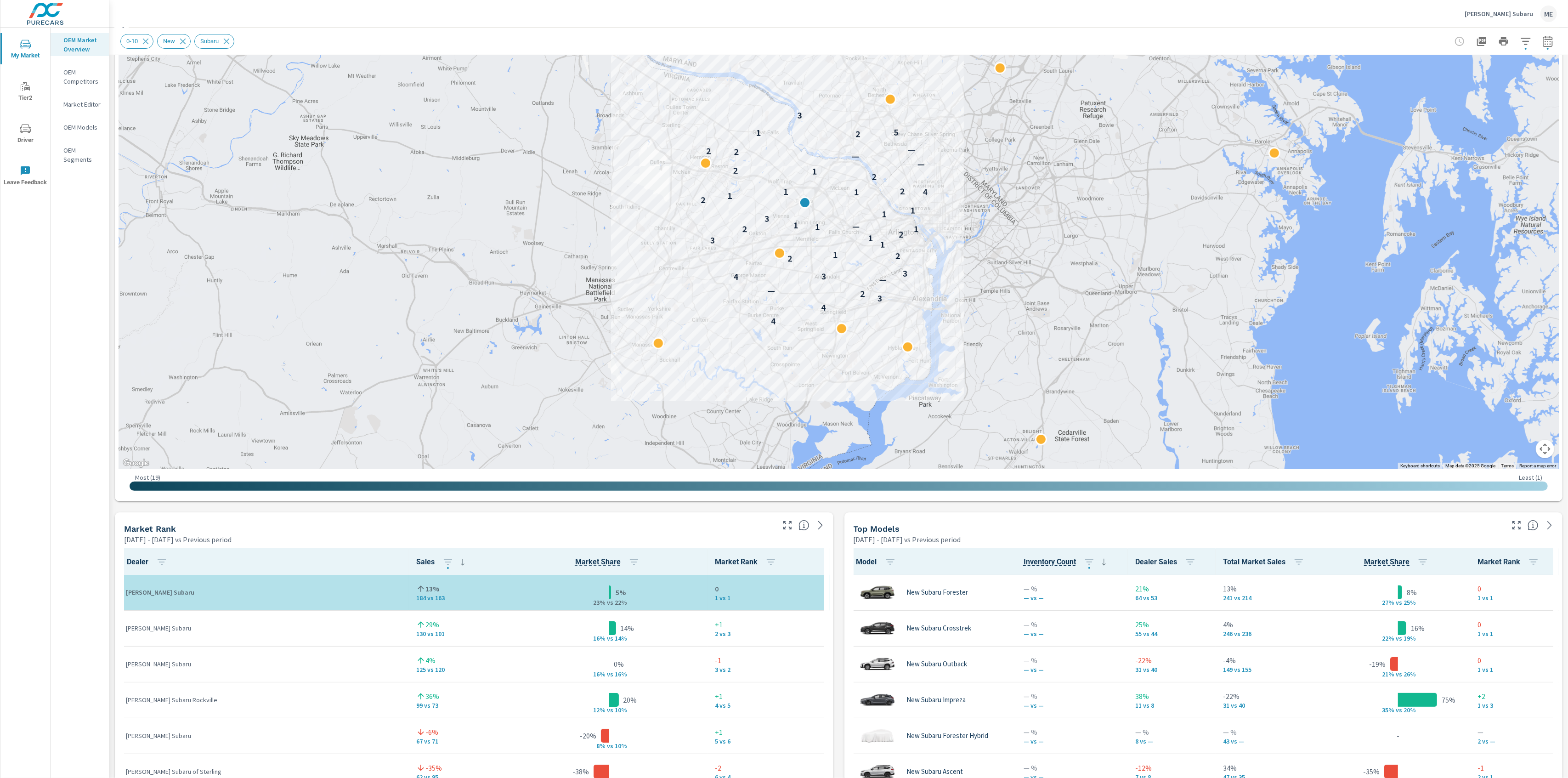
scroll to position [0, 0]
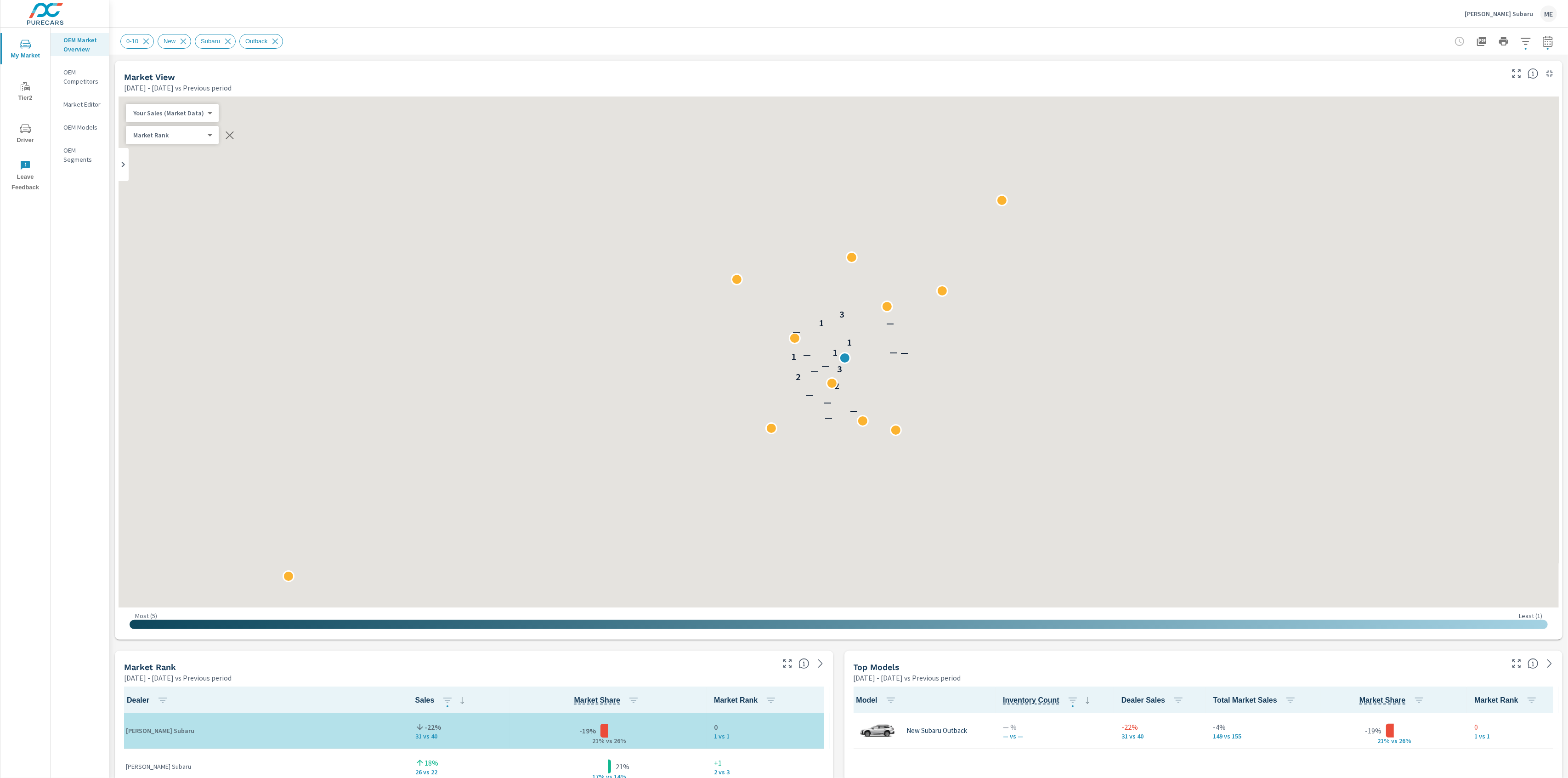
scroll to position [1, 0]
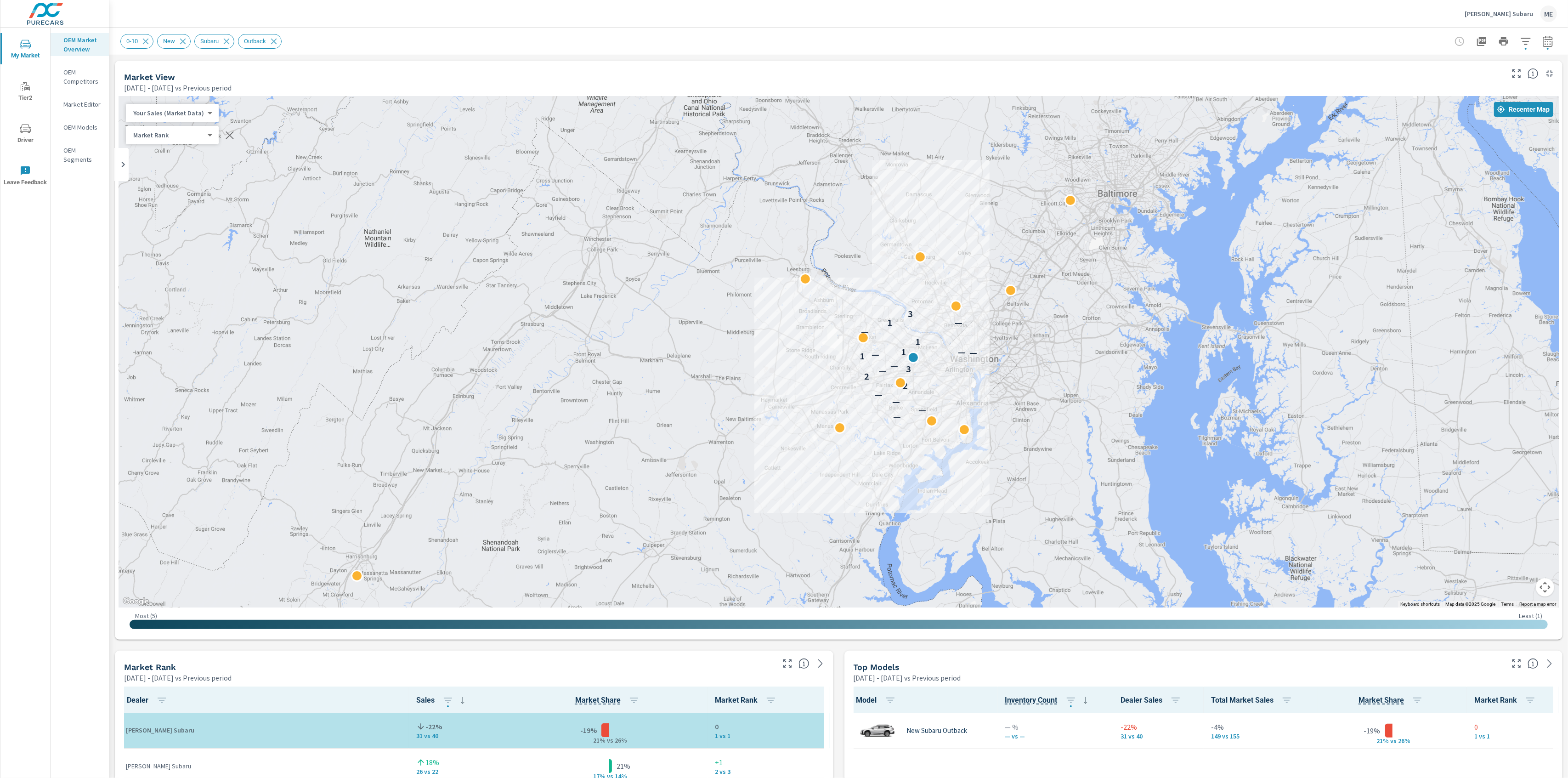
drag, startPoint x: 1034, startPoint y: 283, endPoint x: 971, endPoint y: 283, distance: 63.0
click at [971, 283] on div "— — — — 2 2 — 3 — 1 — — 1 — 1 — 1 — 3" at bounding box center [839, 352] width 1441 height 511
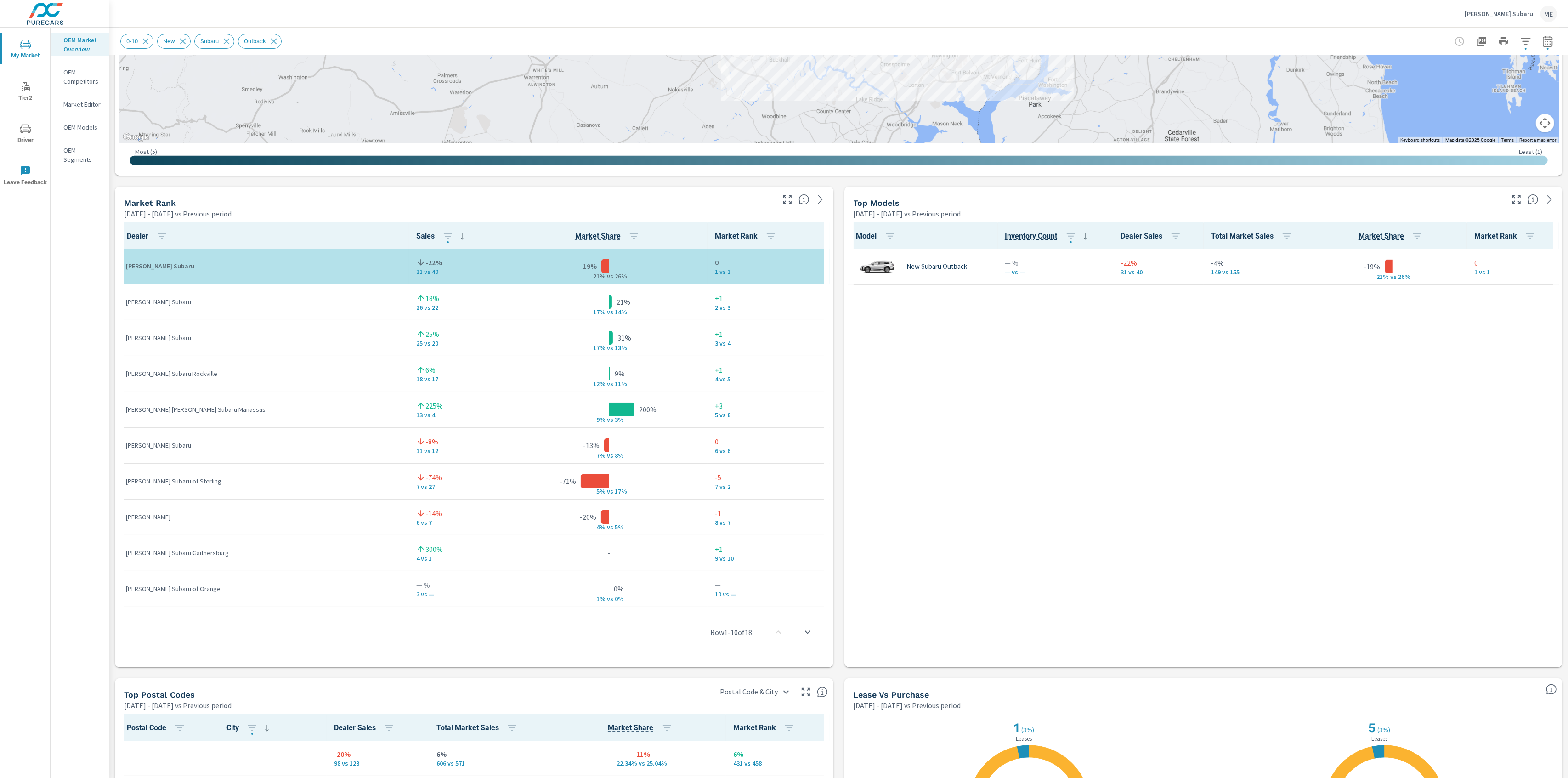
scroll to position [850, 0]
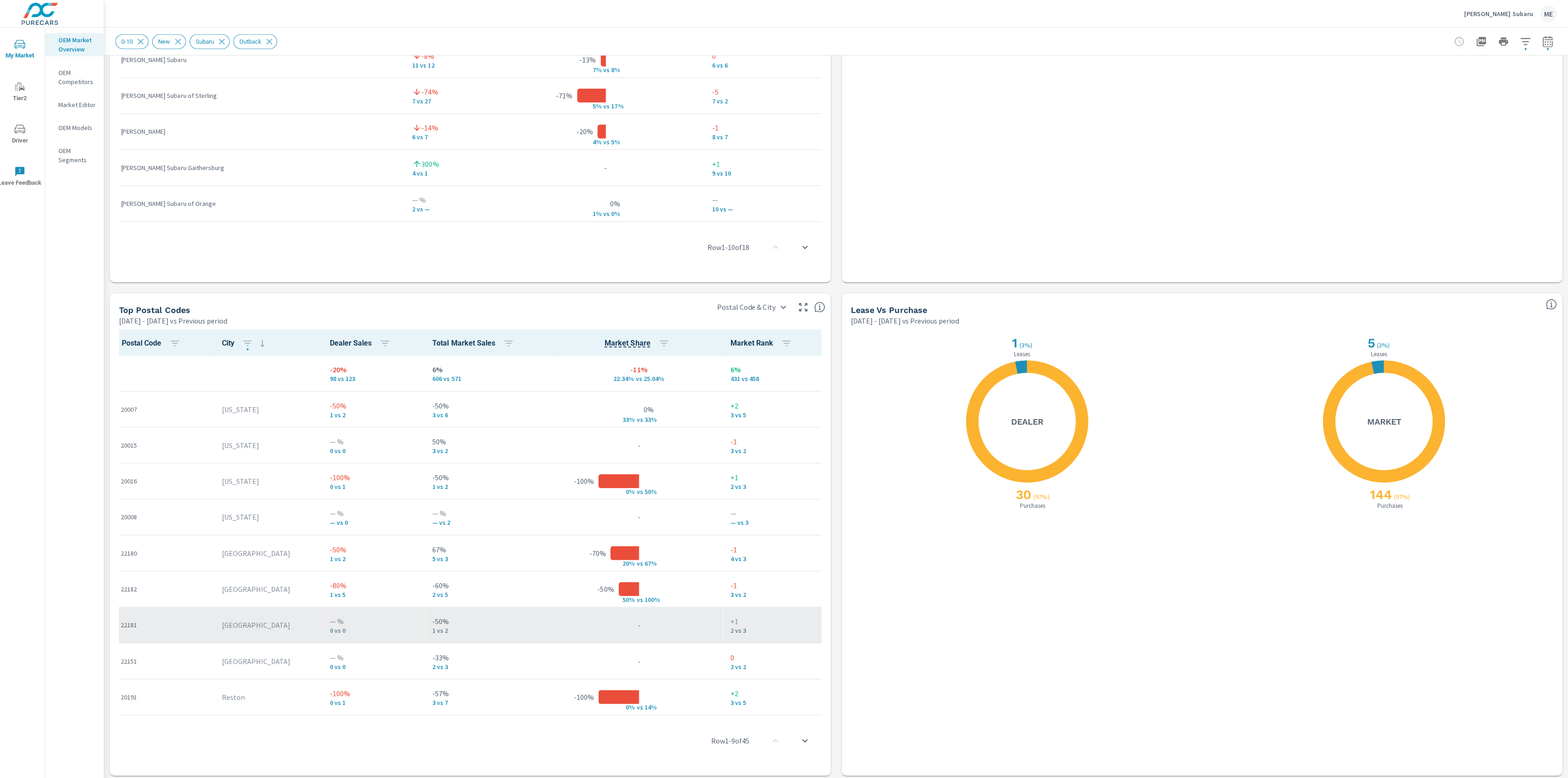
scroll to position [0, 0]
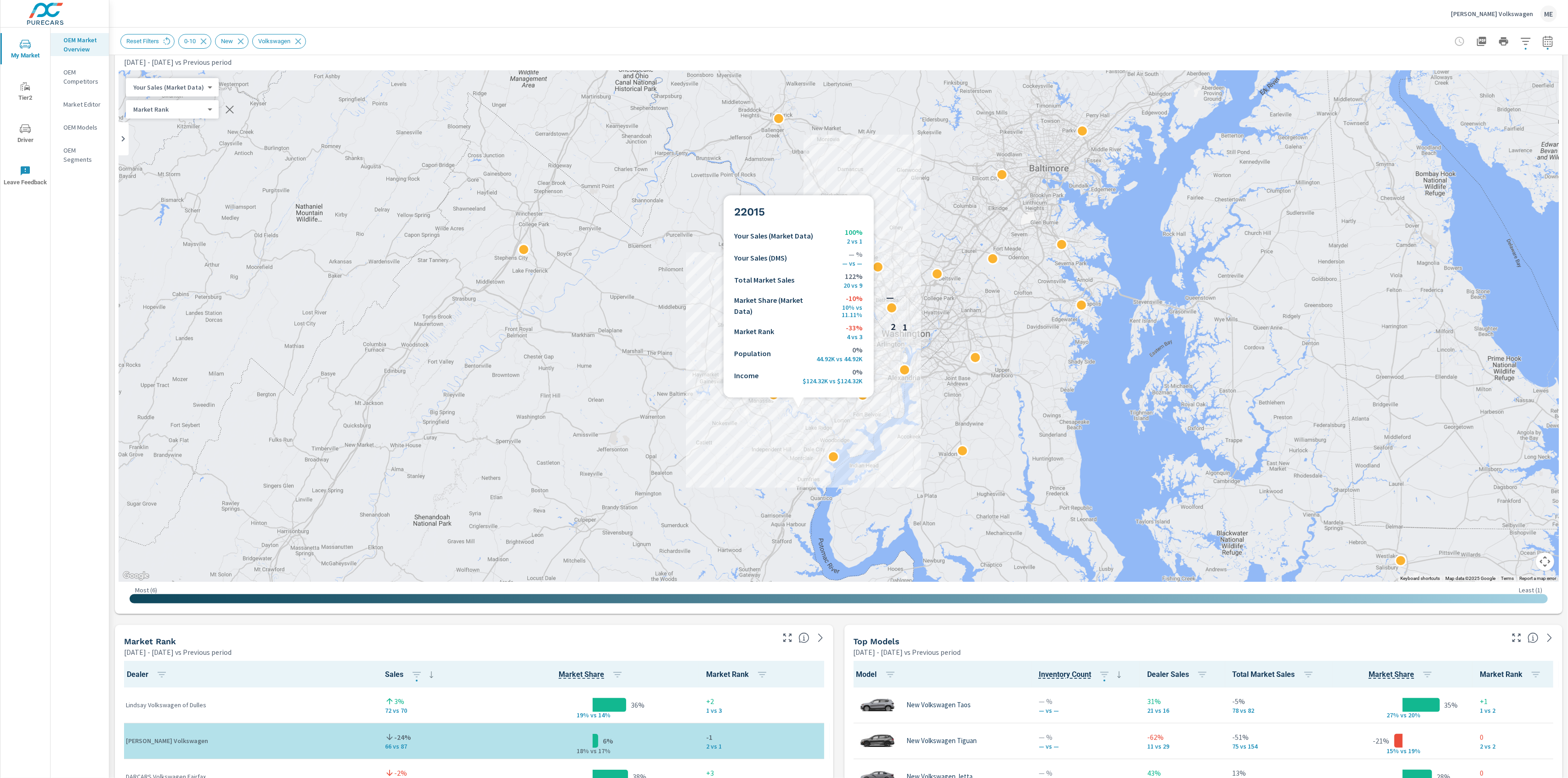
scroll to position [1, 0]
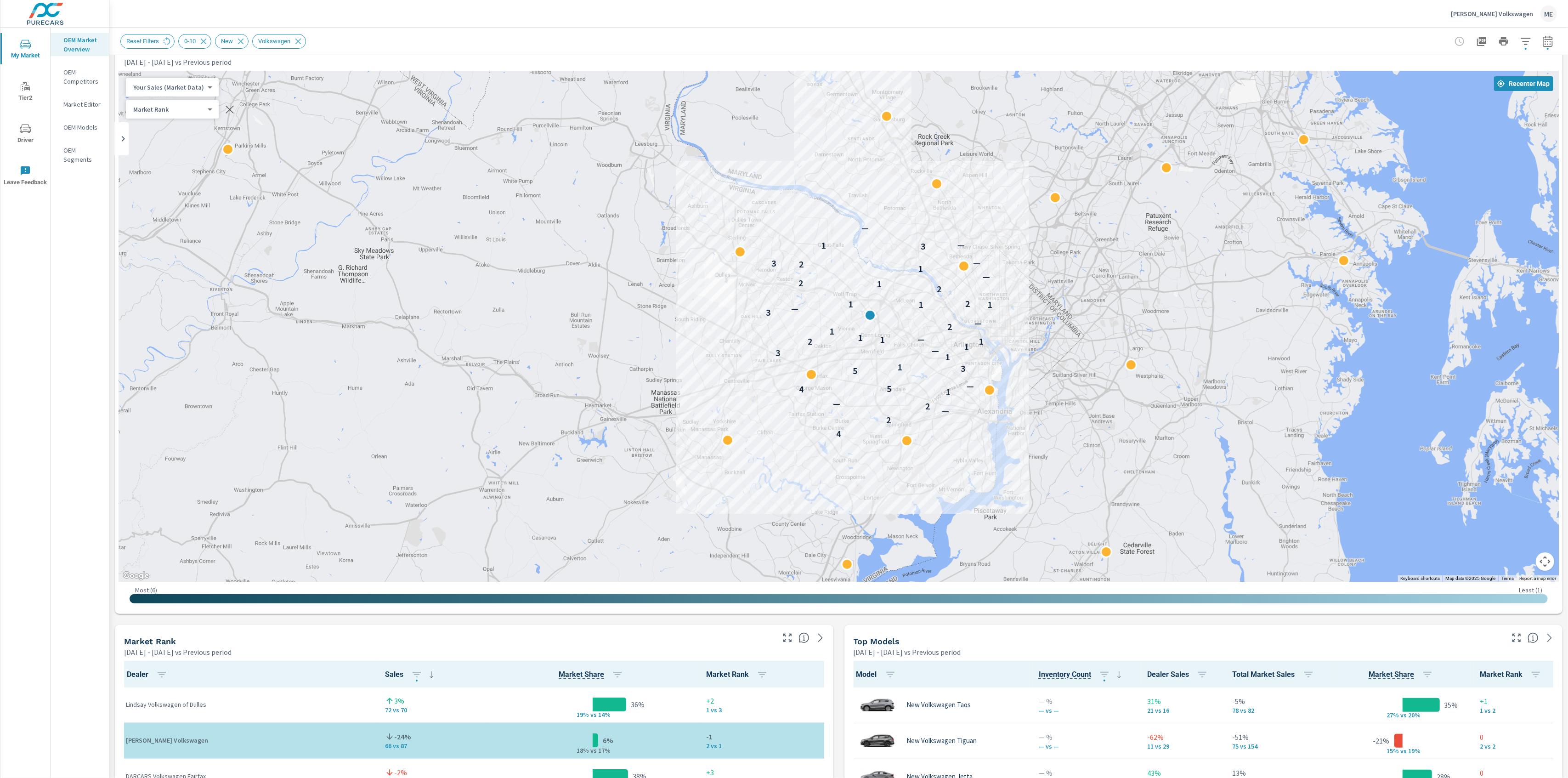
drag, startPoint x: 879, startPoint y: 344, endPoint x: 895, endPoint y: 367, distance: 28.0
click at [895, 367] on div "1" at bounding box center [900, 367] width 12 height 12
click at [1123, 16] on div "[PERSON_NAME] Volkswagen ME" at bounding box center [839, 13] width 1437 height 27
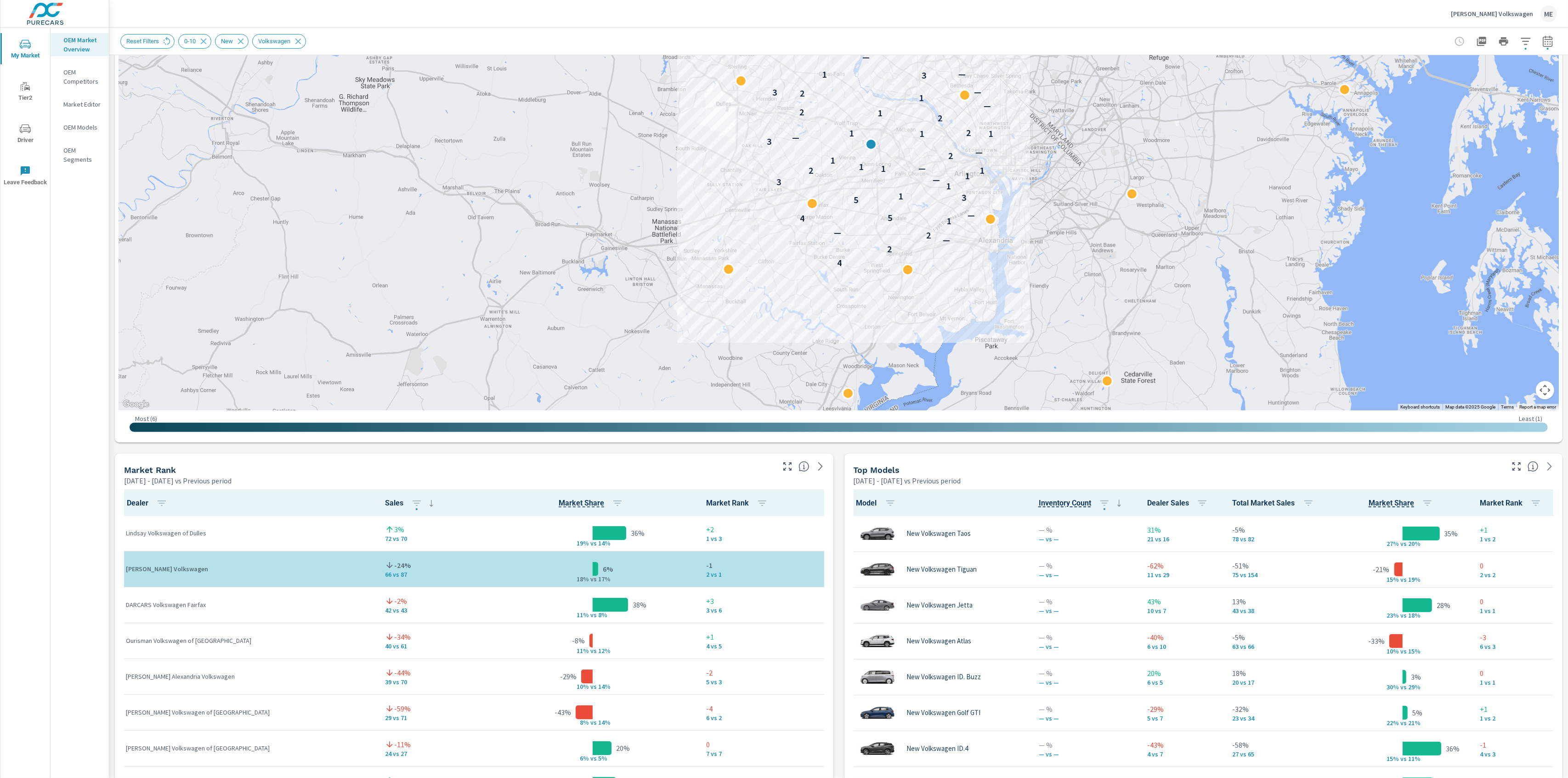
scroll to position [199, 0]
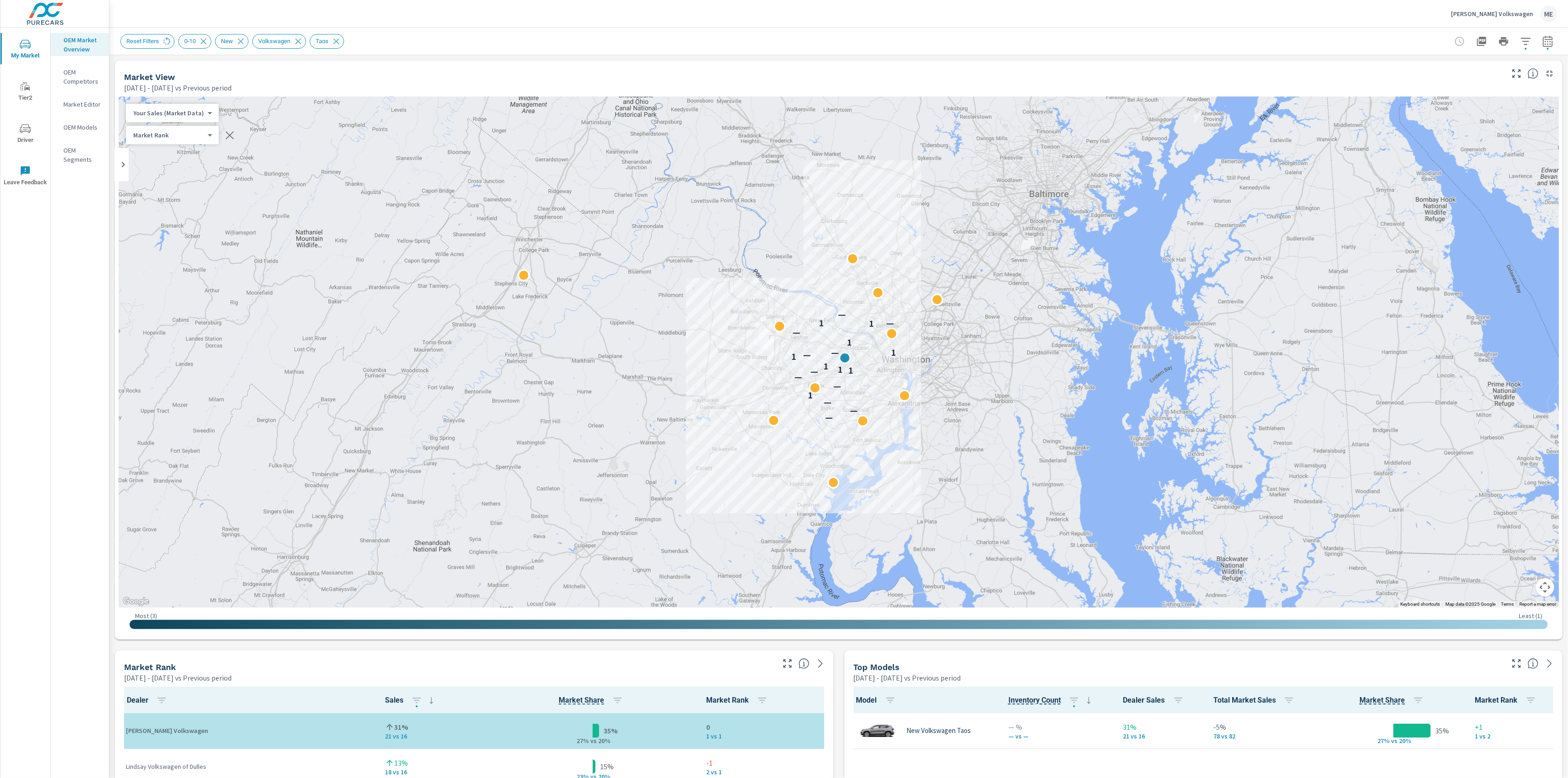
scroll to position [1, 0]
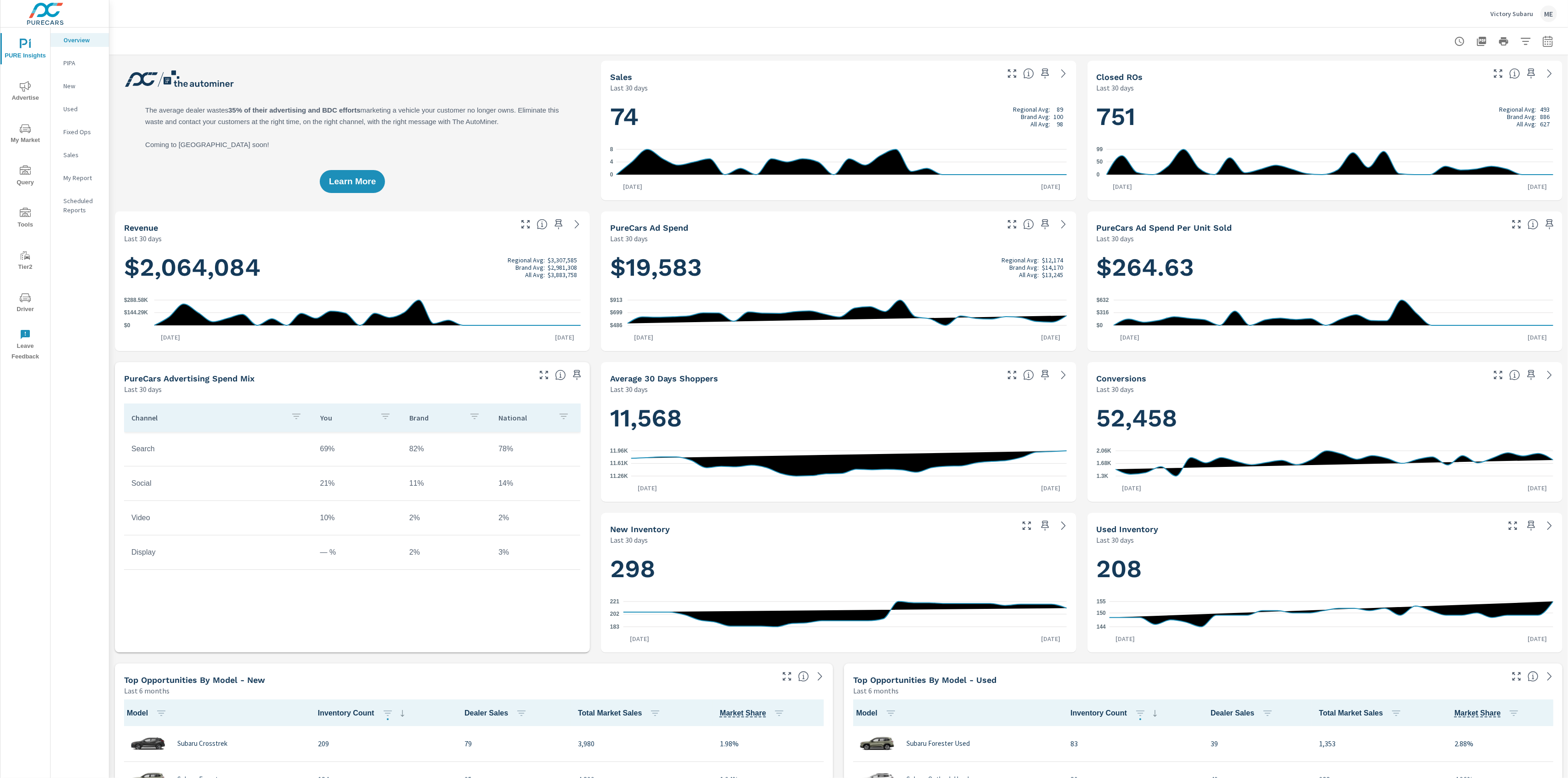
scroll to position [107, 0]
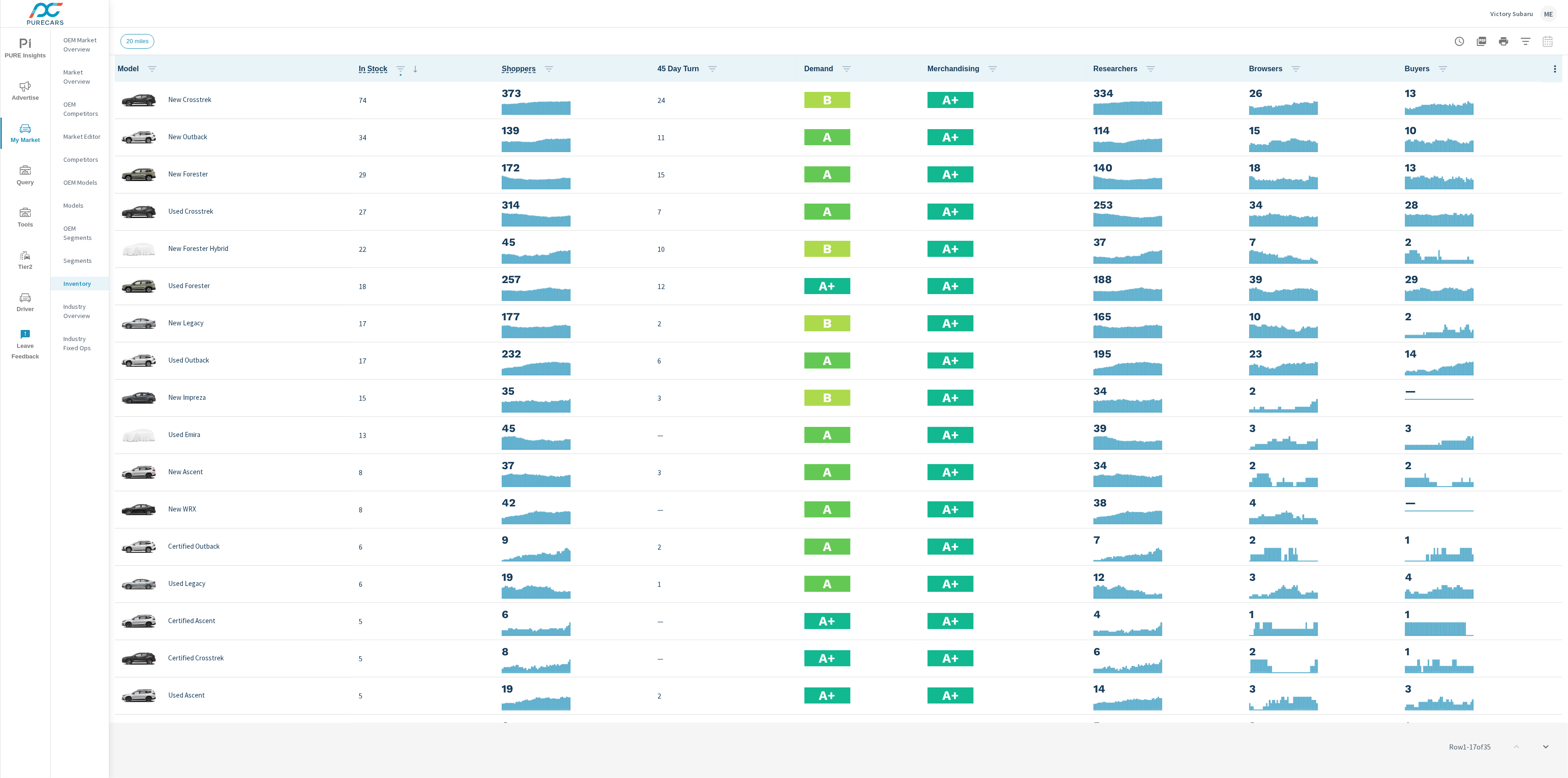
scroll to position [1, 0]
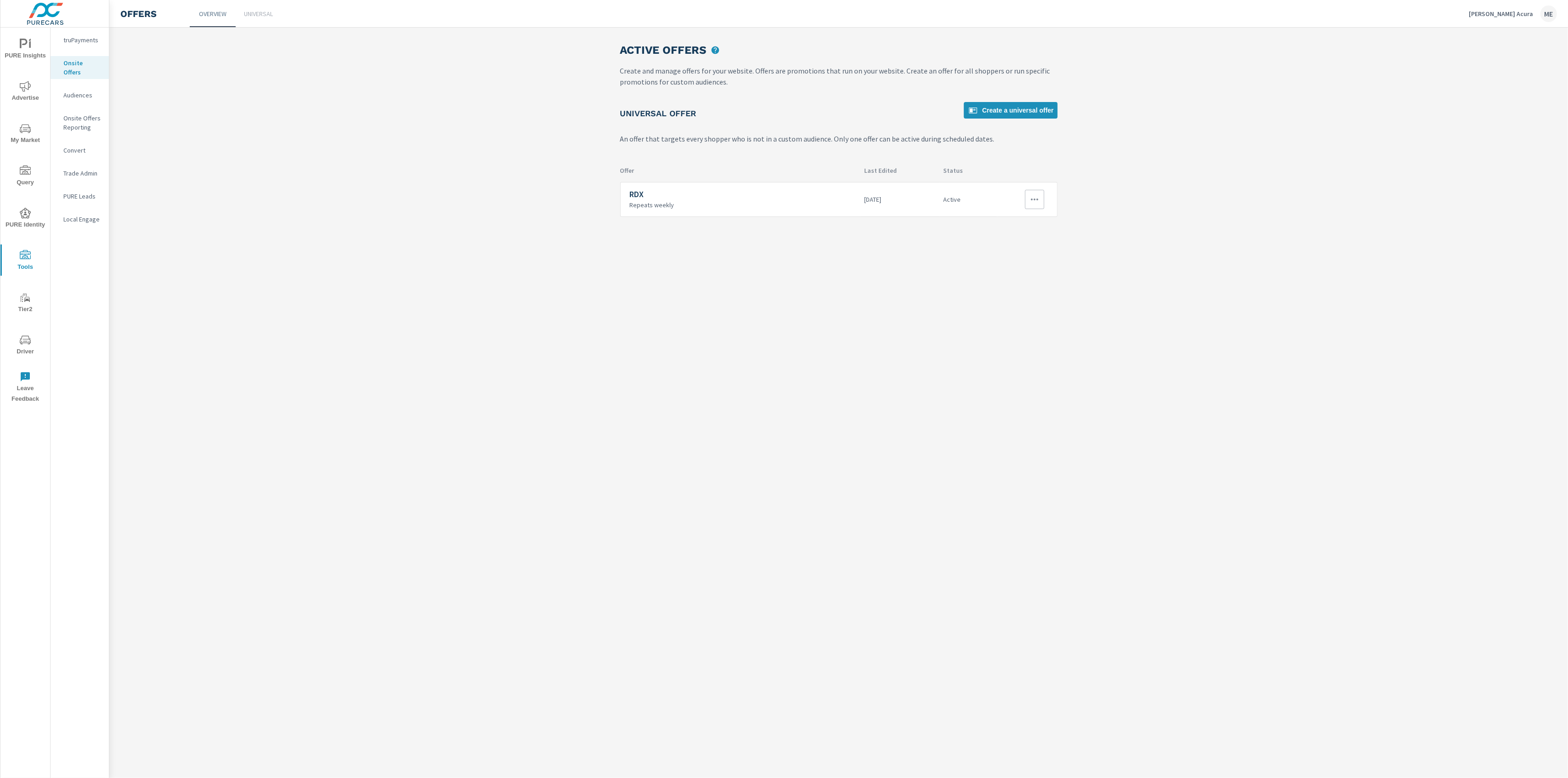
click at [1039, 202] on icon "button" at bounding box center [1034, 199] width 11 height 11
click at [1012, 220] on link "Edit" at bounding box center [1017, 221] width 51 height 22
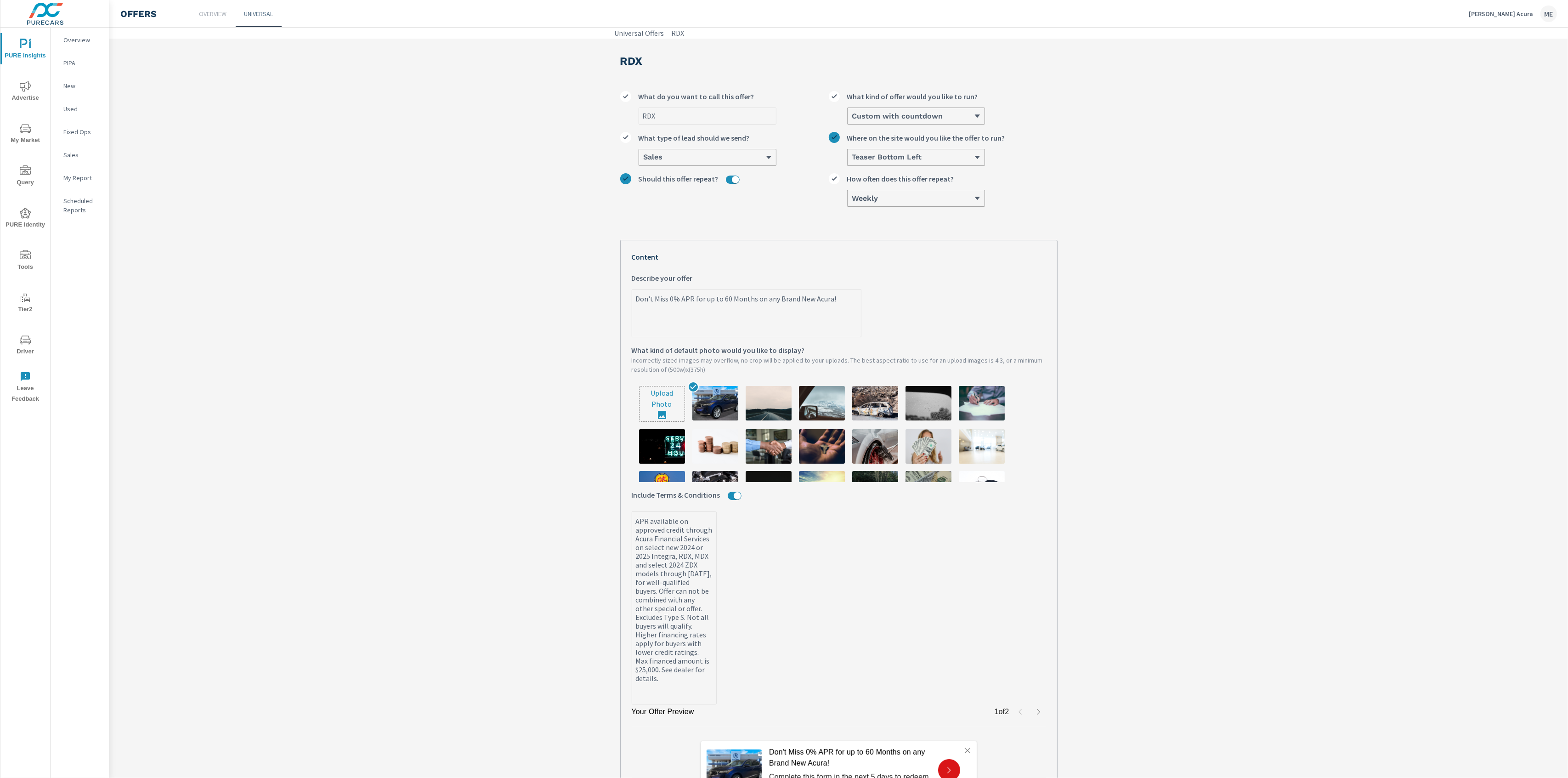
click at [714, 289] on div "Describe your offer" at bounding box center [746, 281] width 230 height 16
click at [714, 291] on textarea "Don't Miss 0% APR for up to 60 Months on any Brand New Acura!" at bounding box center [746, 314] width 229 height 46
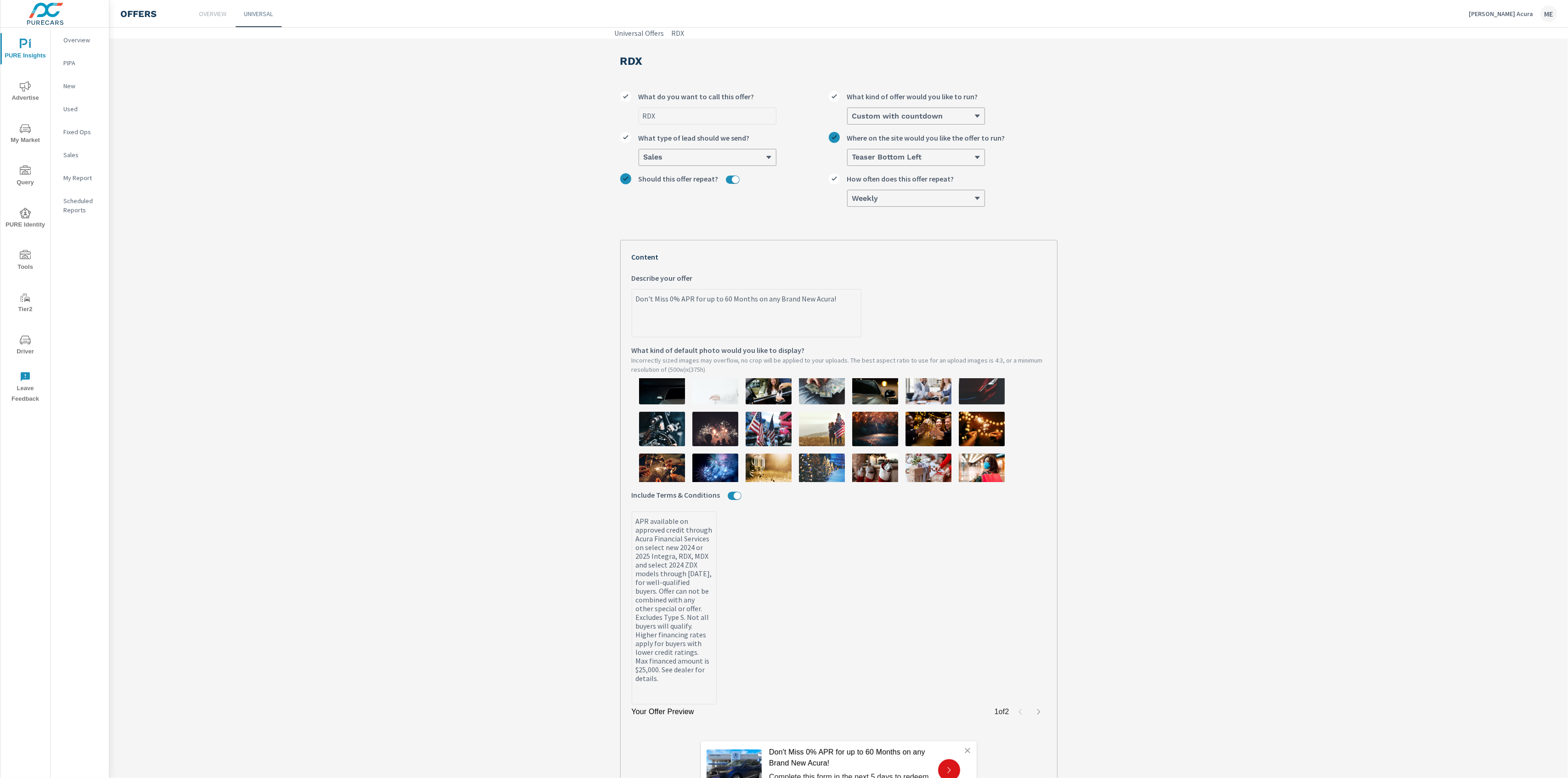
scroll to position [111, 0]
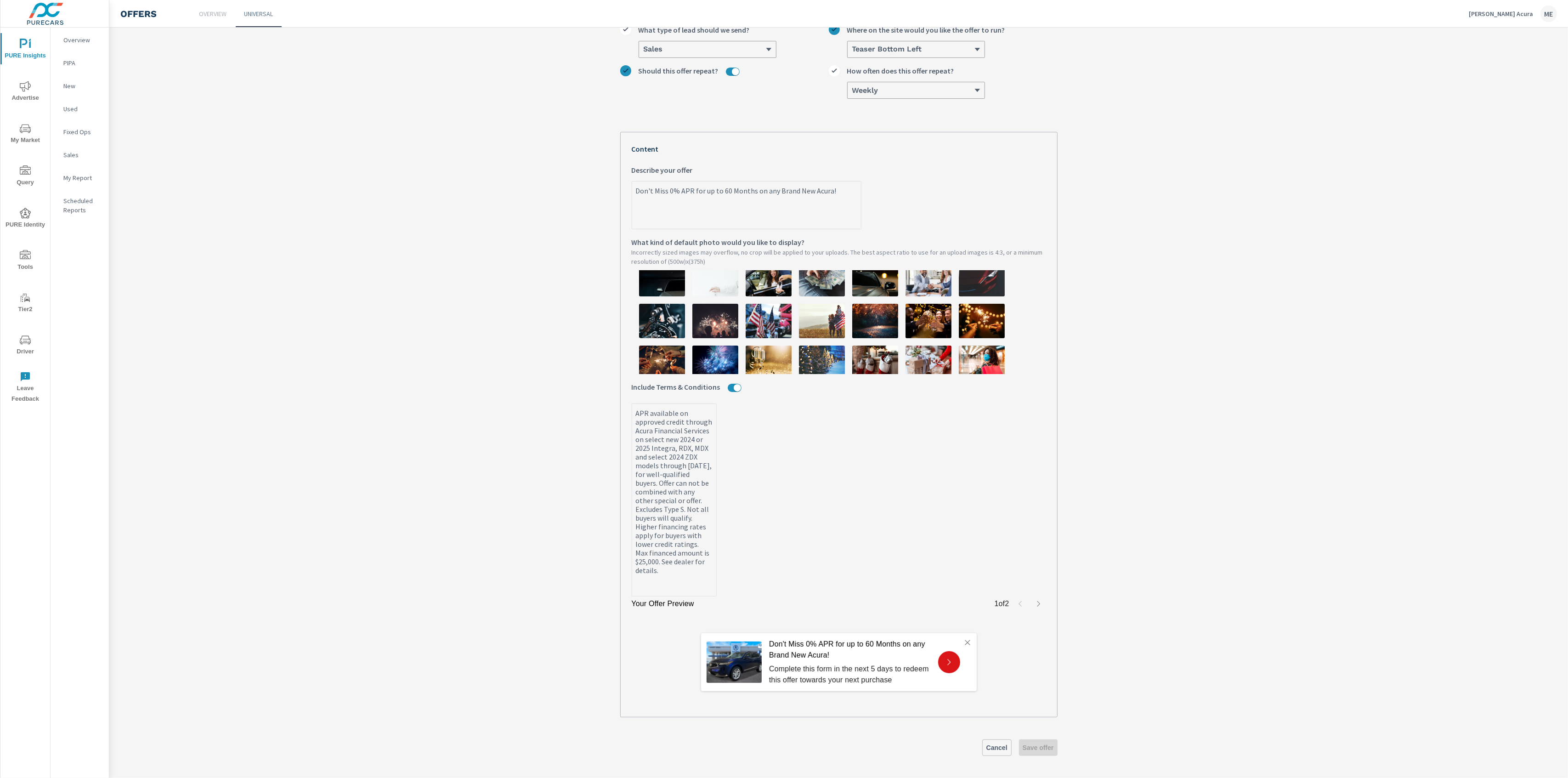
type textarea "x"
click at [783, 674] on p "Complete this form in the next 5 days to redeem this offer towards your next pu…" at bounding box center [850, 674] width 162 height 22
click at [1046, 603] on button "button" at bounding box center [1039, 603] width 15 height 15
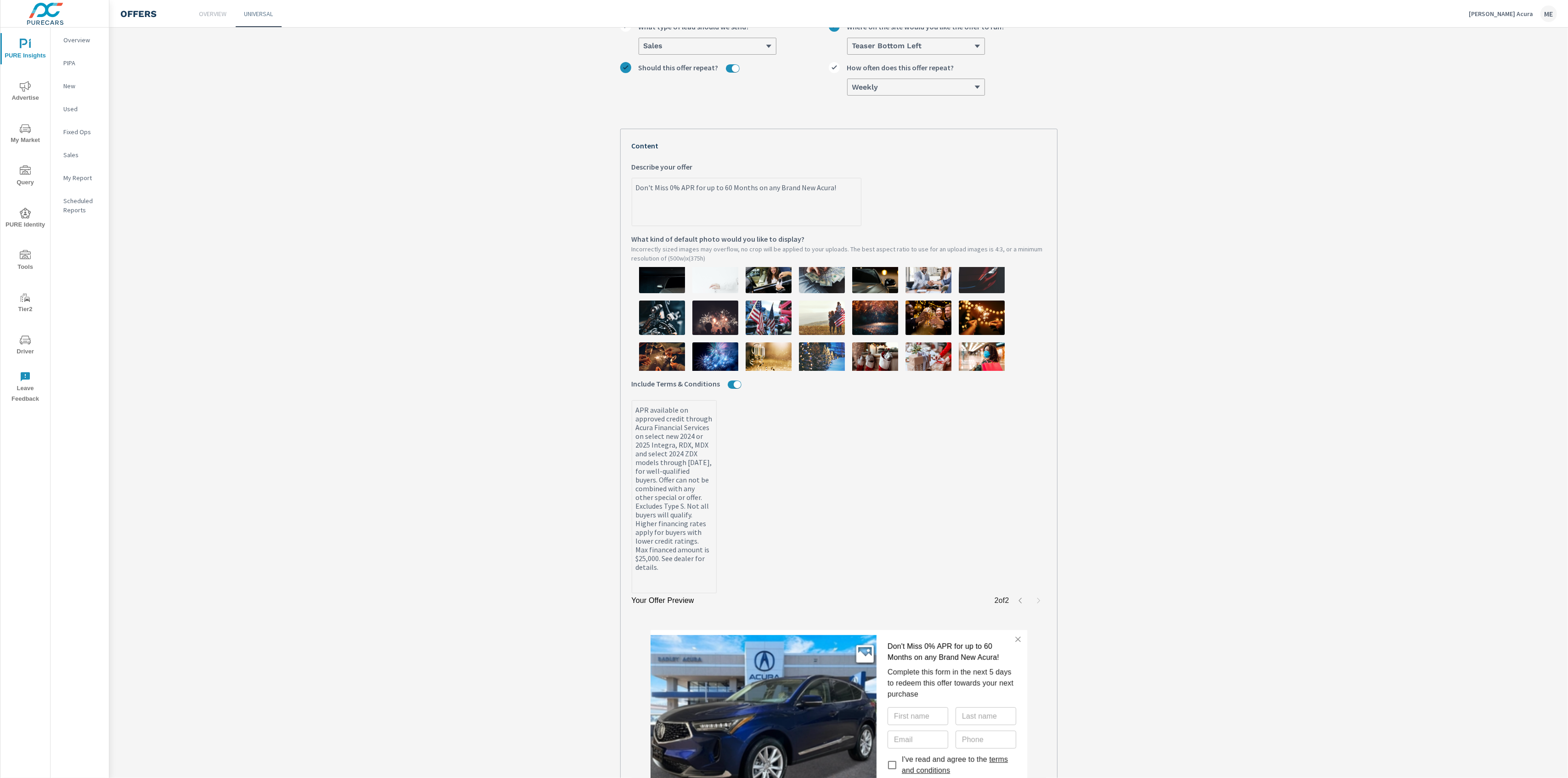
scroll to position [233, 0]
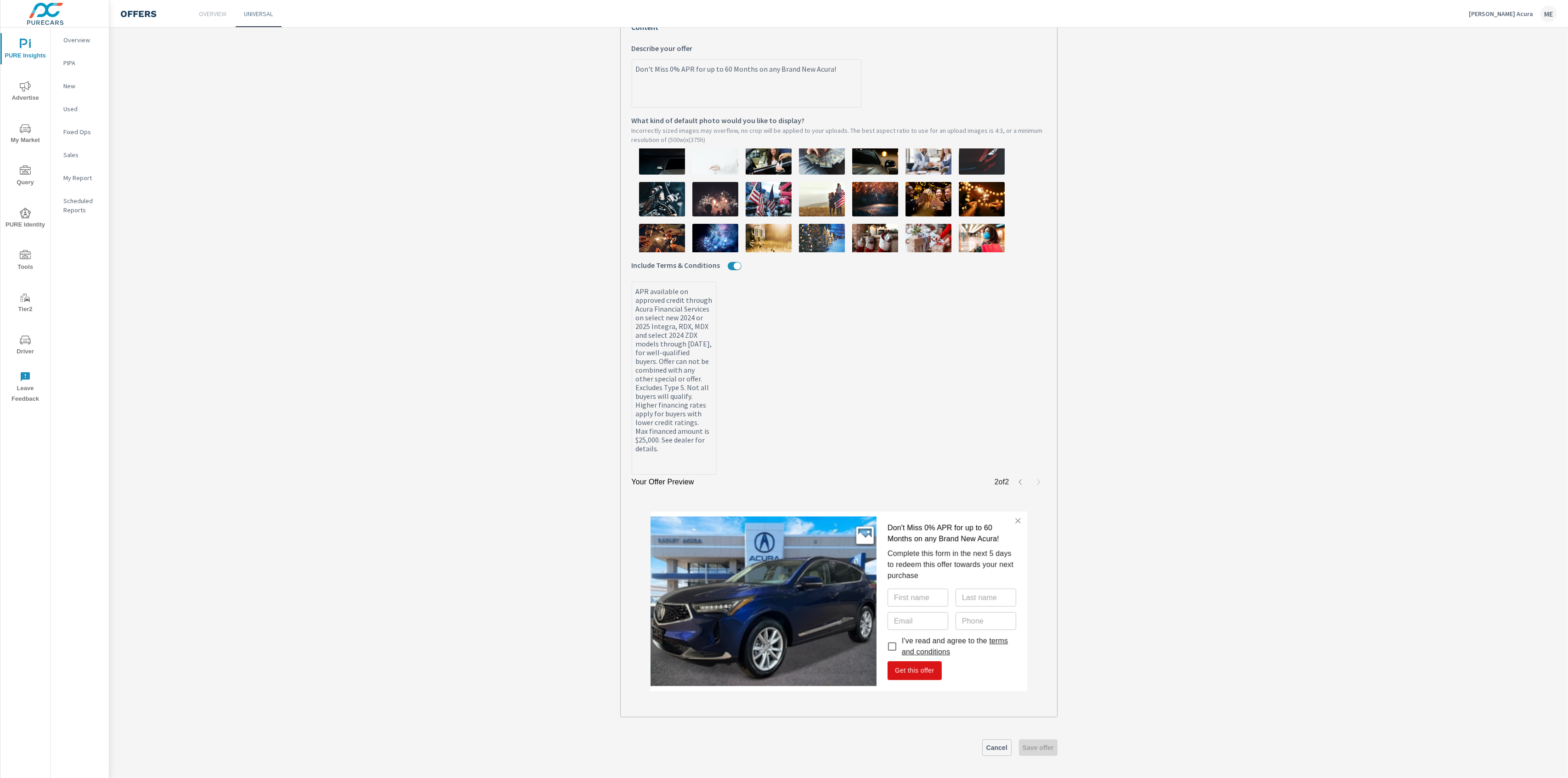
click at [1365, 288] on section "RDX RDX What do you want to call this offer? Custom with countdown What kind of…" at bounding box center [839, 293] width 1459 height 969
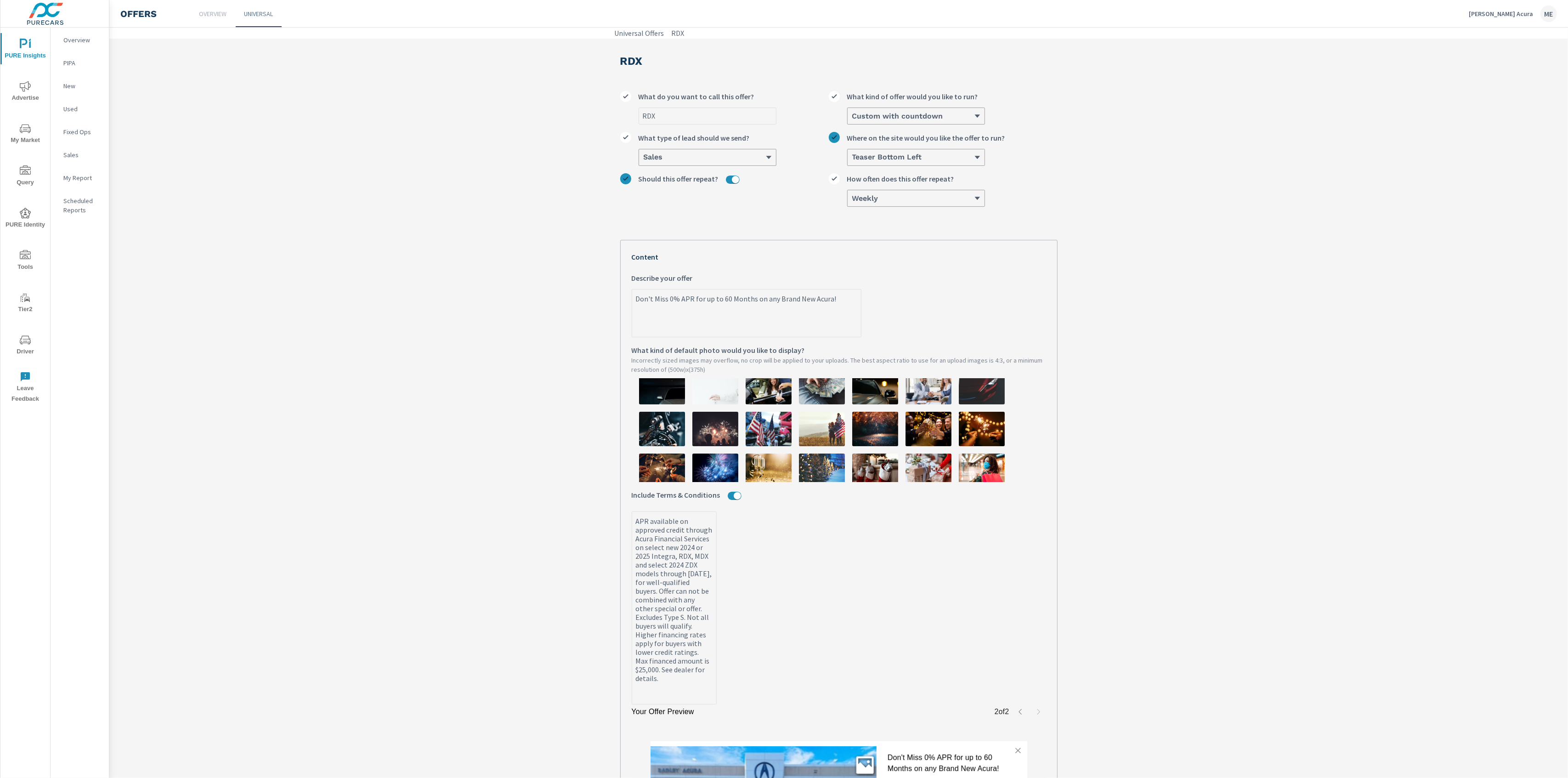
click at [905, 199] on div "Weekly" at bounding box center [912, 198] width 122 height 9
click at [852, 199] on input "Weekly How often does this offer repeat?" at bounding box center [851, 198] width 1 height 8
click at [916, 155] on h6 "Teaser Bottom Left" at bounding box center [887, 157] width 70 height 9
click at [852, 155] on input "option Teaser Bottom Left focused, 1 of 2. 2 results available. Use Up and Down…" at bounding box center [851, 157] width 1 height 8
click at [1133, 160] on section "RDX RDX What do you want to call this offer? Custom with countdown What kind of…" at bounding box center [839, 523] width 1459 height 969
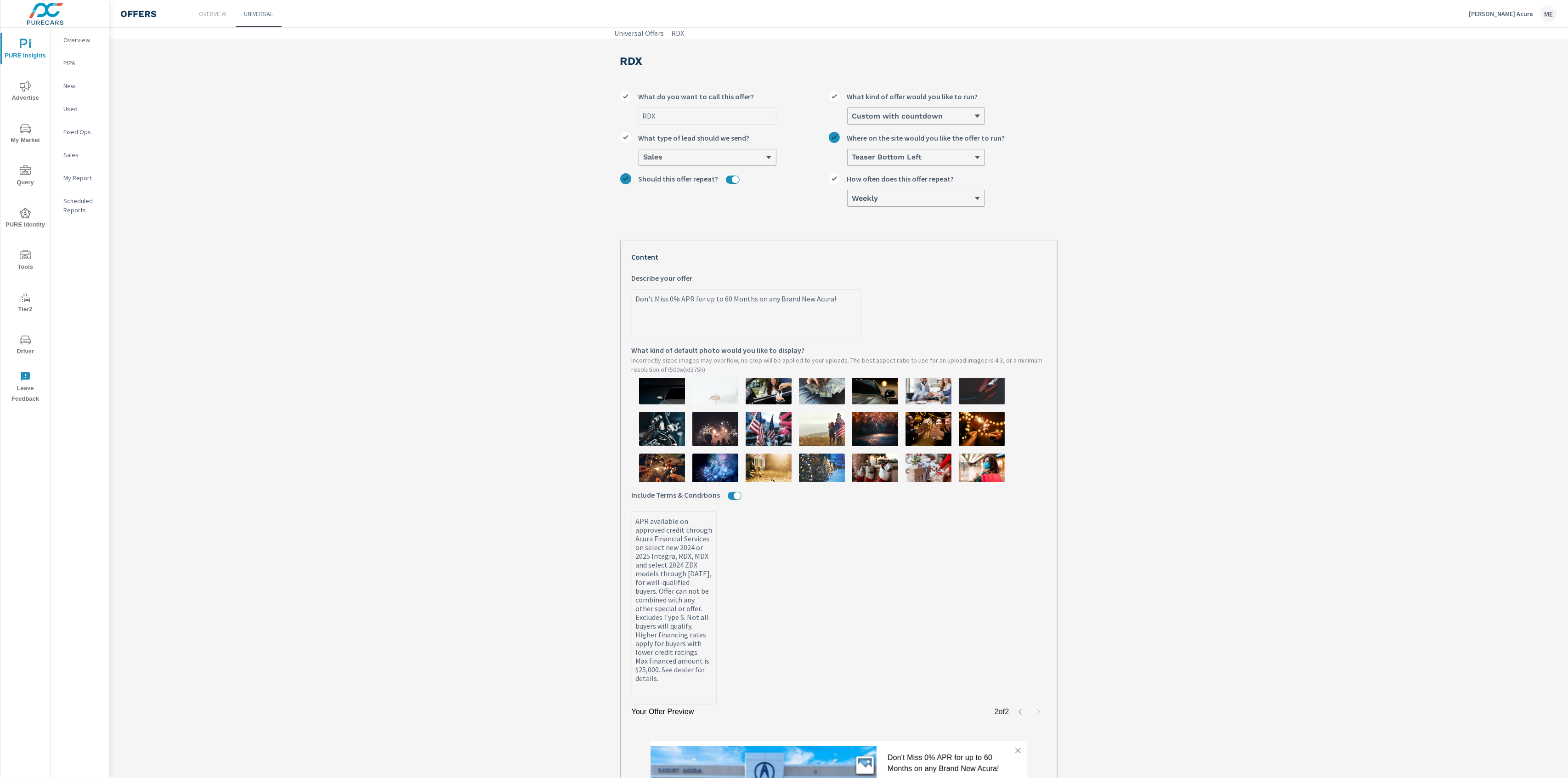
click at [1184, 223] on section "RDX RDX What do you want to call this offer? Custom with countdown What kind of…" at bounding box center [839, 523] width 1459 height 969
